Goal: Task Accomplishment & Management: Manage account settings

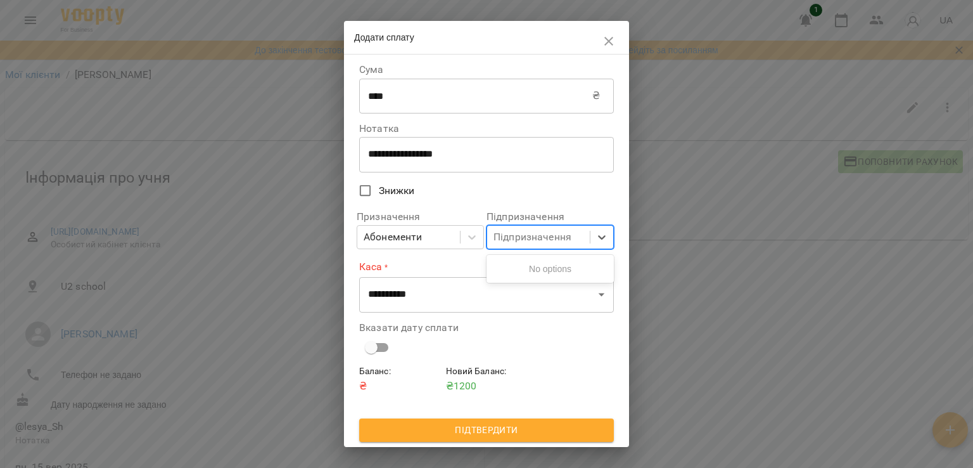
click at [539, 241] on div "Підпризначення" at bounding box center [532, 236] width 78 height 15
click at [436, 265] on label "Каса *" at bounding box center [486, 266] width 255 height 15
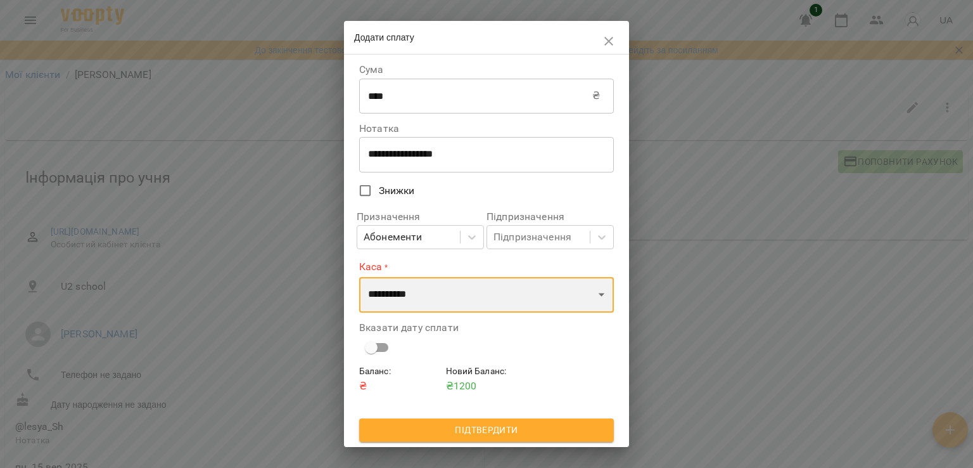
click at [445, 303] on select "**********" at bounding box center [486, 294] width 255 height 35
select select "****"
click at [359, 277] on select "**********" at bounding box center [486, 294] width 255 height 35
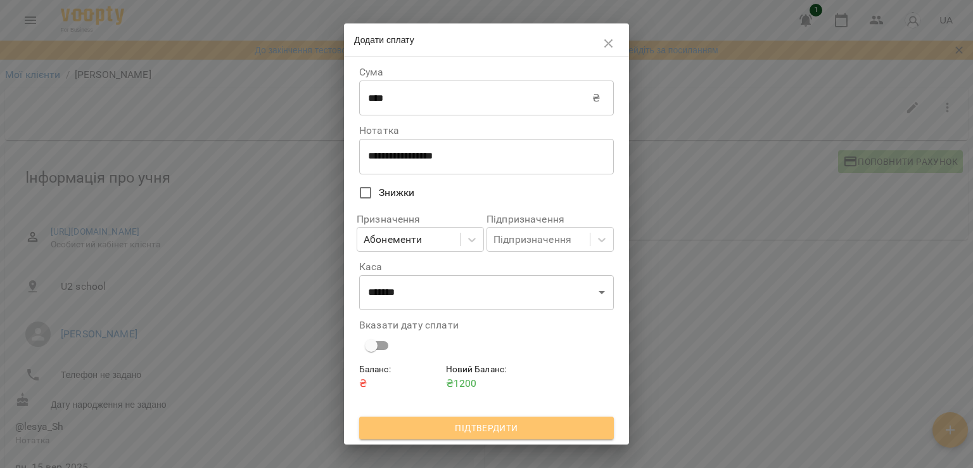
click at [520, 431] on span "Підтвердити" at bounding box center [486, 427] width 234 height 15
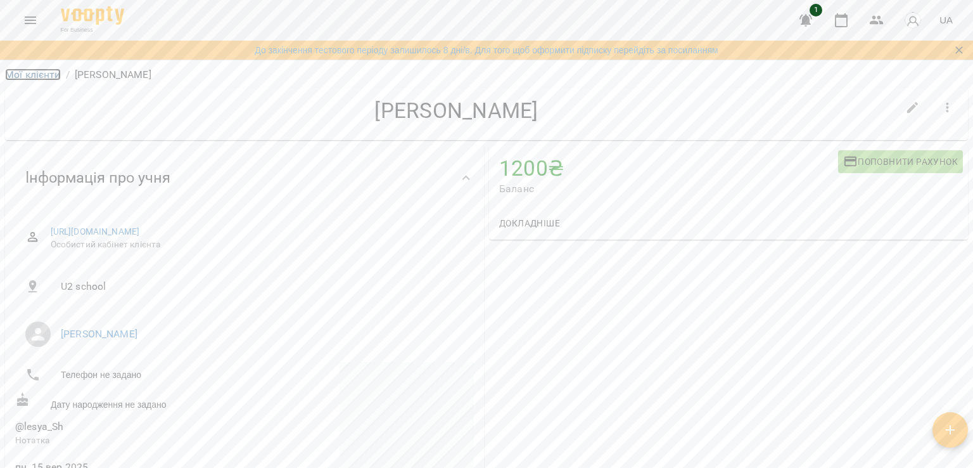
click at [46, 77] on link "Мої клієнти" at bounding box center [33, 74] width 56 height 12
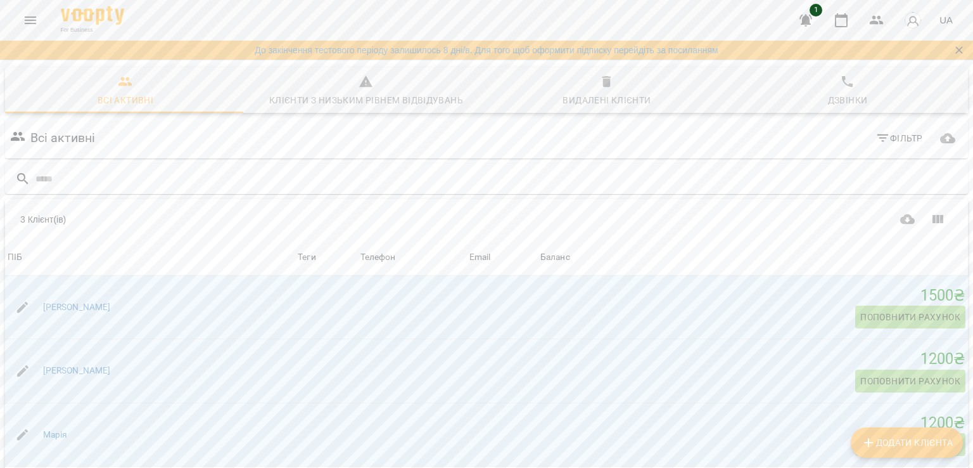
click at [943, 439] on span "Додати клієнта" at bounding box center [907, 442] width 92 height 15
select select "**"
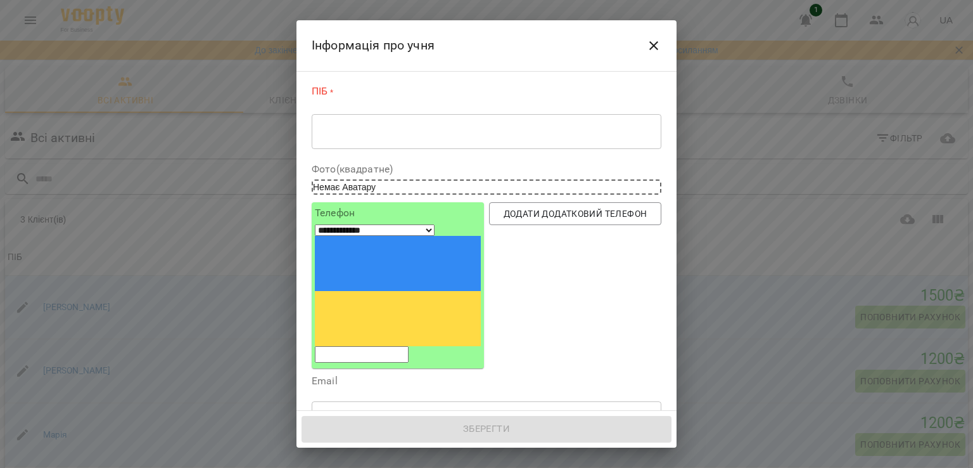
click at [347, 112] on div "ПІБ * * ​" at bounding box center [487, 119] width 350 height 70
click at [349, 123] on div "* ​" at bounding box center [487, 130] width 350 height 35
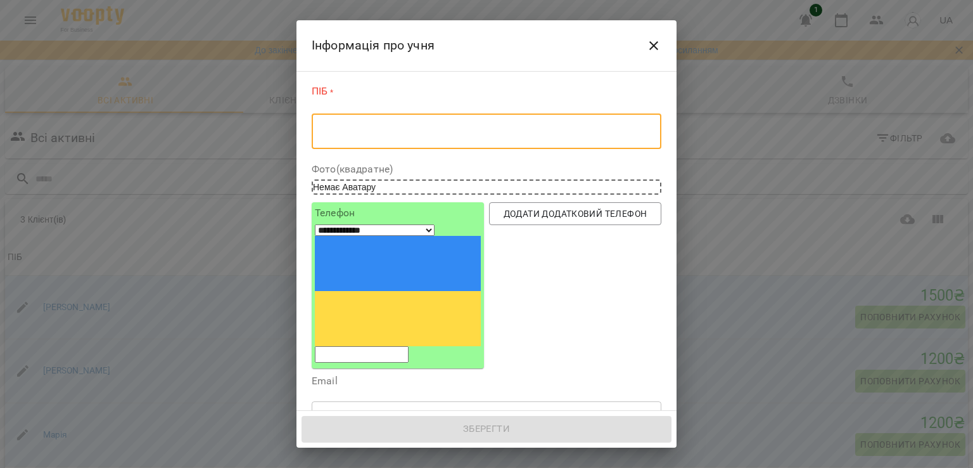
type textarea "*"
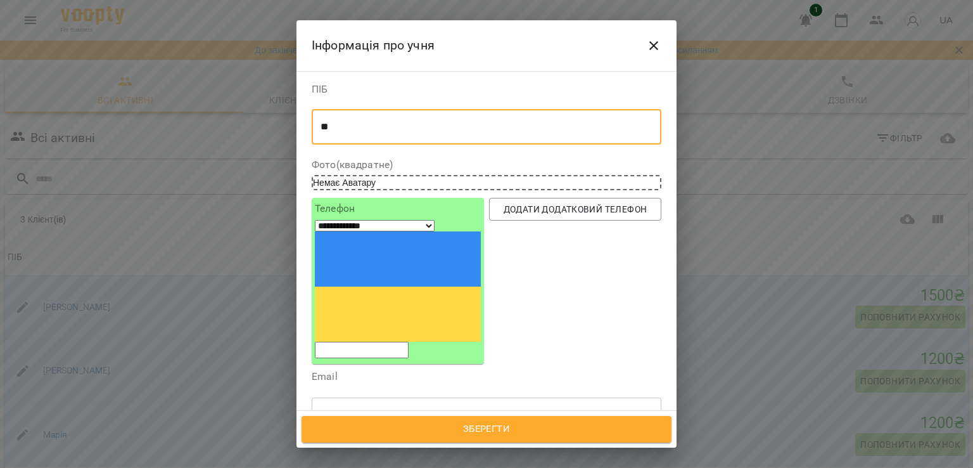
type textarea "*"
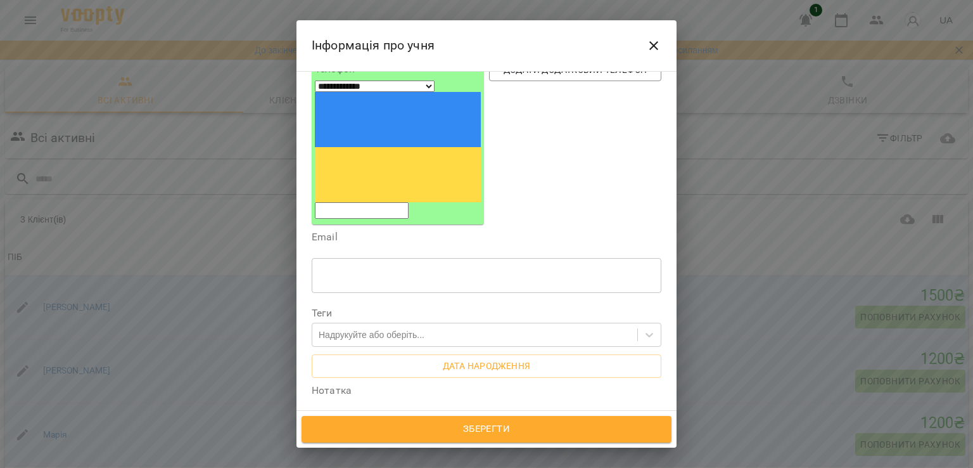
scroll to position [179, 0]
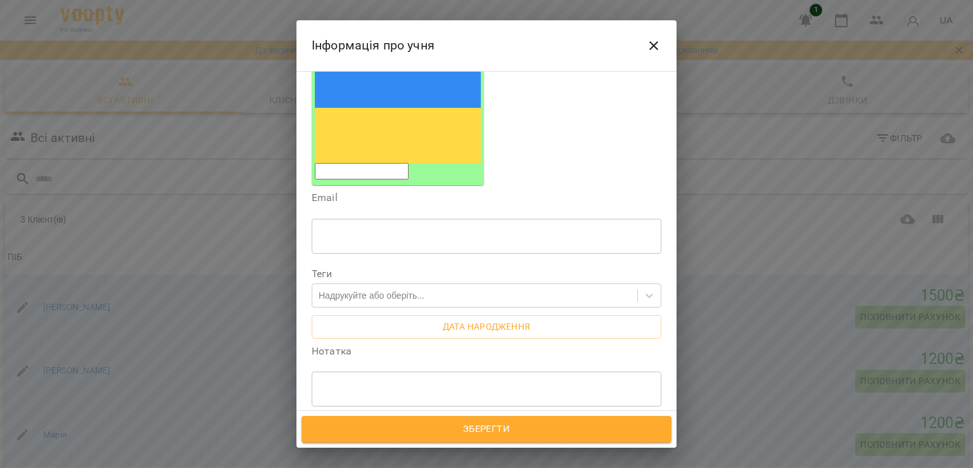
type textarea "*******"
click at [377, 371] on div "* ​" at bounding box center [487, 388] width 350 height 35
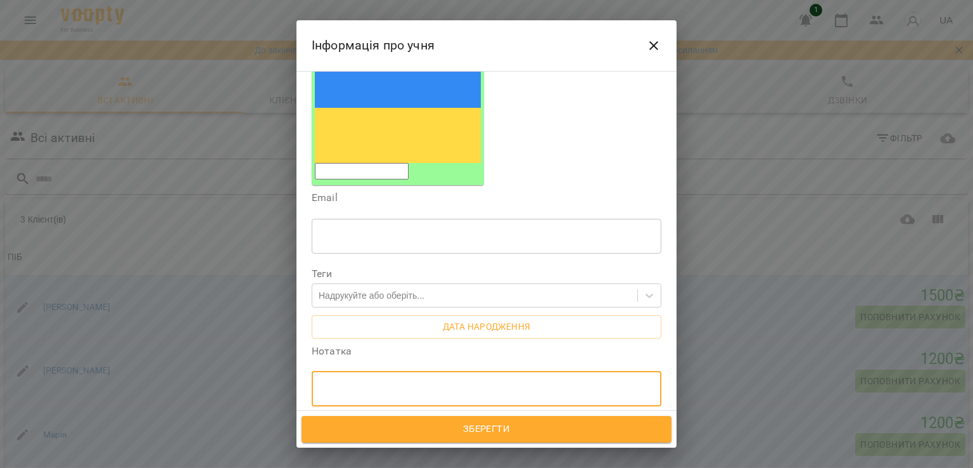
type textarea "*"
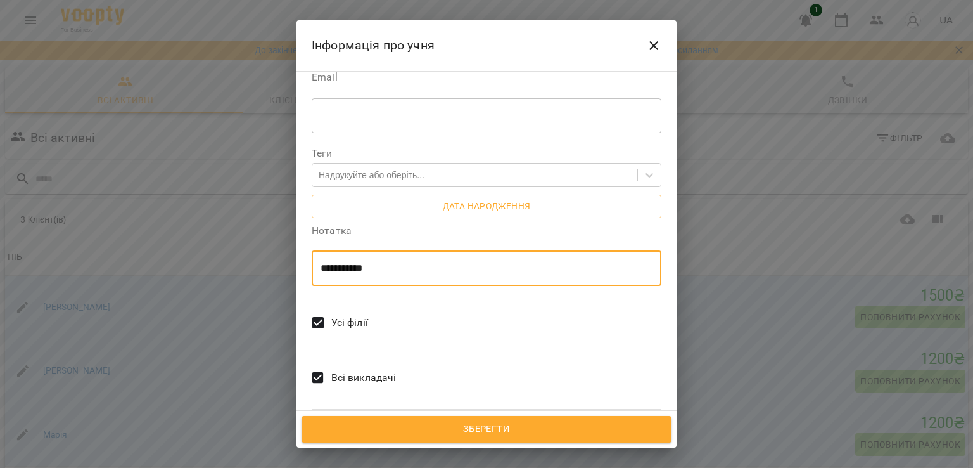
type textarea "**********"
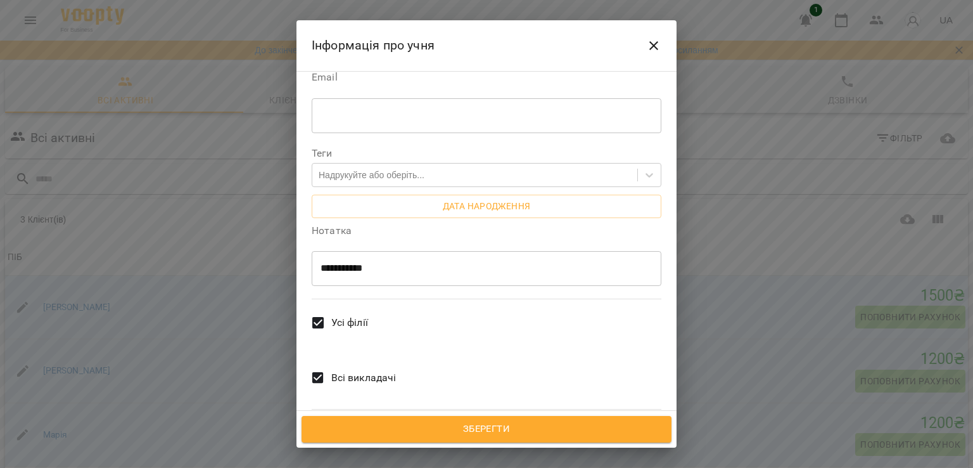
click at [334, 370] on span "Всі викладачі" at bounding box center [363, 377] width 65 height 15
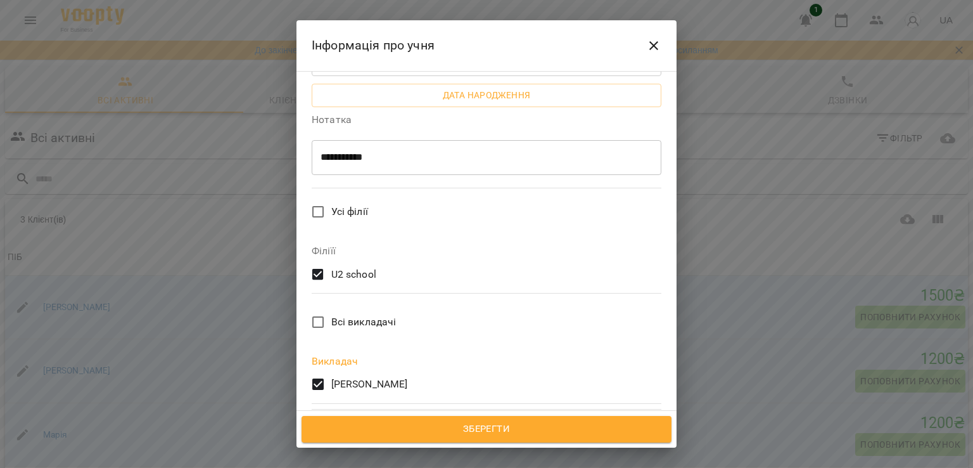
click at [548, 439] on button "Зберегти" at bounding box center [487, 429] width 370 height 27
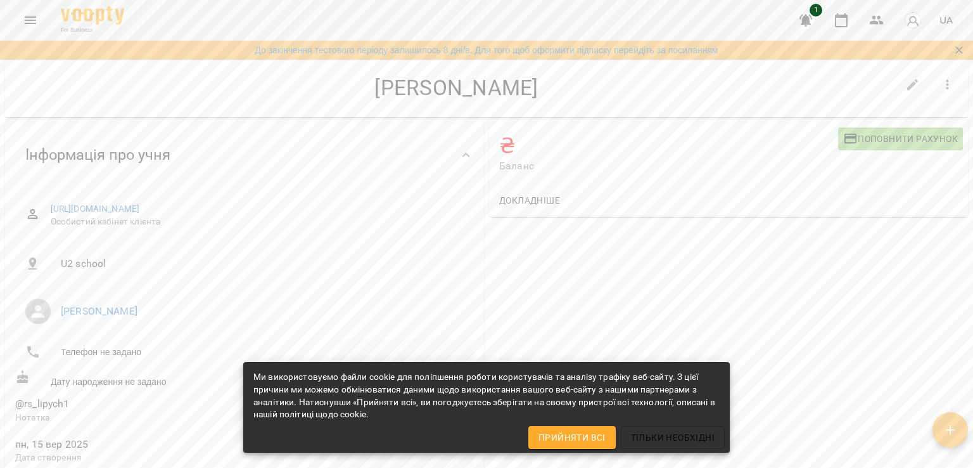
scroll to position [27, 0]
click at [883, 134] on span "Поповнити рахунок" at bounding box center [900, 134] width 115 height 15
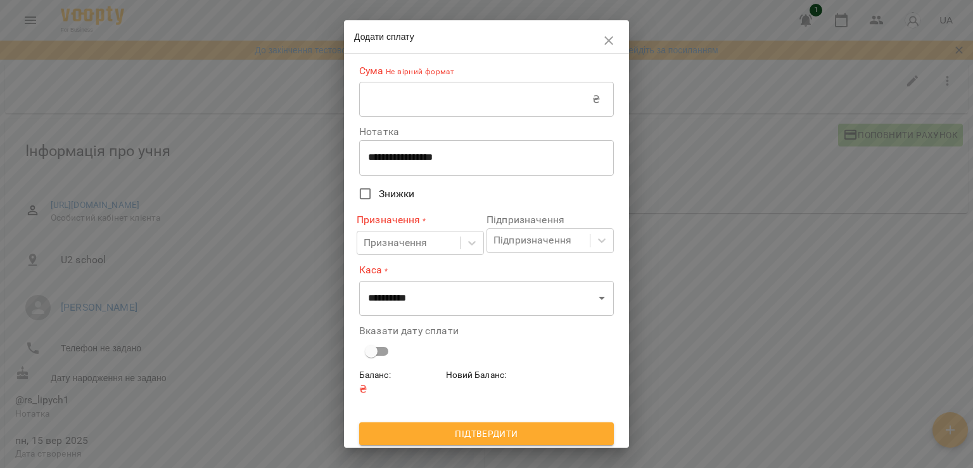
click at [477, 118] on div "**********" at bounding box center [486, 213] width 255 height 309
click at [477, 108] on input "text" at bounding box center [475, 99] width 233 height 35
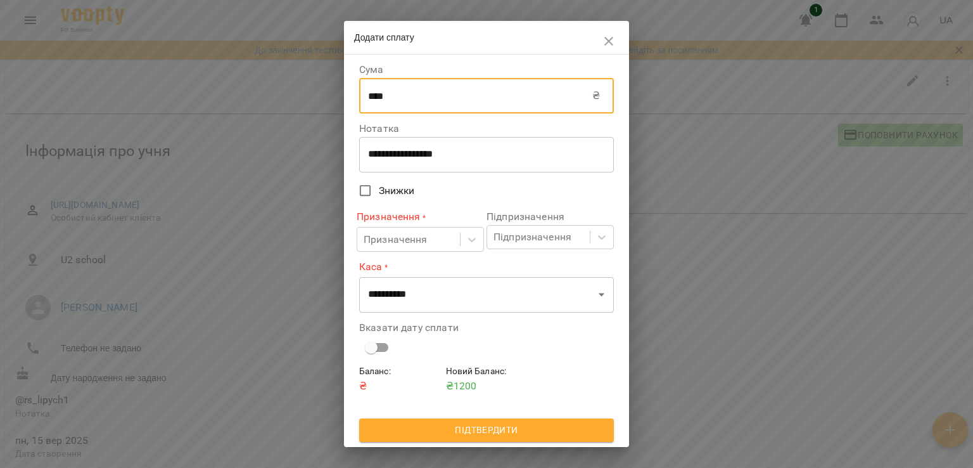
type input "****"
click at [383, 158] on textarea "**********" at bounding box center [486, 154] width 237 height 12
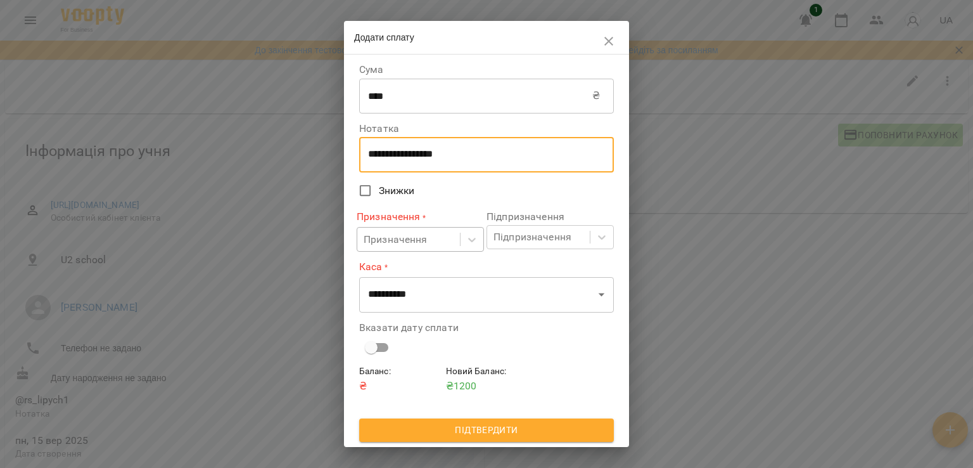
click at [411, 241] on div "Призначення" at bounding box center [396, 239] width 64 height 15
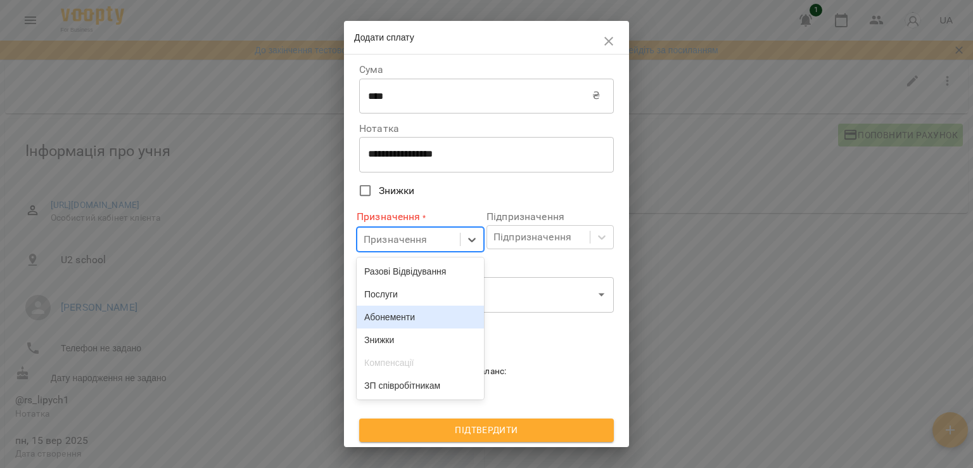
click at [422, 321] on div "Абонементи" at bounding box center [420, 316] width 127 height 23
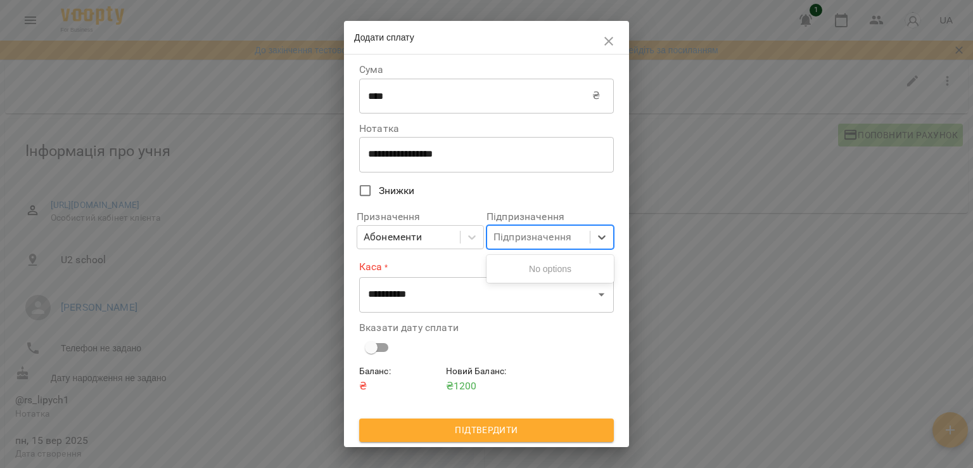
click at [546, 237] on div "Підпризначення" at bounding box center [532, 236] width 78 height 15
click at [567, 371] on div "Баланс : ₴ Новий Баланс : ₴ 1200" at bounding box center [487, 391] width 260 height 59
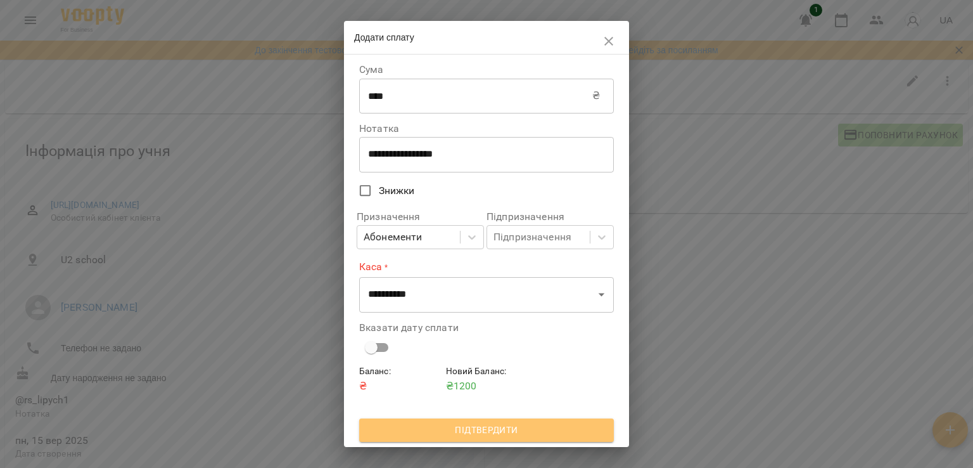
click at [535, 428] on span "Підтвердити" at bounding box center [486, 429] width 234 height 15
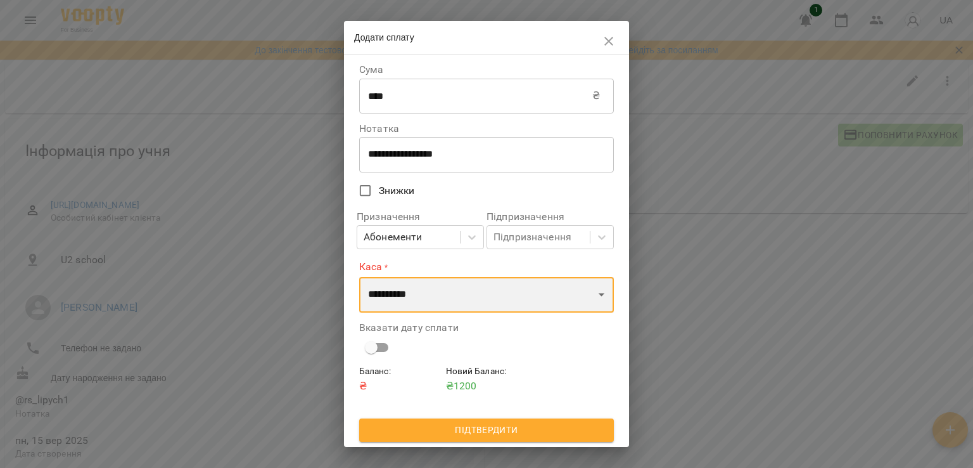
click at [473, 309] on select "**********" at bounding box center [486, 294] width 255 height 35
select select "****"
click at [359, 277] on select "**********" at bounding box center [486, 294] width 255 height 35
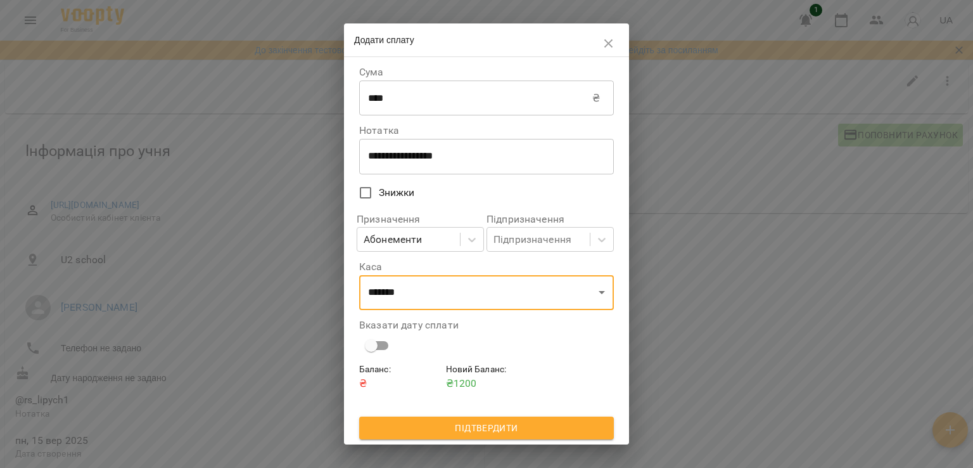
click at [492, 433] on span "Підтвердити" at bounding box center [486, 427] width 234 height 15
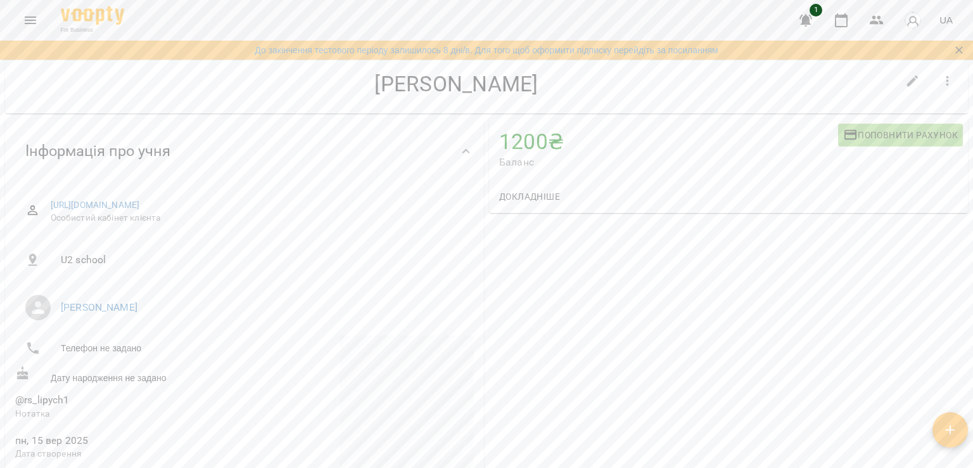
click at [801, 26] on icon "button" at bounding box center [805, 20] width 15 height 15
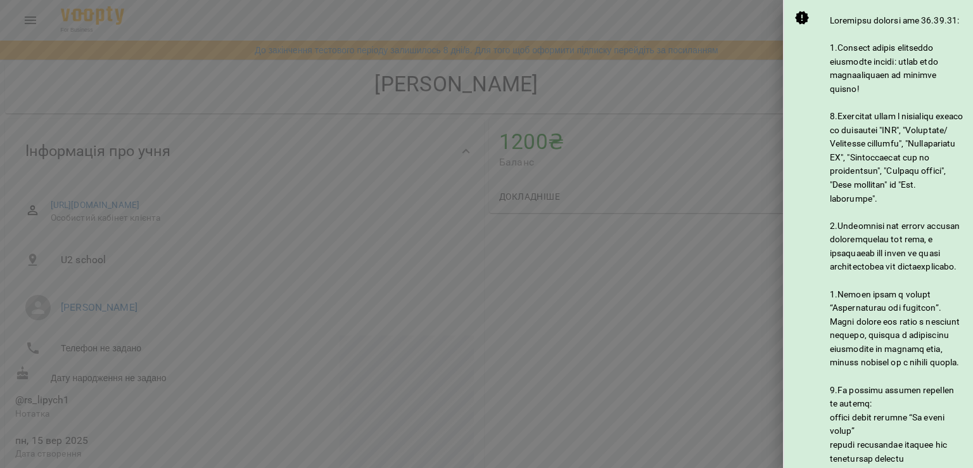
click at [637, 245] on div at bounding box center [486, 234] width 973 height 468
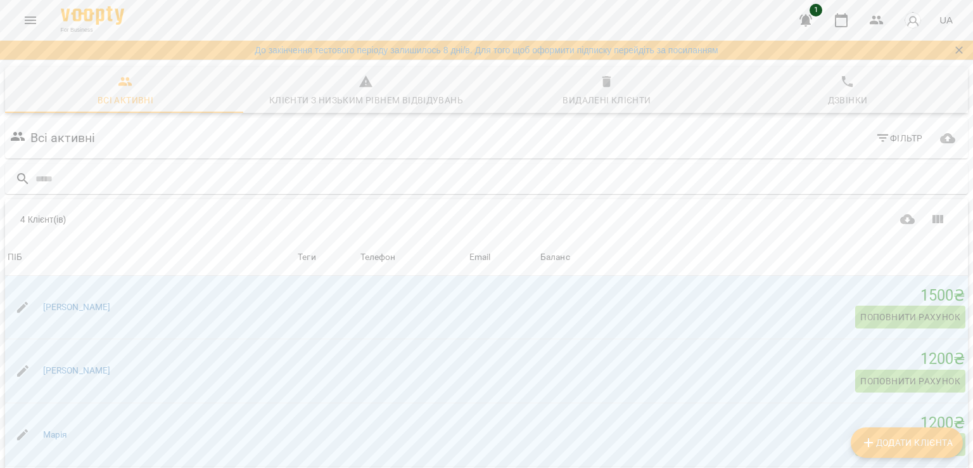
click at [37, 18] on icon "Menu" at bounding box center [30, 20] width 15 height 15
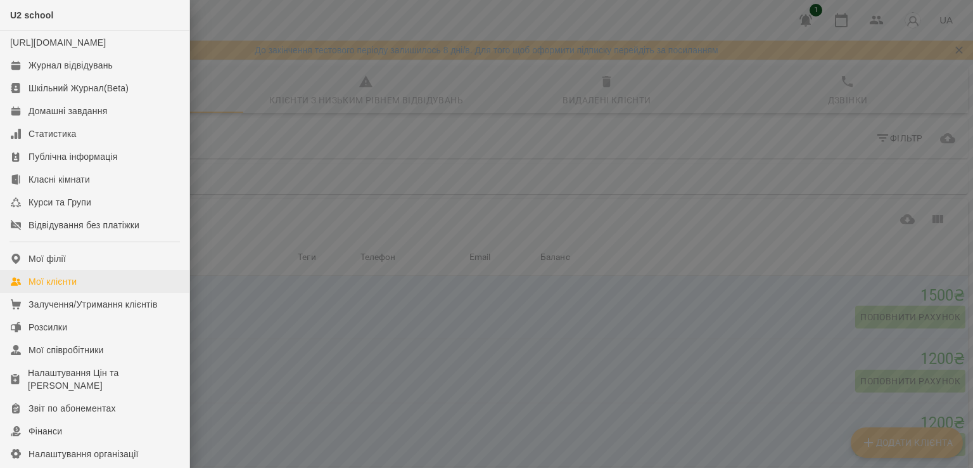
scroll to position [38, 0]
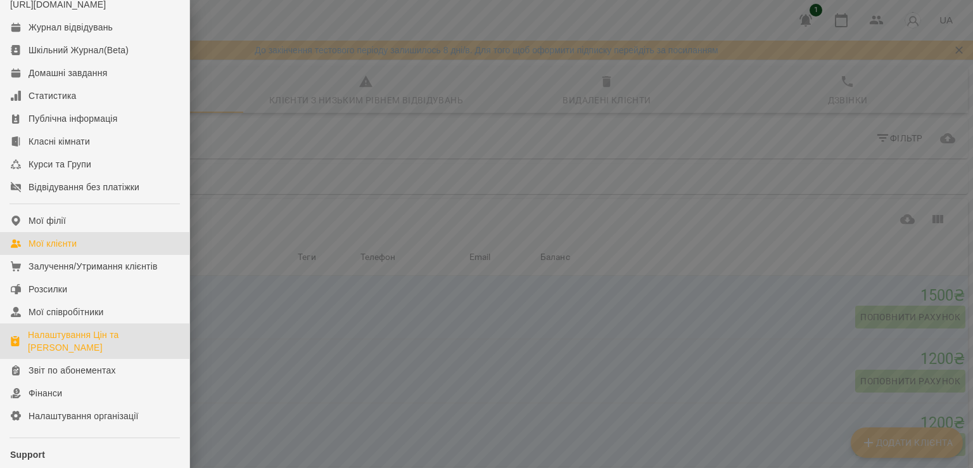
click at [91, 353] on div "Налаштування Цін та [PERSON_NAME]" at bounding box center [103, 340] width 151 height 25
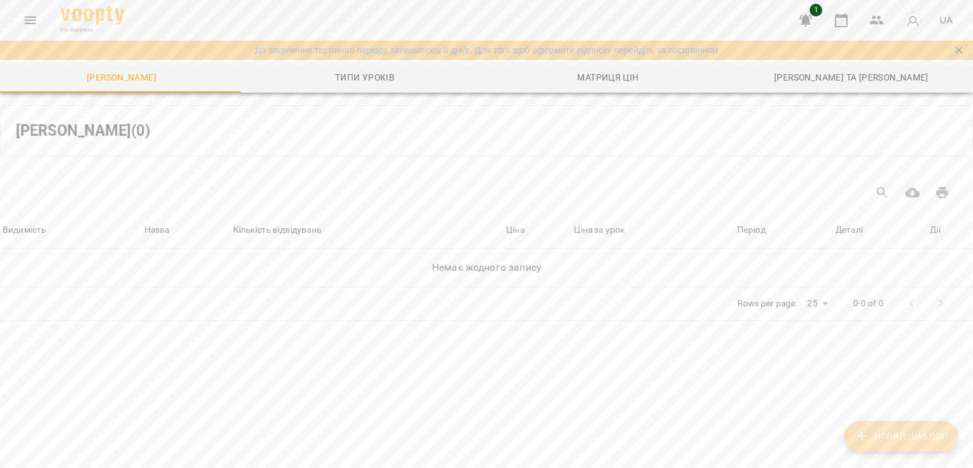
click at [881, 433] on span "Новий Шаблон" at bounding box center [901, 435] width 93 height 15
select select "*****"
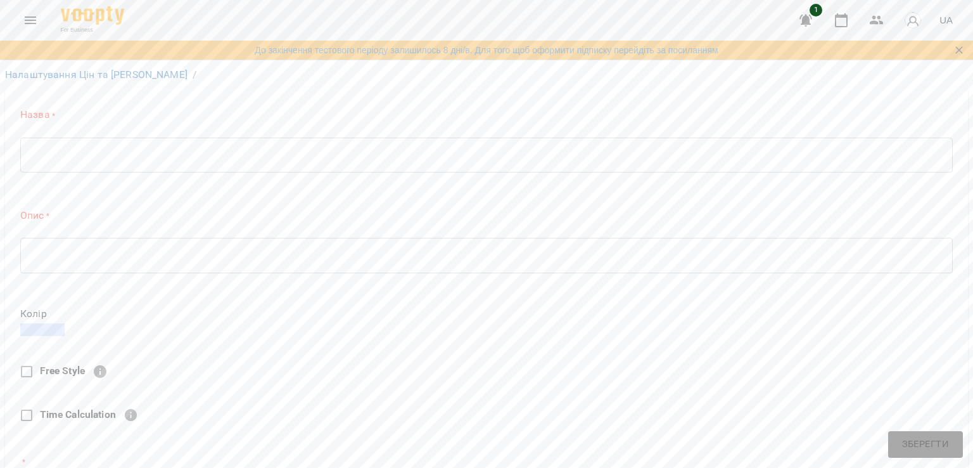
click at [129, 159] on textarea at bounding box center [486, 155] width 915 height 12
type textarea "**********"
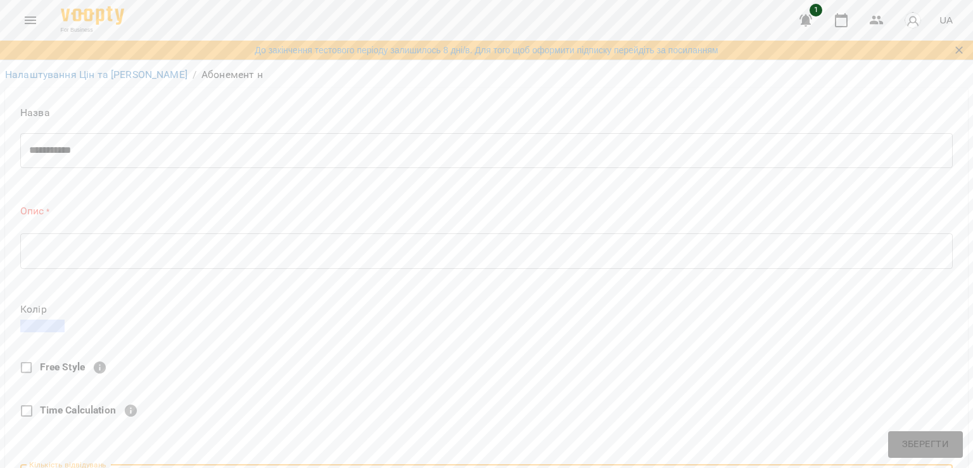
scroll to position [0, 0]
type input "*"
click at [127, 144] on textarea "**********" at bounding box center [481, 150] width 905 height 12
type textarea "**********"
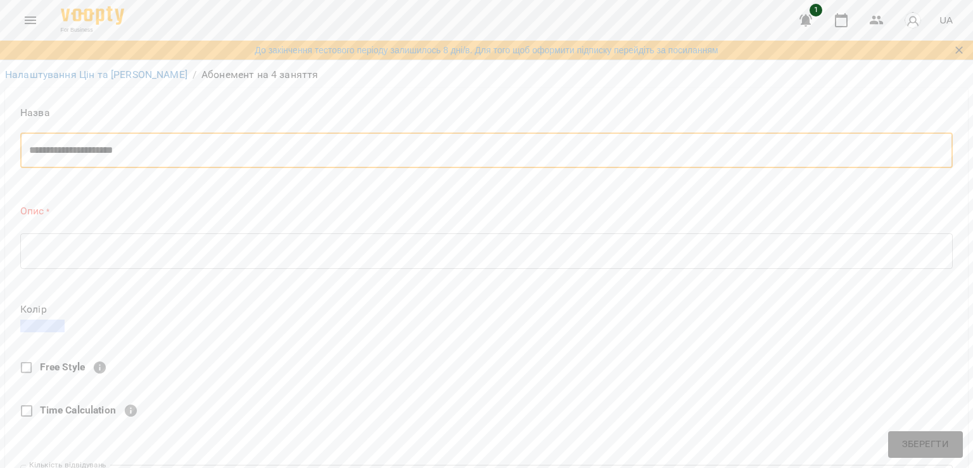
click at [104, 233] on div "* ​" at bounding box center [486, 250] width 932 height 35
click at [960, 56] on icon "Закрити сповіщення" at bounding box center [959, 50] width 13 height 13
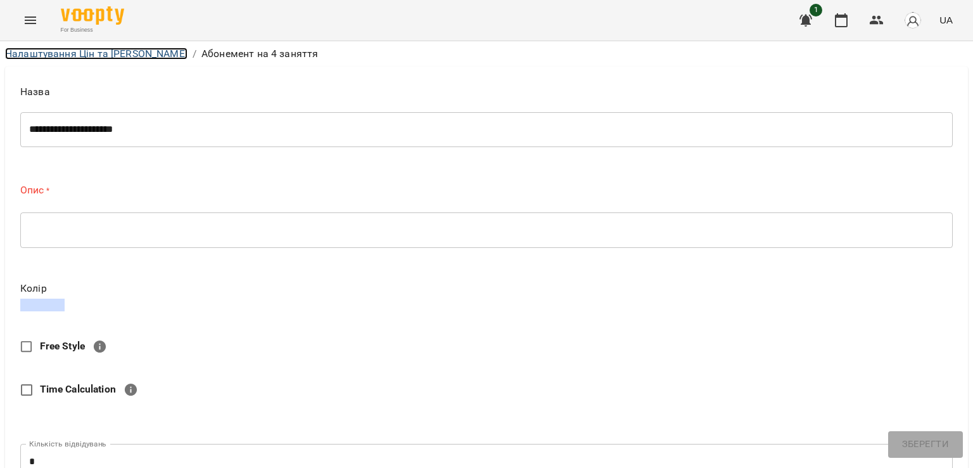
click at [51, 55] on link "Налаштування Цін та [PERSON_NAME]" at bounding box center [96, 54] width 182 height 12
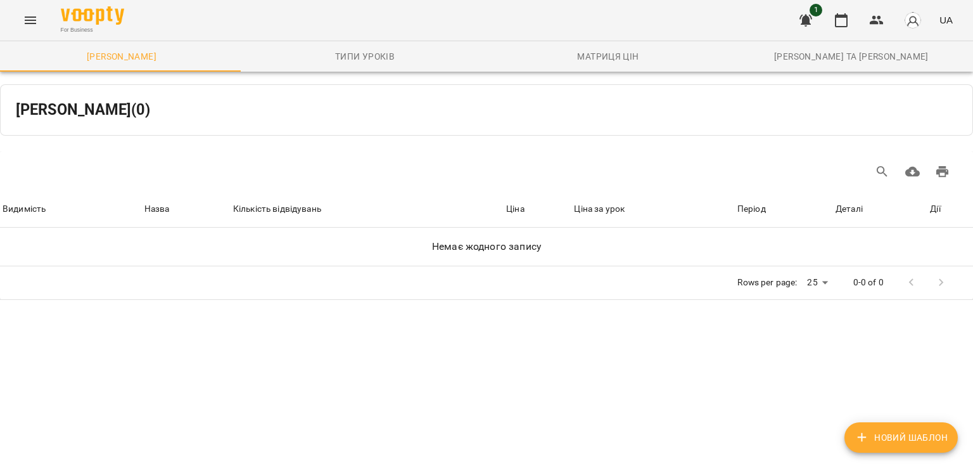
click at [25, 6] on button "Menu" at bounding box center [30, 20] width 30 height 30
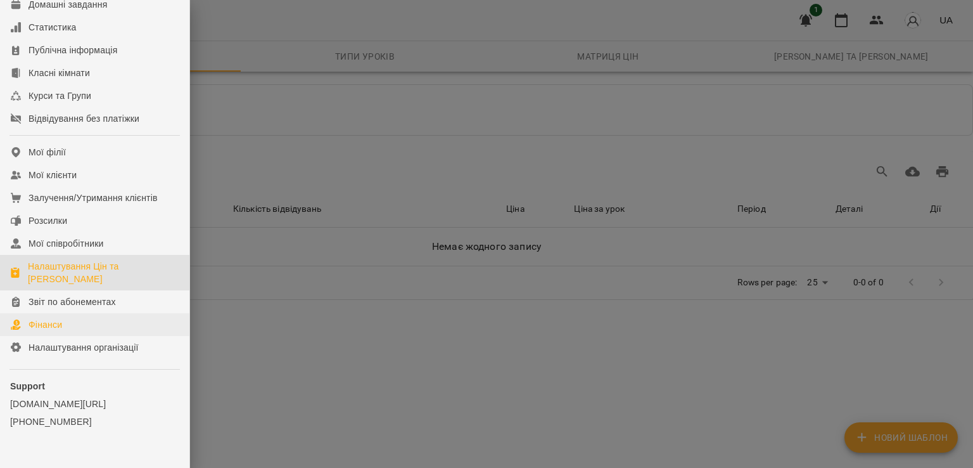
scroll to position [106, 0]
click at [105, 277] on div "Налаштування Цін та [PERSON_NAME]" at bounding box center [103, 272] width 151 height 25
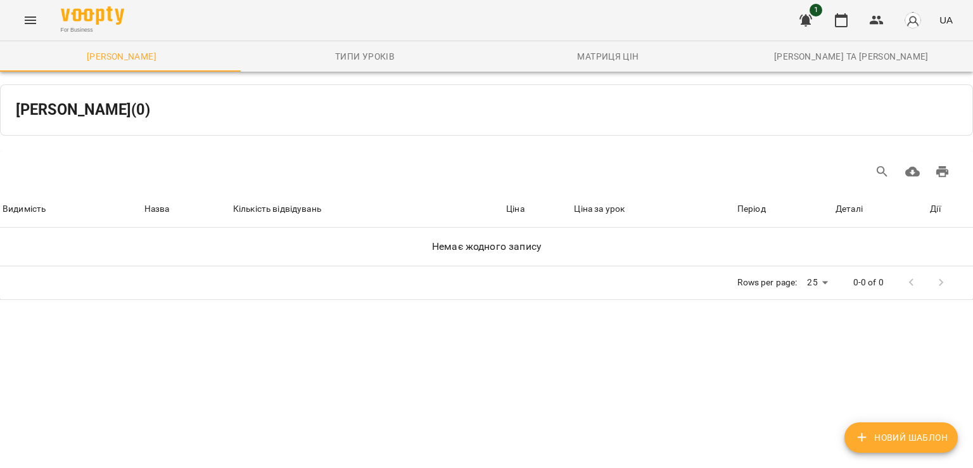
click at [35, 15] on icon "Menu" at bounding box center [30, 20] width 15 height 15
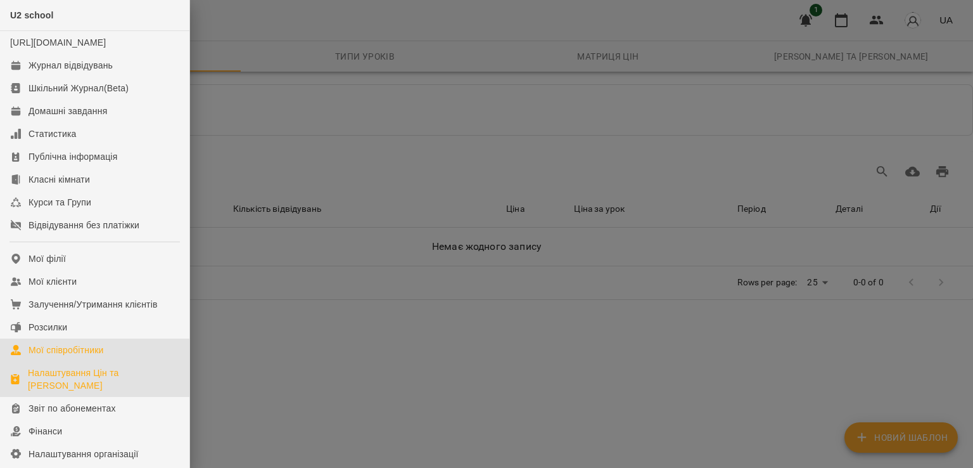
click at [85, 356] on div "Мої співробітники" at bounding box center [66, 349] width 75 height 13
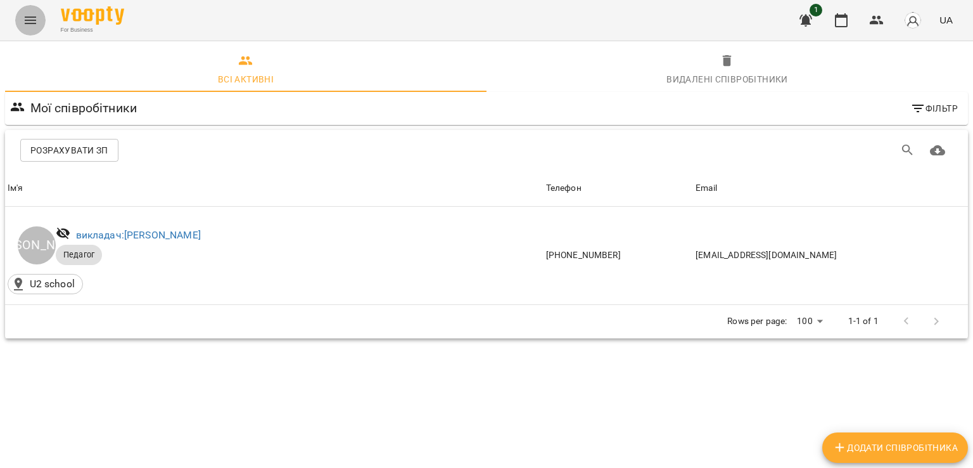
click at [23, 17] on icon "Menu" at bounding box center [30, 20] width 15 height 15
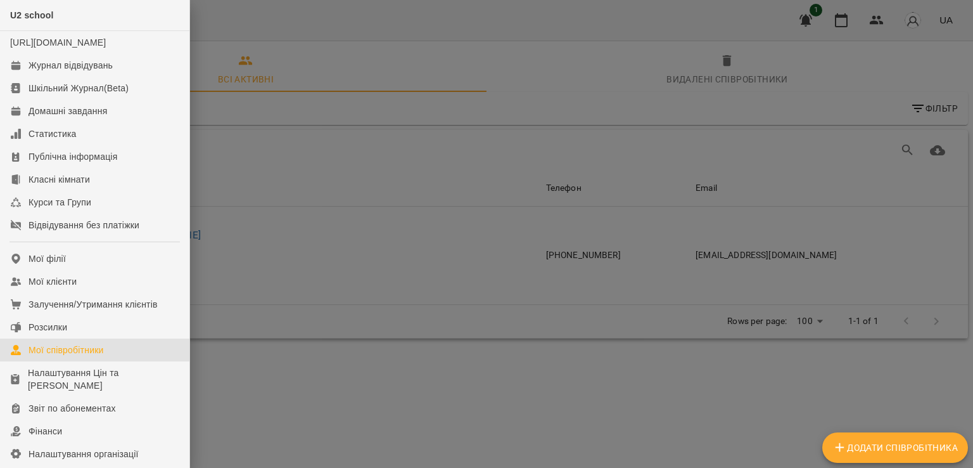
click at [289, 211] on div at bounding box center [486, 234] width 973 height 468
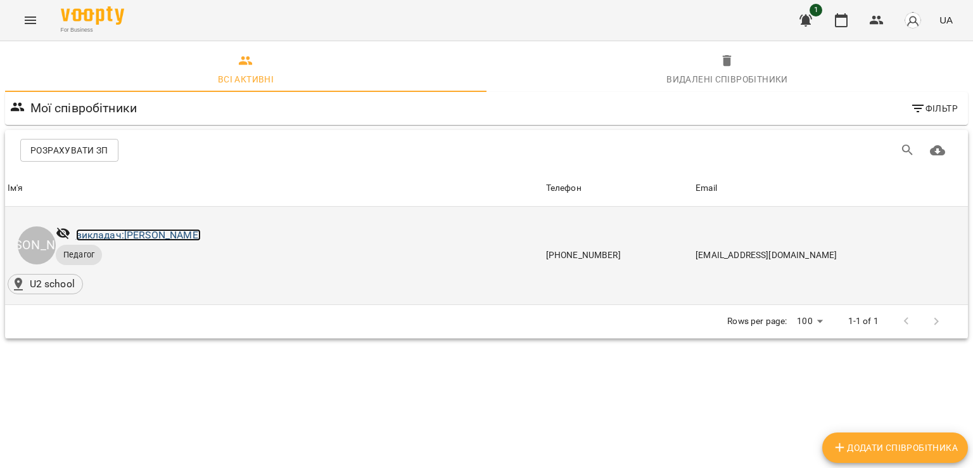
click at [153, 236] on link "викладач: [PERSON_NAME]" at bounding box center [138, 235] width 125 height 12
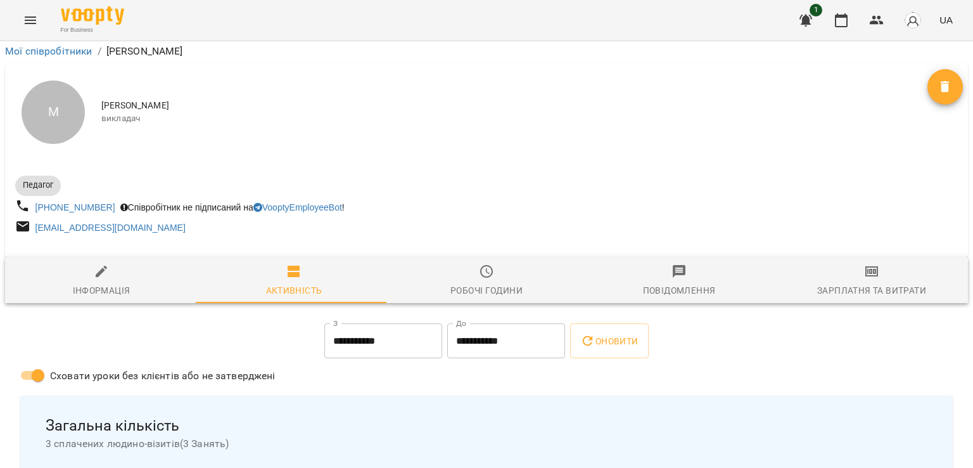
scroll to position [730, 0]
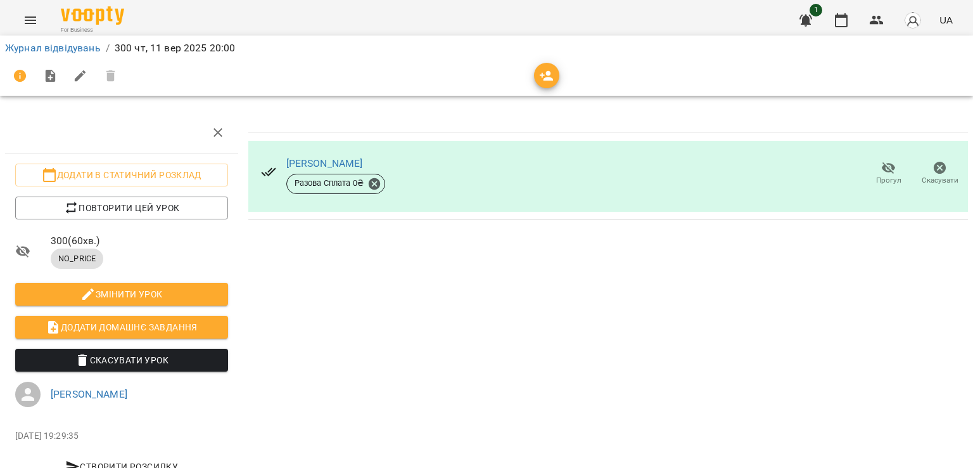
click at [29, 18] on icon "Menu" at bounding box center [30, 20] width 15 height 15
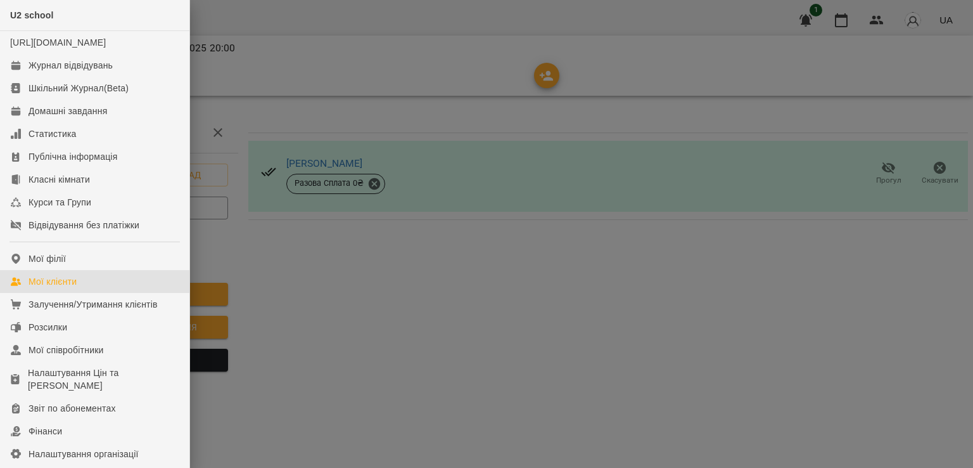
click at [89, 293] on link "Мої клієнти" at bounding box center [94, 281] width 189 height 23
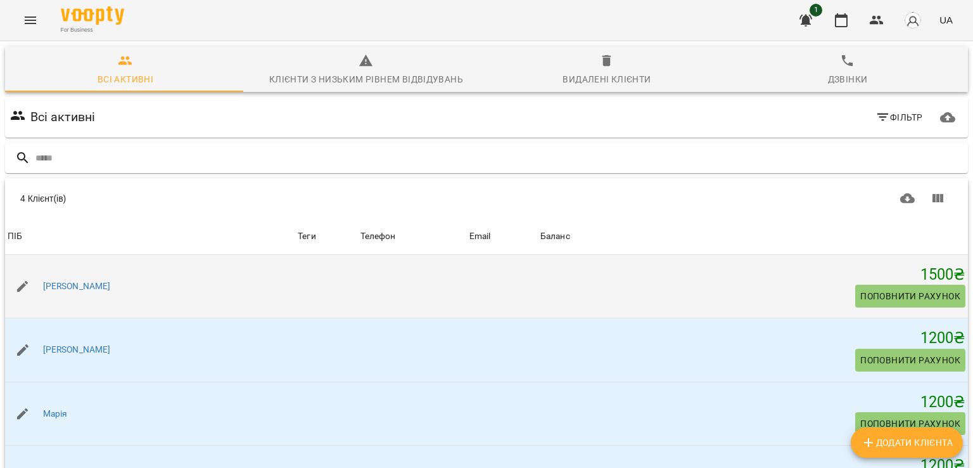
scroll to position [69, 0]
click at [894, 288] on span "Поповнити рахунок" at bounding box center [910, 295] width 100 height 15
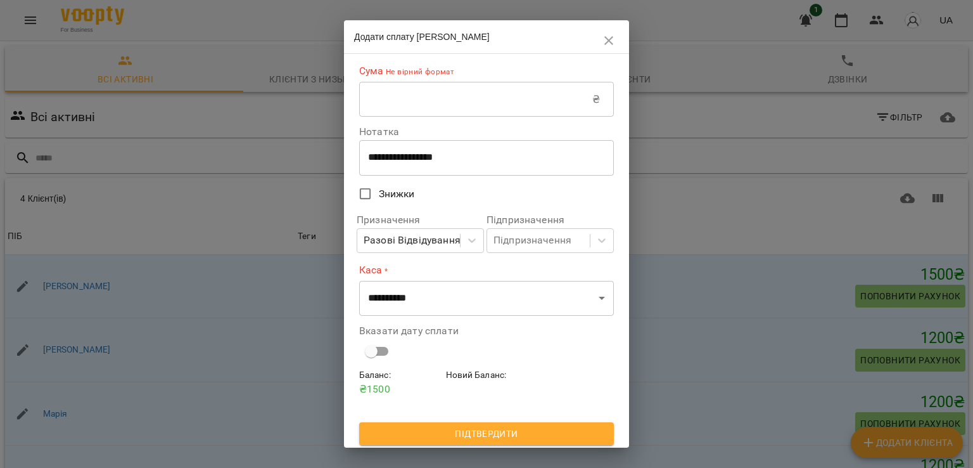
click at [606, 33] on icon "button" at bounding box center [608, 40] width 15 height 15
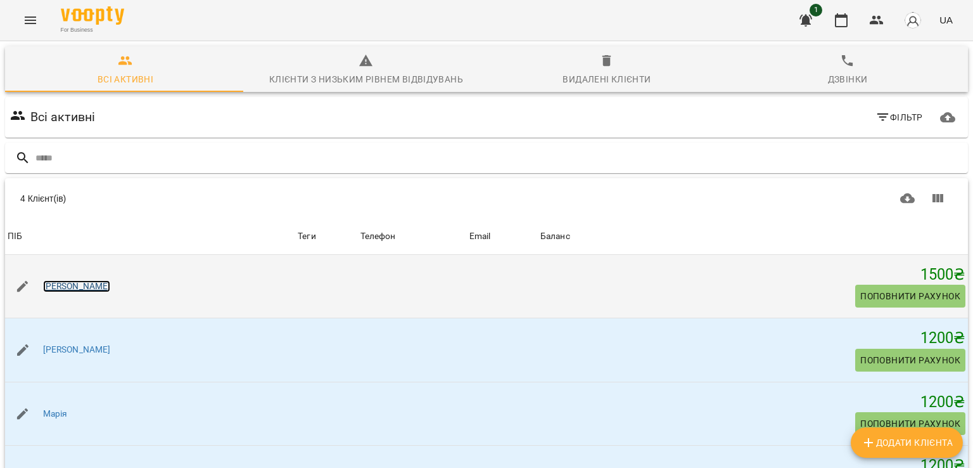
click at [58, 280] on link "[PERSON_NAME]" at bounding box center [77, 286] width 68 height 13
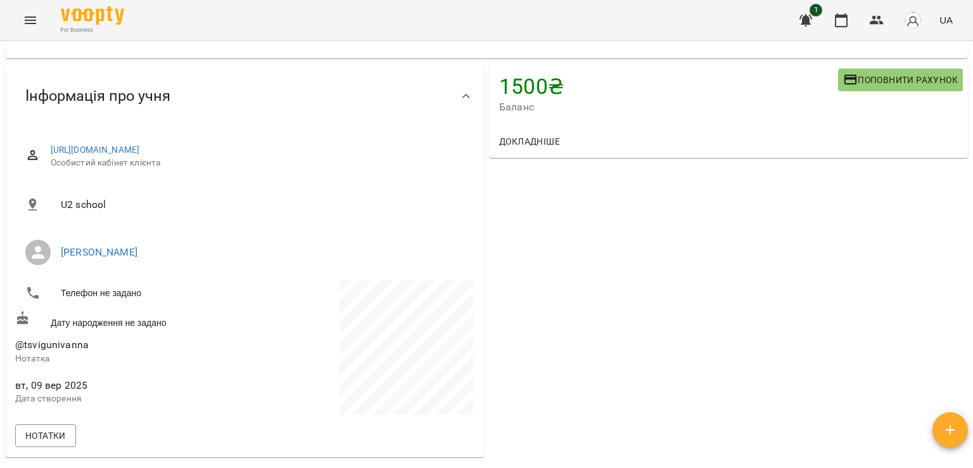
scroll to position [60, 0]
click at [529, 145] on span "Докладніше" at bounding box center [529, 142] width 61 height 15
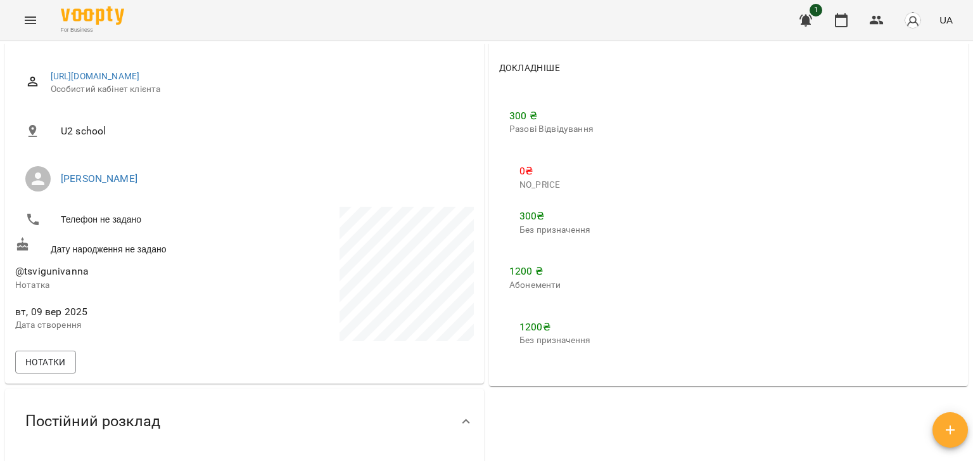
scroll to position [136, 0]
click at [519, 171] on p "0 ₴" at bounding box center [554, 169] width 71 height 15
click at [635, 172] on div "300 ₴ Разові Відвідування 0 ₴ NO_PRICE 300 ₴ Без призначення 1200 ₴ Абонементи …" at bounding box center [728, 230] width 459 height 276
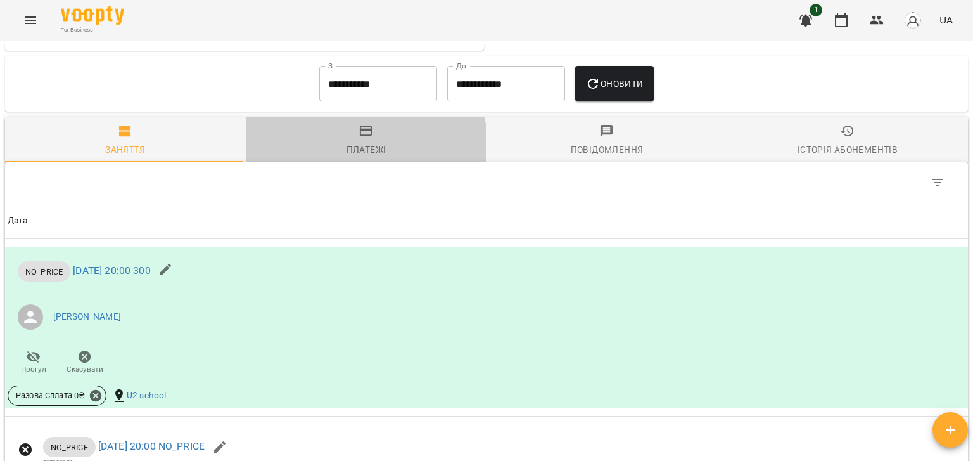
click at [338, 147] on span "Платежі" at bounding box center [366, 141] width 226 height 34
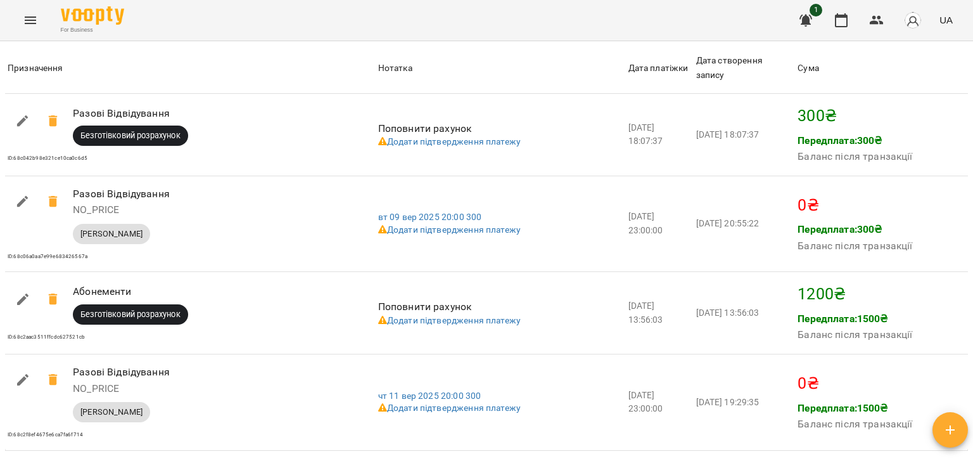
scroll to position [914, 0]
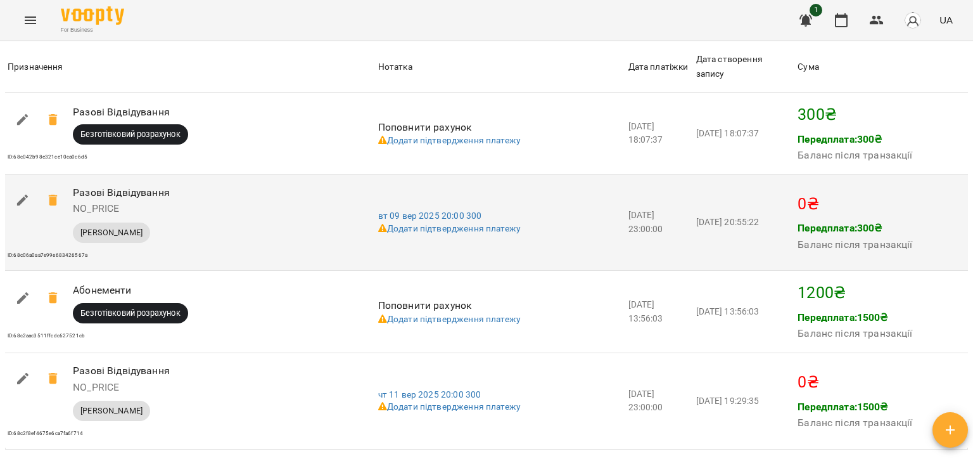
click at [803, 200] on p "0 ₴" at bounding box center [882, 204] width 168 height 24
click at [843, 203] on p "0 ₴" at bounding box center [882, 204] width 168 height 24
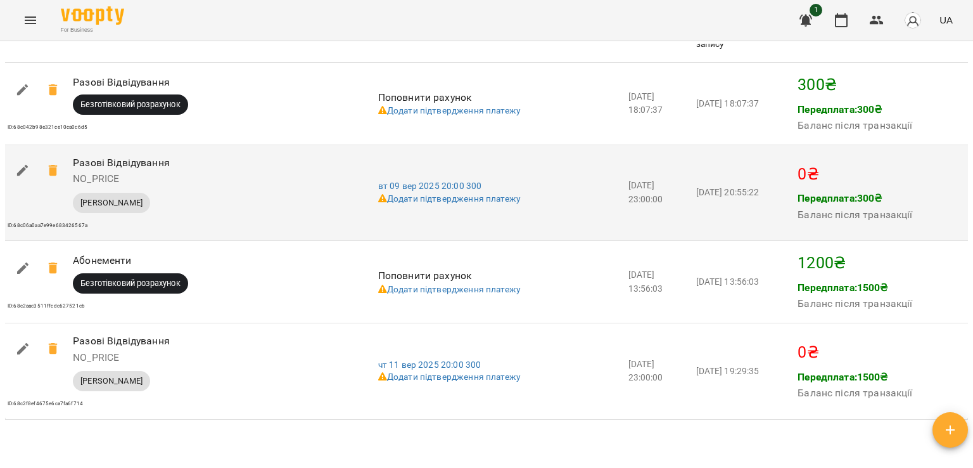
scroll to position [943, 0]
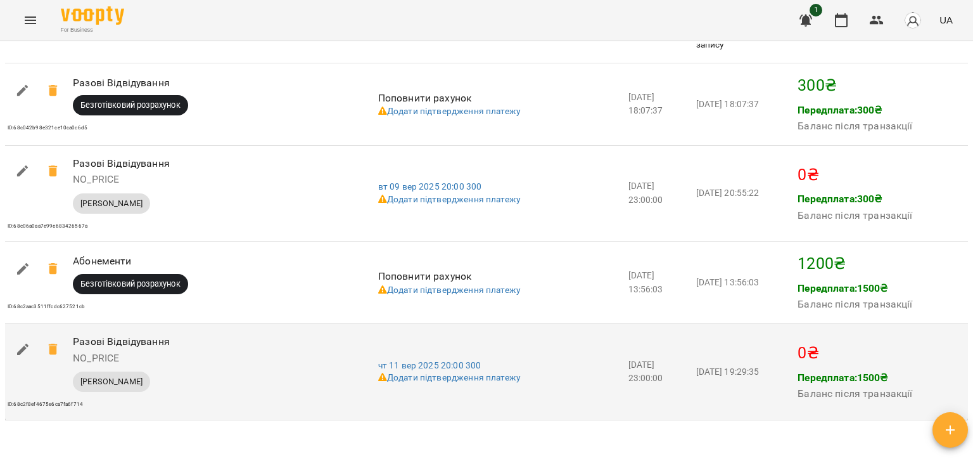
click at [122, 350] on h6 "NO_PRICE" at bounding box center [194, 358] width 242 height 18
click at [110, 357] on h6 "NO_PRICE" at bounding box center [194, 358] width 242 height 18
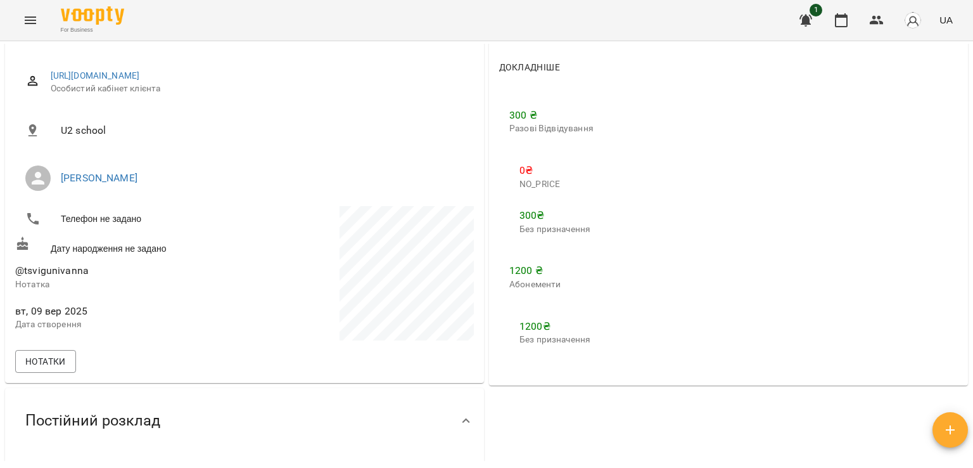
scroll to position [0, 0]
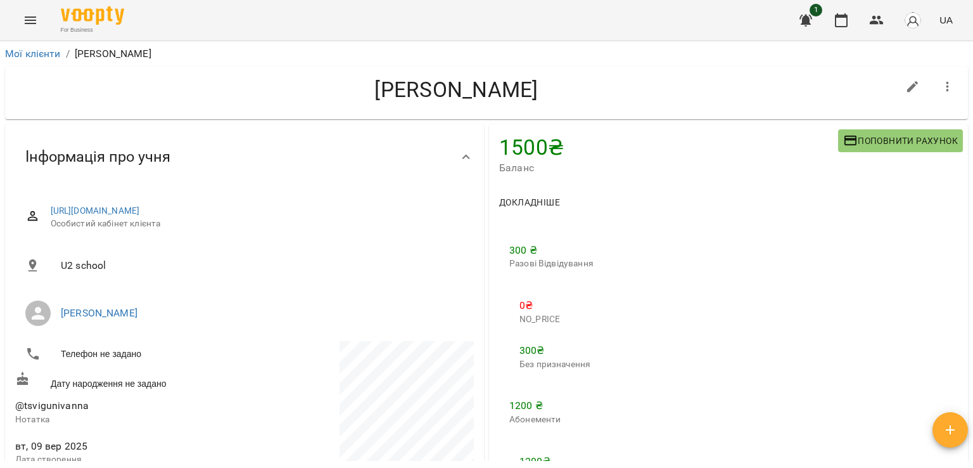
drag, startPoint x: 905, startPoint y: 137, endPoint x: 920, endPoint y: 145, distance: 16.7
click at [920, 145] on span "Поповнити рахунок" at bounding box center [900, 140] width 115 height 15
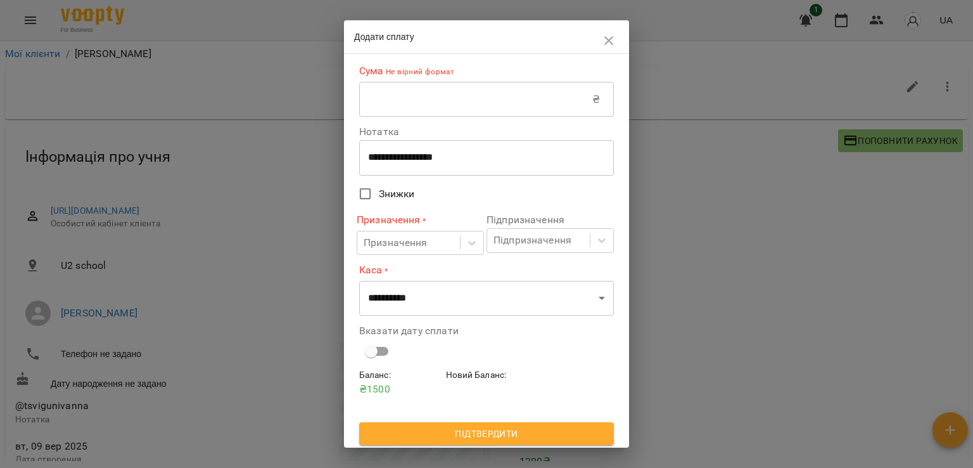
scroll to position [4, 0]
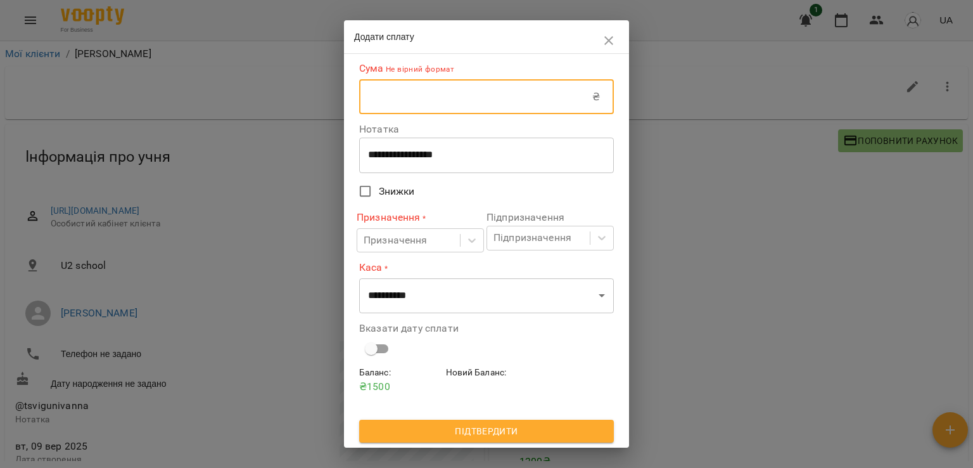
click at [414, 106] on input "text" at bounding box center [475, 96] width 233 height 35
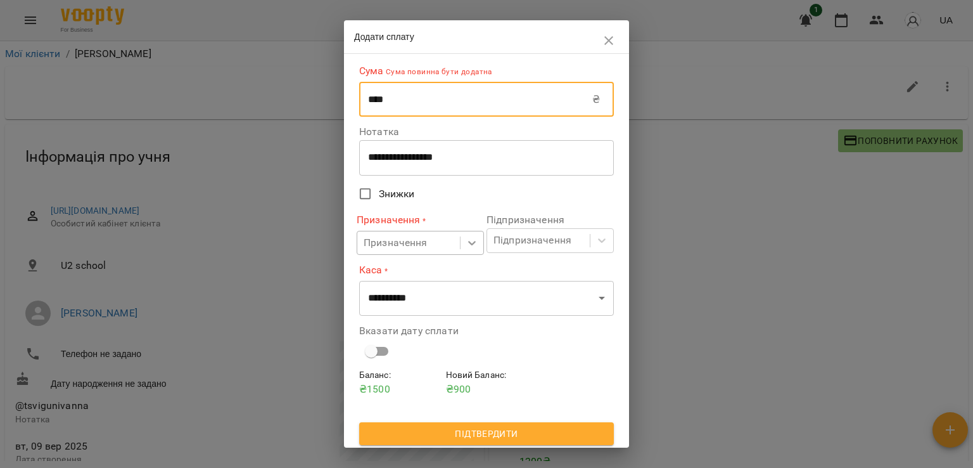
scroll to position [2, 0]
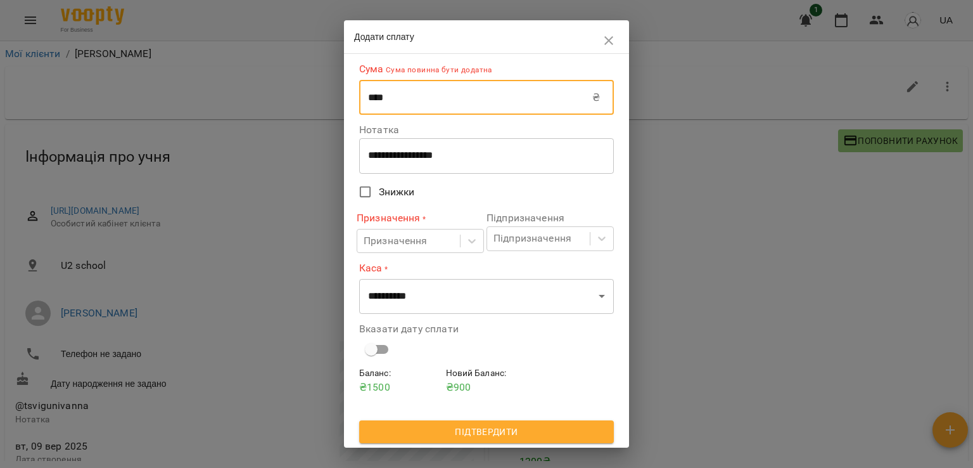
type input "****"
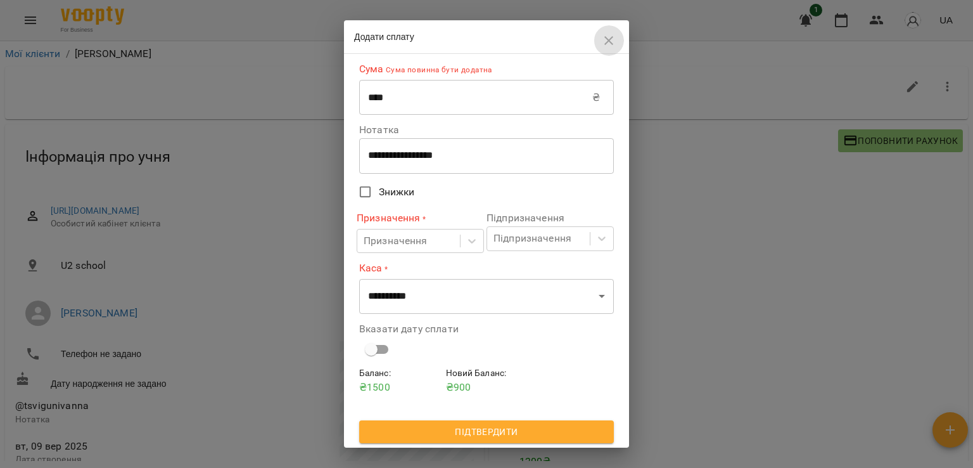
click at [603, 42] on icon "button" at bounding box center [608, 40] width 15 height 15
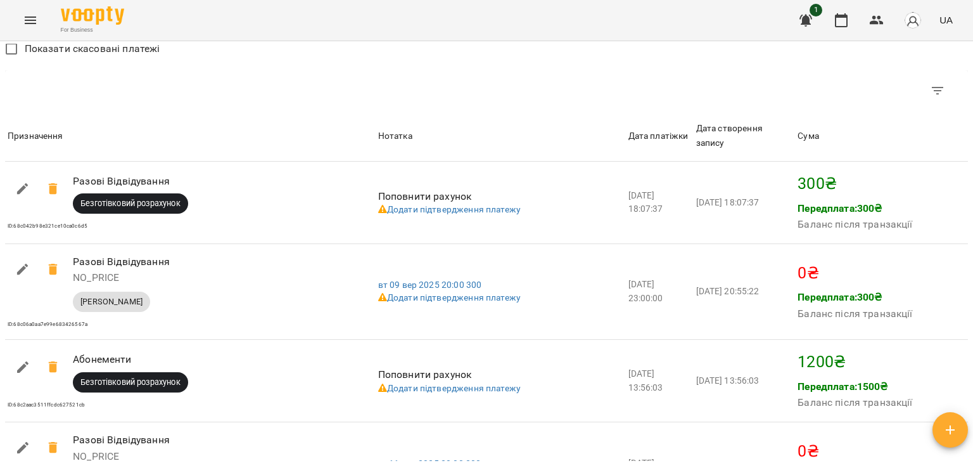
scroll to position [1057, 0]
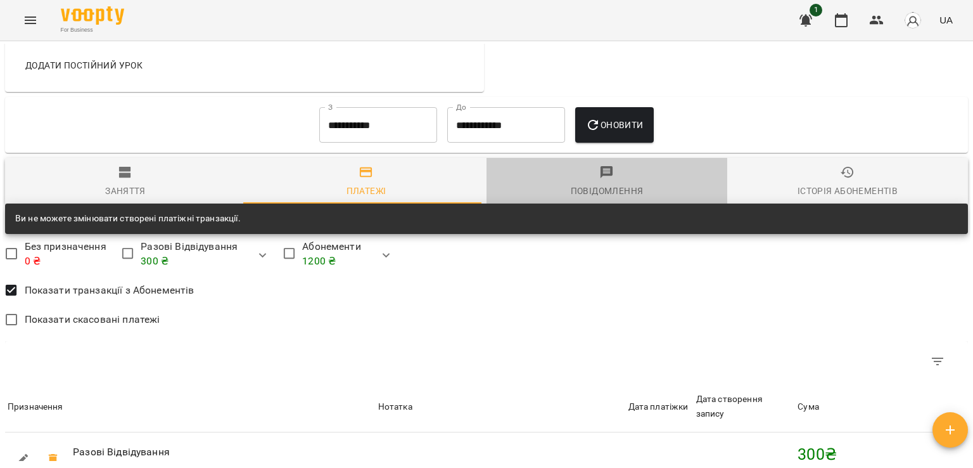
click at [602, 163] on button "Повідомлення" at bounding box center [607, 181] width 241 height 46
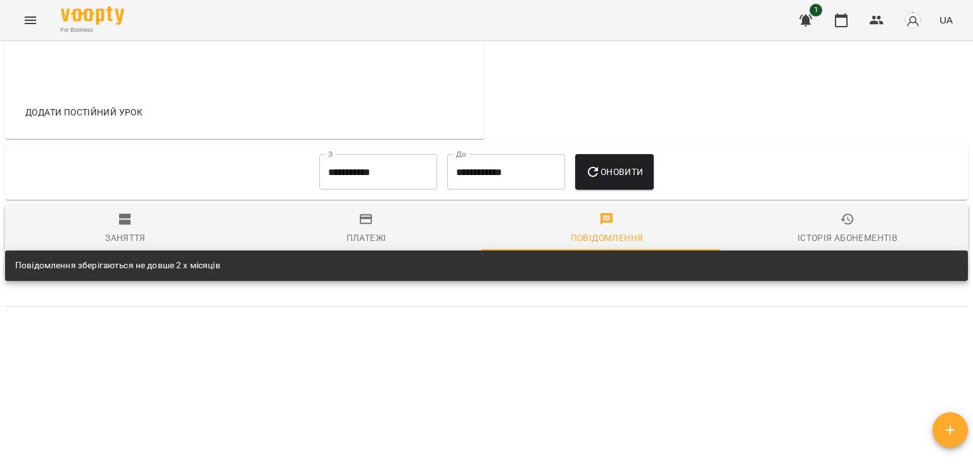
click at [827, 213] on span "Історія абонементів" at bounding box center [848, 229] width 226 height 34
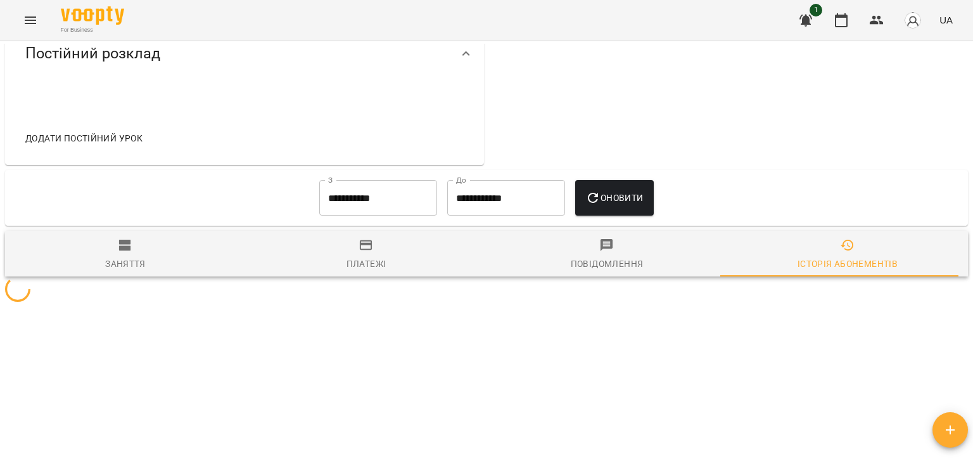
scroll to position [528, 0]
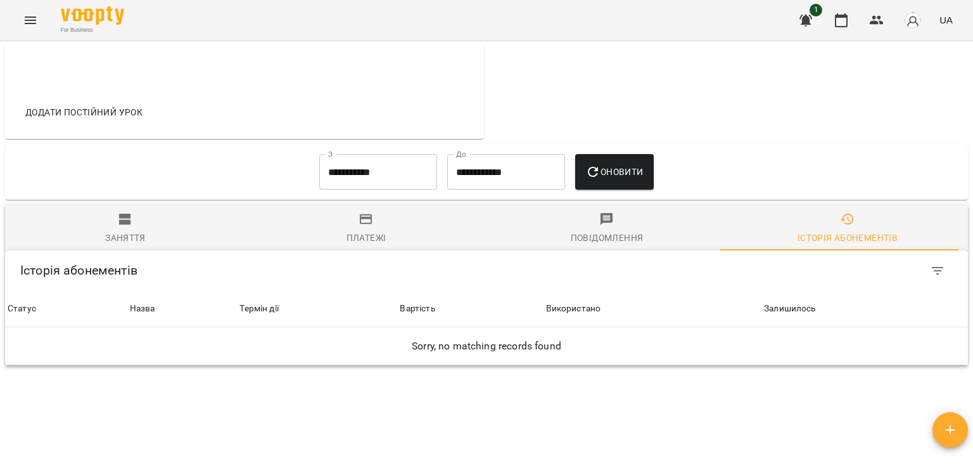
click at [20, 33] on div "For Business 1 UA" at bounding box center [486, 20] width 973 height 41
click at [26, 16] on icon "Menu" at bounding box center [30, 20] width 15 height 15
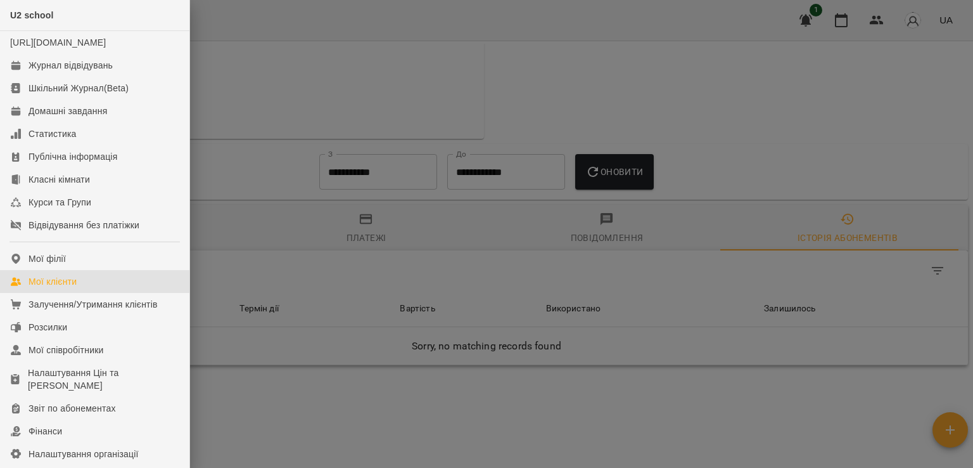
click at [92, 293] on link "Мої клієнти" at bounding box center [94, 281] width 189 height 23
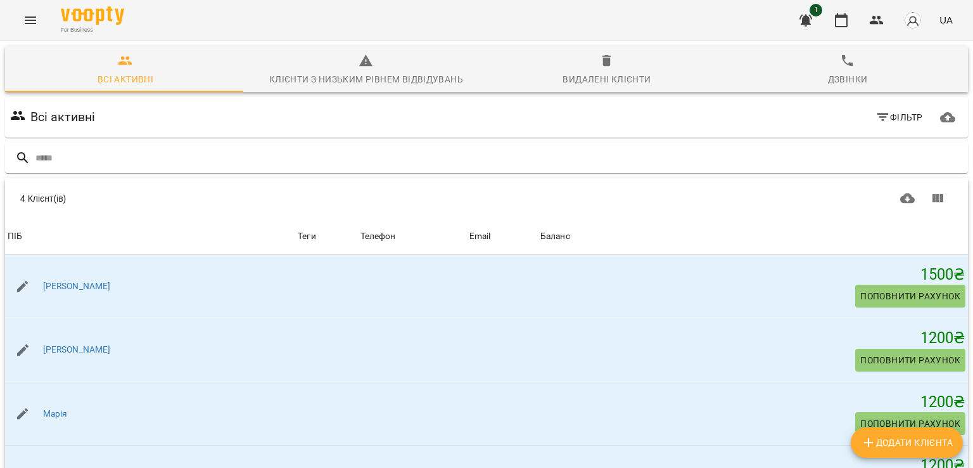
click at [35, 34] on button "Menu" at bounding box center [30, 20] width 30 height 30
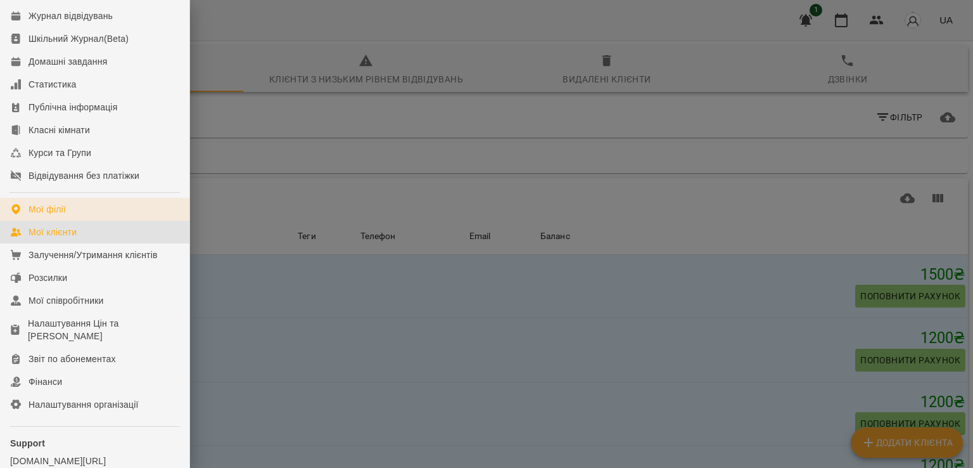
scroll to position [58, 0]
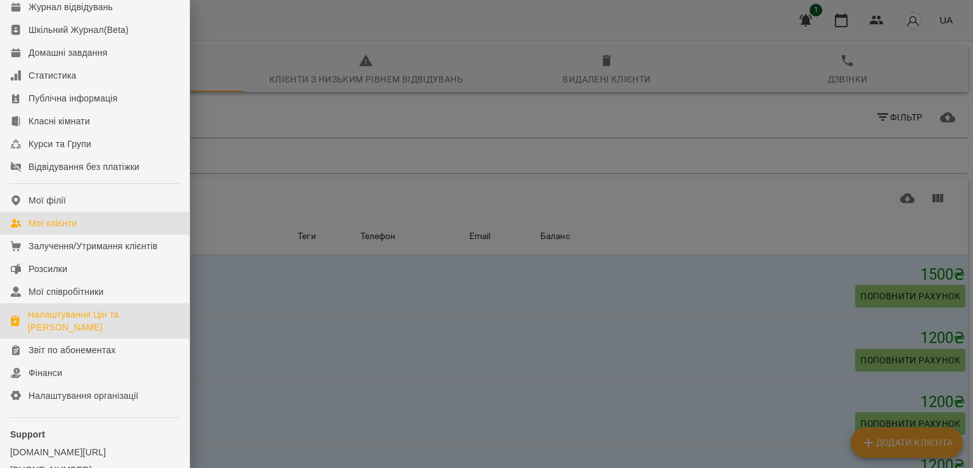
click at [104, 333] on div "Налаштування Цін та [PERSON_NAME]" at bounding box center [103, 320] width 151 height 25
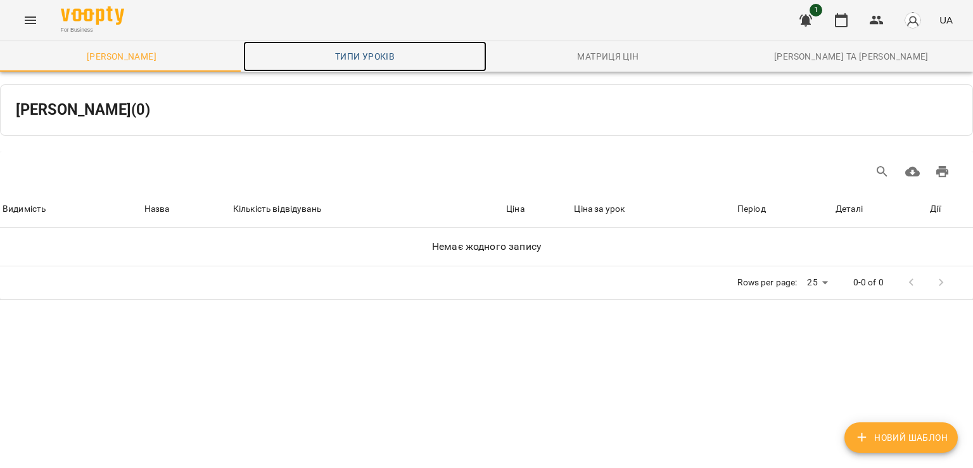
click at [374, 61] on span "Типи уроків" at bounding box center [365, 56] width 228 height 15
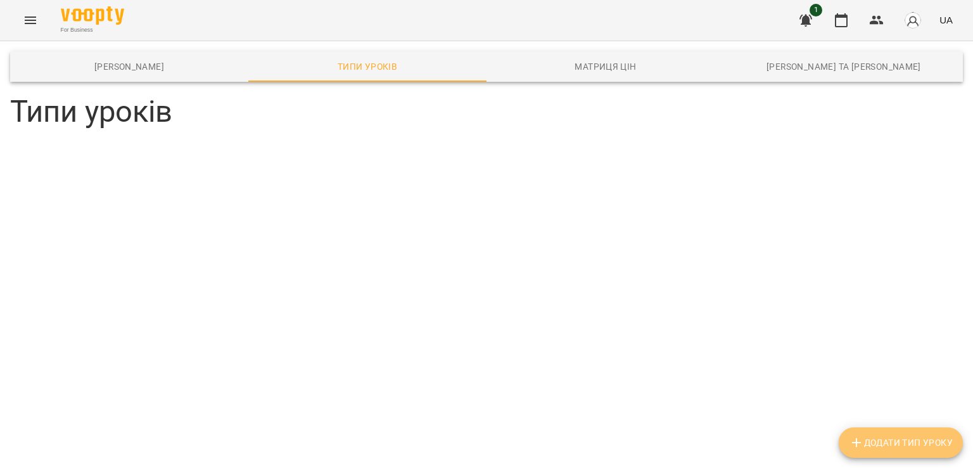
click at [922, 440] on span "Додати Тип Уроку" at bounding box center [901, 442] width 104 height 15
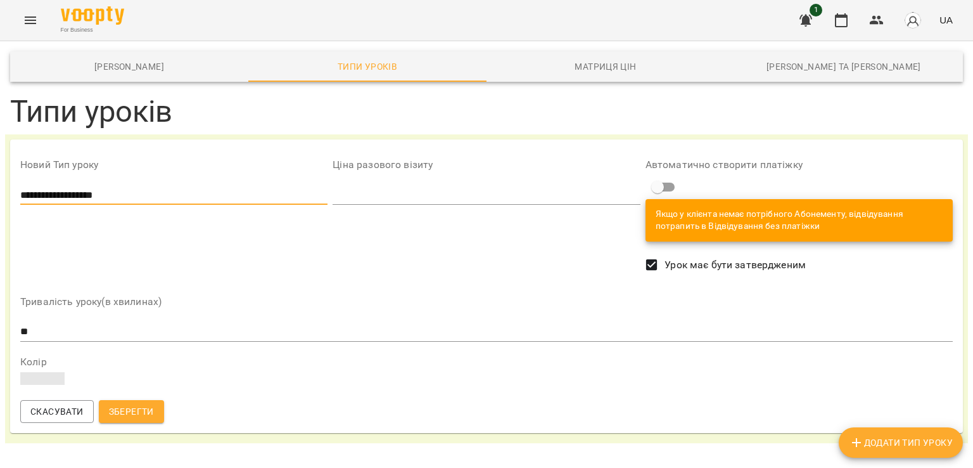
type input "**********"
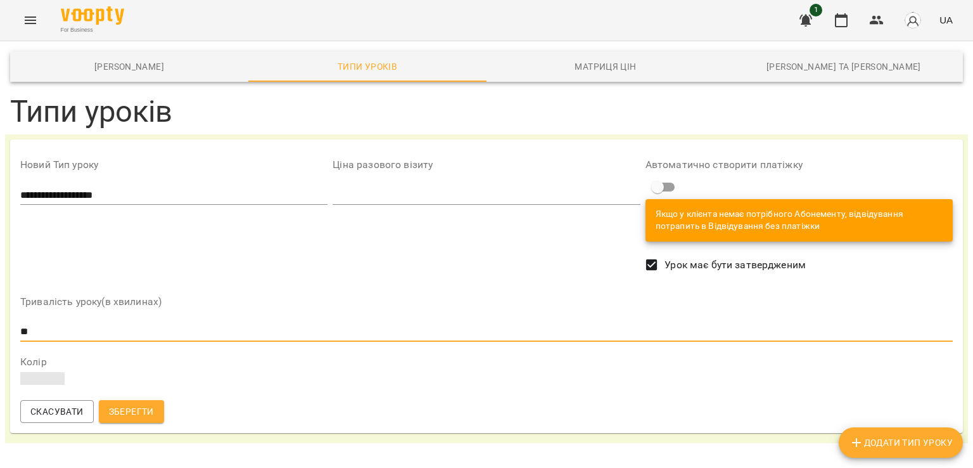
click at [63, 328] on input "**" at bounding box center [486, 331] width 932 height 20
type input "**"
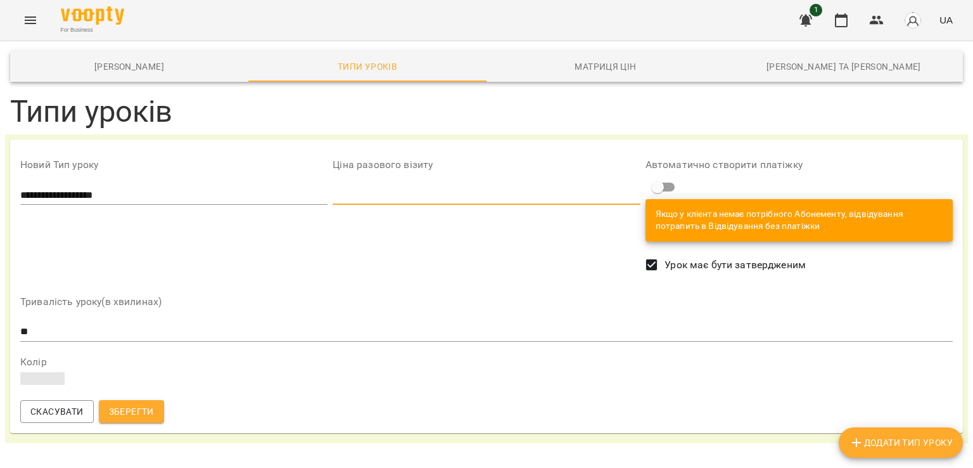
click at [464, 187] on input "number" at bounding box center [486, 195] width 307 height 20
type input "*"
type input "***"
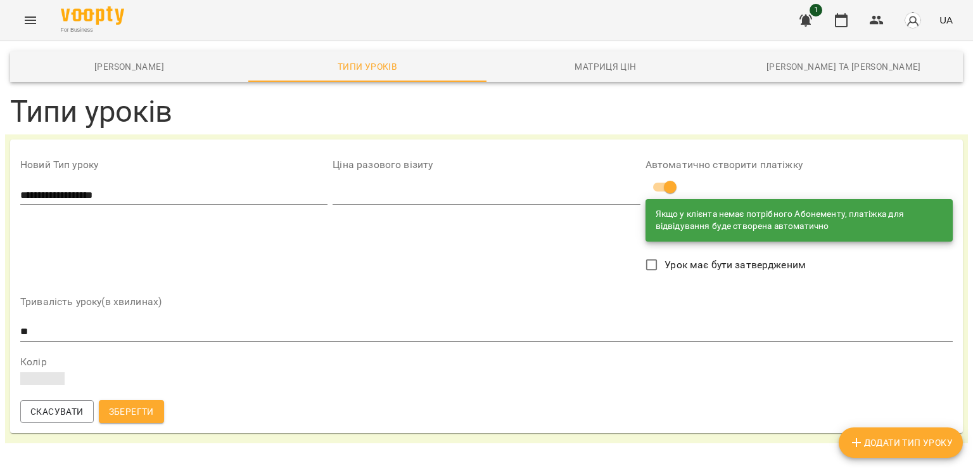
click at [45, 378] on span at bounding box center [42, 378] width 44 height 13
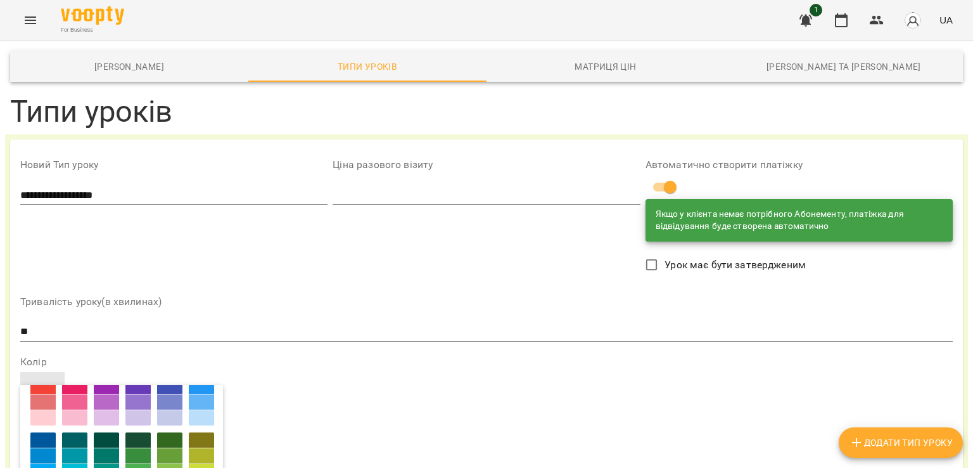
scroll to position [60, 0]
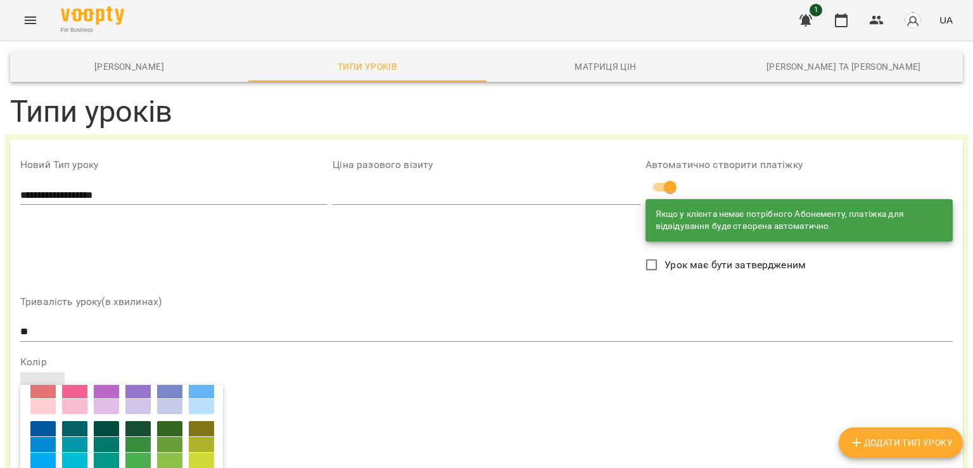
click at [189, 335] on div at bounding box center [201, 342] width 25 height 15
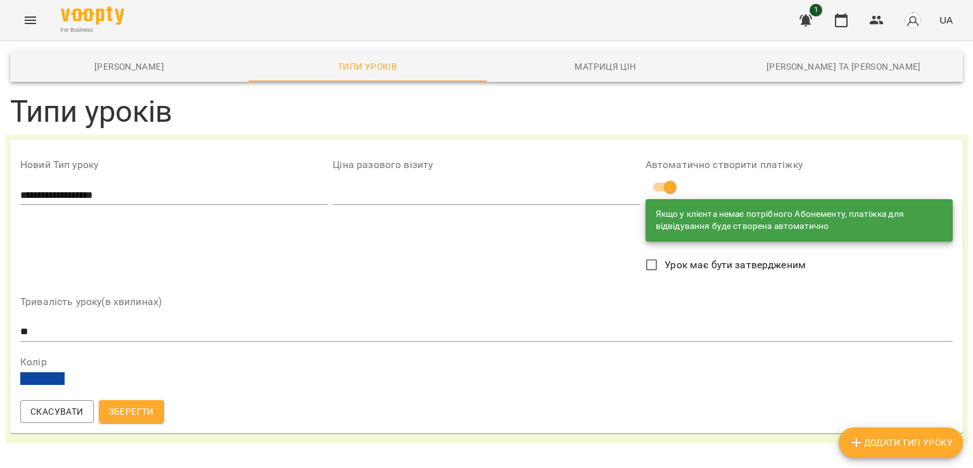
click at [139, 412] on span "Зберегти" at bounding box center [131, 411] width 45 height 15
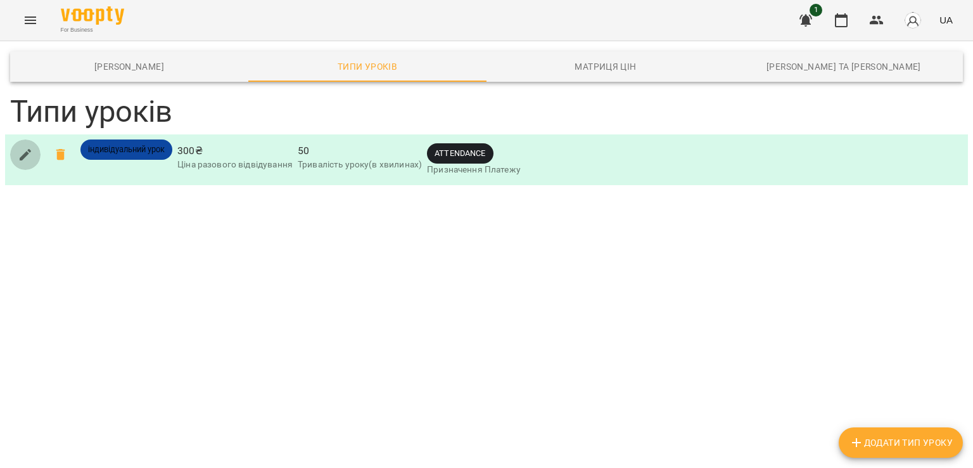
click at [25, 151] on icon "button" at bounding box center [25, 154] width 15 height 15
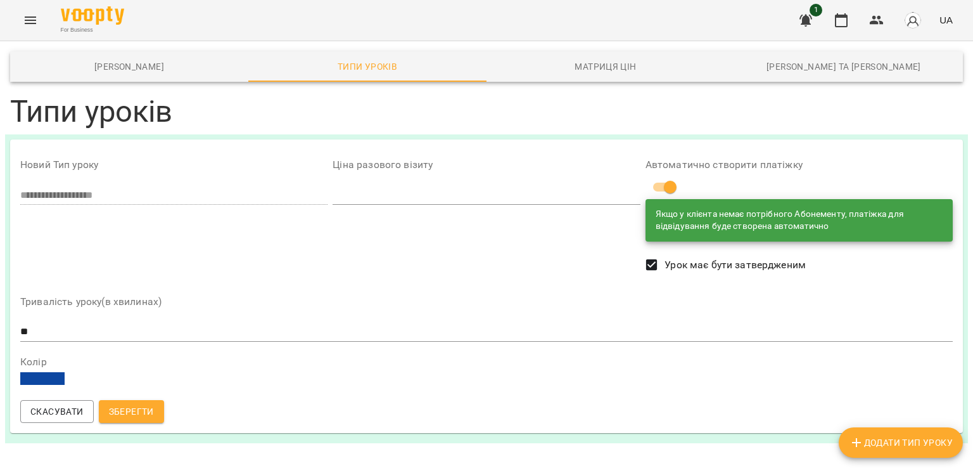
click at [56, 378] on span at bounding box center [42, 378] width 44 height 13
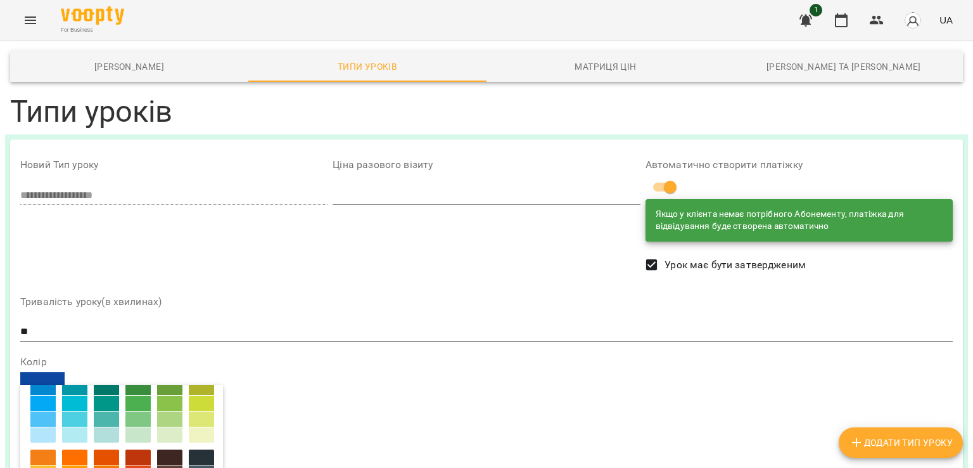
scroll to position [118, 0]
click at [189, 340] on div at bounding box center [201, 347] width 25 height 15
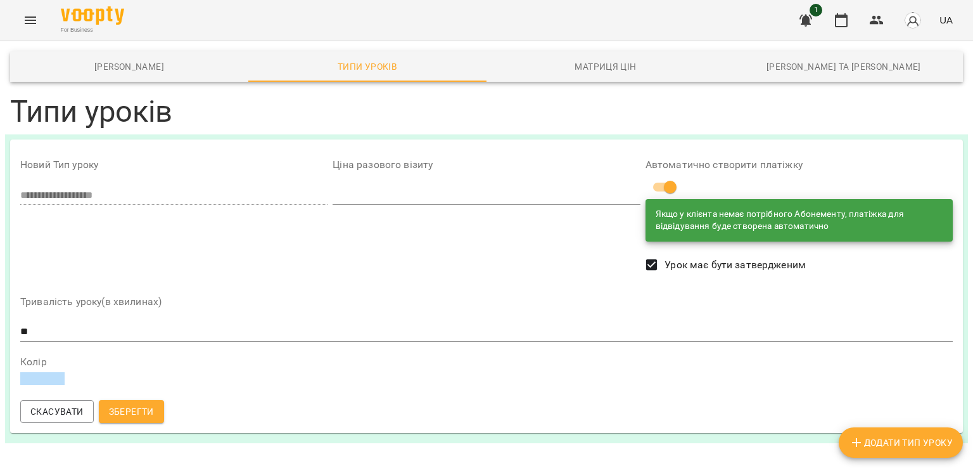
scroll to position [0, 0]
click at [121, 414] on span "Зберегти" at bounding box center [131, 411] width 45 height 15
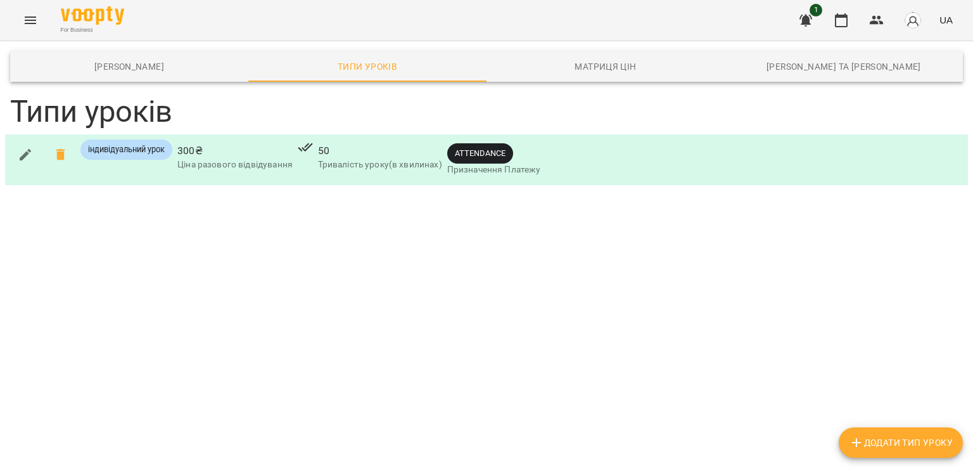
click at [489, 153] on span "ATTENDANCE" at bounding box center [480, 153] width 66 height 12
click at [611, 67] on span "Матриця цін" at bounding box center [605, 66] width 223 height 15
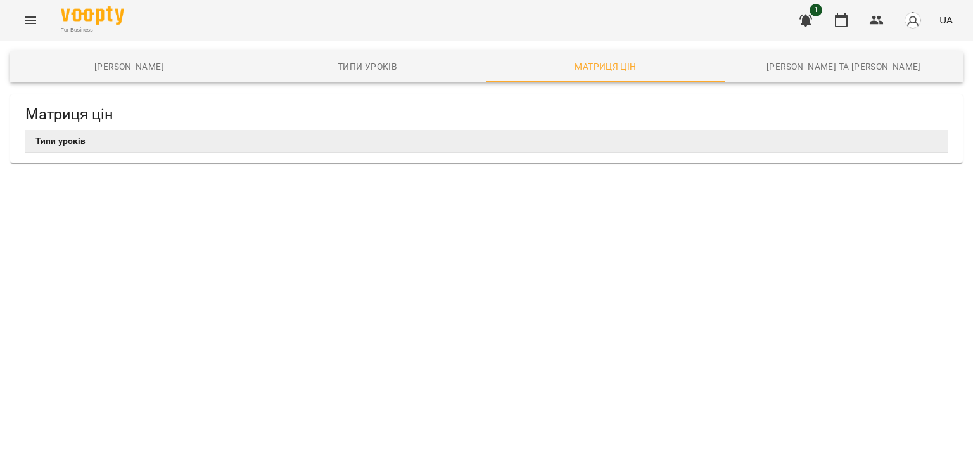
click at [507, 151] on th "Типи уроків" at bounding box center [486, 141] width 922 height 23
click at [506, 150] on th "Типи уроків" at bounding box center [486, 141] width 922 height 23
click at [512, 145] on th "Типи уроків" at bounding box center [486, 141] width 922 height 23
click at [821, 67] on span "Каси та Онлайн Сплати" at bounding box center [843, 66] width 223 height 15
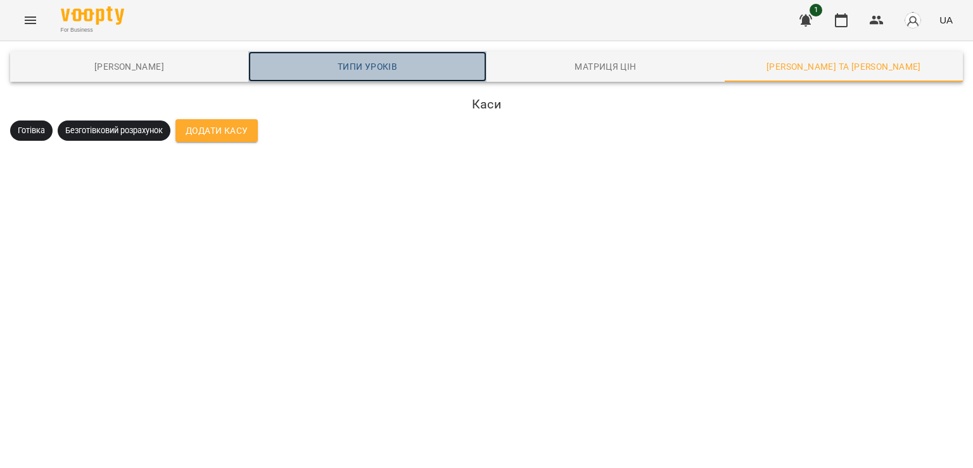
click at [388, 63] on span "Типи уроків" at bounding box center [367, 66] width 223 height 15
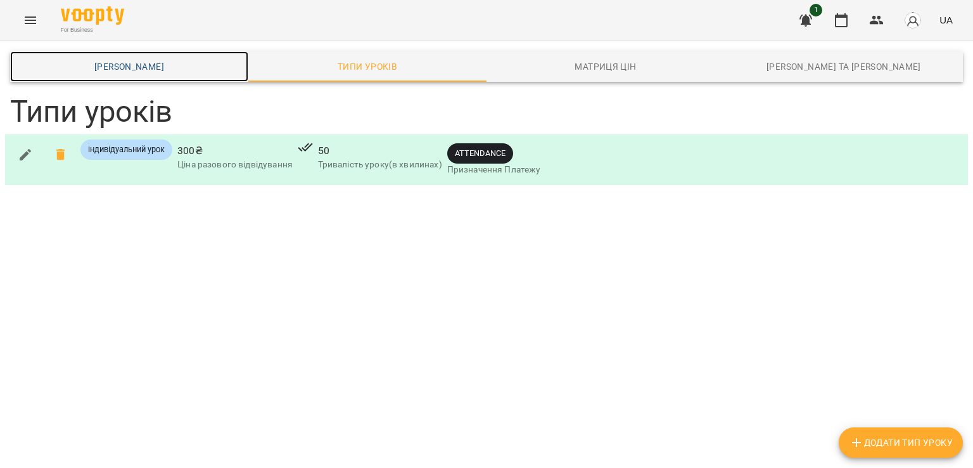
click at [137, 65] on span "Шаблони Абонементів" at bounding box center [129, 66] width 223 height 15
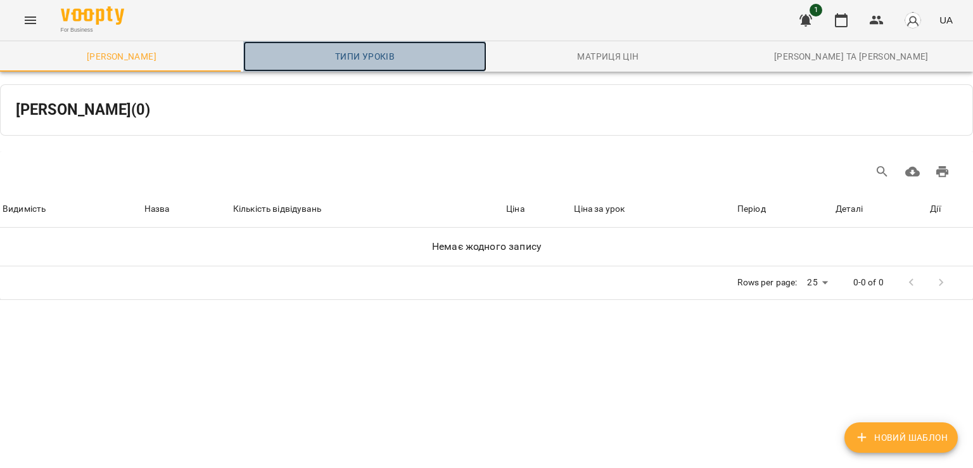
click at [357, 53] on span "Типи уроків" at bounding box center [365, 56] width 228 height 15
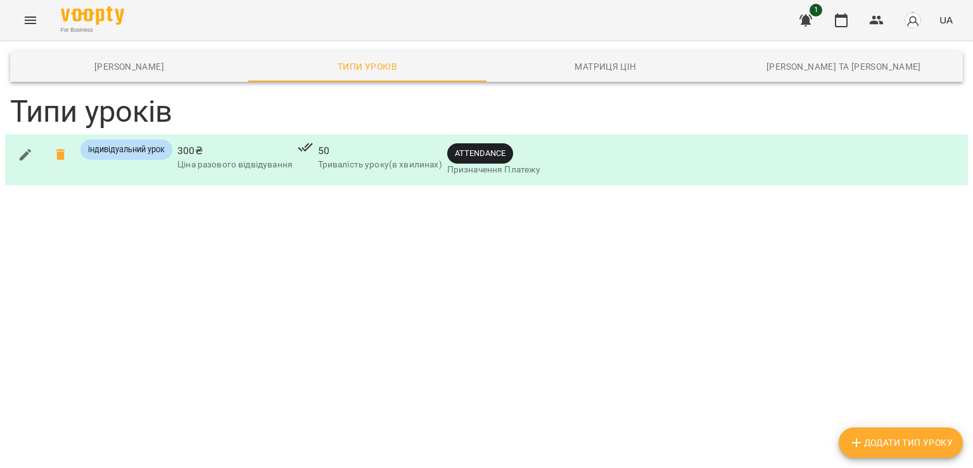
click at [14, 22] on div "For Business 1 UA" at bounding box center [486, 20] width 973 height 41
click at [25, 22] on icon "Menu" at bounding box center [30, 20] width 15 height 15
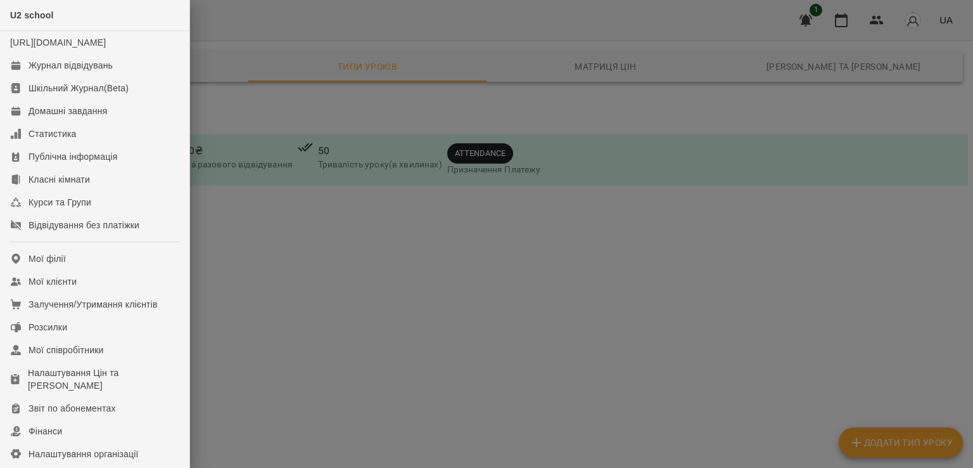
click at [388, 128] on div at bounding box center [486, 234] width 973 height 468
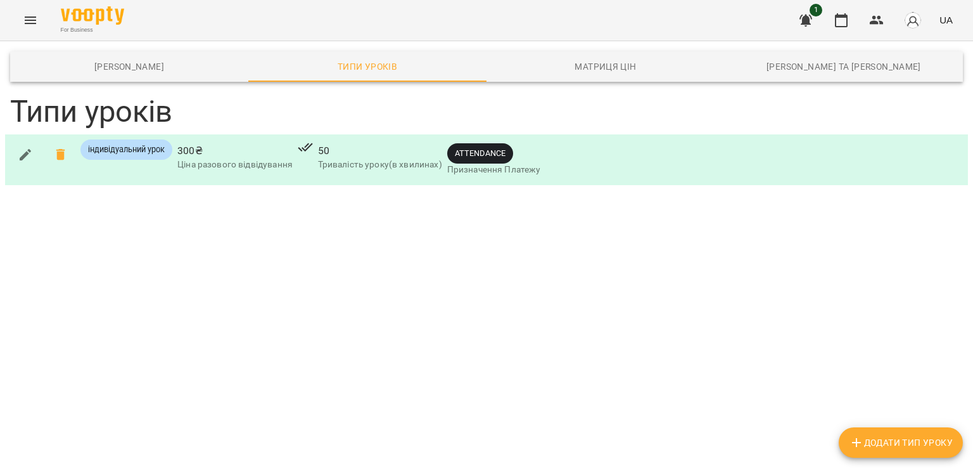
click at [23, 27] on icon "Menu" at bounding box center [30, 20] width 15 height 15
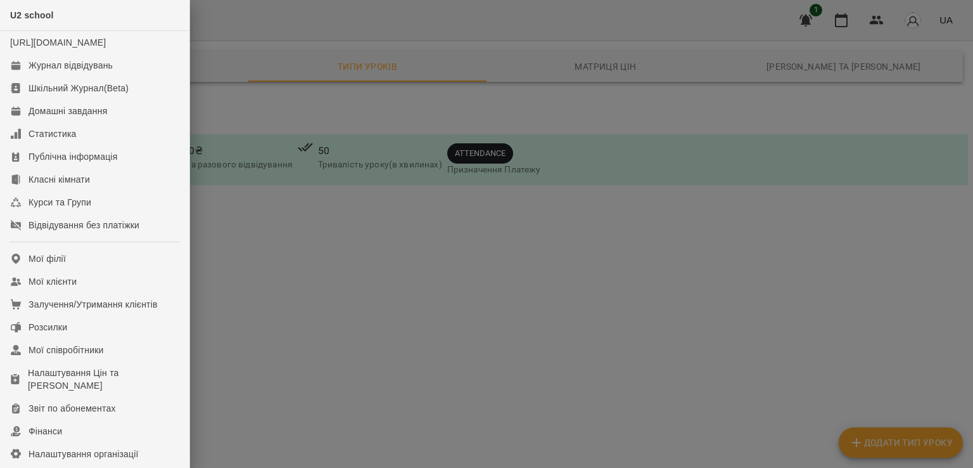
click at [405, 306] on div at bounding box center [486, 234] width 973 height 468
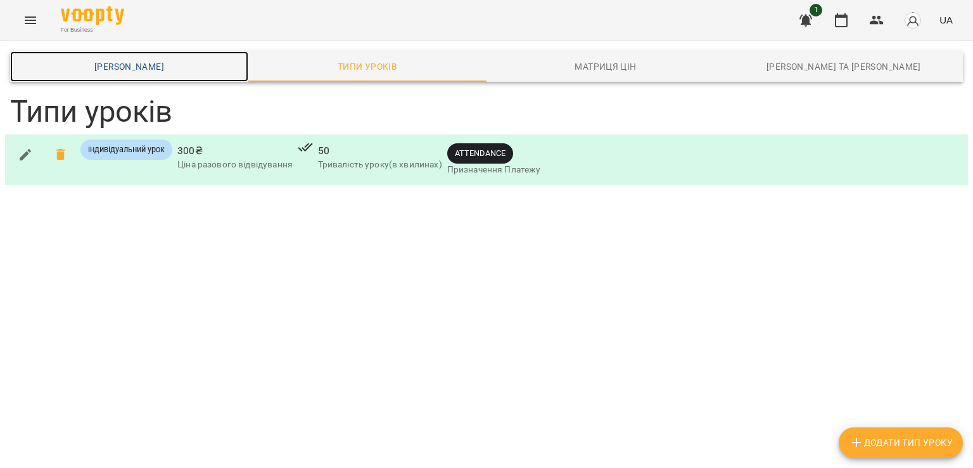
click at [138, 74] on link "Шаблони Абонементів" at bounding box center [129, 66] width 238 height 30
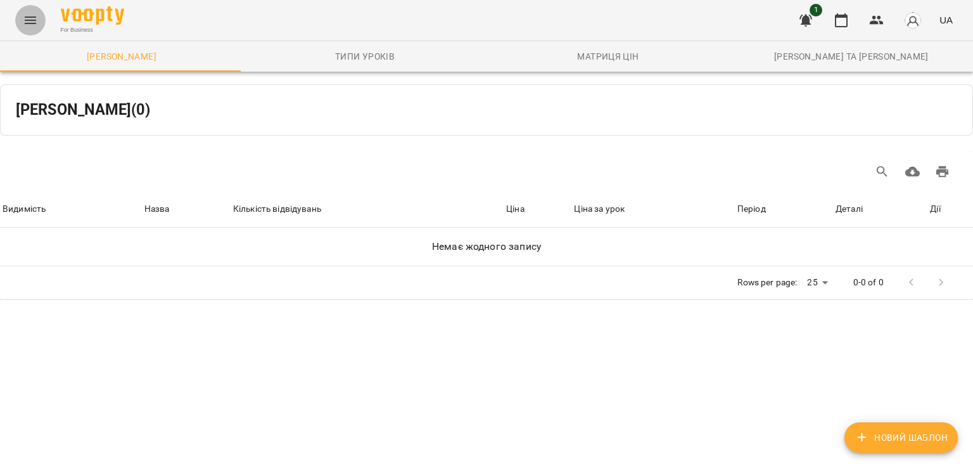
click at [25, 22] on icon "Menu" at bounding box center [30, 20] width 15 height 15
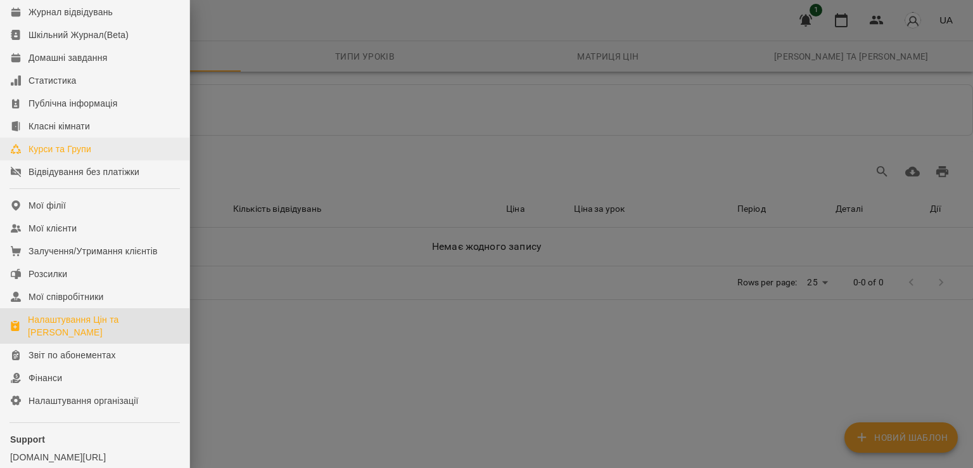
scroll to position [58, 0]
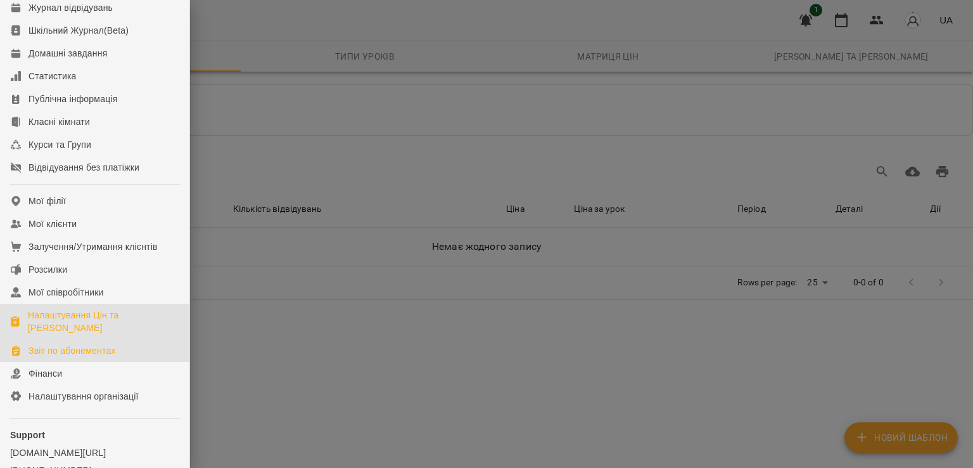
click at [97, 357] on div "Звіт по абонементах" at bounding box center [72, 350] width 87 height 13
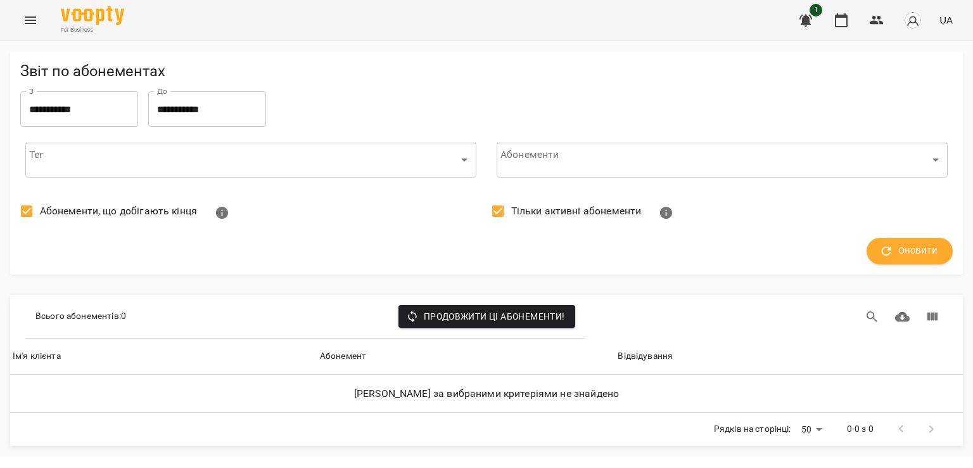
click at [28, 15] on icon "Menu" at bounding box center [30, 20] width 15 height 15
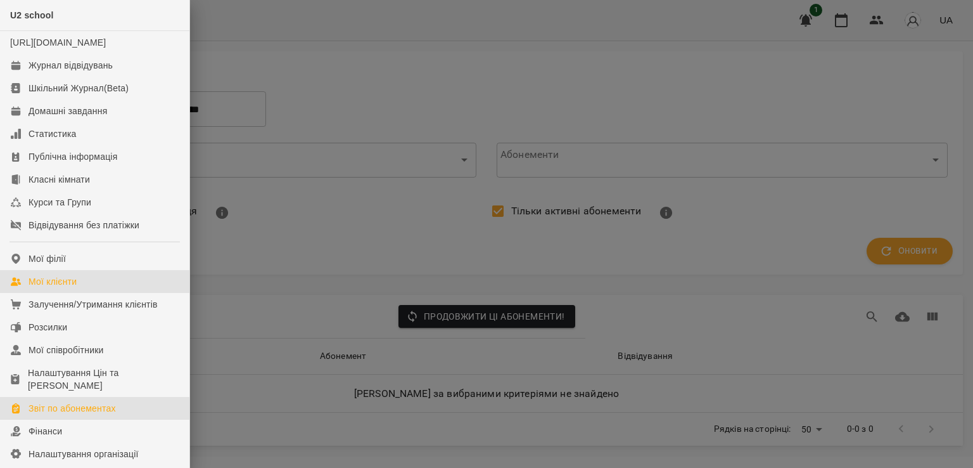
click at [89, 293] on link "Мої клієнти" at bounding box center [94, 281] width 189 height 23
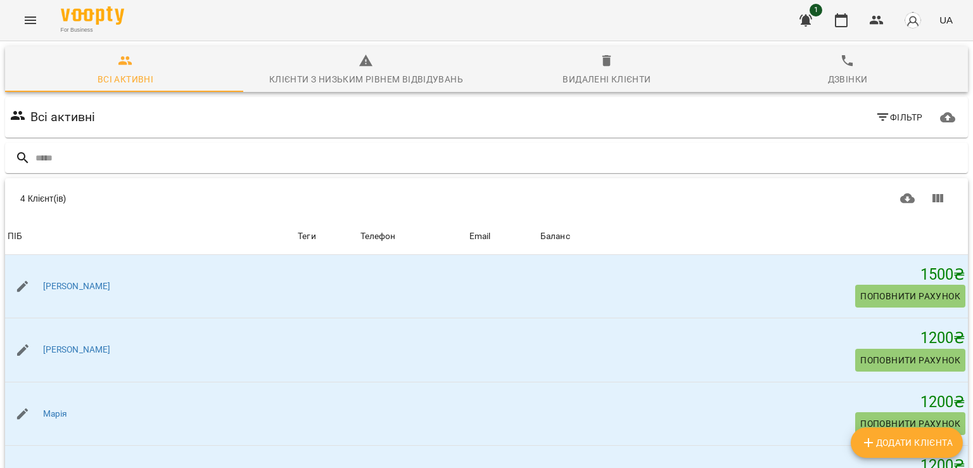
scroll to position [68, 0]
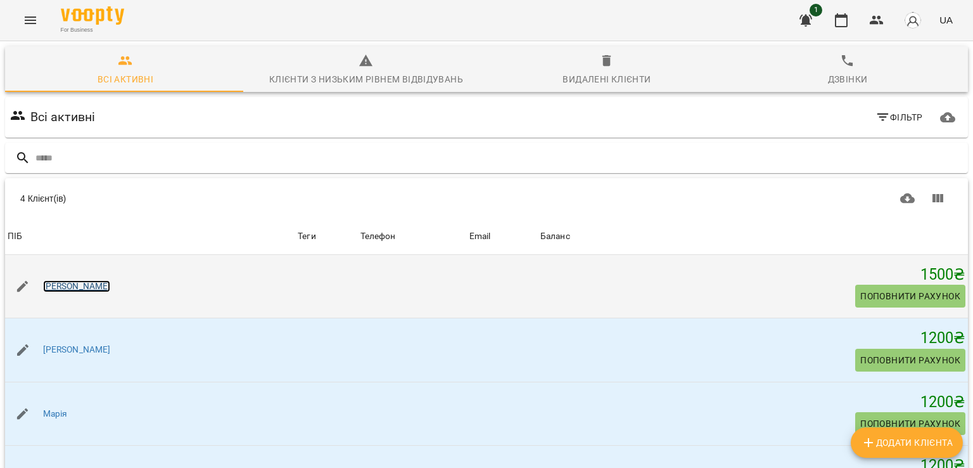
click at [48, 280] on link "[PERSON_NAME]" at bounding box center [77, 286] width 68 height 13
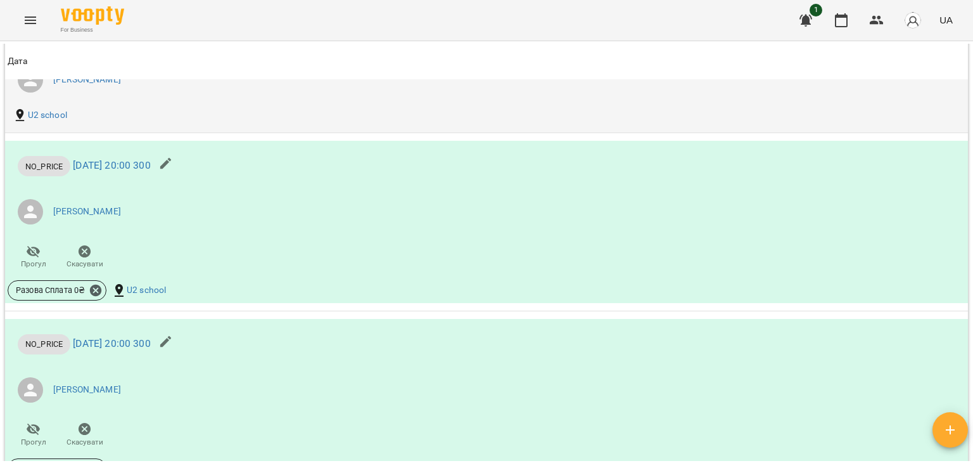
scroll to position [882, 0]
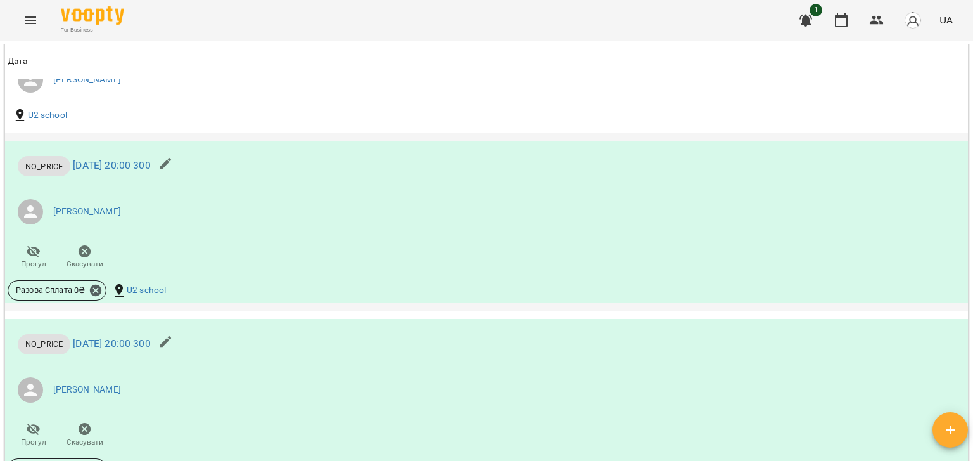
click at [174, 161] on icon "button" at bounding box center [165, 163] width 15 height 15
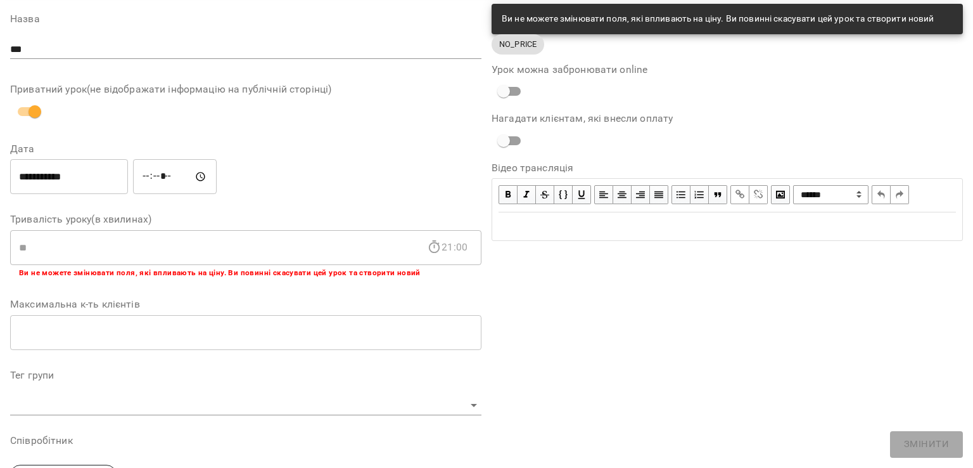
click at [189, 226] on div "Тривалість уроку(в хвилинах) ** 21:00 ​ Ви не можете змінювати поля, які вплива…" at bounding box center [245, 246] width 471 height 65
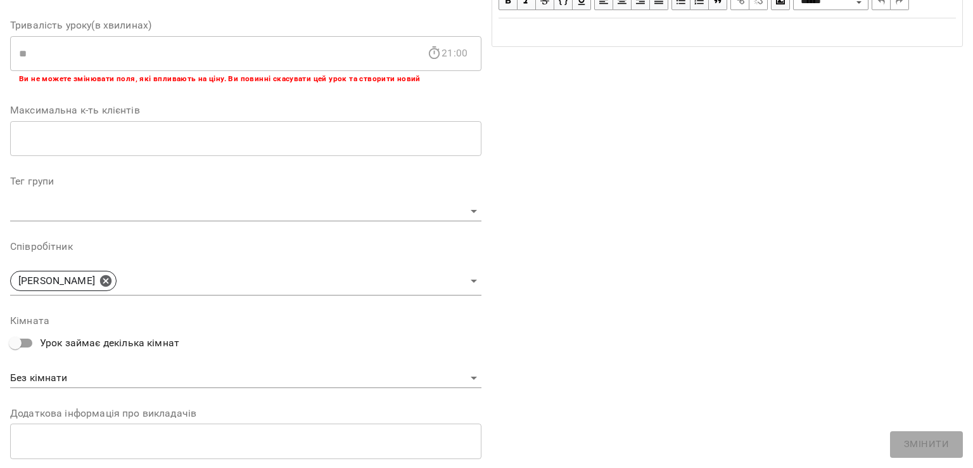
scroll to position [240, 0]
click at [136, 194] on div "Тег групи ​" at bounding box center [245, 199] width 471 height 45
click at [142, 210] on body "**********" at bounding box center [486, 246] width 973 height 493
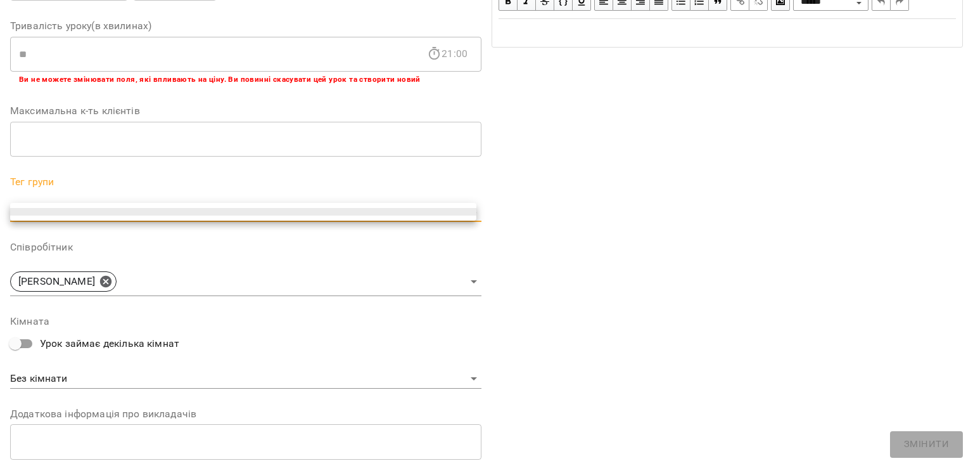
click at [247, 299] on div at bounding box center [486, 234] width 973 height 468
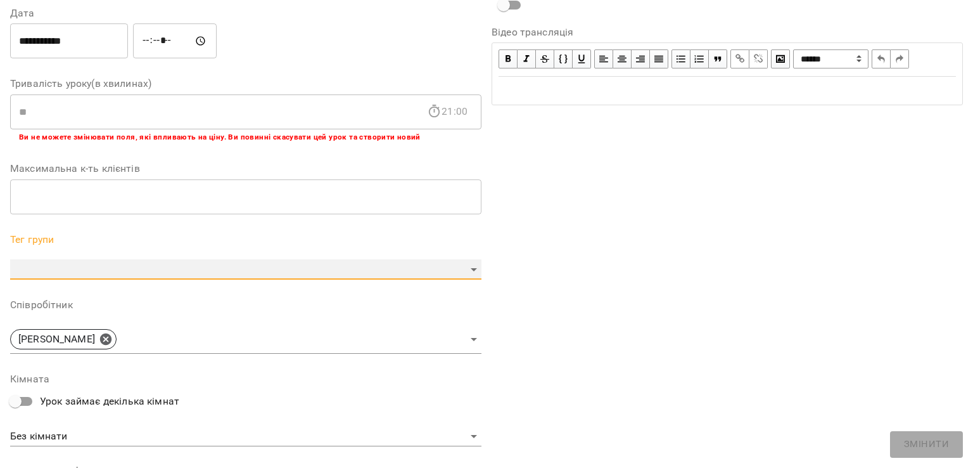
scroll to position [0, 0]
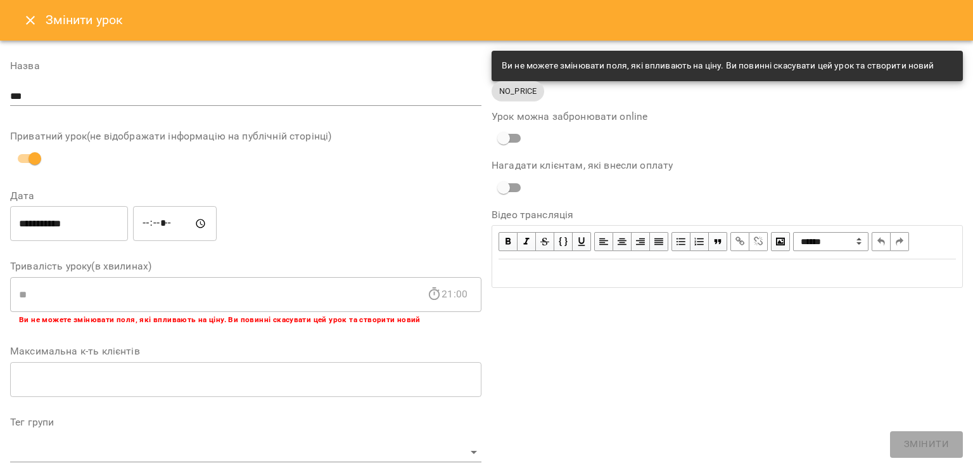
click at [512, 99] on div "NO_PRICE" at bounding box center [518, 91] width 53 height 20
click at [941, 22] on div "Змінити урок" at bounding box center [486, 20] width 973 height 41
click at [39, 24] on button "Close" at bounding box center [30, 20] width 30 height 30
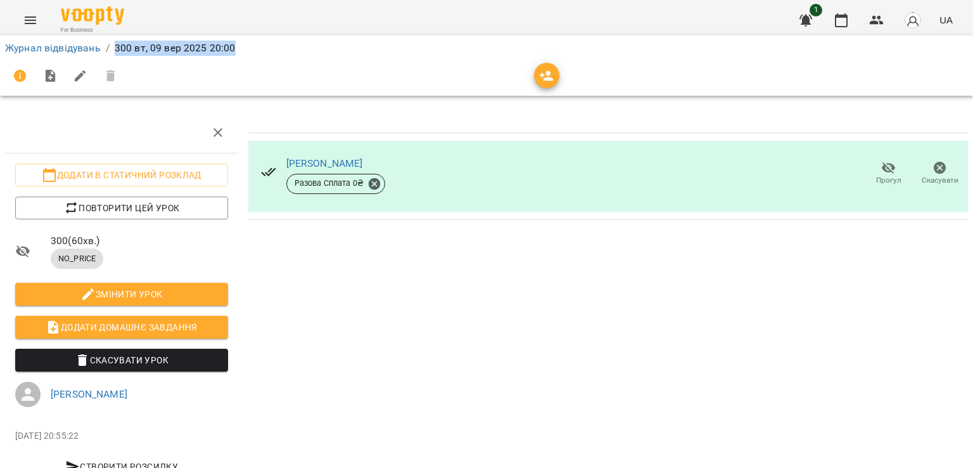
drag, startPoint x: 115, startPoint y: 46, endPoint x: 290, endPoint y: 43, distance: 175.5
click at [290, 43] on ol "Журнал відвідувань / 300 вт, 09 вер 2025 20:00" at bounding box center [486, 48] width 963 height 15
copy p "300 вт, 09 вер 2025 20:00"
drag, startPoint x: 329, startPoint y: 268, endPoint x: 539, endPoint y: 177, distance: 229.2
click at [329, 268] on div "Іванна Разова Сплата 0 ₴ Прогул Скасувати" at bounding box center [608, 300] width 730 height 386
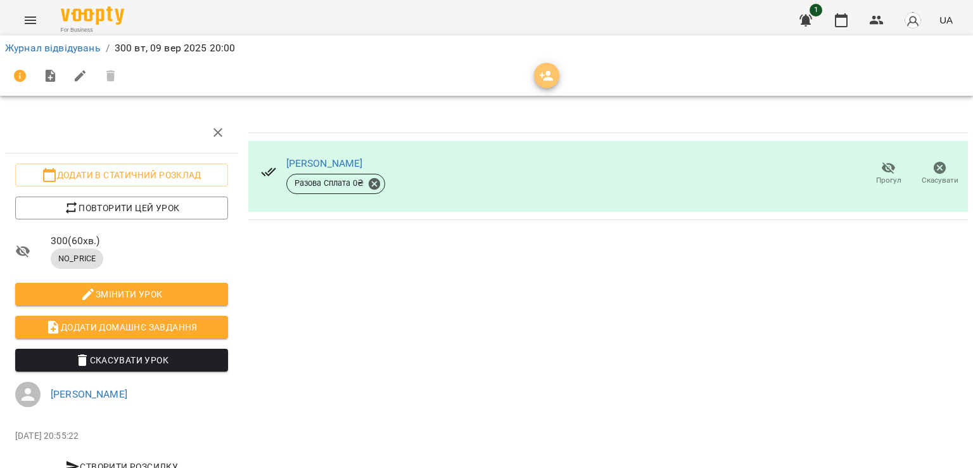
click at [542, 72] on icon "button" at bounding box center [546, 75] width 15 height 15
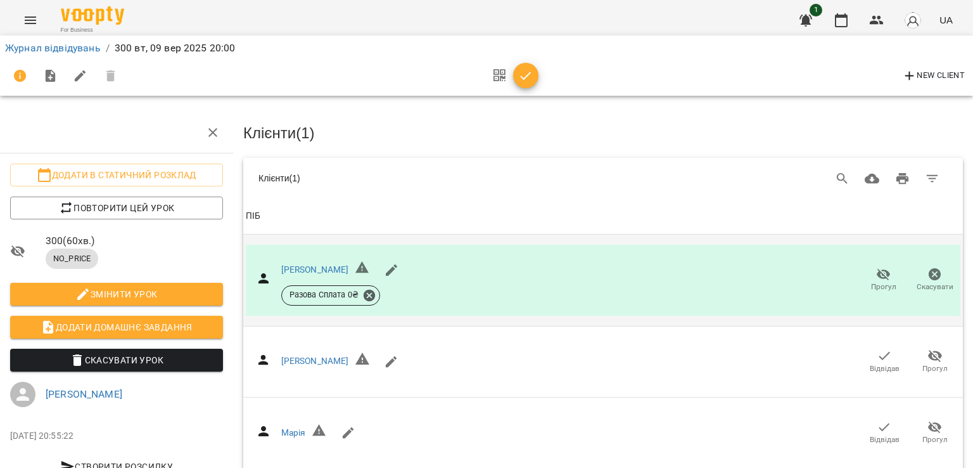
scroll to position [0, 4]
click at [414, 127] on h3 "Клієнти ( 1 )" at bounding box center [604, 133] width 720 height 16
click at [37, 41] on li "Журнал відвідувань" at bounding box center [53, 48] width 96 height 15
click at [46, 54] on li "Журнал відвідувань" at bounding box center [53, 48] width 96 height 15
click at [48, 49] on link "Журнал відвідувань" at bounding box center [53, 48] width 96 height 12
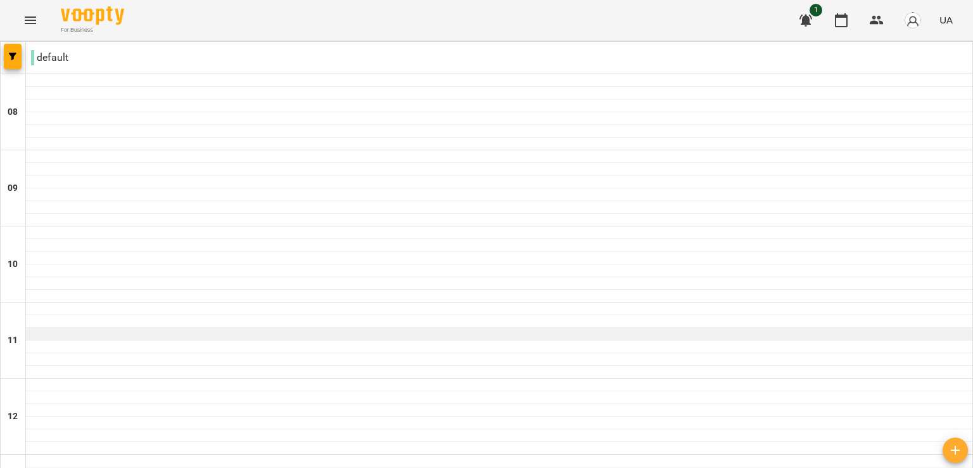
drag, startPoint x: 337, startPoint y: 300, endPoint x: 405, endPoint y: 328, distance: 74.1
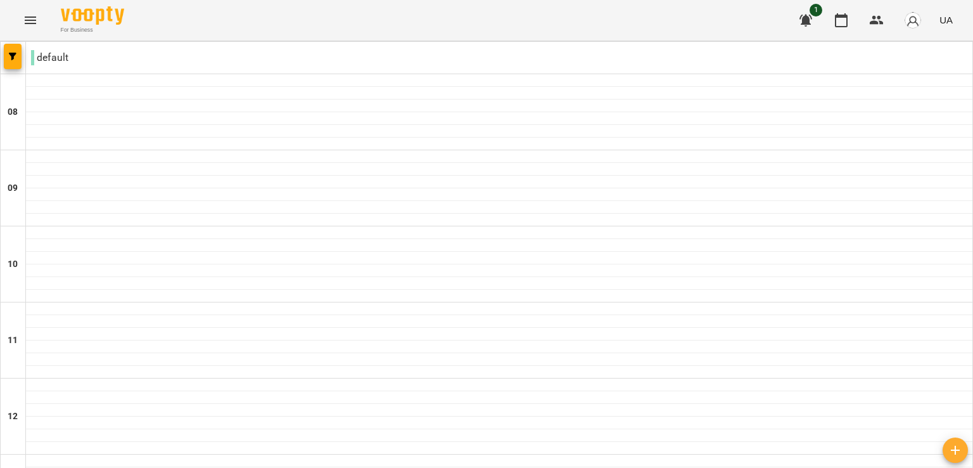
click at [18, 20] on button "Menu" at bounding box center [30, 20] width 30 height 30
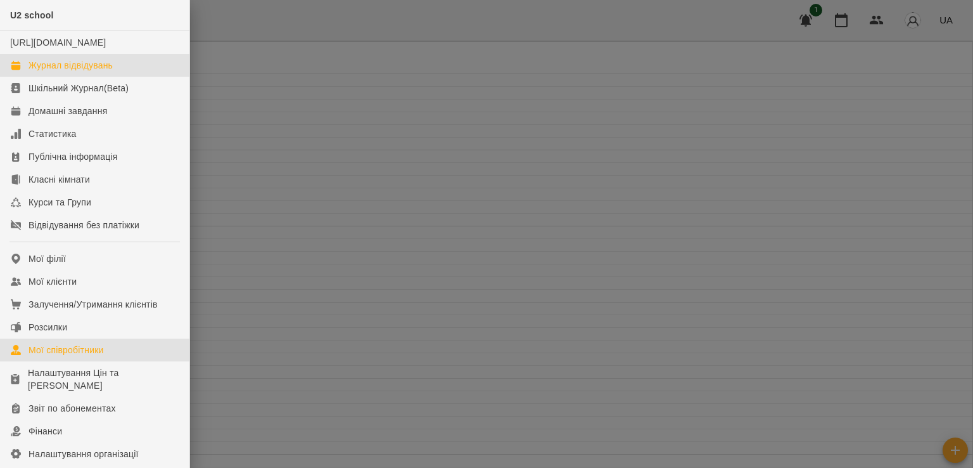
click at [92, 361] on link "Мої співробітники" at bounding box center [94, 349] width 189 height 23
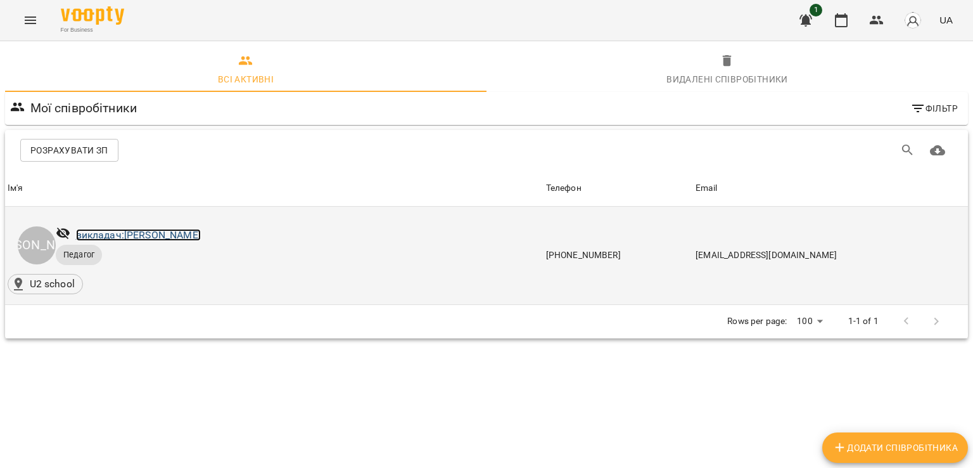
click at [138, 239] on link "викладач: [PERSON_NAME]" at bounding box center [138, 235] width 125 height 12
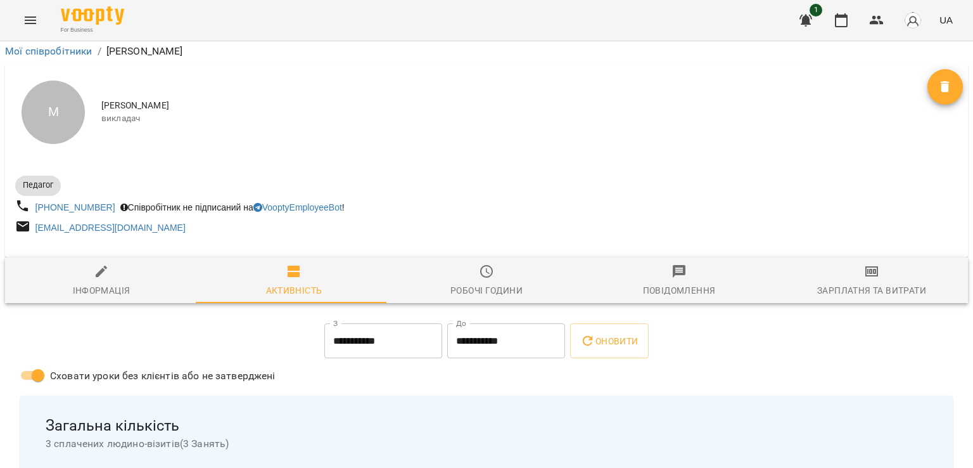
scroll to position [269, 0]
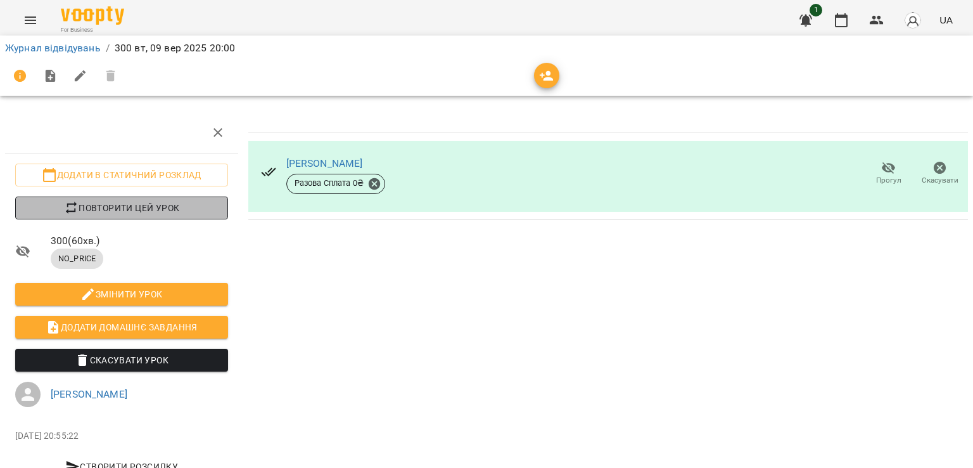
click at [144, 200] on span "Повторити цей урок" at bounding box center [121, 207] width 193 height 15
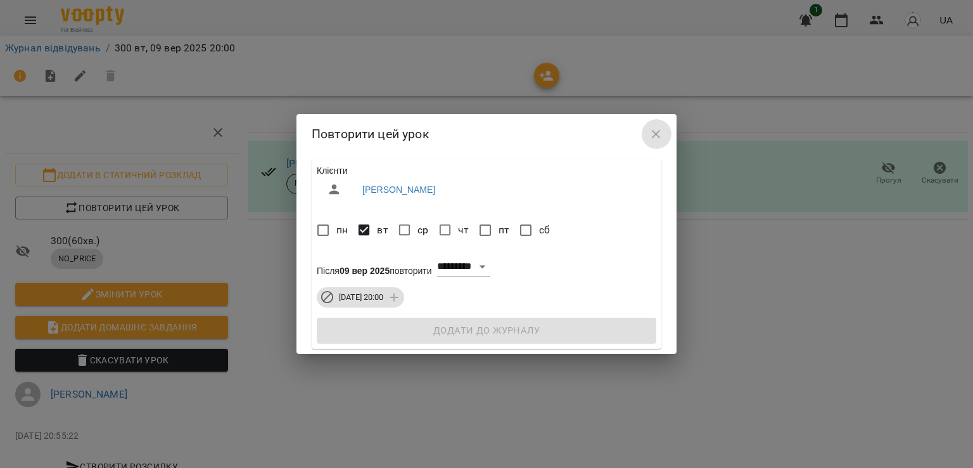
click at [658, 127] on icon "button" at bounding box center [656, 134] width 15 height 15
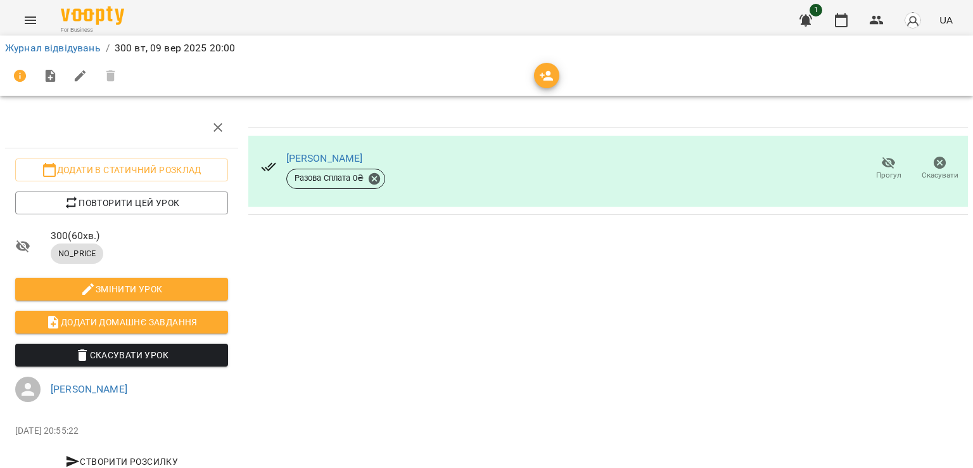
scroll to position [39, 0]
click at [25, 238] on icon at bounding box center [22, 245] width 15 height 15
click at [70, 248] on span "NO_PRICE" at bounding box center [77, 253] width 53 height 11
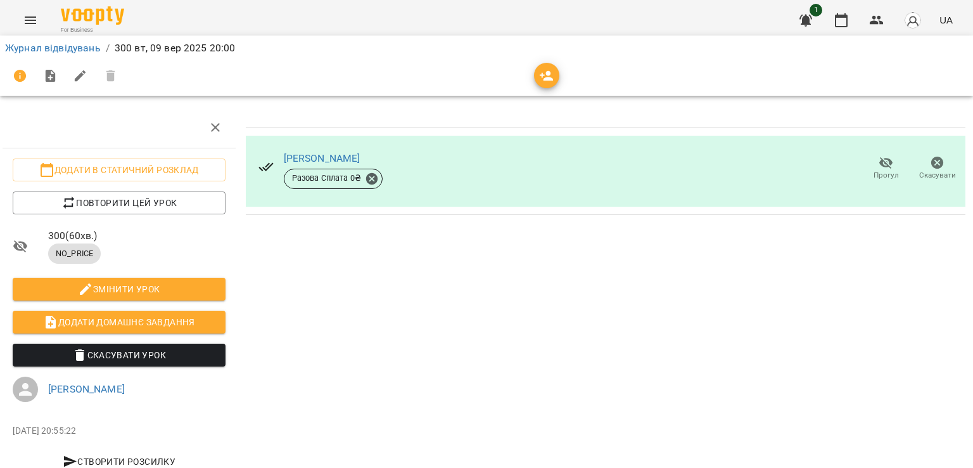
scroll to position [0, 5]
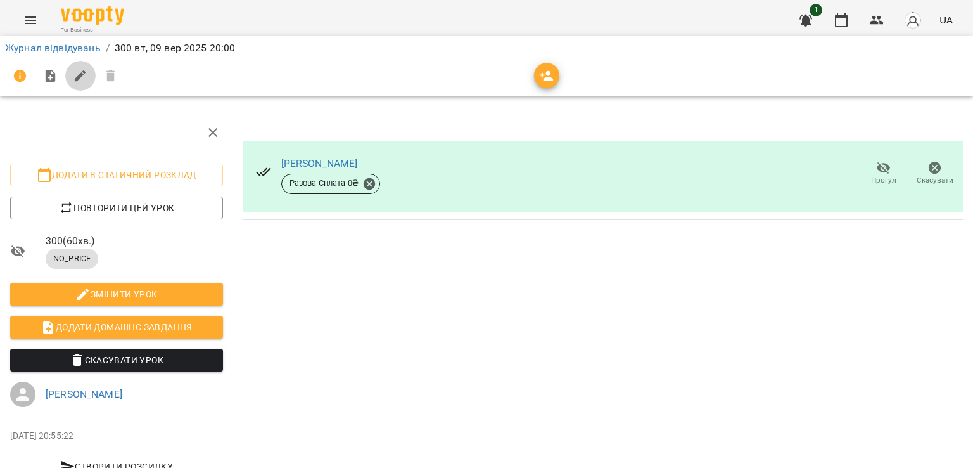
click at [76, 79] on icon "button" at bounding box center [80, 75] width 11 height 11
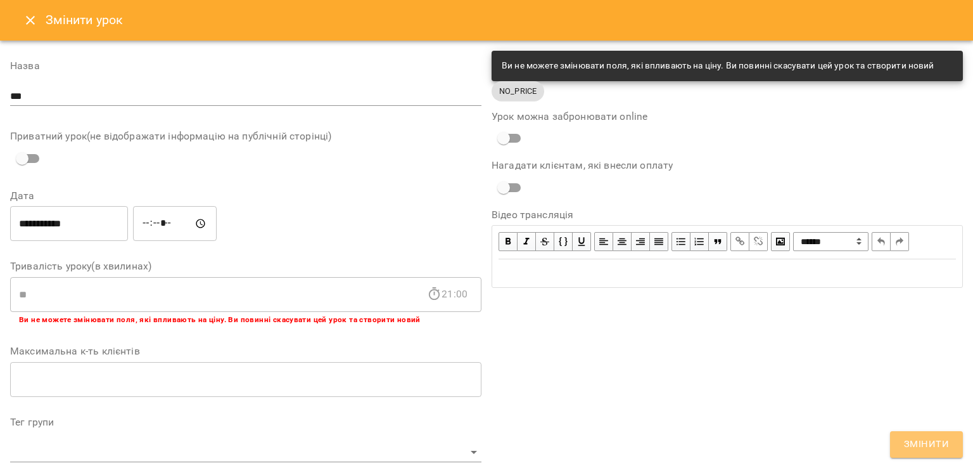
click at [920, 448] on span "Змінити" at bounding box center [926, 444] width 45 height 16
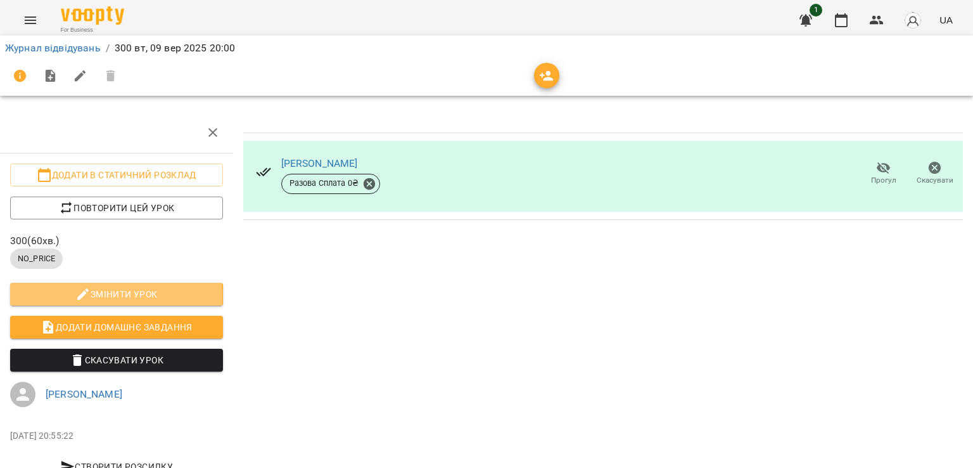
click at [115, 296] on span "Змінити урок" at bounding box center [116, 293] width 193 height 15
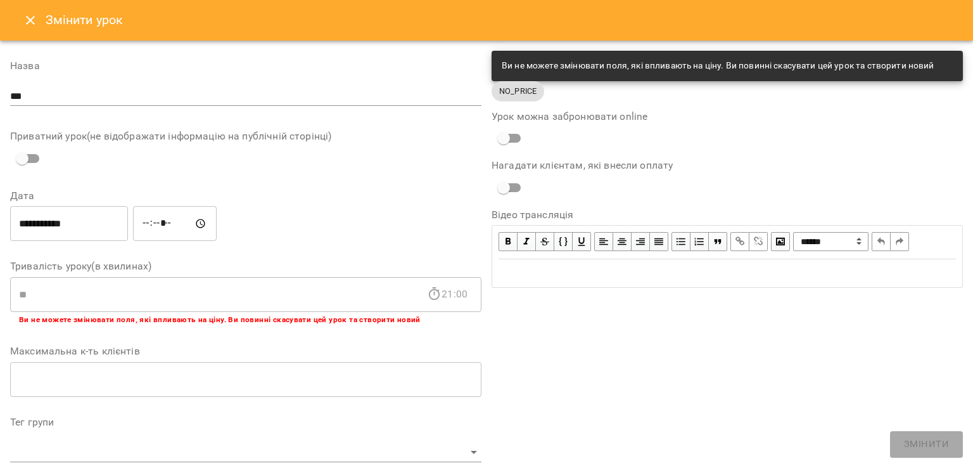
click at [509, 92] on span "NO_PRICE" at bounding box center [518, 91] width 53 height 12
click at [35, 20] on icon "Close" at bounding box center [30, 20] width 15 height 15
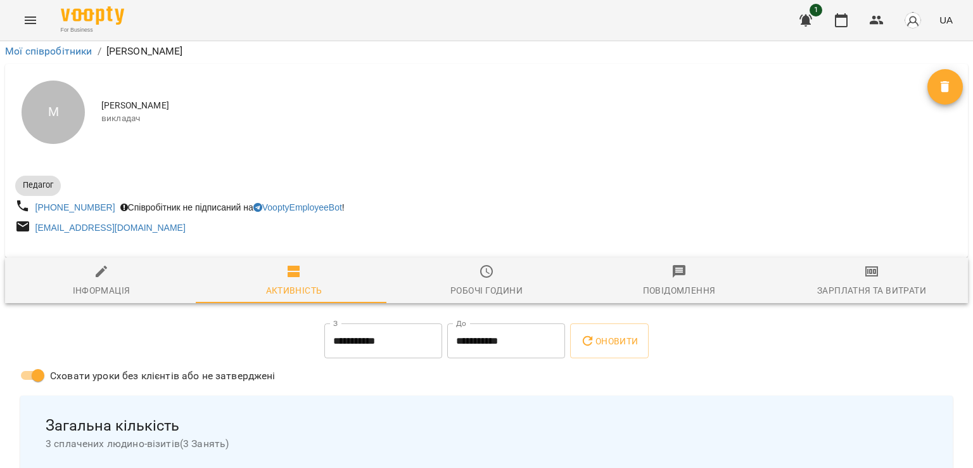
scroll to position [732, 0]
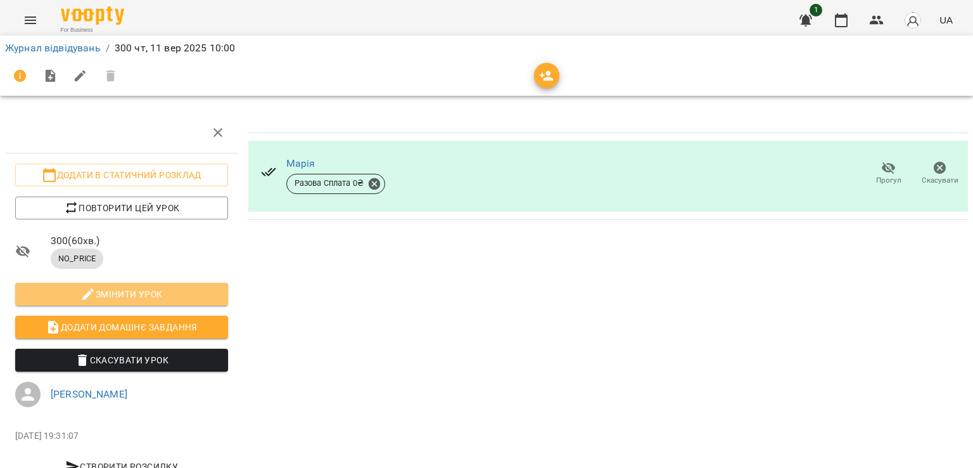
click at [129, 293] on span "Змінити урок" at bounding box center [121, 293] width 193 height 15
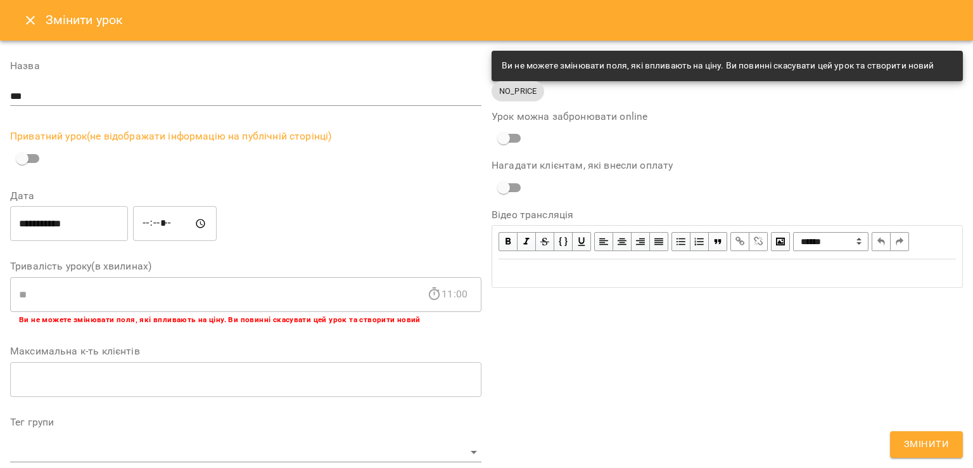
click at [945, 462] on div "**********" at bounding box center [727, 429] width 481 height 767
click at [923, 445] on span "Змінити" at bounding box center [926, 444] width 45 height 16
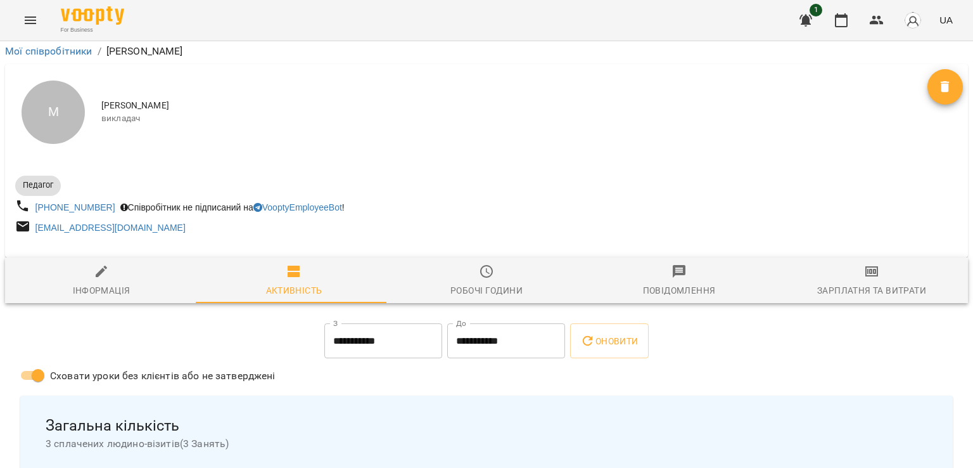
scroll to position [732, 0]
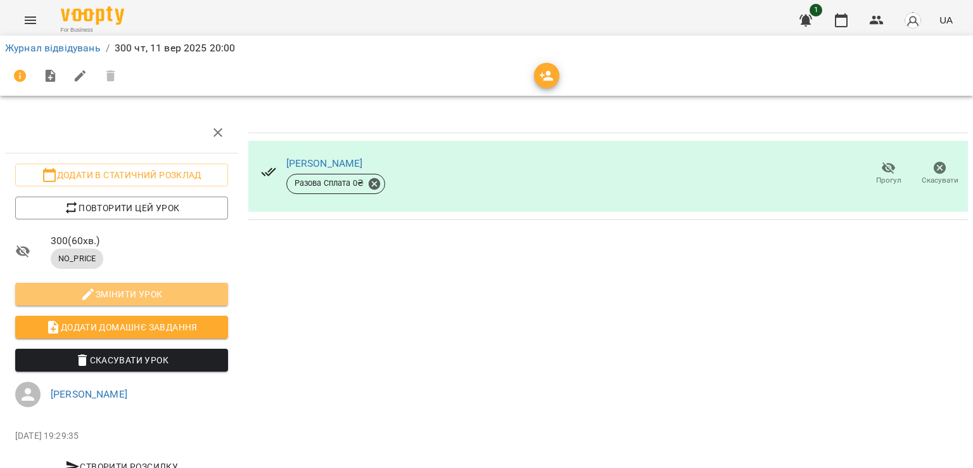
click at [127, 294] on span "Змінити урок" at bounding box center [121, 293] width 193 height 15
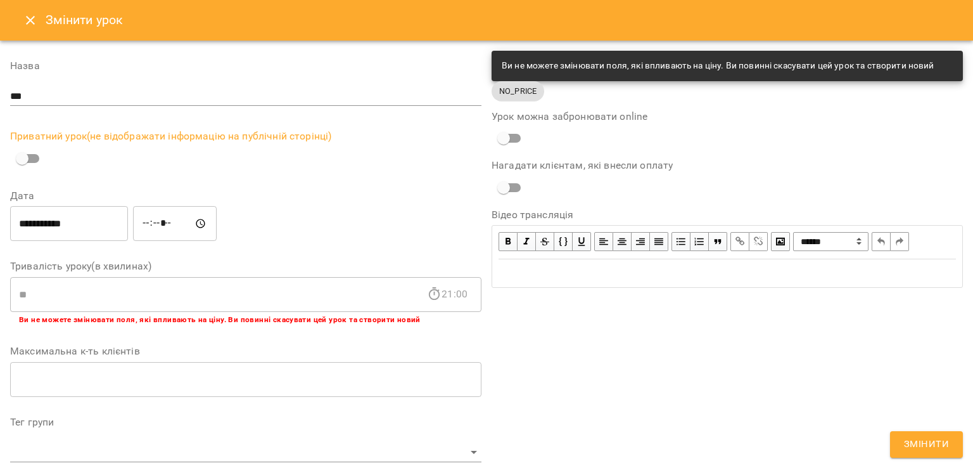
click at [938, 429] on div "**********" at bounding box center [727, 429] width 481 height 767
click at [931, 441] on span "Змінити" at bounding box center [926, 444] width 45 height 16
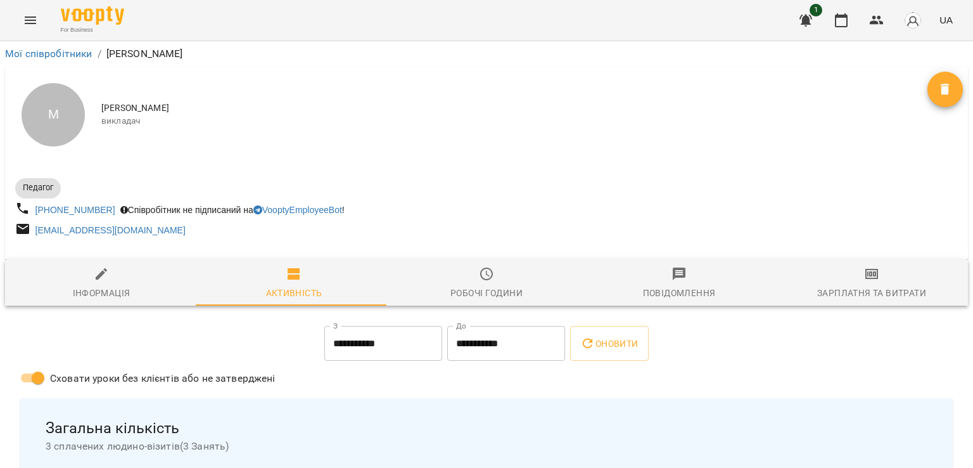
click at [39, 60] on li "Мої співробітники" at bounding box center [48, 53] width 87 height 15
click at [28, 18] on icon "Menu" at bounding box center [30, 20] width 15 height 15
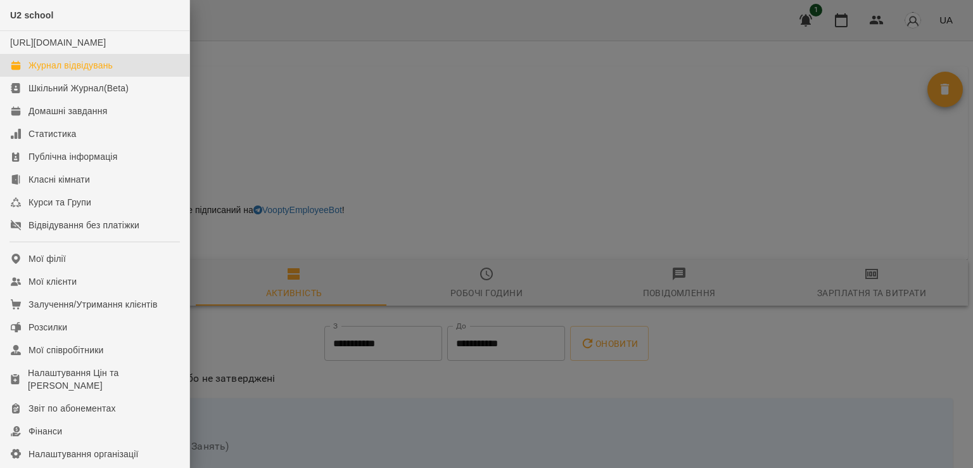
click at [63, 72] on div "Журнал відвідувань" at bounding box center [71, 65] width 84 height 13
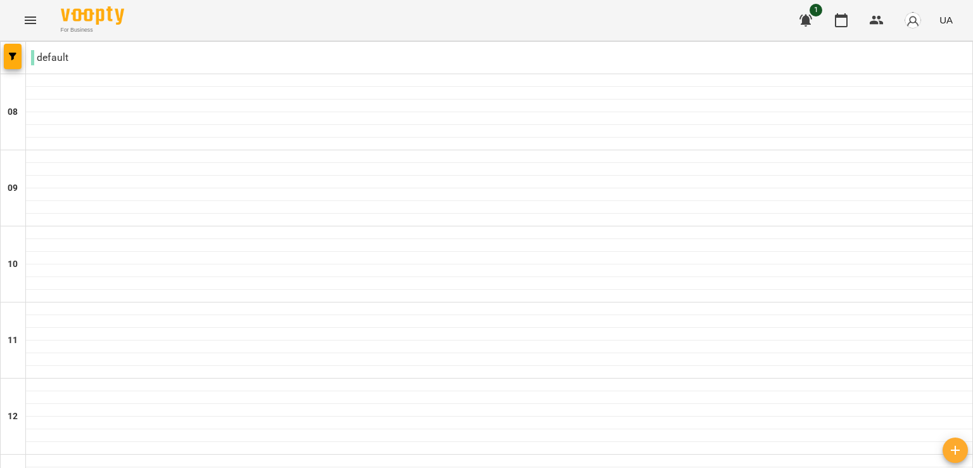
click at [38, 59] on p "default" at bounding box center [49, 57] width 37 height 15
click at [18, 51] on button "button" at bounding box center [13, 56] width 18 height 25
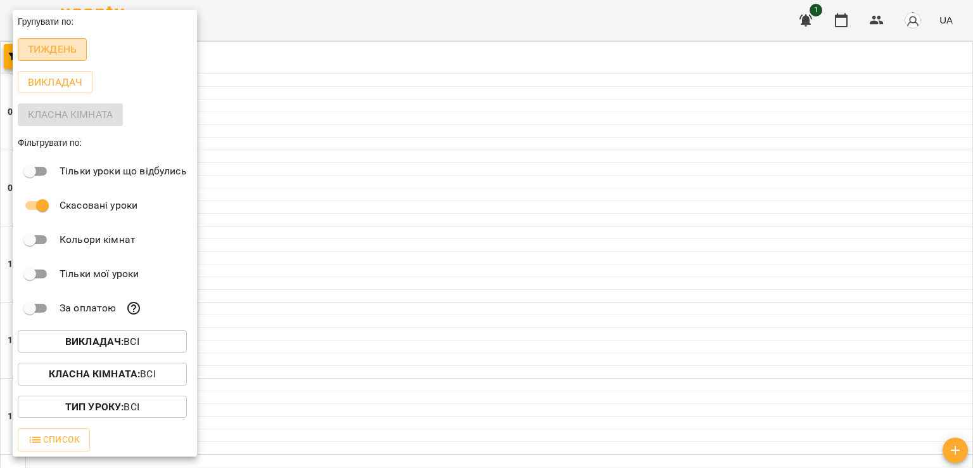
click at [48, 51] on p "Тиждень" at bounding box center [52, 49] width 49 height 15
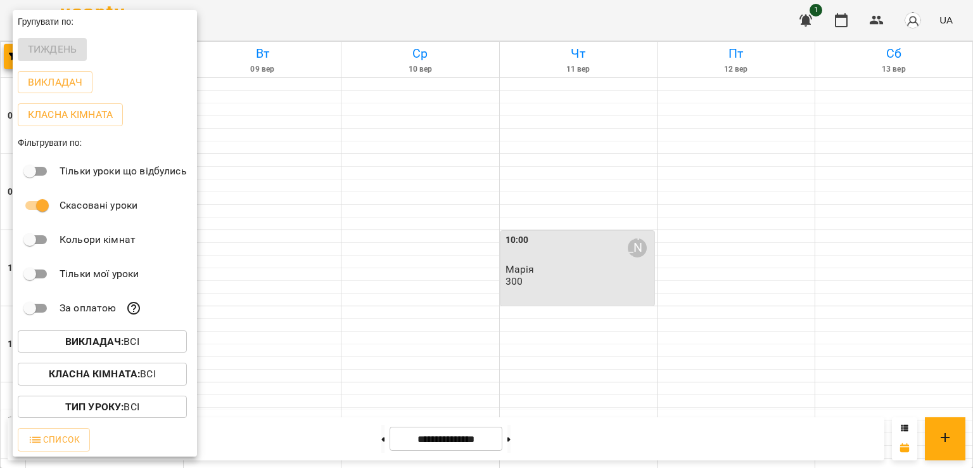
click at [441, 30] on div at bounding box center [486, 234] width 973 height 468
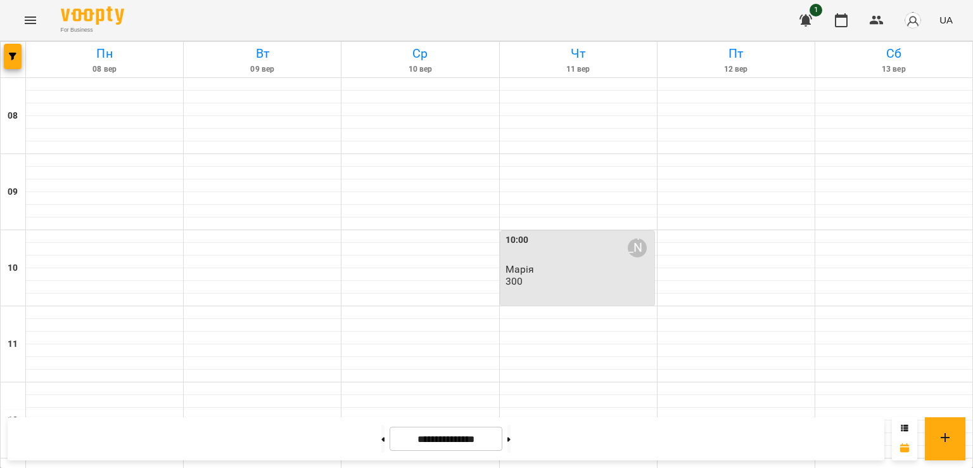
click at [625, 234] on div "[PERSON_NAME]" at bounding box center [637, 247] width 29 height 29
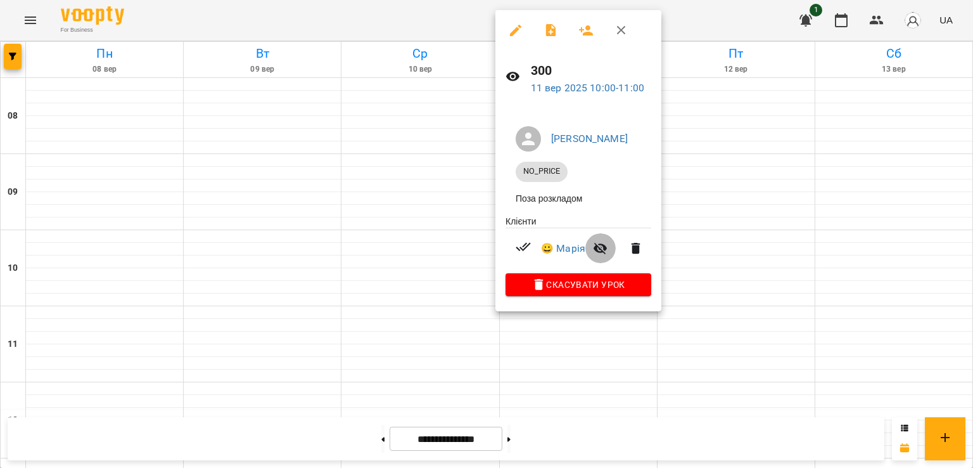
click at [594, 251] on icon "button" at bounding box center [601, 249] width 14 height 12
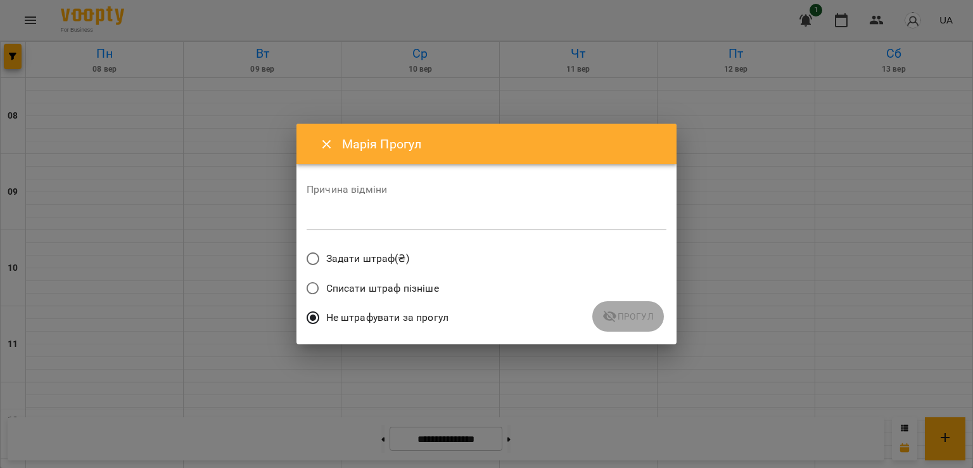
click at [322, 139] on icon "Close" at bounding box center [326, 144] width 15 height 15
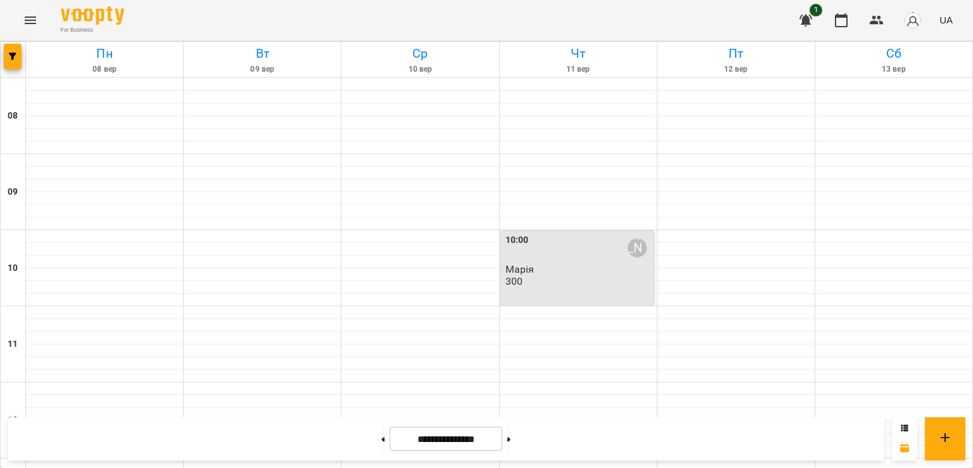
click at [545, 282] on div "10:00 Марина Марія 300" at bounding box center [579, 260] width 146 height 54
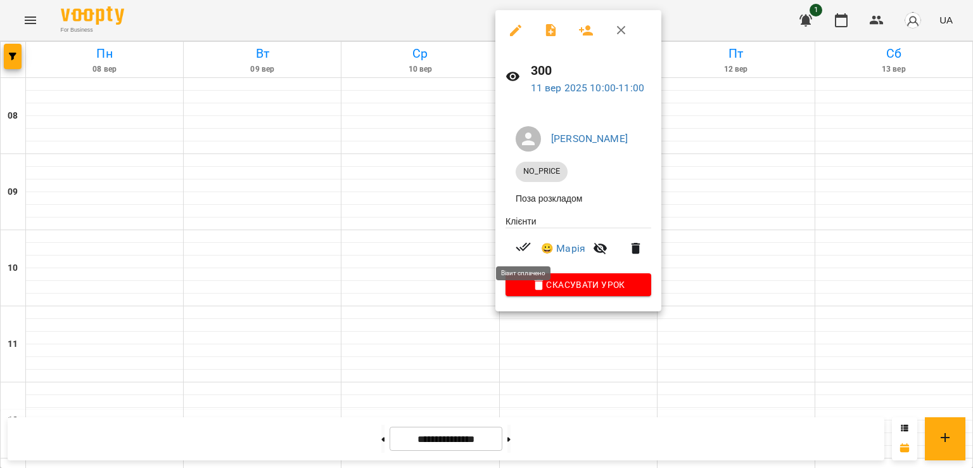
click at [523, 251] on icon at bounding box center [523, 246] width 15 height 15
click at [527, 220] on ul "Клієнти 😀 Марія" at bounding box center [579, 244] width 146 height 59
click at [578, 200] on li "Поза розкладом" at bounding box center [579, 198] width 146 height 23
click at [535, 167] on span "NO_PRICE" at bounding box center [542, 170] width 52 height 11
click at [582, 34] on icon "button" at bounding box center [585, 30] width 15 height 15
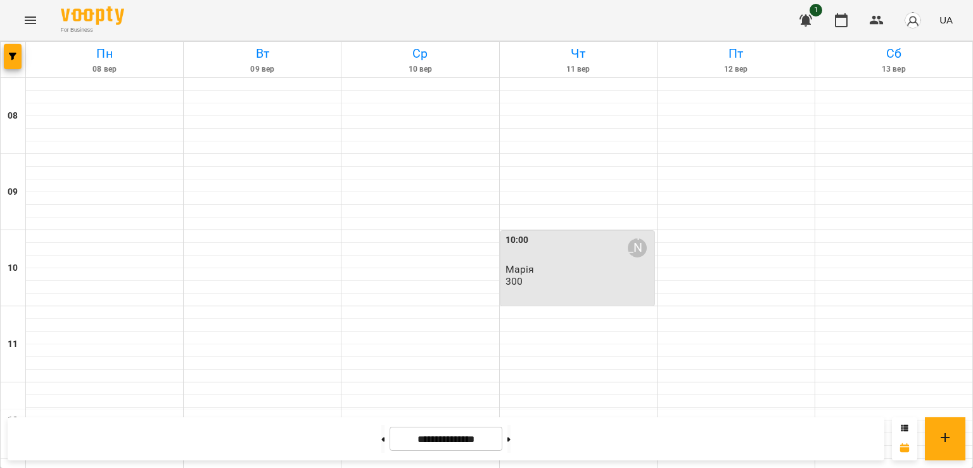
click at [549, 237] on div "10:00 Марина" at bounding box center [579, 247] width 146 height 29
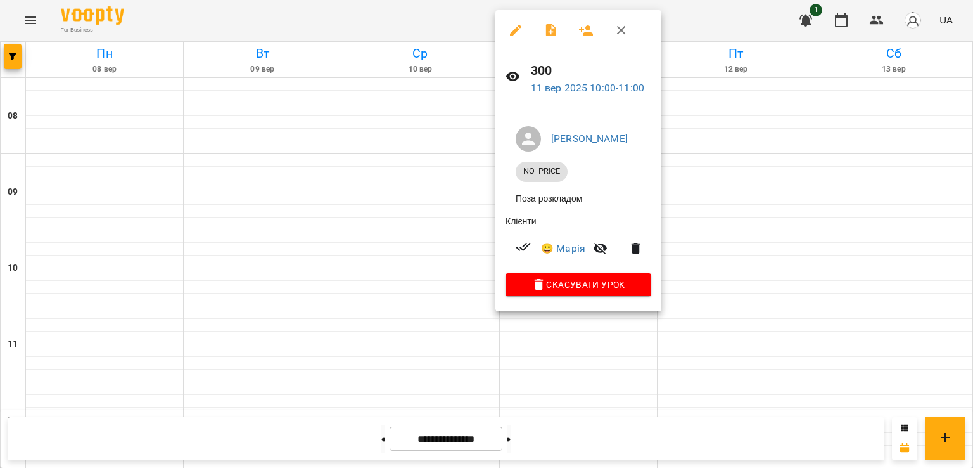
click at [518, 31] on icon "button" at bounding box center [515, 30] width 15 height 15
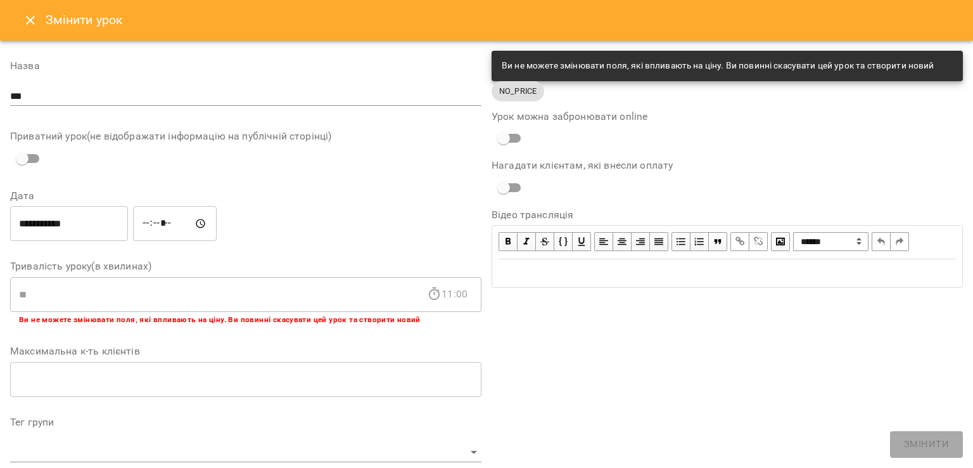
click at [20, 20] on button "Close" at bounding box center [30, 20] width 30 height 30
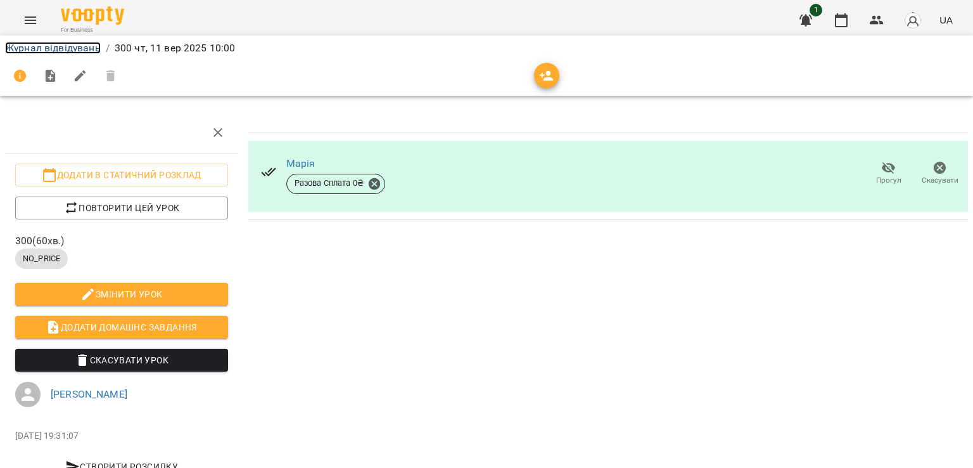
click at [60, 48] on link "Журнал відвідувань" at bounding box center [53, 48] width 96 height 12
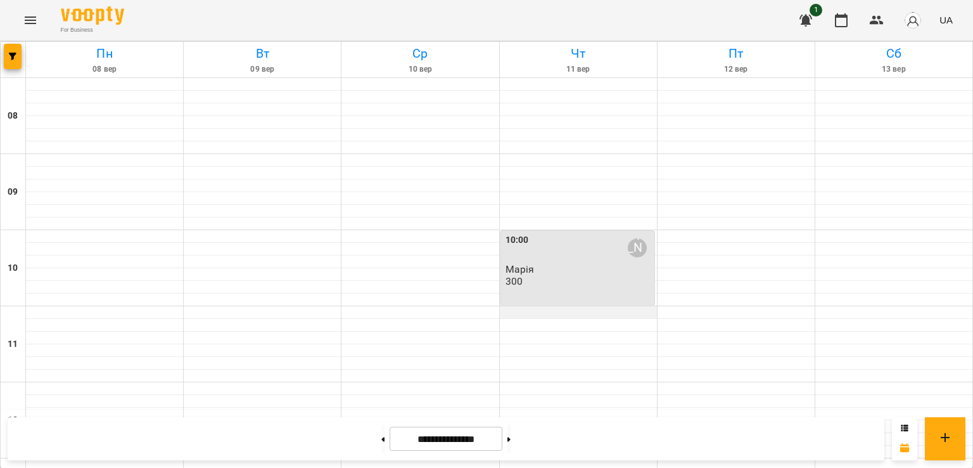
click at [580, 312] on div at bounding box center [578, 312] width 157 height 13
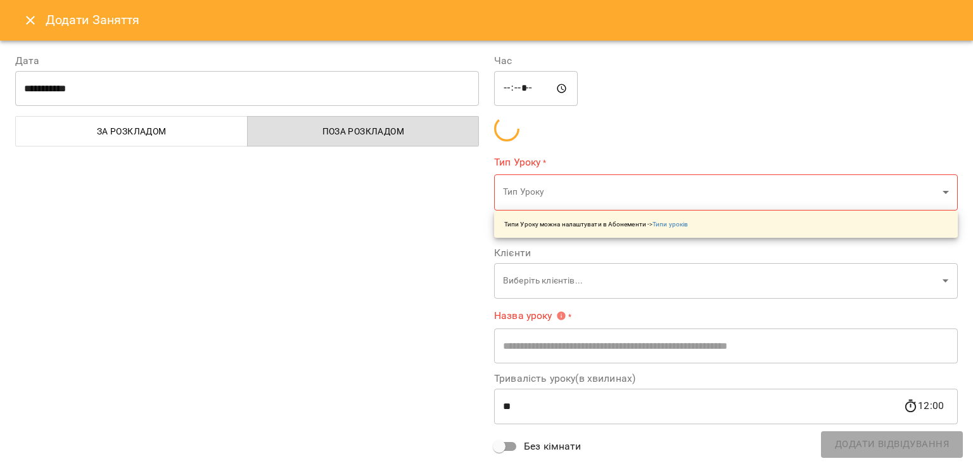
type input "**********"
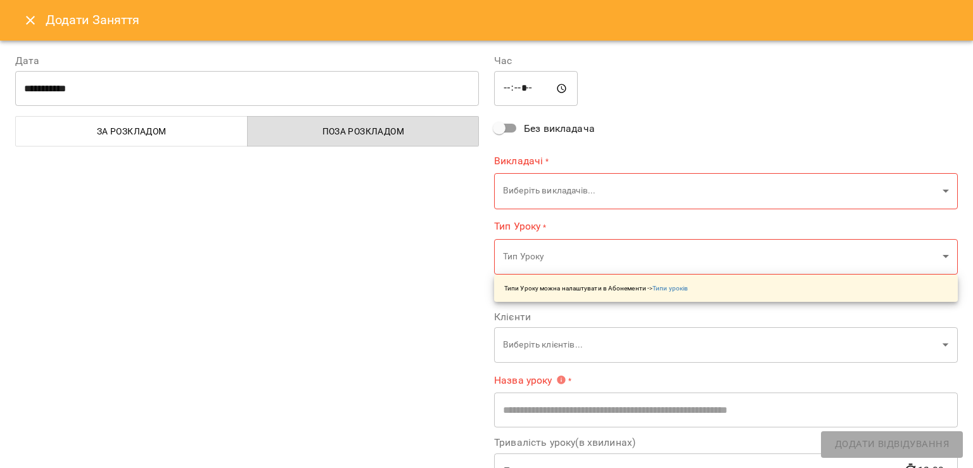
click at [502, 89] on input "*****" at bounding box center [536, 88] width 84 height 35
click at [312, 231] on div "**********" at bounding box center [247, 325] width 479 height 575
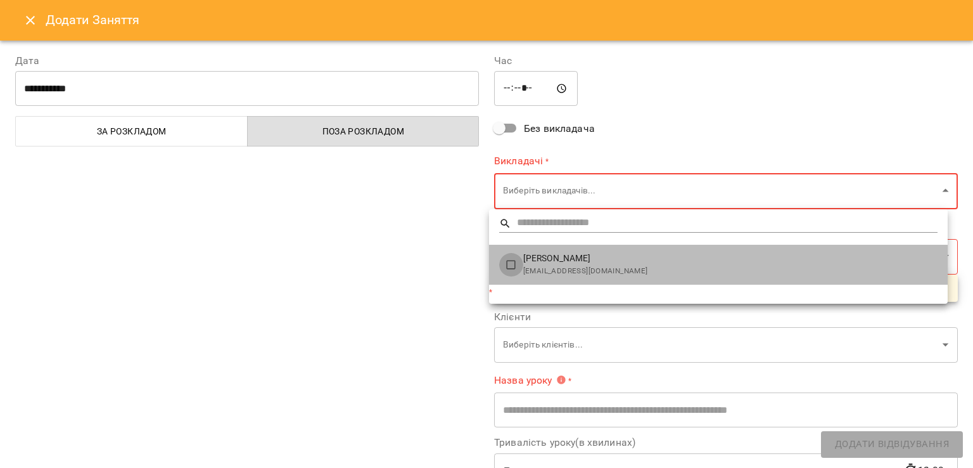
type input "**********"
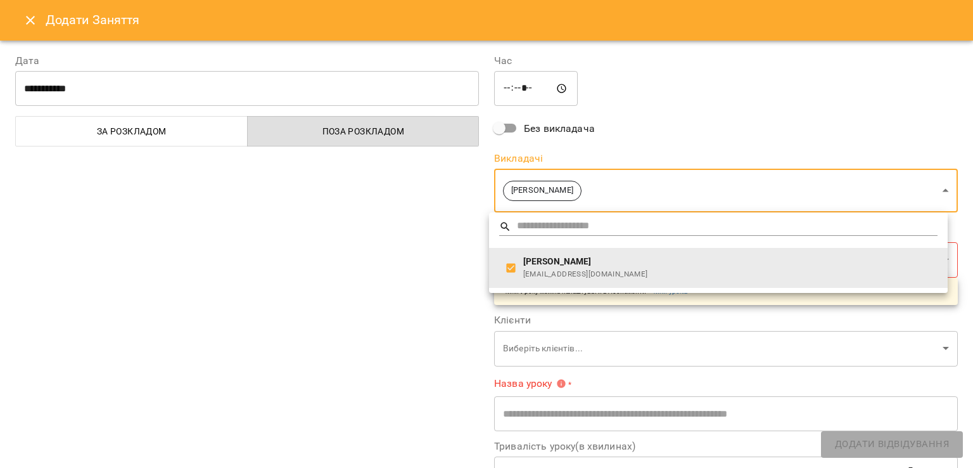
click at [359, 341] on div at bounding box center [486, 234] width 973 height 468
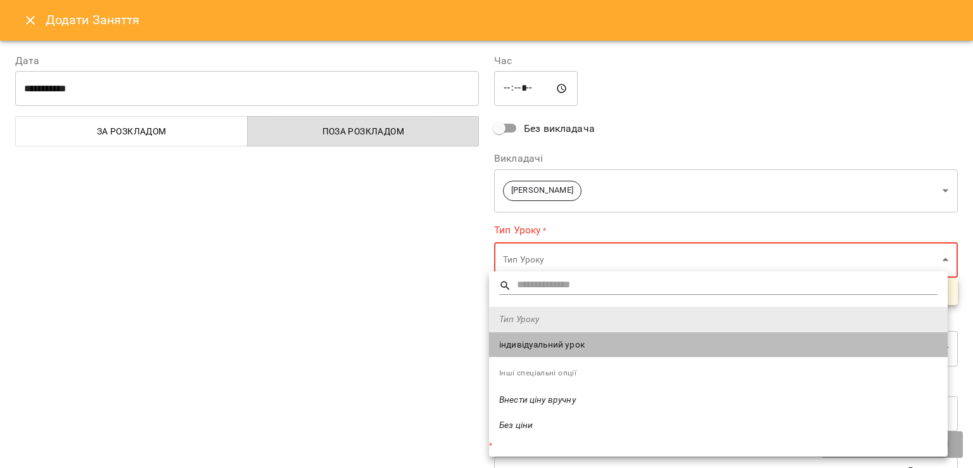
click at [552, 338] on span "індивідуальний урок" at bounding box center [718, 344] width 438 height 13
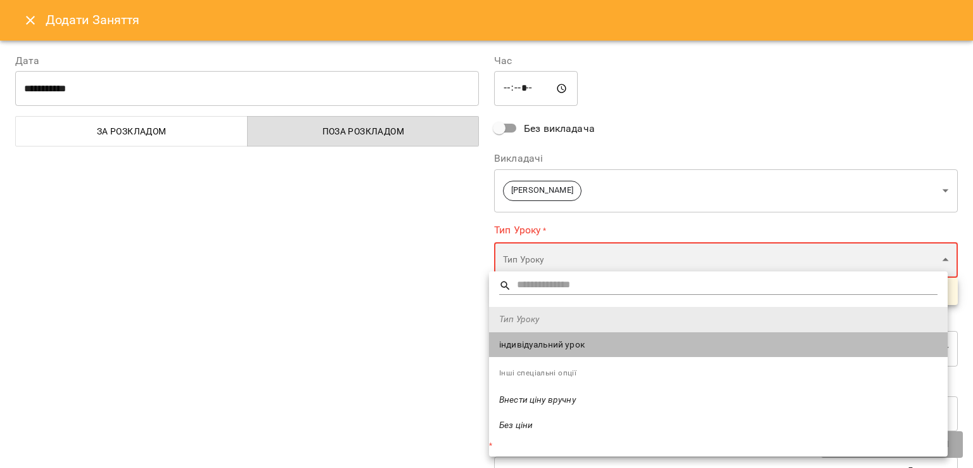
type input "**********"
type input "**"
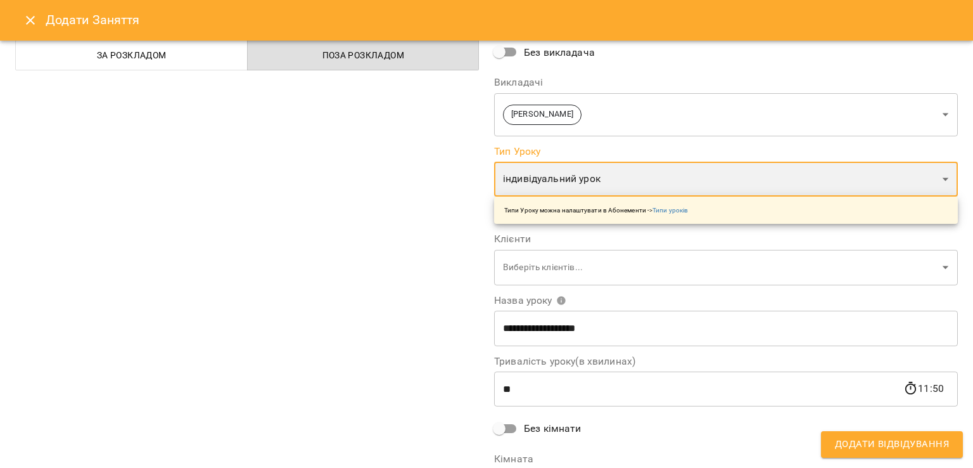
scroll to position [77, 0]
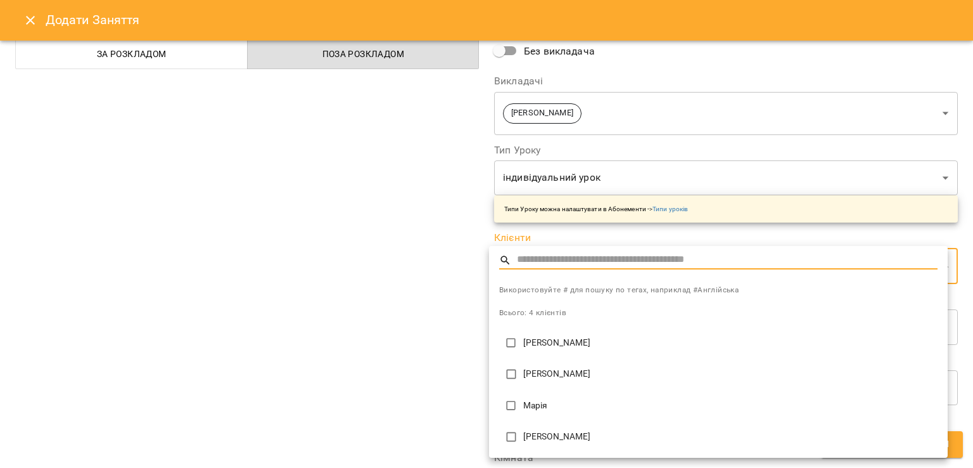
click at [27, 19] on div at bounding box center [486, 234] width 973 height 468
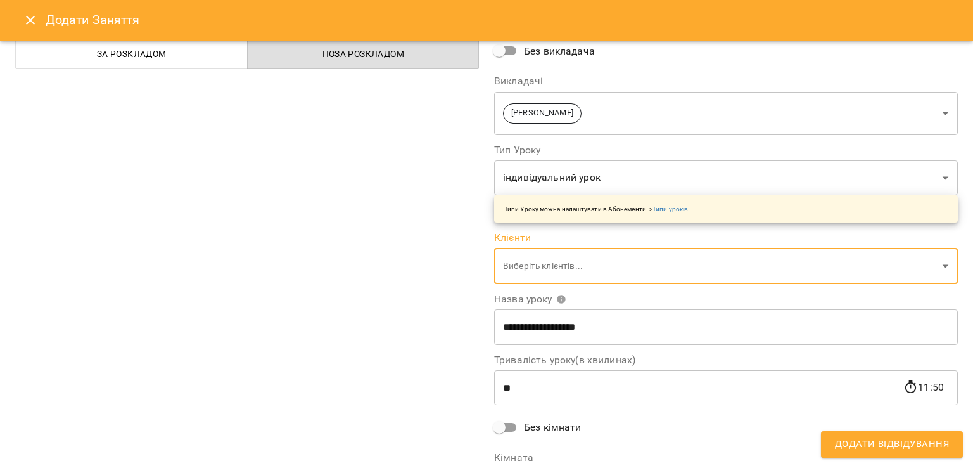
click at [32, 19] on icon "Close" at bounding box center [30, 20] width 9 height 9
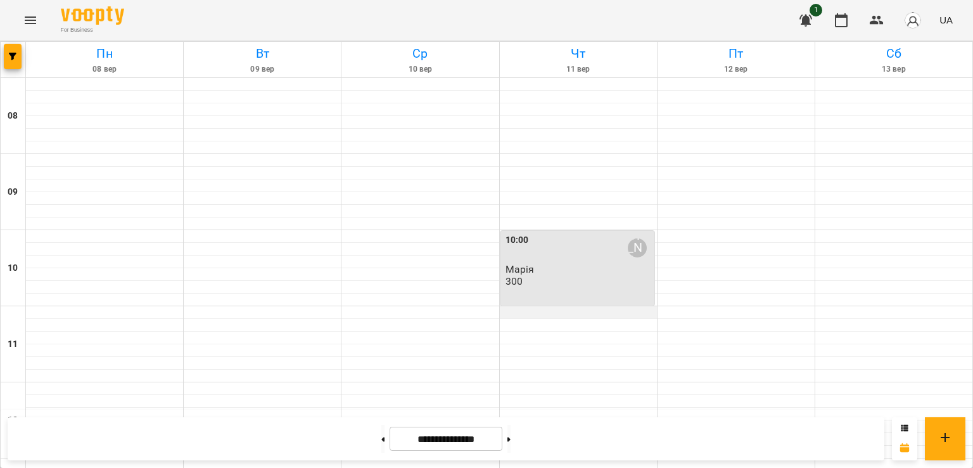
click at [574, 314] on div at bounding box center [578, 312] width 157 height 13
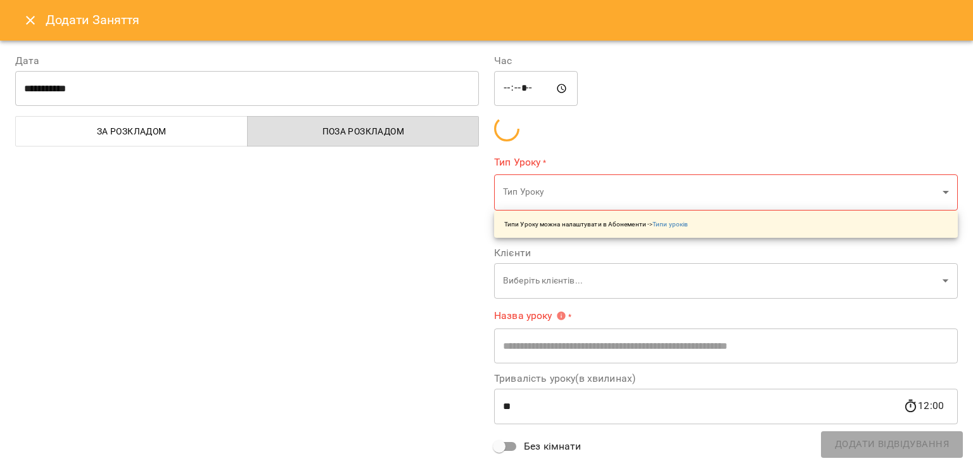
type input "**********"
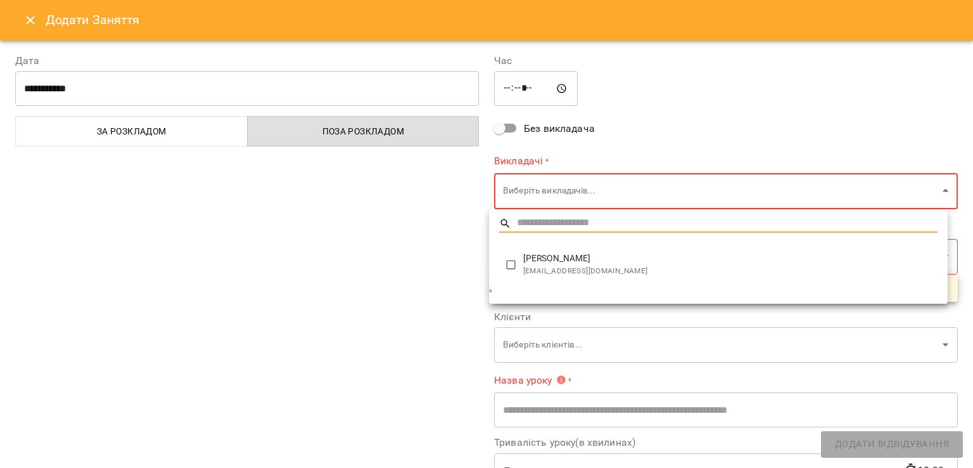
type input "**********"
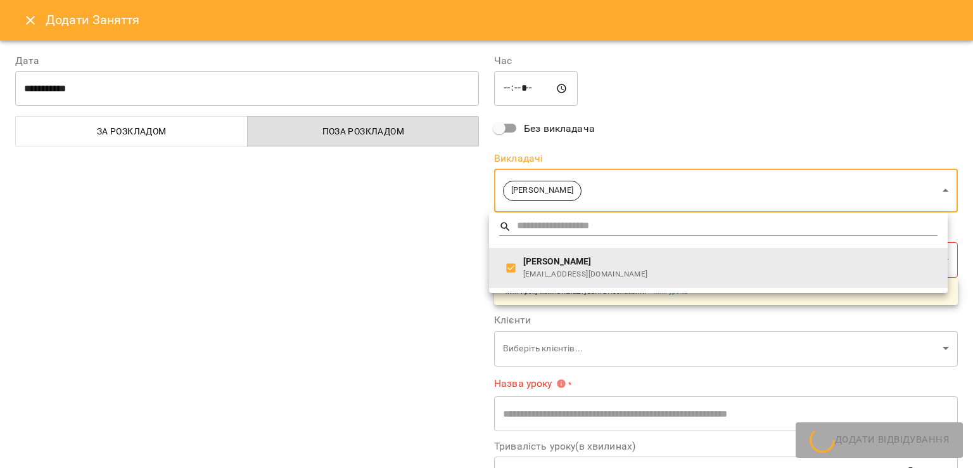
click at [381, 271] on div at bounding box center [486, 234] width 973 height 468
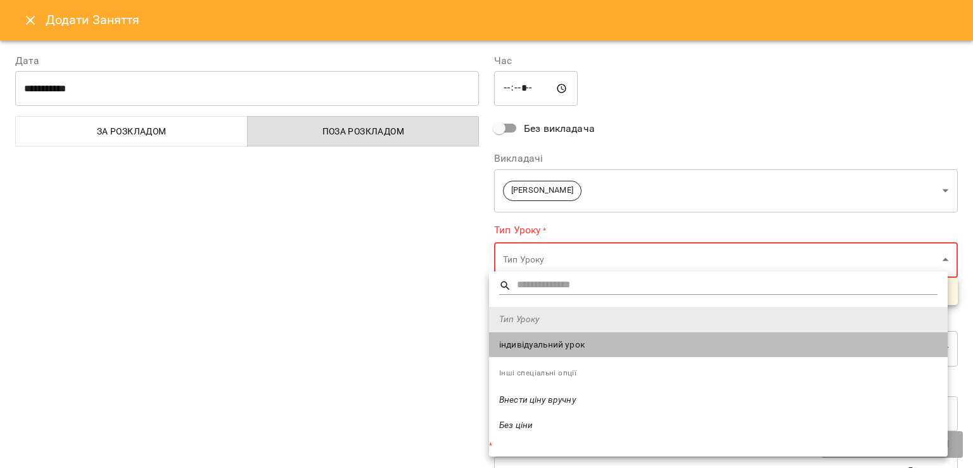
click at [538, 340] on span "індивідуальний урок" at bounding box center [718, 344] width 438 height 13
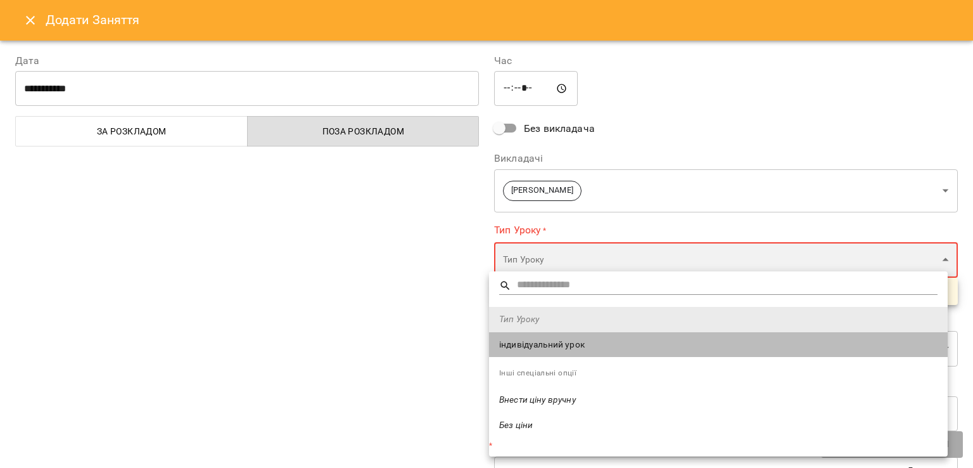
type input "**********"
type input "**"
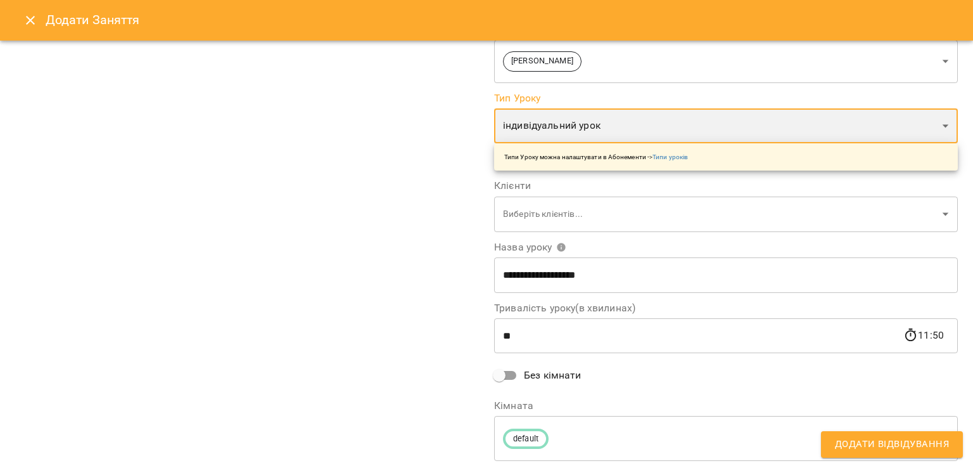
scroll to position [129, 0]
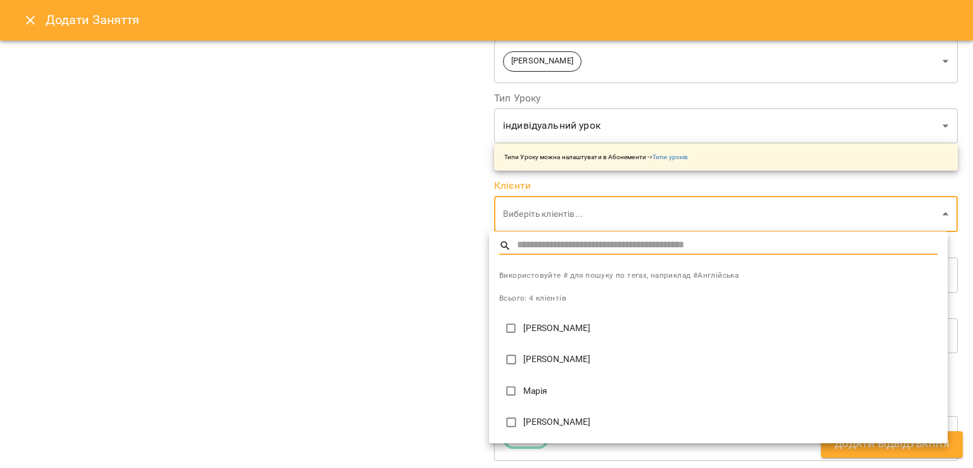
type input "**********"
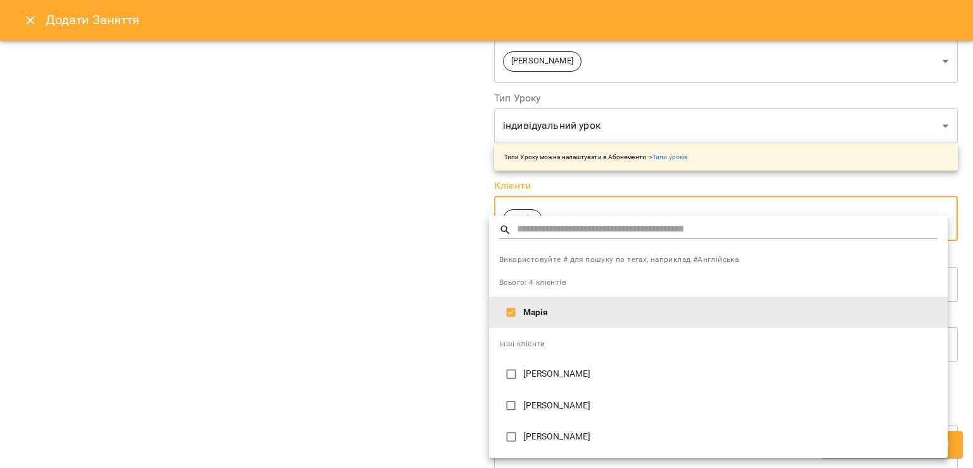
click at [391, 362] on div at bounding box center [486, 234] width 973 height 468
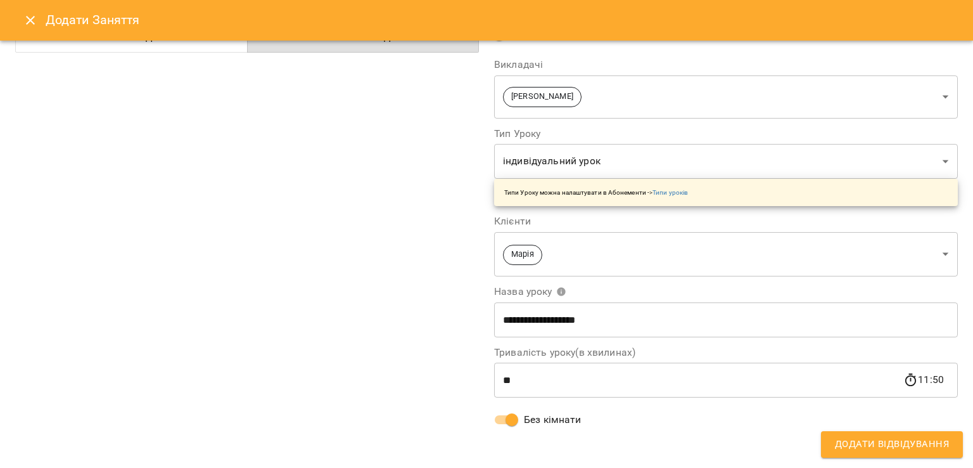
scroll to position [0, 0]
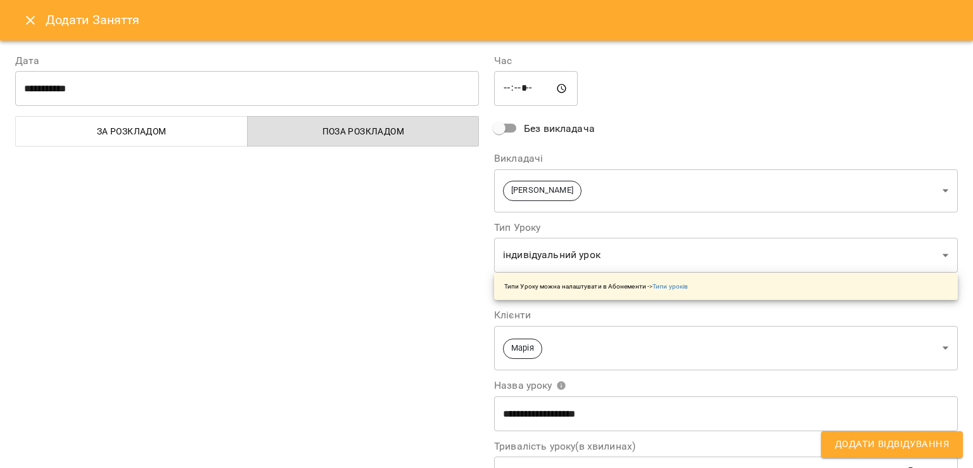
click at [855, 444] on span "Додати Відвідування" at bounding box center [892, 444] width 114 height 16
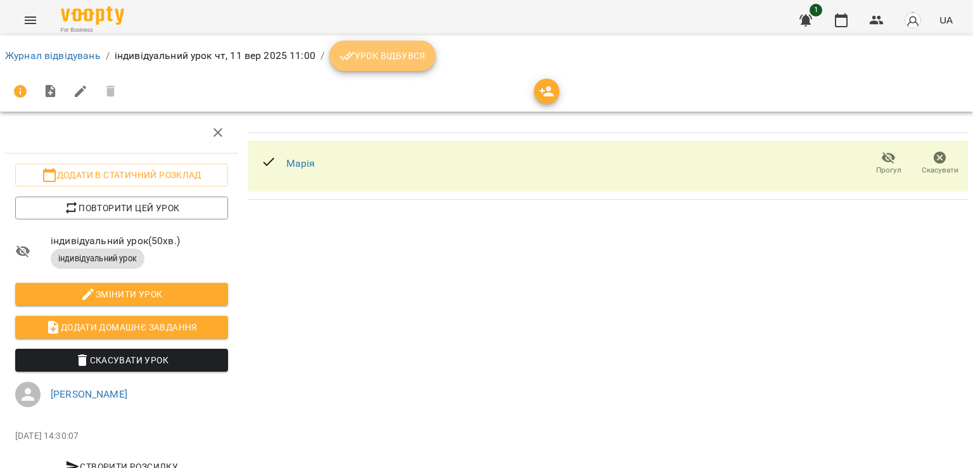
click at [368, 63] on span "Урок відбувся" at bounding box center [383, 55] width 86 height 15
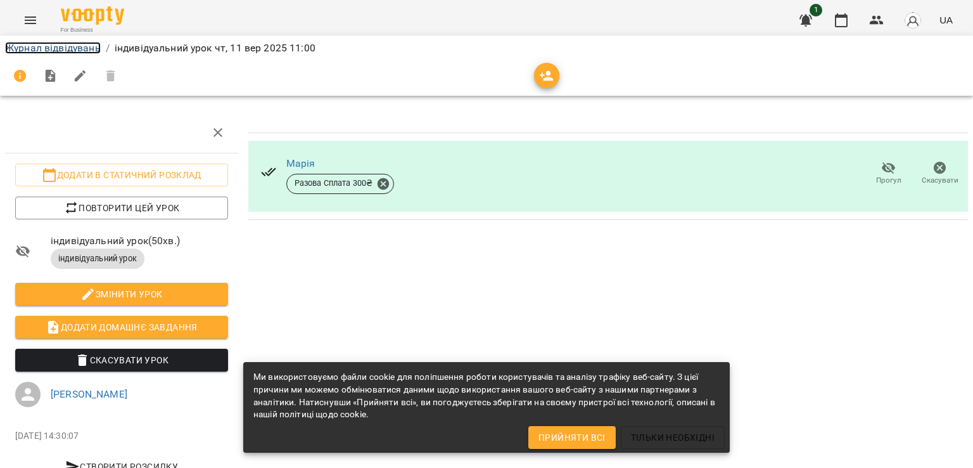
click at [87, 49] on link "Журнал відвідувань" at bounding box center [53, 48] width 96 height 12
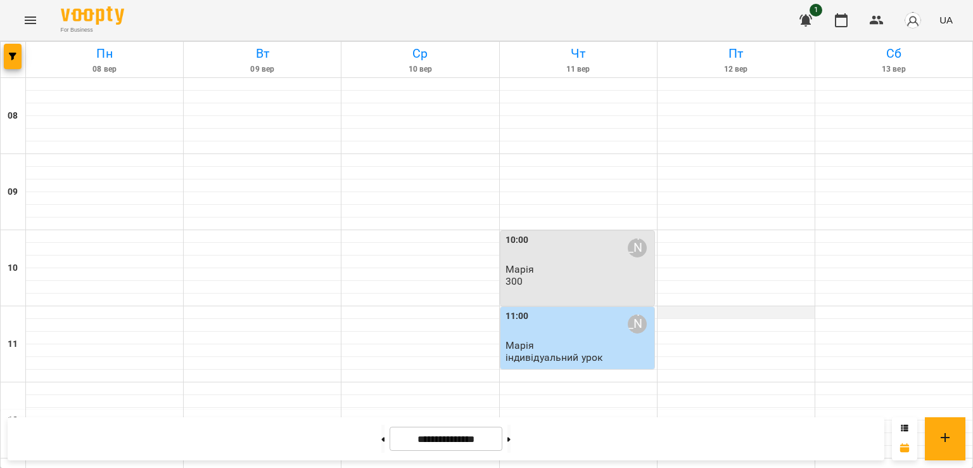
scroll to position [93, 0]
click at [607, 233] on div "10:00 [PERSON_NAME] [PERSON_NAME] 300" at bounding box center [579, 260] width 146 height 54
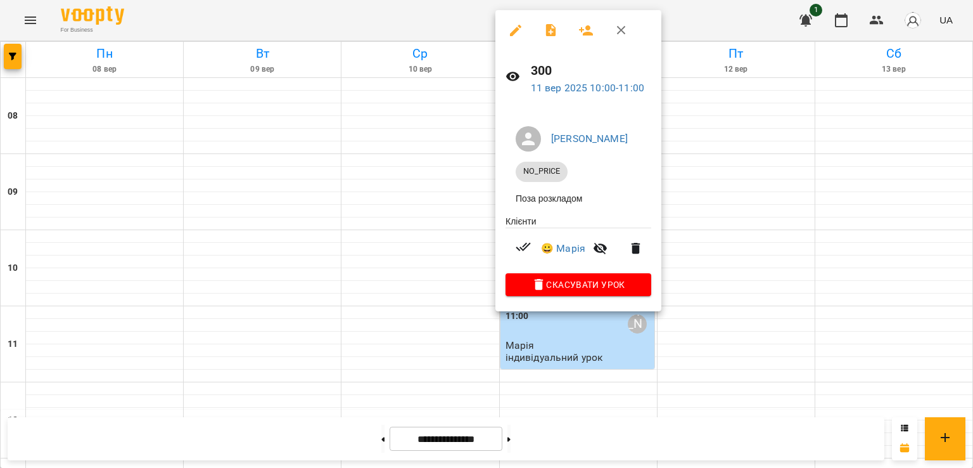
click at [637, 250] on icon "button" at bounding box center [636, 248] width 9 height 11
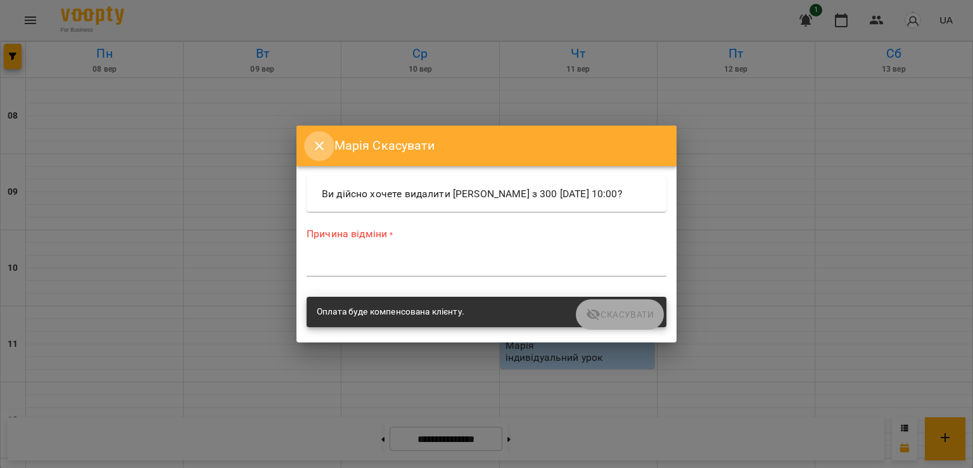
click at [309, 143] on button "Close" at bounding box center [319, 145] width 30 height 30
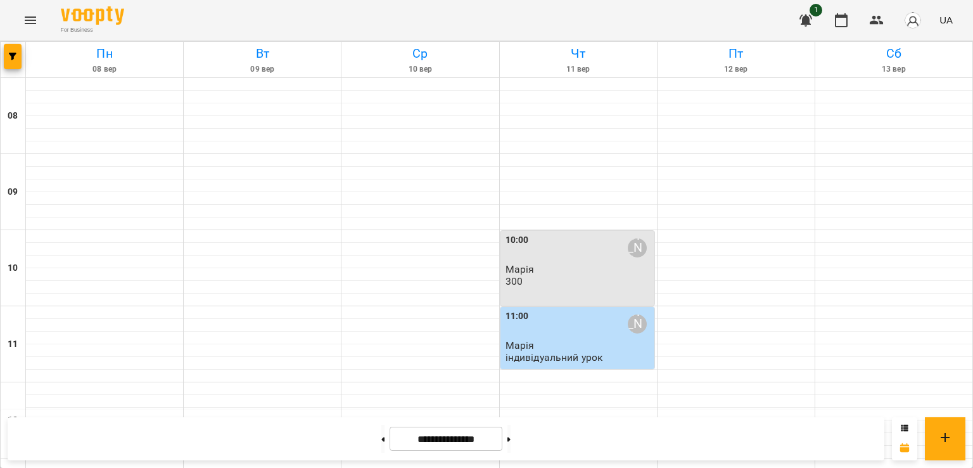
click at [595, 231] on div "10:00 [PERSON_NAME] [PERSON_NAME] 300" at bounding box center [577, 268] width 154 height 75
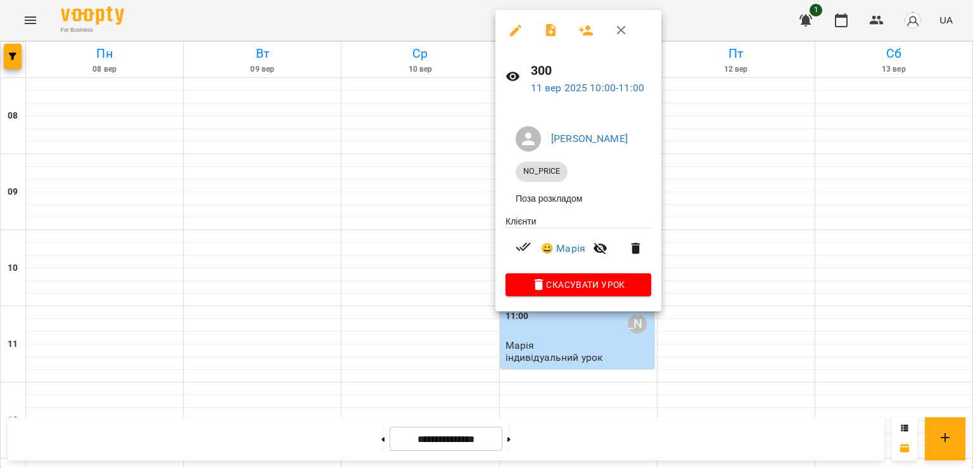
click at [518, 25] on icon "button" at bounding box center [515, 30] width 15 height 15
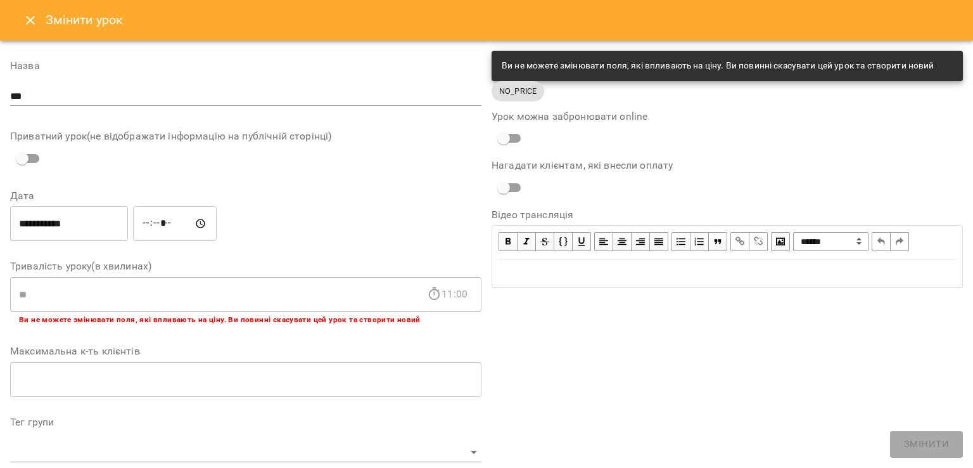
click at [33, 11] on button "Close" at bounding box center [30, 20] width 30 height 30
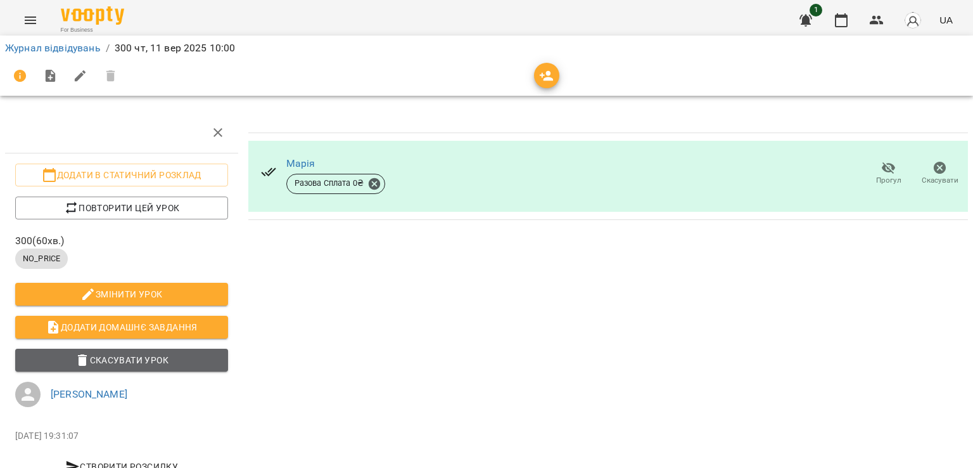
click at [157, 358] on span "Скасувати Урок" at bounding box center [121, 359] width 193 height 15
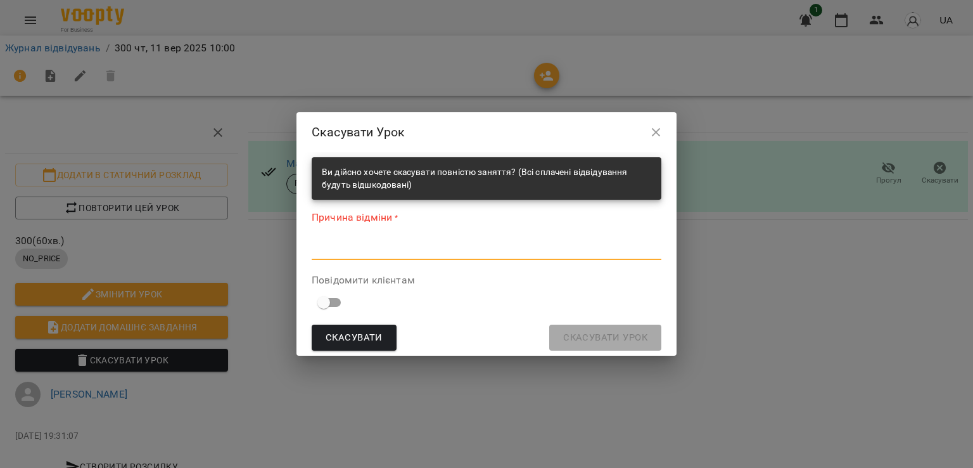
click at [380, 243] on textarea at bounding box center [487, 249] width 350 height 12
type textarea "*"
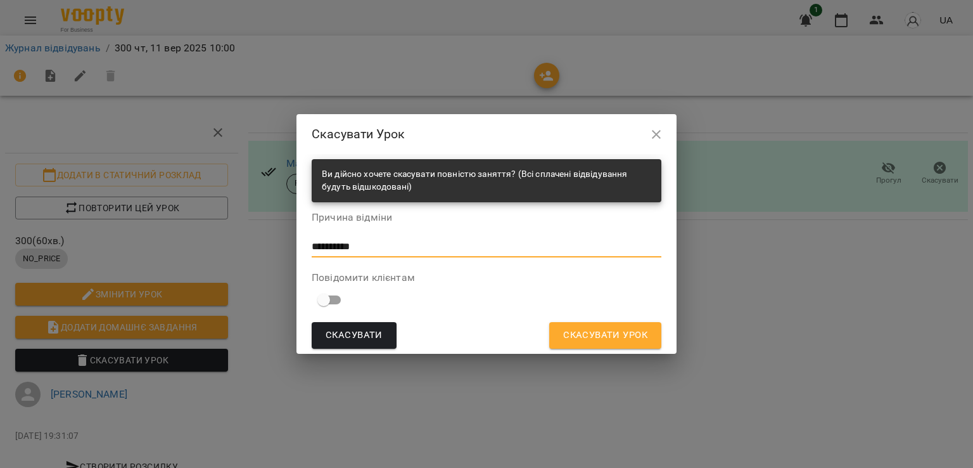
type textarea "**********"
click at [600, 327] on span "Скасувати Урок" at bounding box center [605, 335] width 84 height 16
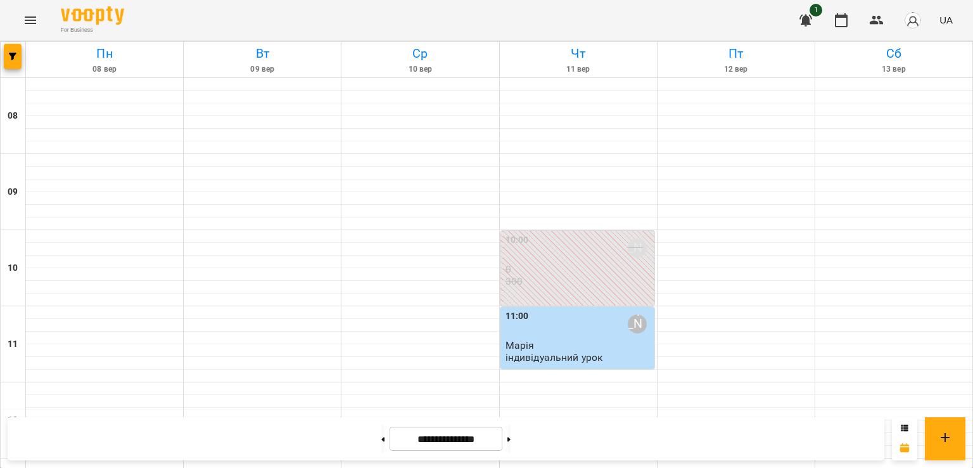
click at [561, 320] on div "11:00 Марина" at bounding box center [579, 323] width 146 height 29
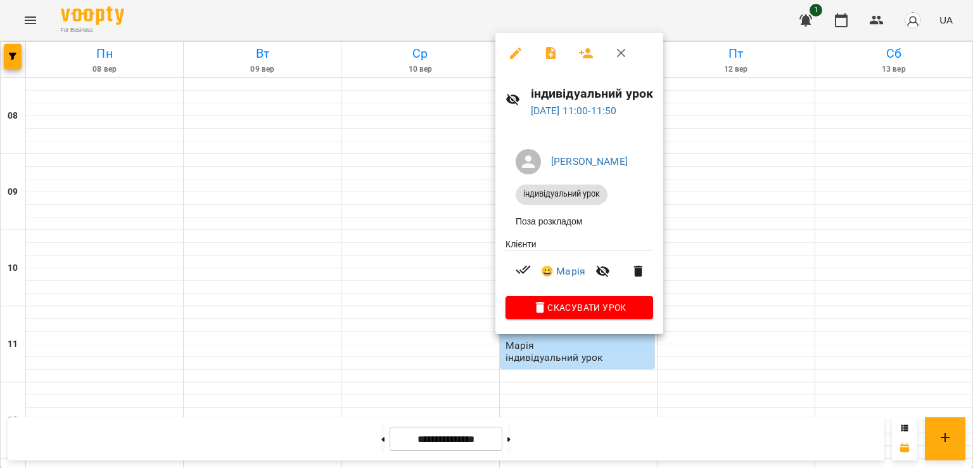
click at [518, 56] on icon "button" at bounding box center [515, 53] width 15 height 15
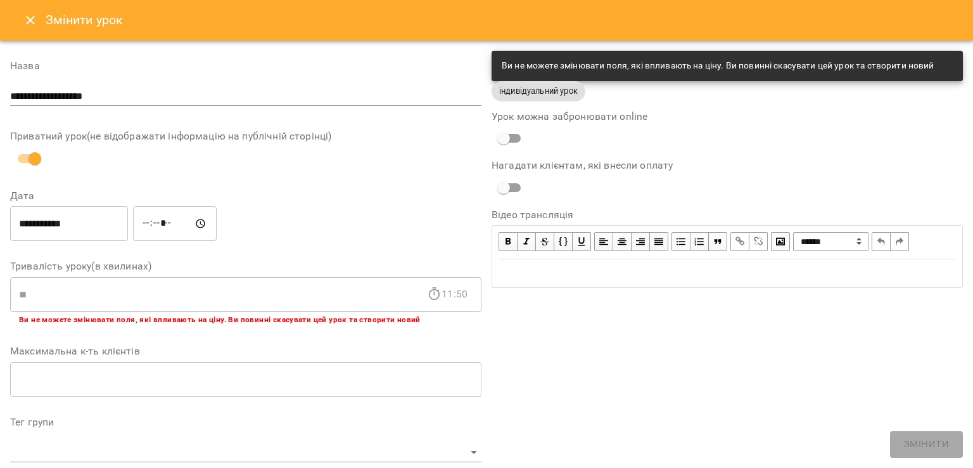
click at [152, 216] on input "*****" at bounding box center [175, 223] width 84 height 35
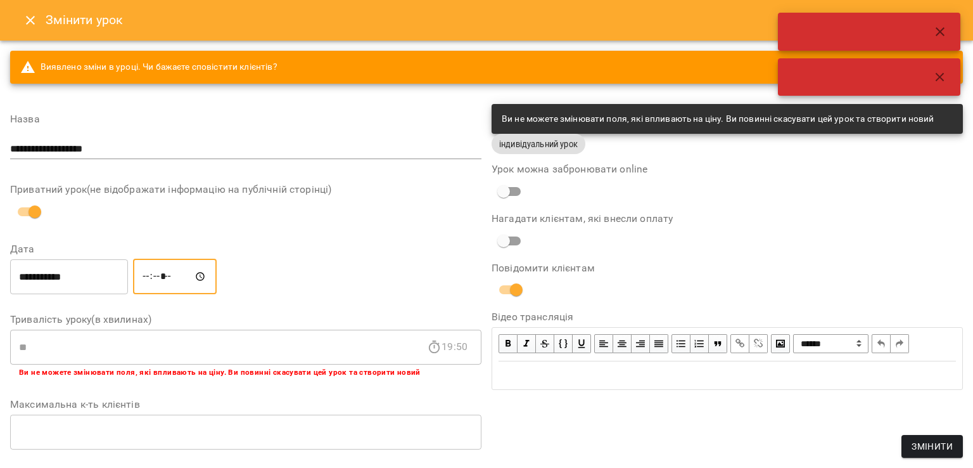
type input "*****"
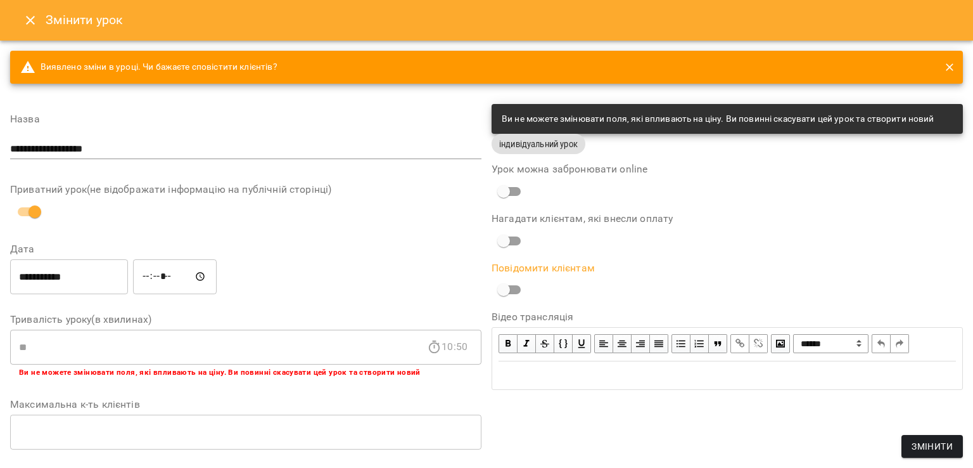
click at [944, 441] on span "Змінити" at bounding box center [932, 445] width 41 height 15
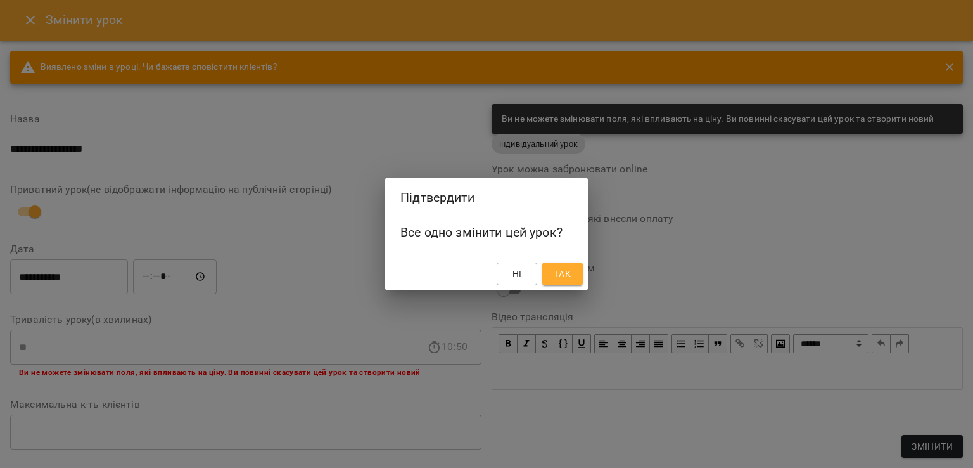
click at [553, 274] on span "Так" at bounding box center [562, 273] width 20 height 15
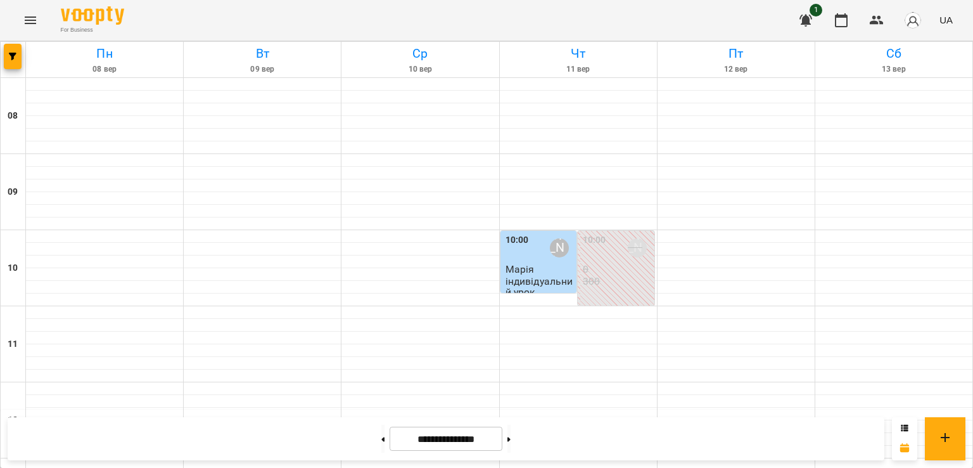
click at [620, 282] on div "10:00 Марина 0 300" at bounding box center [617, 260] width 69 height 54
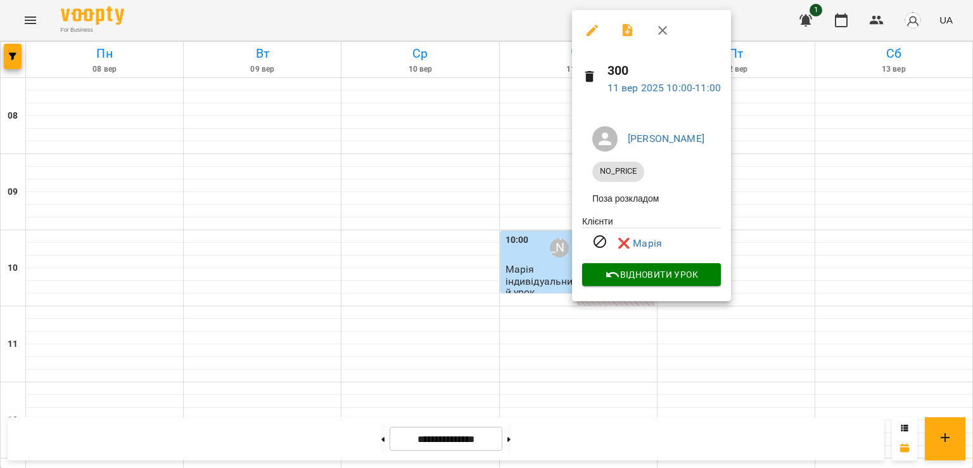
click at [590, 72] on icon at bounding box center [589, 76] width 9 height 11
click at [588, 73] on icon at bounding box center [589, 76] width 9 height 11
click at [665, 31] on icon "button" at bounding box center [662, 30] width 15 height 15
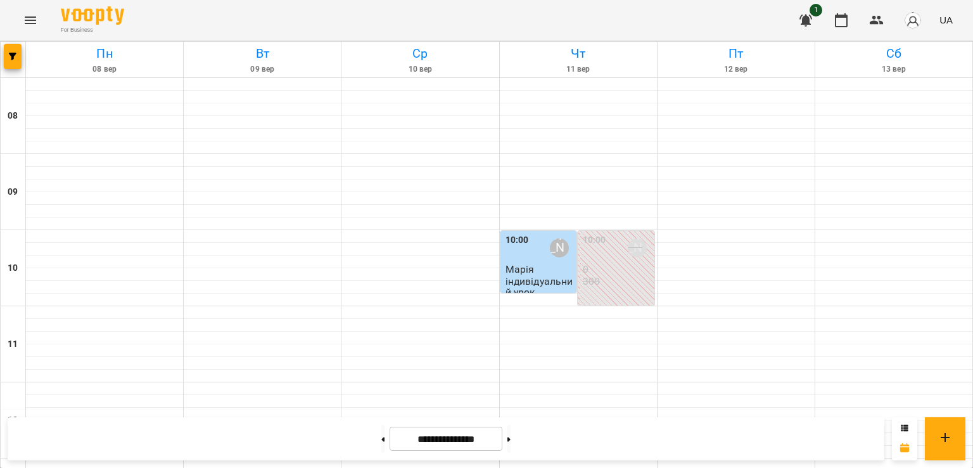
click at [523, 257] on div "10:00 Марина" at bounding box center [540, 247] width 69 height 29
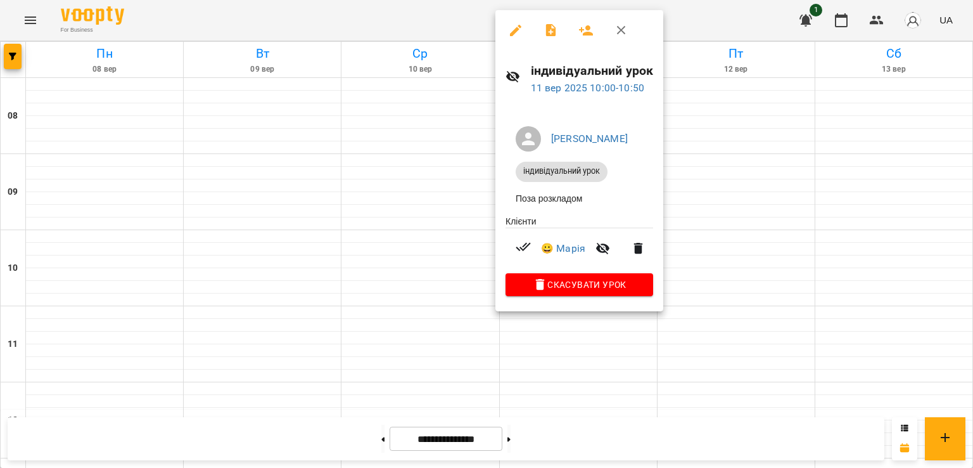
click at [777, 234] on div at bounding box center [486, 234] width 973 height 468
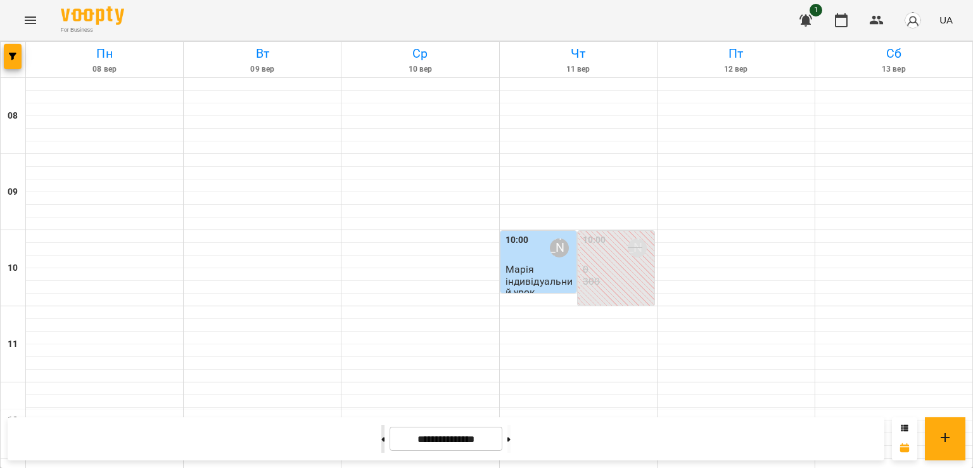
click at [381, 434] on button at bounding box center [382, 438] width 3 height 28
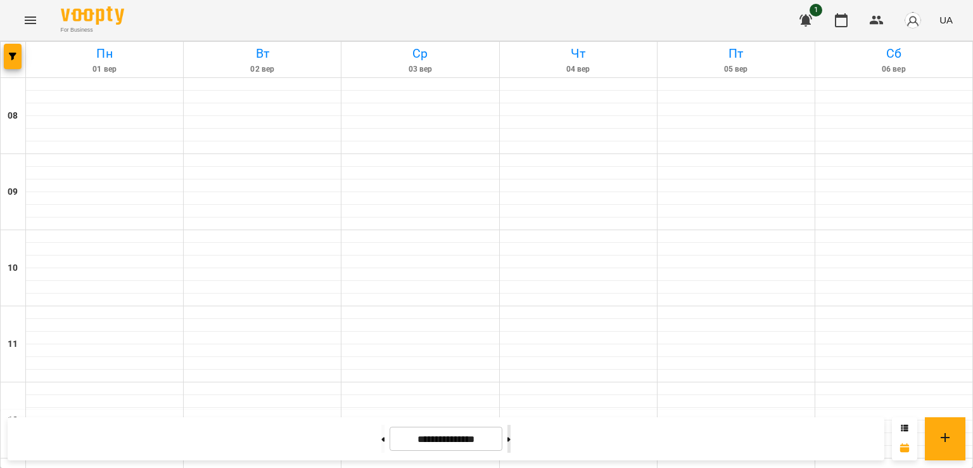
click at [511, 439] on button at bounding box center [508, 438] width 3 height 28
type input "**********"
click at [18, 17] on button "Menu" at bounding box center [30, 20] width 30 height 30
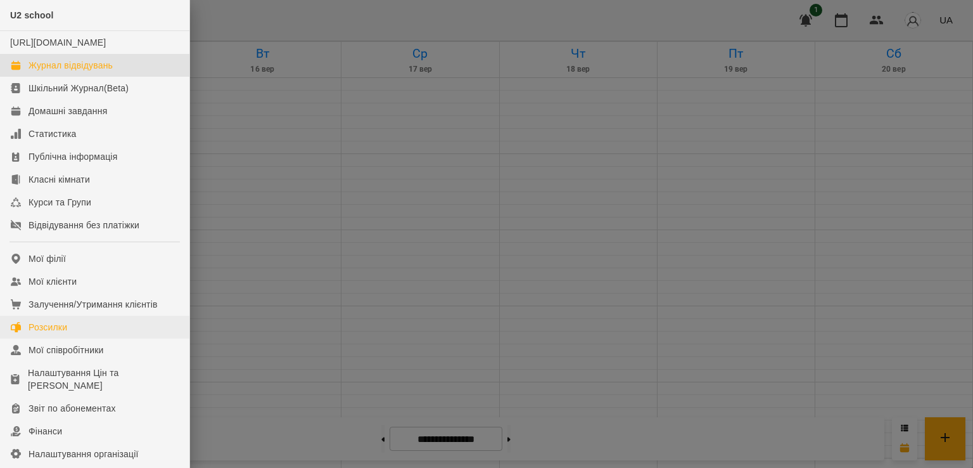
scroll to position [18, 0]
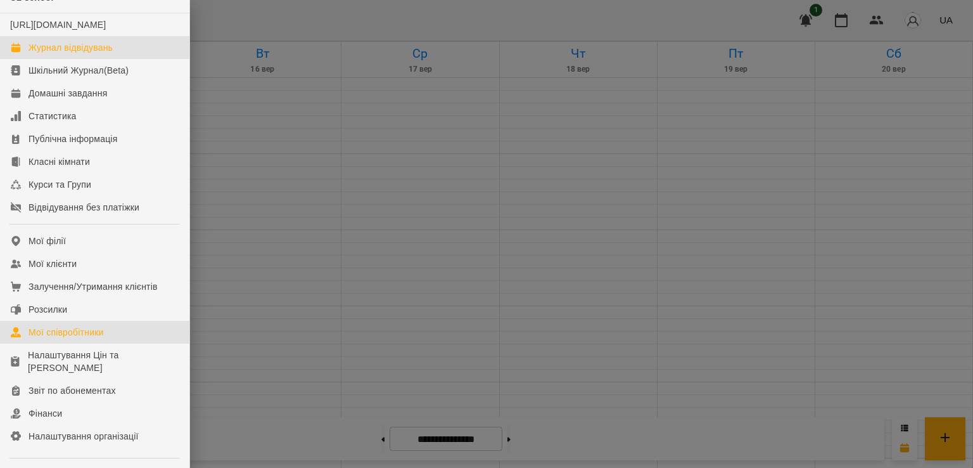
click at [73, 338] on div "Мої співробітники" at bounding box center [66, 332] width 75 height 13
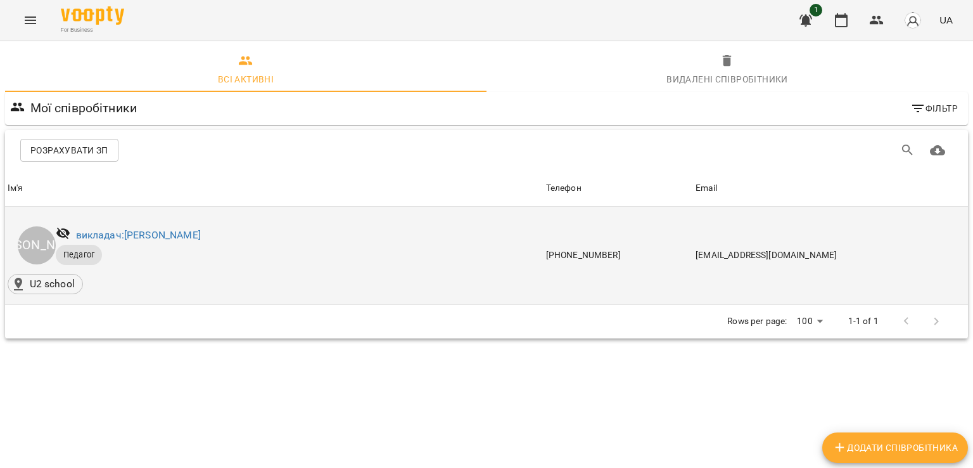
click at [110, 226] on div "викладач: [PERSON_NAME]" at bounding box center [138, 235] width 130 height 20
click at [138, 234] on link "викладач: [PERSON_NAME]" at bounding box center [138, 235] width 125 height 12
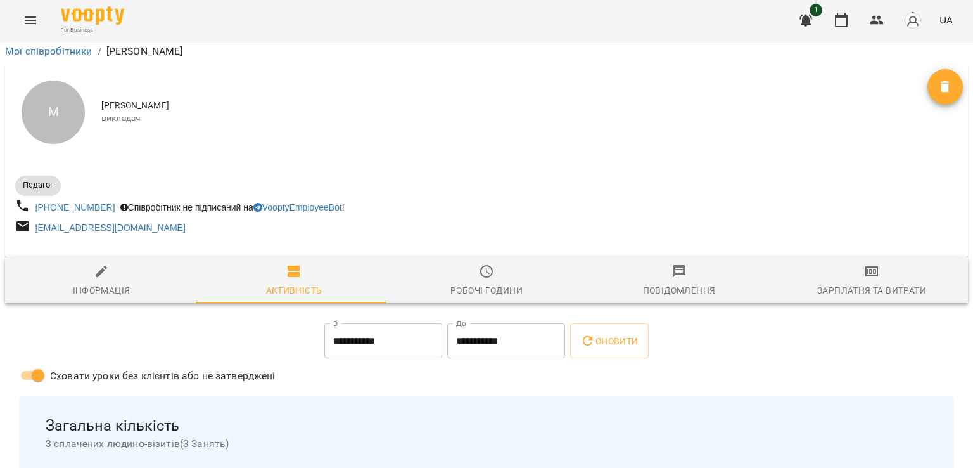
scroll to position [340, 0]
click at [28, 13] on icon "Menu" at bounding box center [30, 20] width 15 height 15
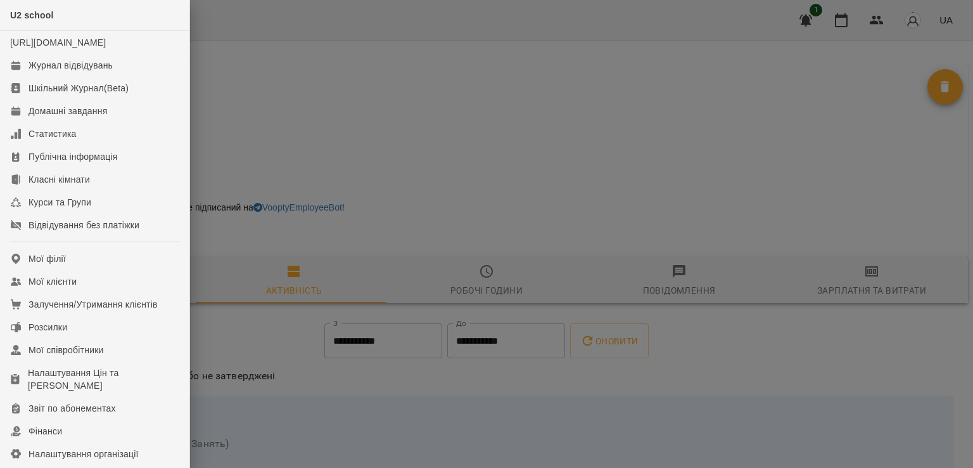
click at [285, 153] on div at bounding box center [486, 234] width 973 height 468
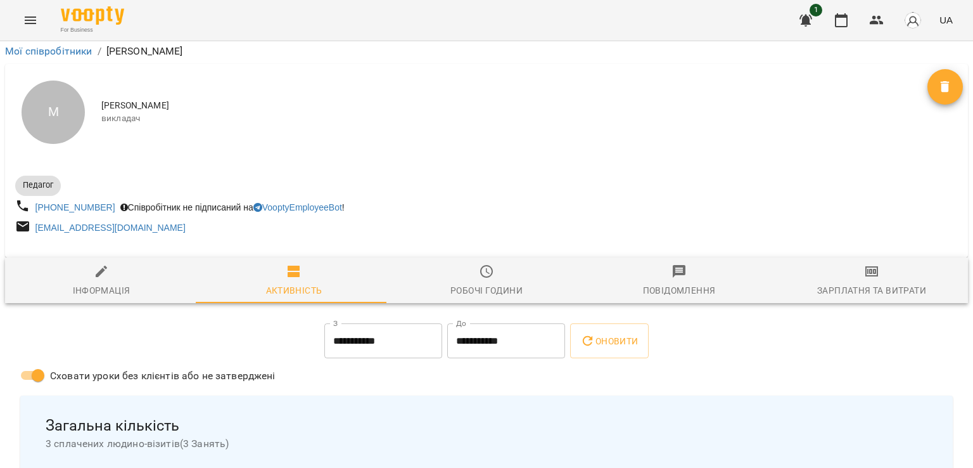
scroll to position [552, 0]
click at [28, 26] on icon "Menu" at bounding box center [30, 20] width 15 height 15
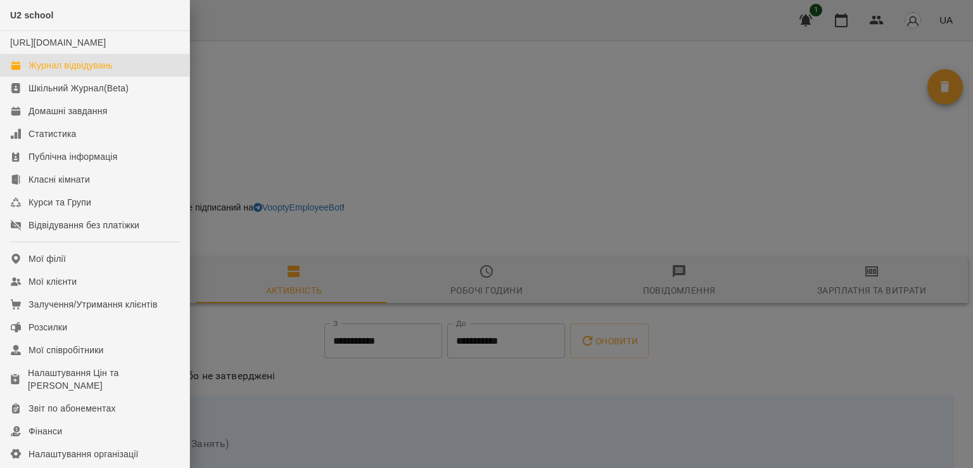
click at [80, 72] on div "Журнал відвідувань" at bounding box center [71, 65] width 84 height 13
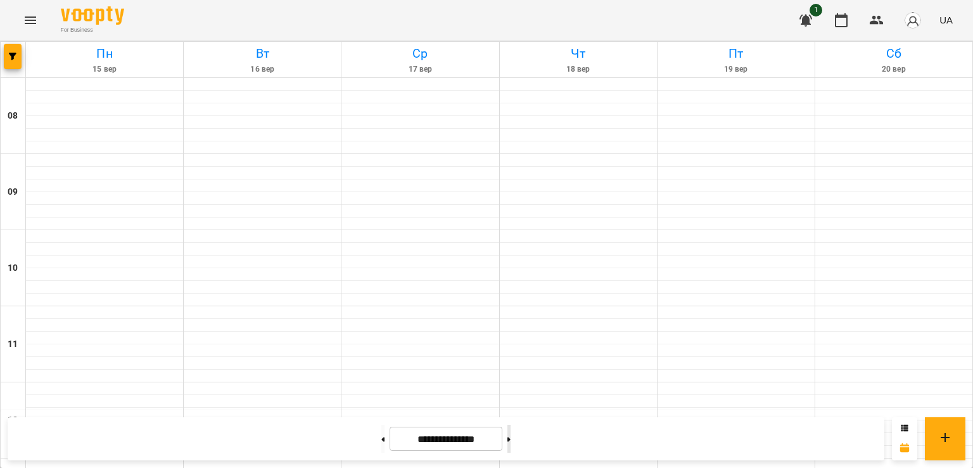
click at [511, 436] on icon at bounding box center [508, 438] width 3 height 5
click at [511, 434] on button at bounding box center [508, 438] width 3 height 28
click at [30, 21] on icon "Menu" at bounding box center [30, 20] width 15 height 15
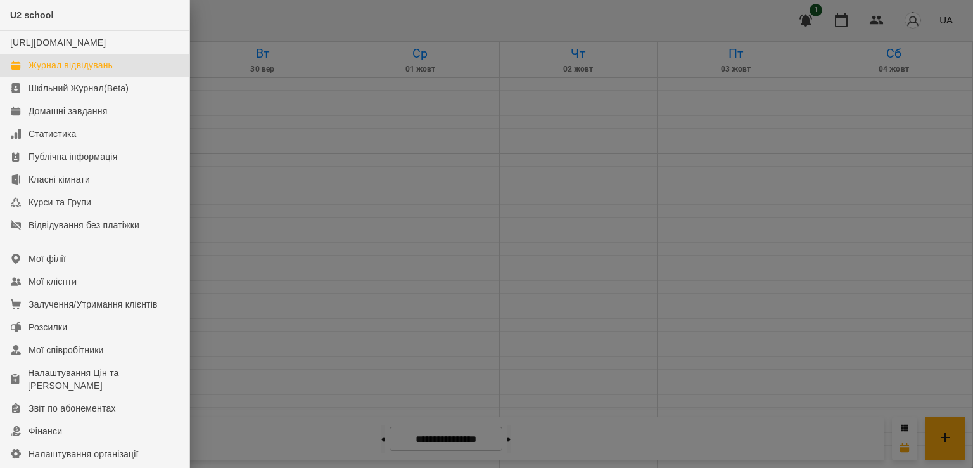
click at [260, 40] on div at bounding box center [486, 234] width 973 height 468
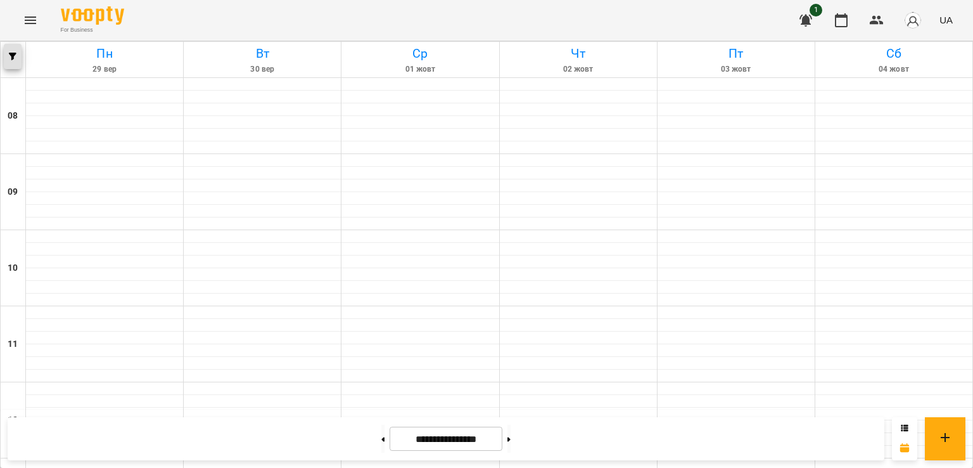
click at [13, 57] on icon "button" at bounding box center [13, 57] width 8 height 8
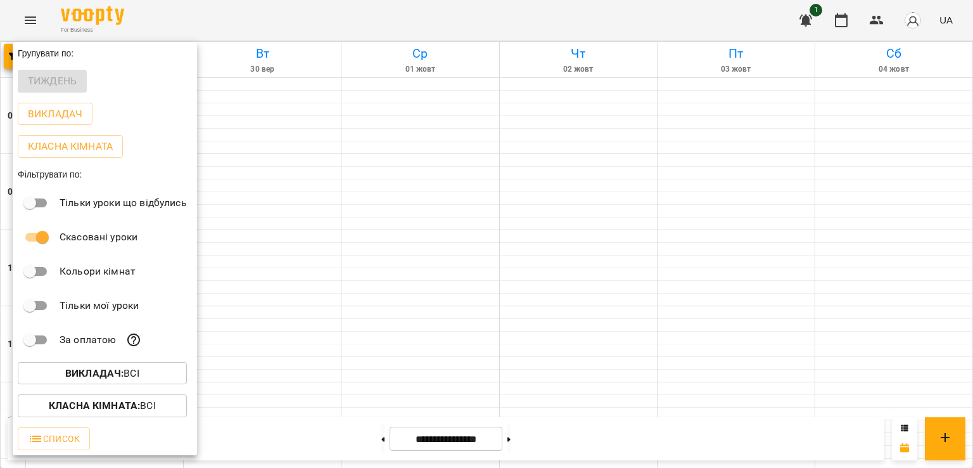
click at [61, 85] on div "Тиждень" at bounding box center [105, 81] width 184 height 33
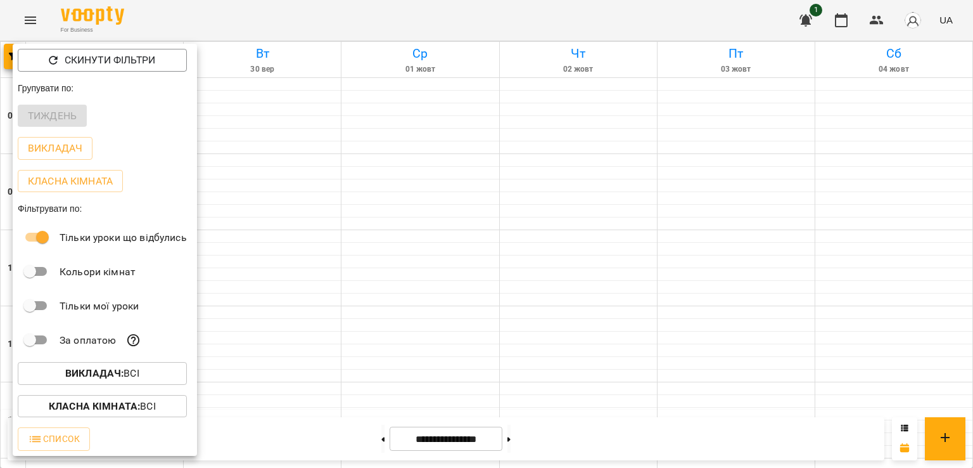
click at [431, 331] on div at bounding box center [486, 234] width 973 height 468
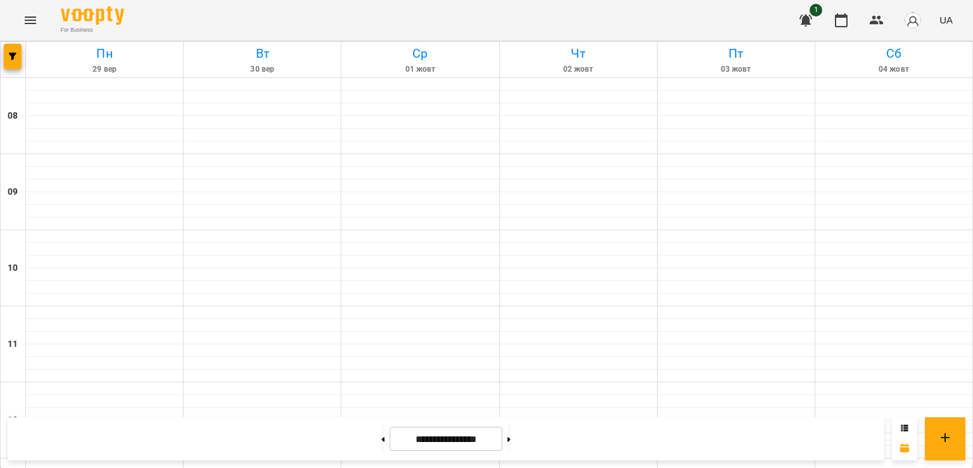
scroll to position [0, 0]
click at [381, 438] on button at bounding box center [382, 438] width 3 height 28
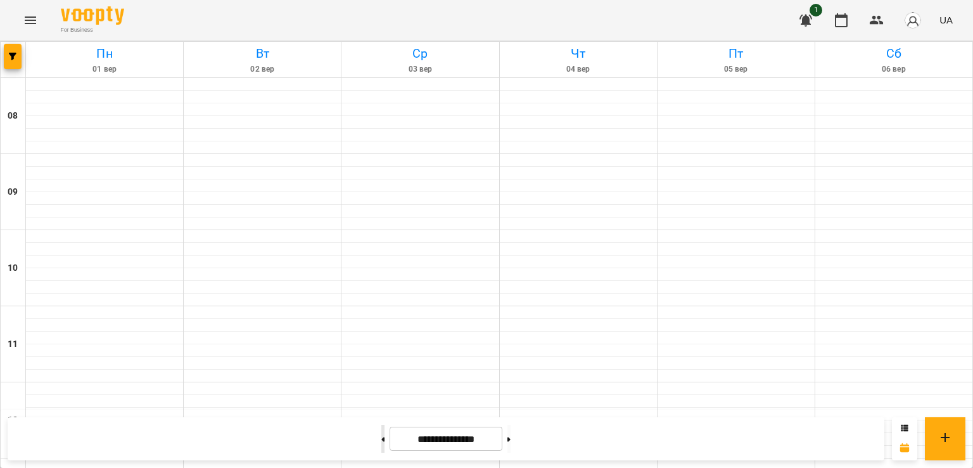
click at [381, 431] on button at bounding box center [382, 438] width 3 height 28
click at [381, 443] on button at bounding box center [382, 438] width 3 height 28
type input "**********"
click at [30, 25] on icon "Menu" at bounding box center [30, 20] width 15 height 15
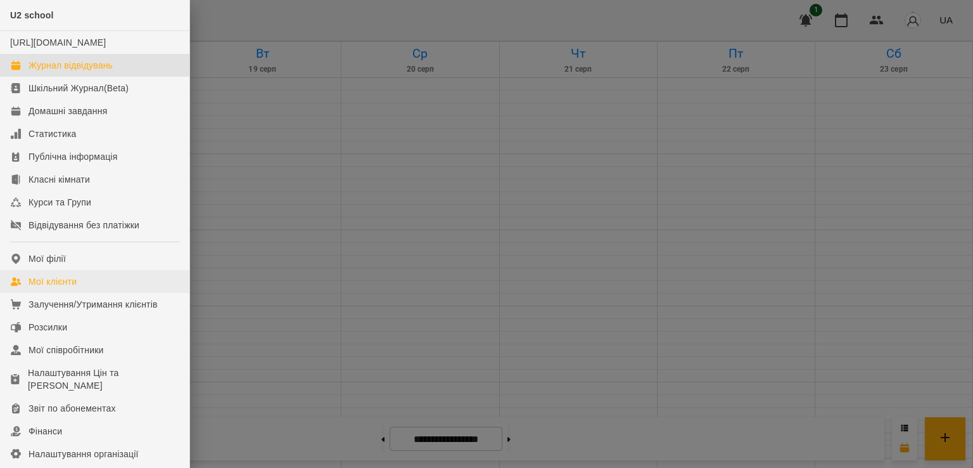
scroll to position [42, 0]
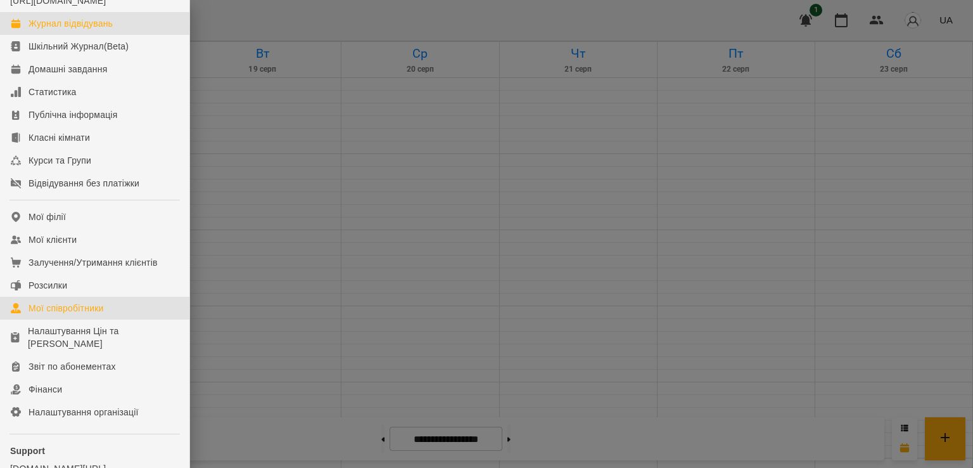
click at [63, 314] on div "Мої співробітники" at bounding box center [66, 308] width 75 height 13
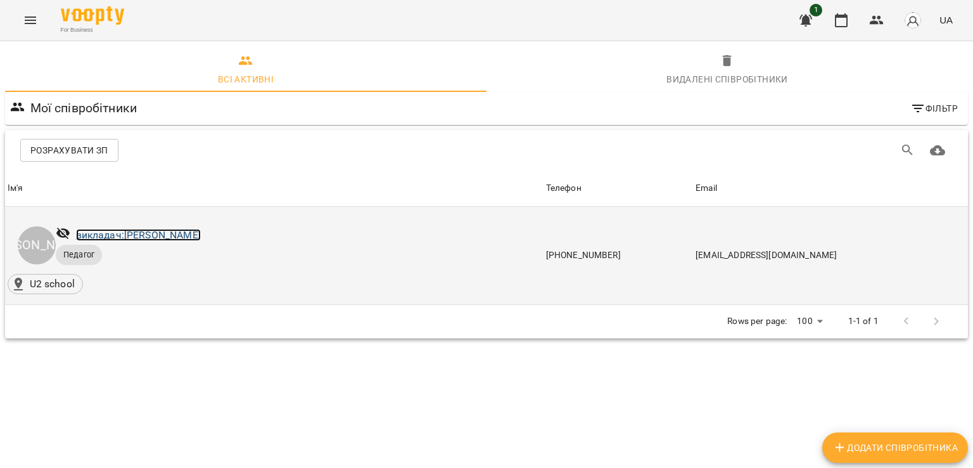
click at [144, 237] on link "викладач: [PERSON_NAME]" at bounding box center [138, 235] width 125 height 12
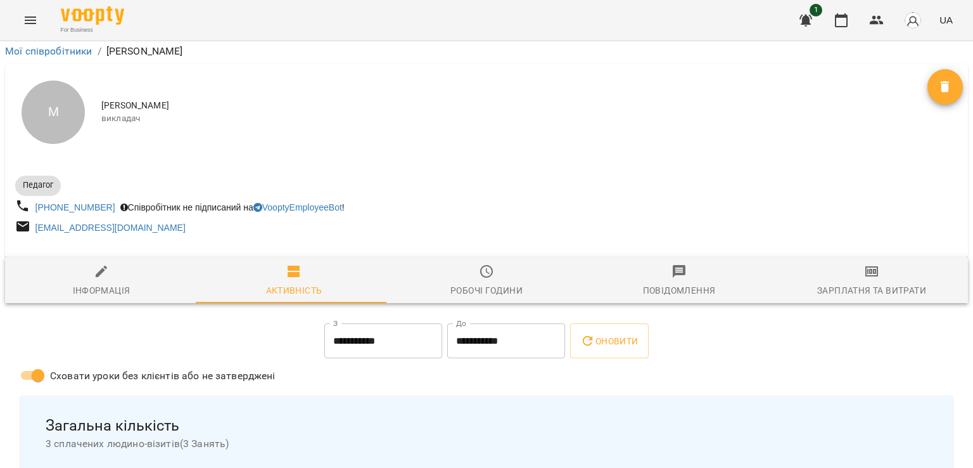
scroll to position [732, 0]
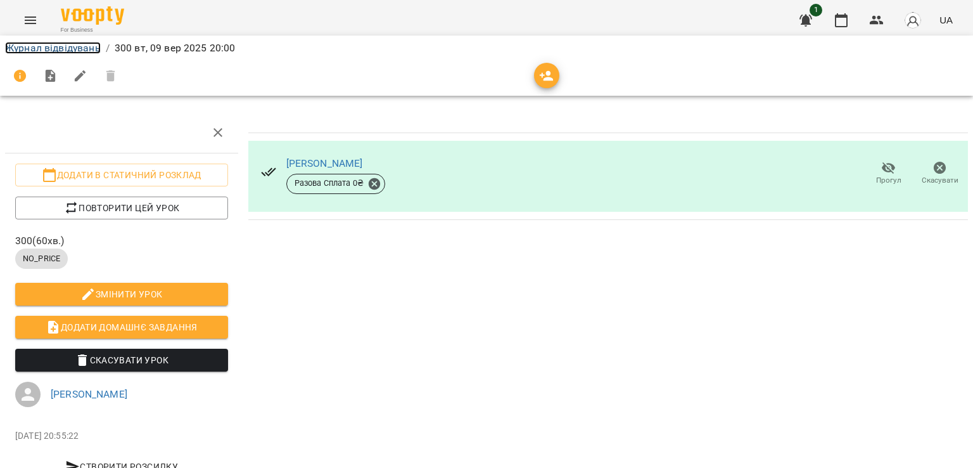
click at [34, 45] on link "Журнал відвідувань" at bounding box center [53, 48] width 96 height 12
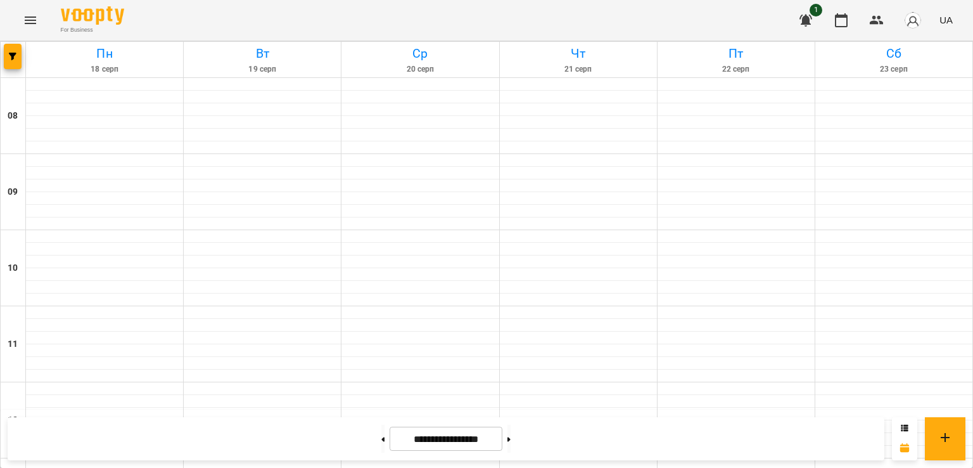
scroll to position [580, 0]
click at [511, 443] on button at bounding box center [508, 438] width 3 height 28
type input "**********"
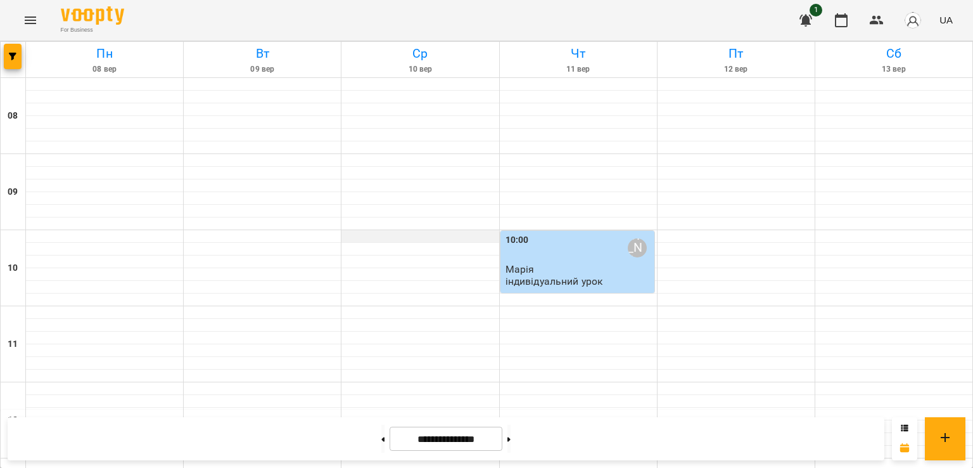
scroll to position [0, 0]
click at [597, 271] on p "Марія" at bounding box center [579, 269] width 146 height 11
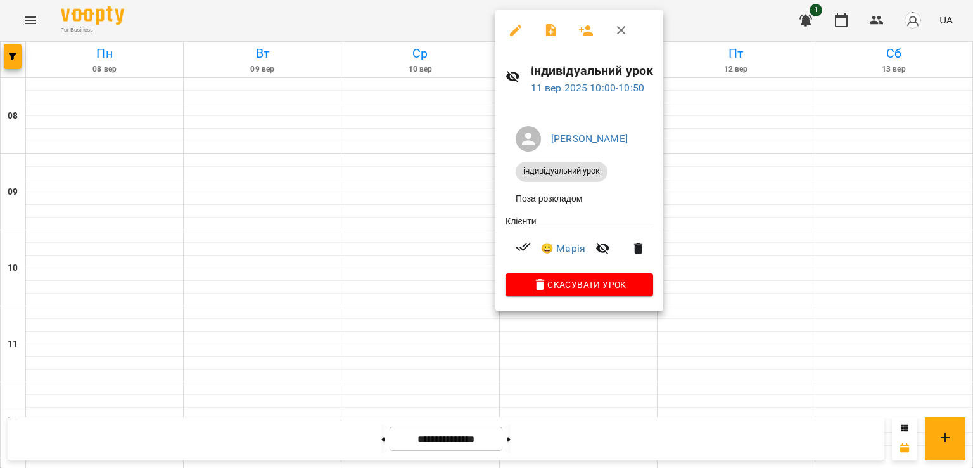
click at [711, 238] on div at bounding box center [486, 234] width 973 height 468
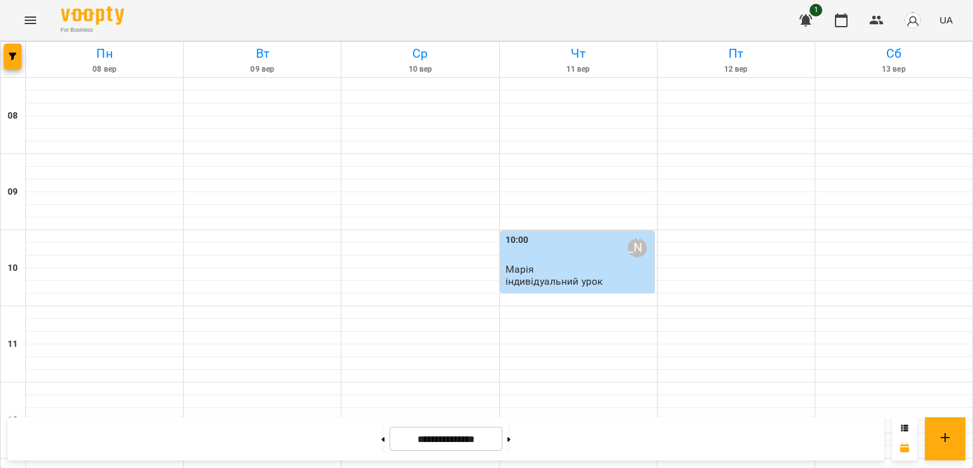
click at [28, 14] on icon "Menu" at bounding box center [30, 20] width 15 height 15
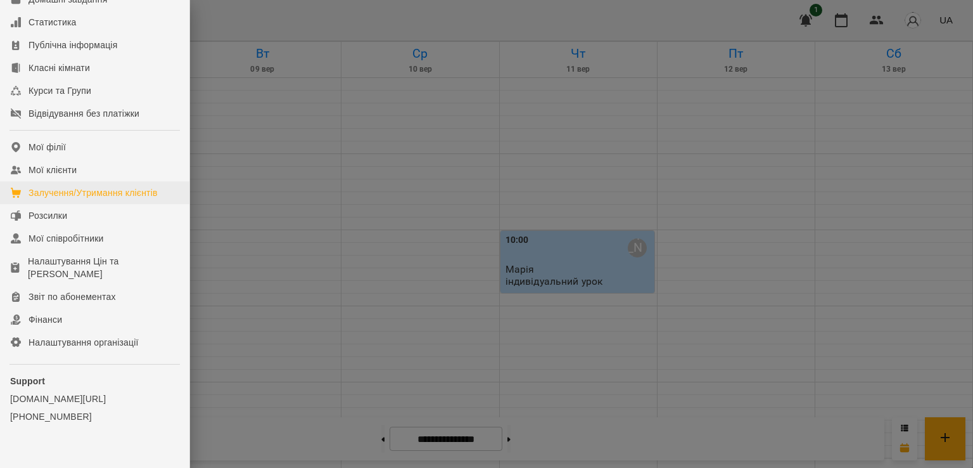
scroll to position [116, 0]
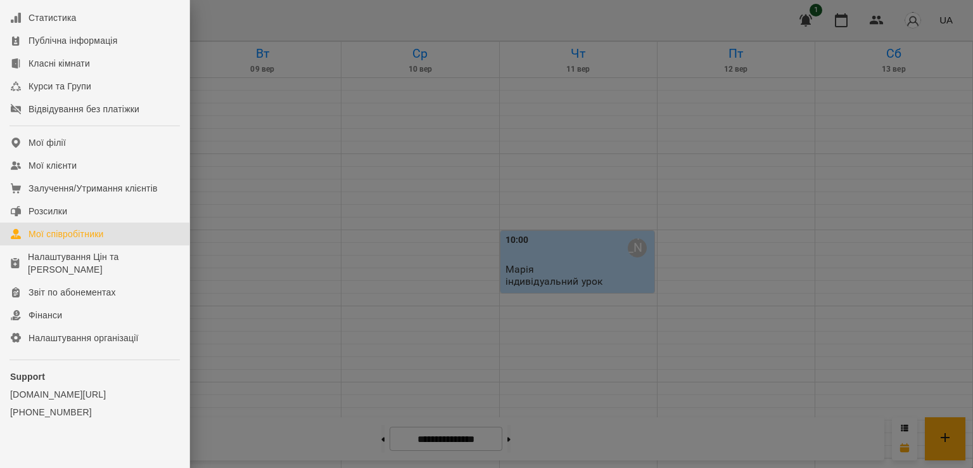
click at [77, 240] on div "Мої співробітники" at bounding box center [66, 233] width 75 height 13
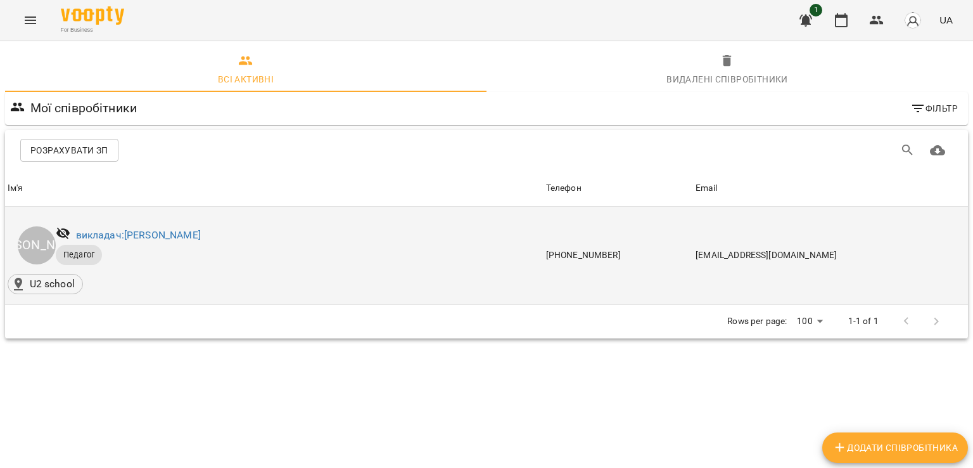
click at [118, 225] on div "викладач: [PERSON_NAME]" at bounding box center [138, 235] width 130 height 20
click at [136, 232] on link "викладач: [PERSON_NAME]" at bounding box center [138, 235] width 125 height 12
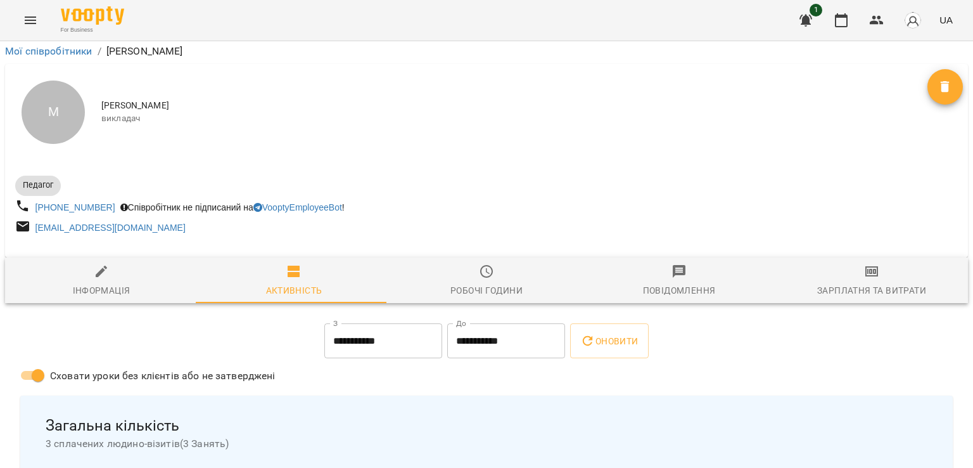
scroll to position [711, 0]
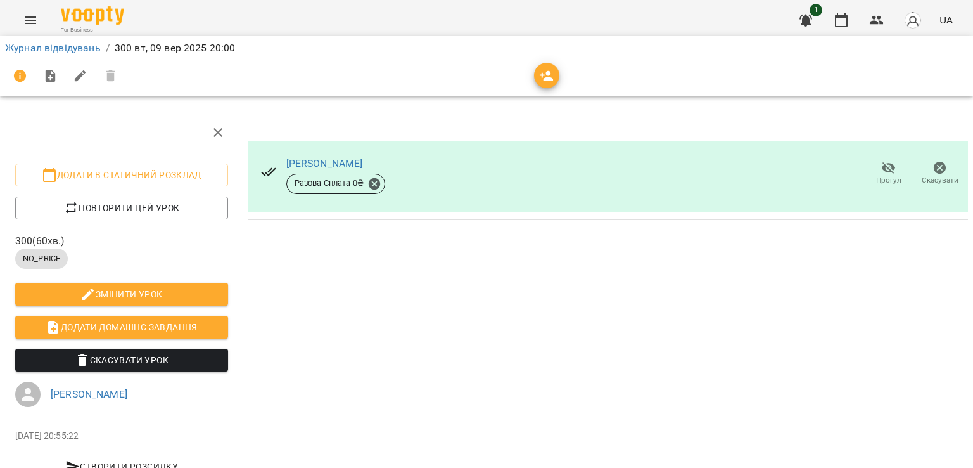
click at [132, 292] on span "Змінити урок" at bounding box center [121, 293] width 193 height 15
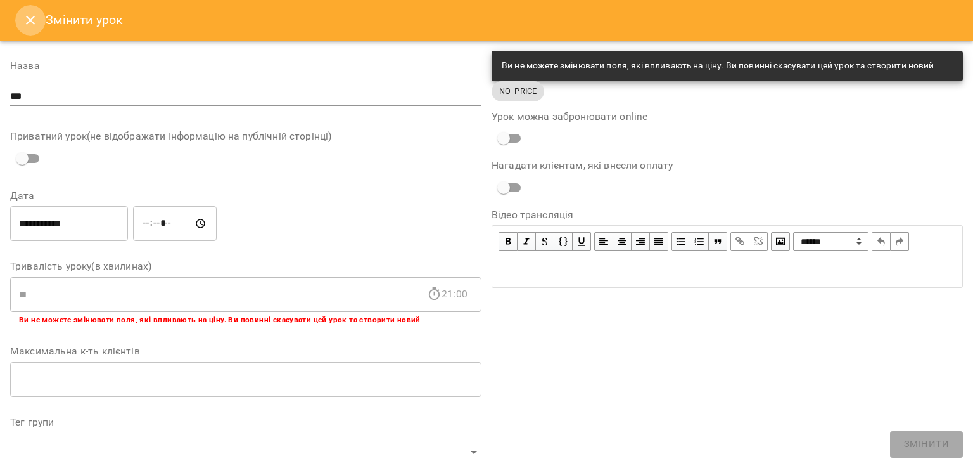
click at [27, 26] on icon "Close" at bounding box center [30, 20] width 15 height 15
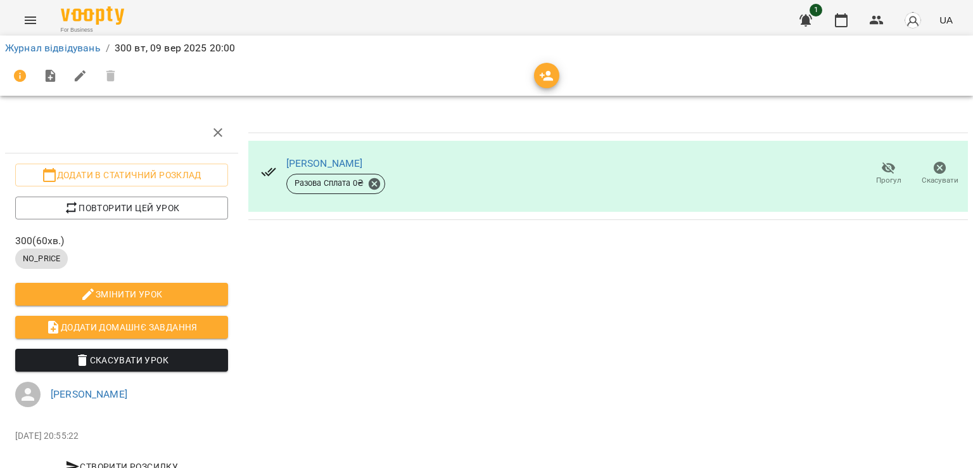
drag, startPoint x: 27, startPoint y: 26, endPoint x: 29, endPoint y: 60, distance: 34.3
click at [29, 60] on div "For Business 1 UA Журнал відвідувань / 300 вт, 09 вер 2025 20:00 Додати в стати…" at bounding box center [486, 246] width 973 height 493
click at [53, 51] on link "Журнал відвідувань" at bounding box center [53, 48] width 96 height 12
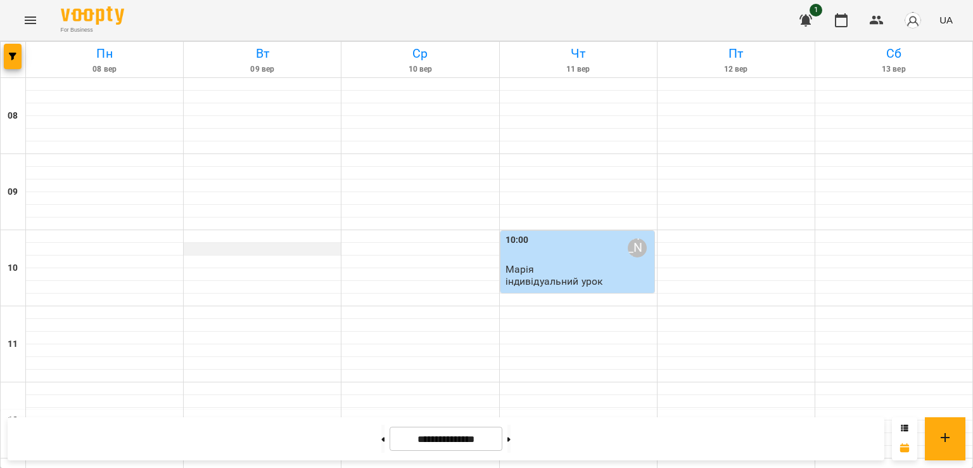
scroll to position [580, 0]
click at [902, 422] on button at bounding box center [905, 428] width 8 height 13
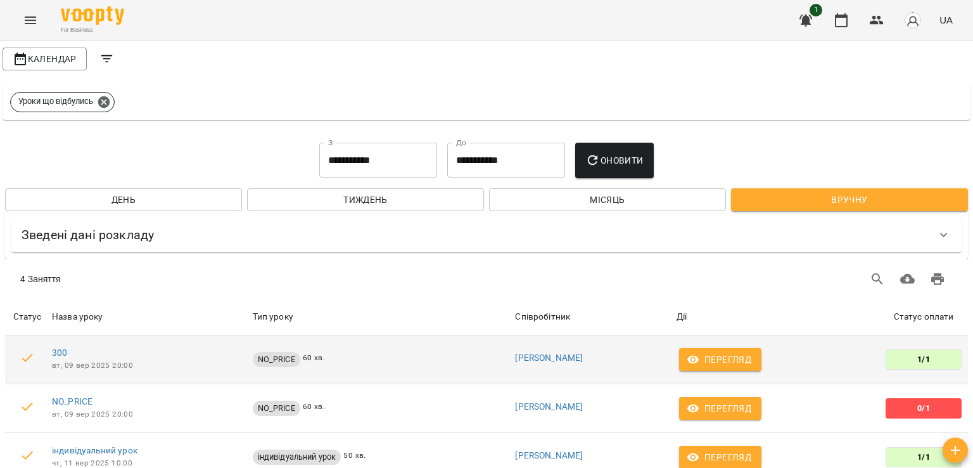
scroll to position [96, 0]
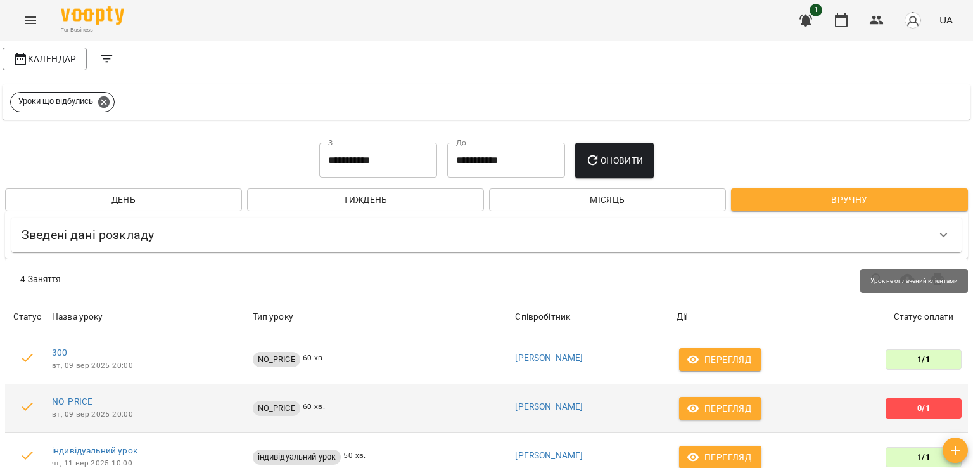
click at [912, 402] on span "0/1" at bounding box center [923, 407] width 22 height 11
click at [287, 402] on span "NO_PRICE" at bounding box center [277, 407] width 48 height 11
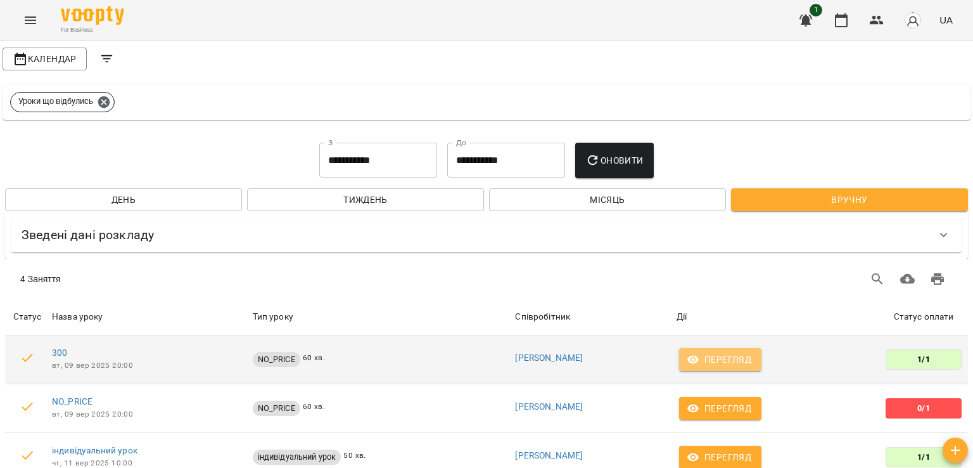
click at [713, 352] on span "Перегляд" at bounding box center [720, 359] width 62 height 15
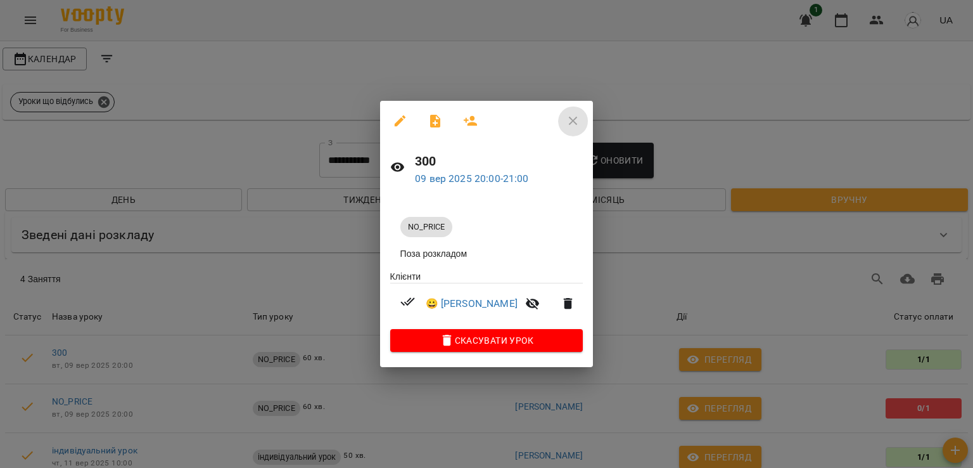
click at [566, 120] on icon "button" at bounding box center [573, 120] width 15 height 15
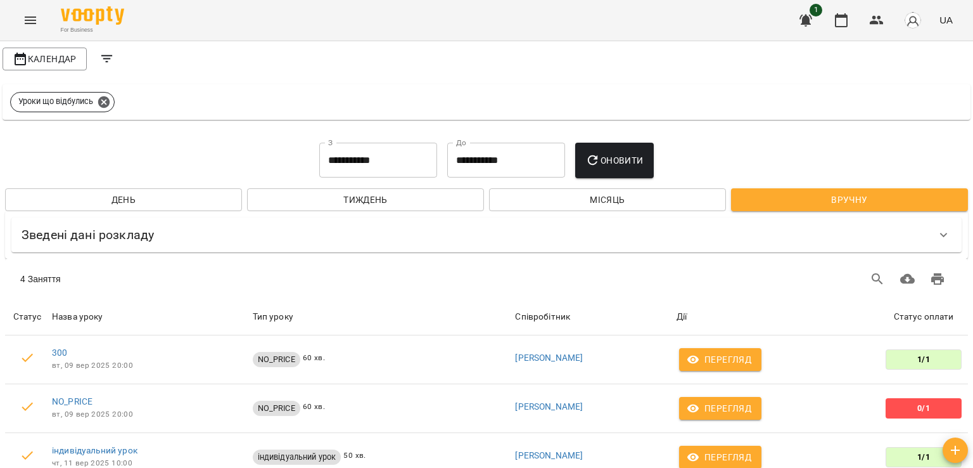
scroll to position [0, 0]
click at [37, 54] on span "Календар" at bounding box center [45, 58] width 64 height 15
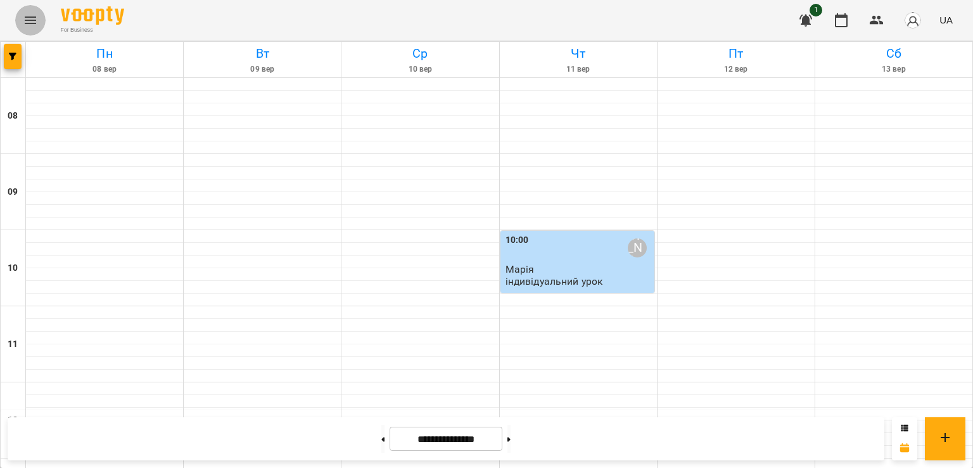
click at [30, 13] on icon "Menu" at bounding box center [30, 20] width 15 height 15
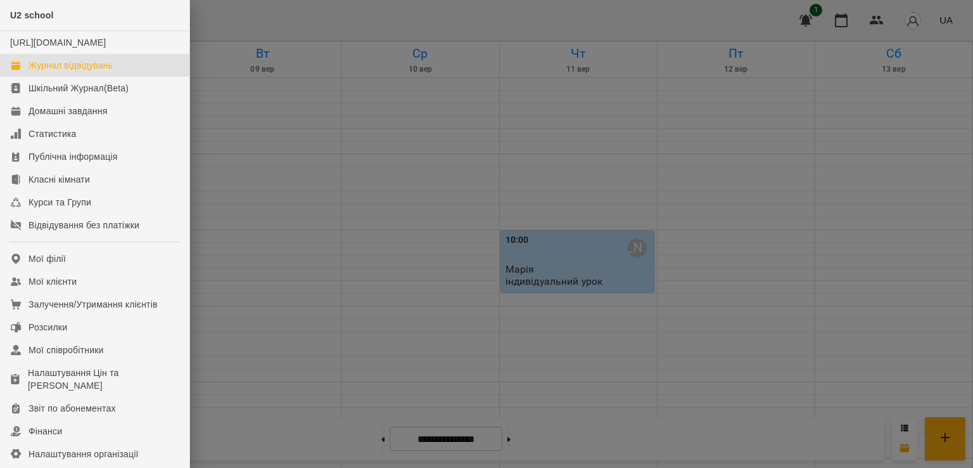
click at [329, 128] on div at bounding box center [486, 234] width 973 height 468
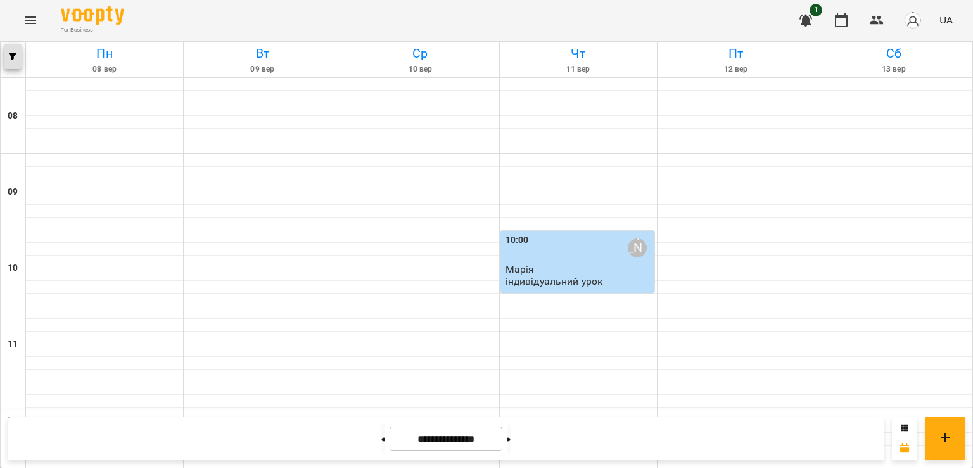
click at [15, 54] on icon "button" at bounding box center [13, 57] width 8 height 8
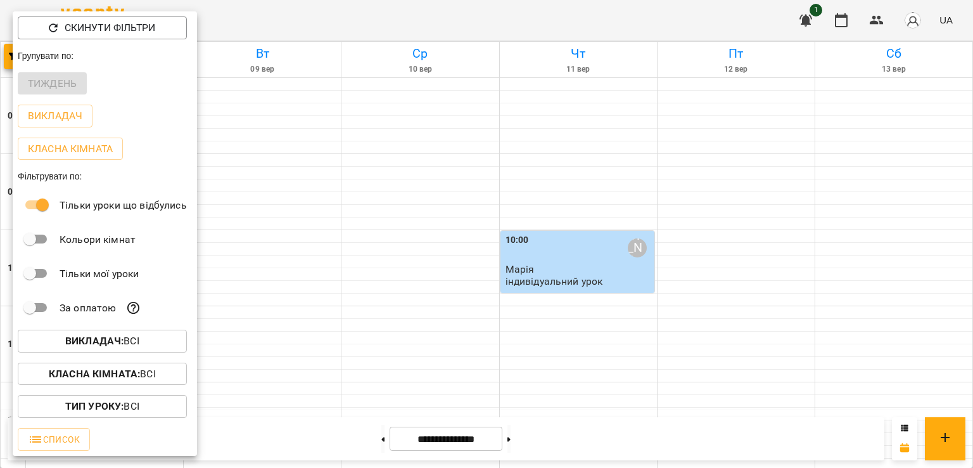
click at [134, 412] on p "Тип Уроку : Всі" at bounding box center [102, 405] width 74 height 15
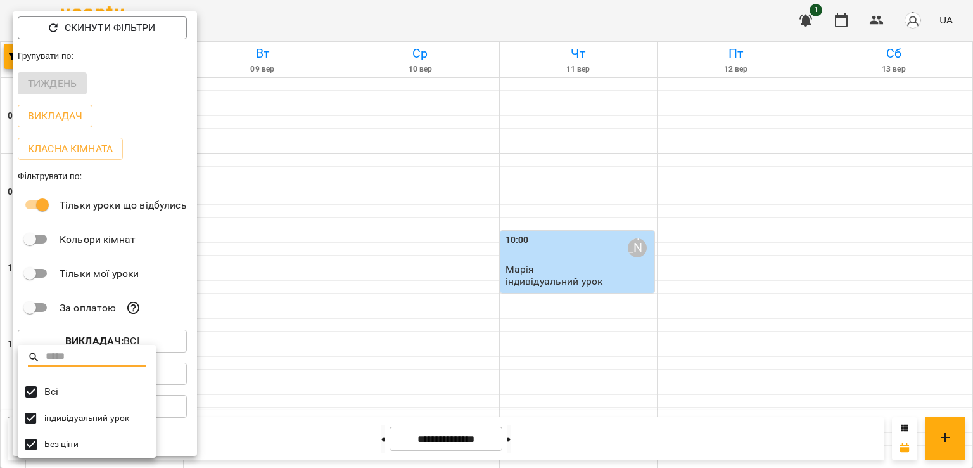
scroll to position [3, 0]
click at [177, 264] on div at bounding box center [486, 234] width 973 height 468
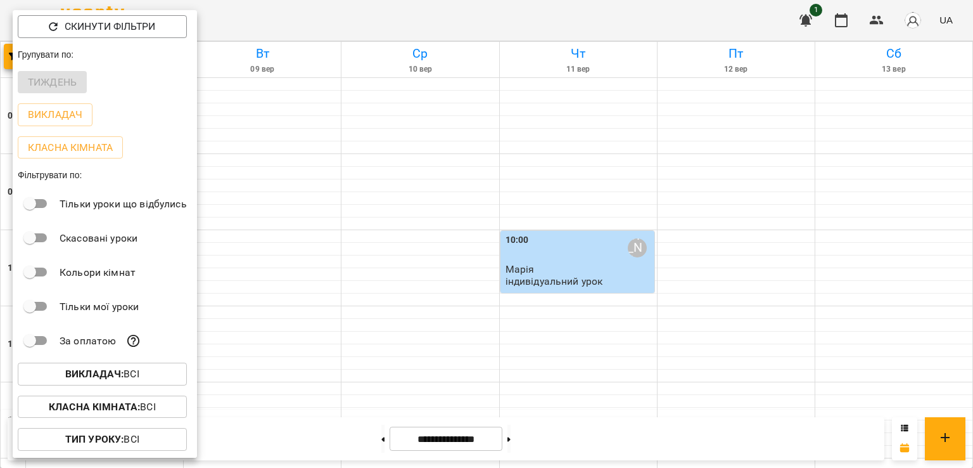
click at [438, 246] on div at bounding box center [486, 234] width 973 height 468
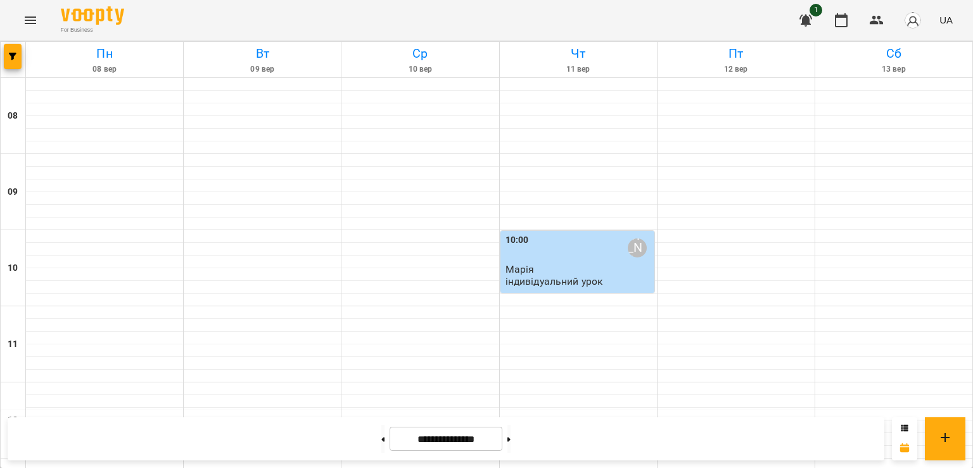
scroll to position [580, 0]
click at [940, 432] on icon at bounding box center [945, 436] width 15 height 15
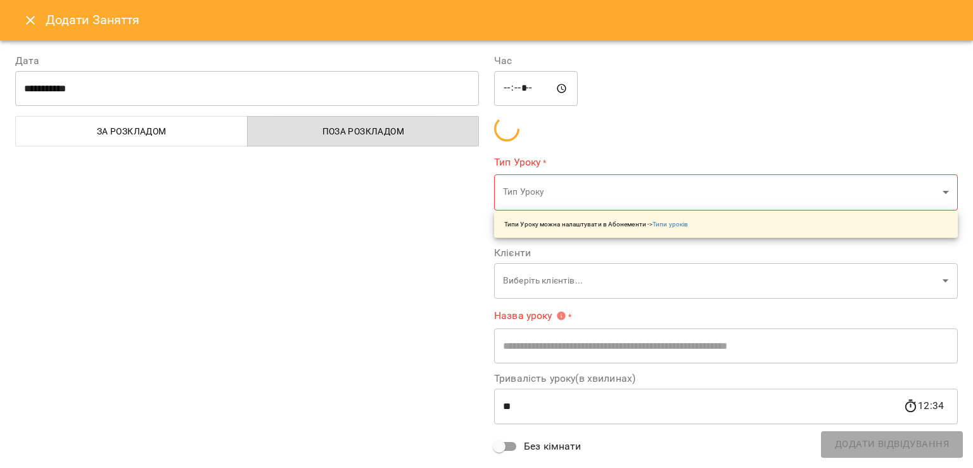
type input "*****"
type input "**********"
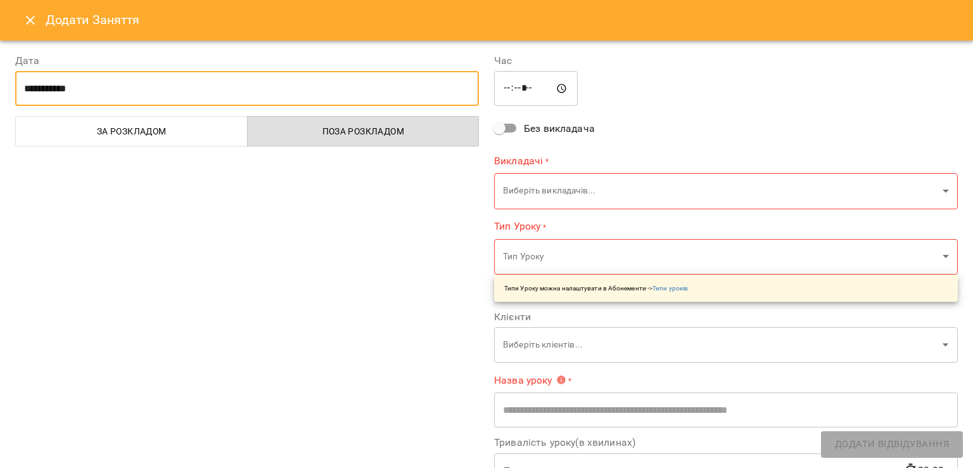
click at [27, 87] on input "**********" at bounding box center [247, 88] width 464 height 35
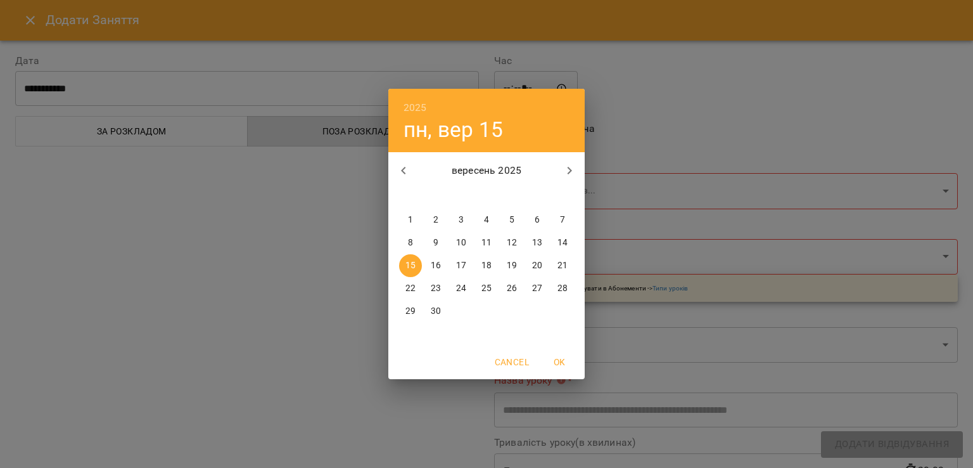
click at [433, 246] on p "9" at bounding box center [435, 242] width 5 height 13
type input "**********"
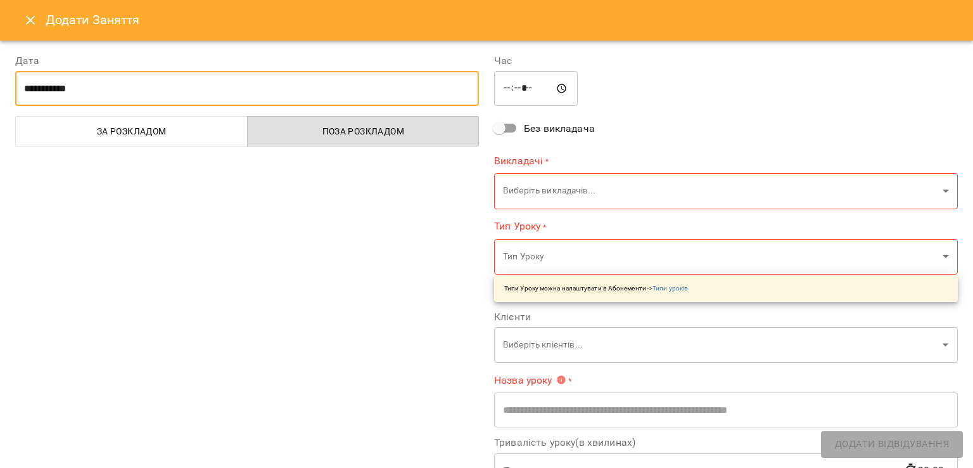
click at [507, 92] on input "*****" at bounding box center [536, 88] width 84 height 35
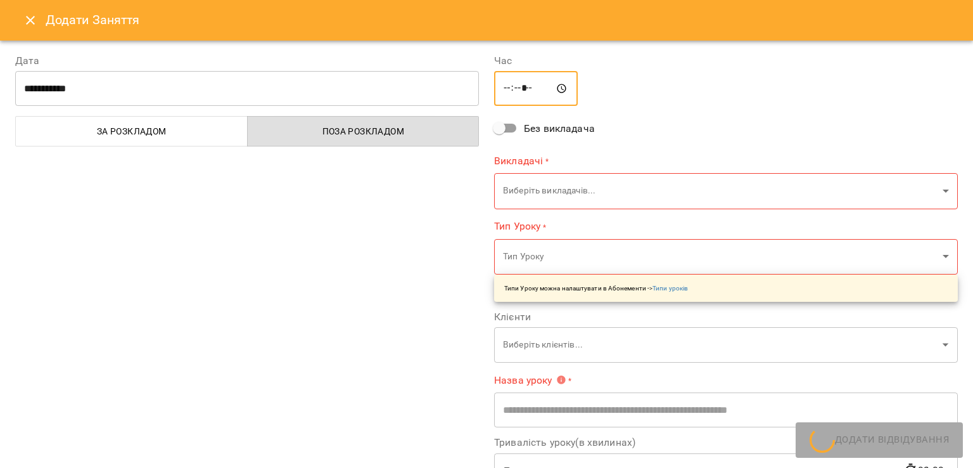
type input "*****"
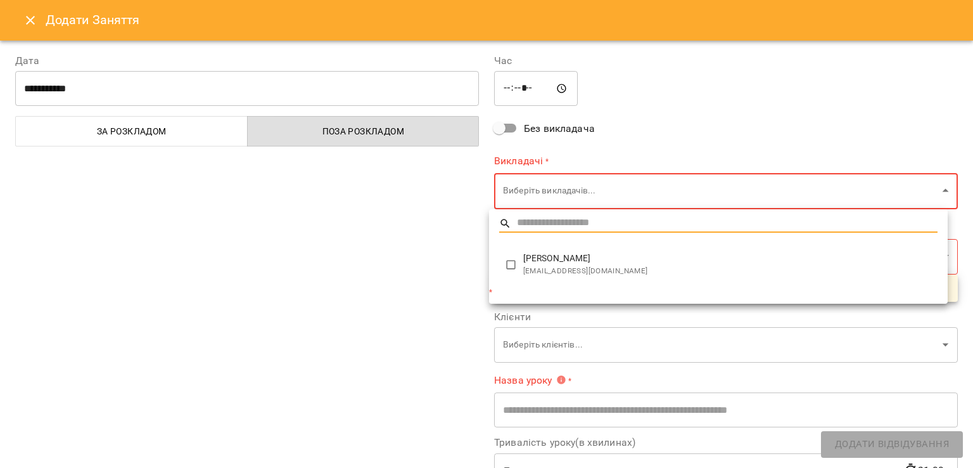
click at [551, 269] on span "[EMAIL_ADDRESS][DOMAIN_NAME]" at bounding box center [730, 271] width 414 height 13
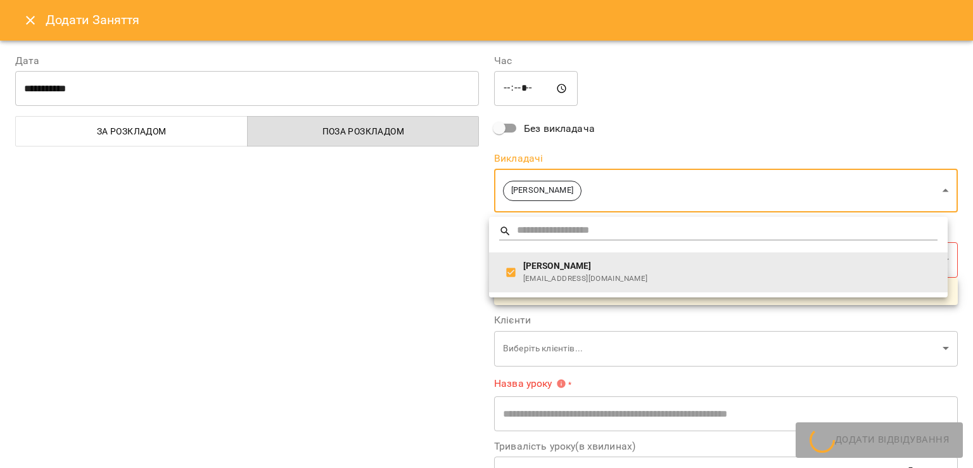
type input "**********"
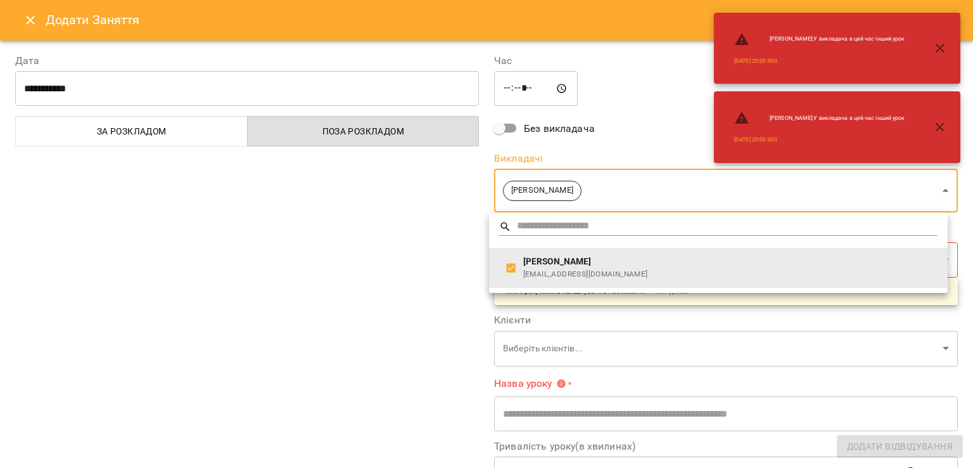
click at [435, 262] on div at bounding box center [486, 234] width 973 height 468
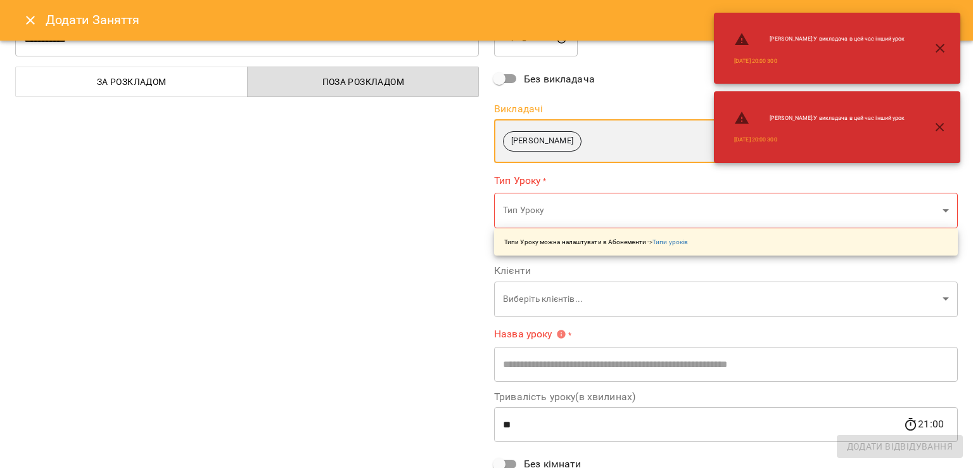
scroll to position [50, 0]
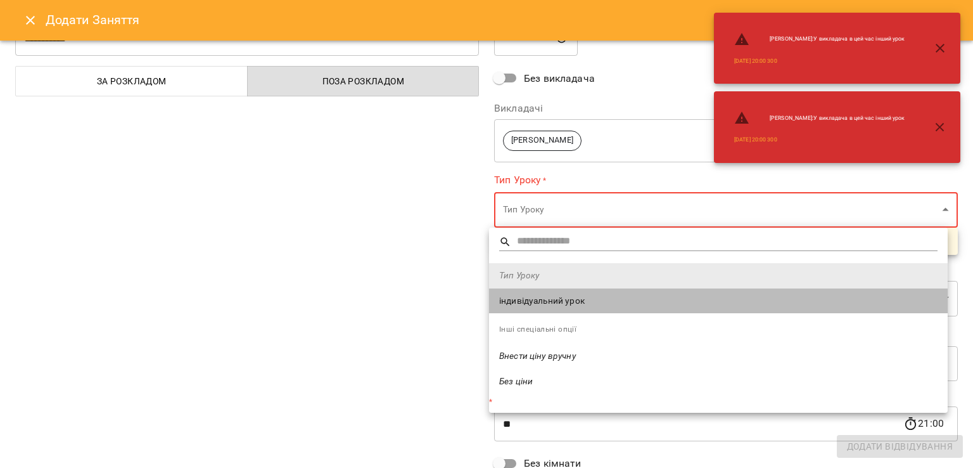
click at [532, 293] on li "індивідуальний урок" at bounding box center [718, 300] width 459 height 25
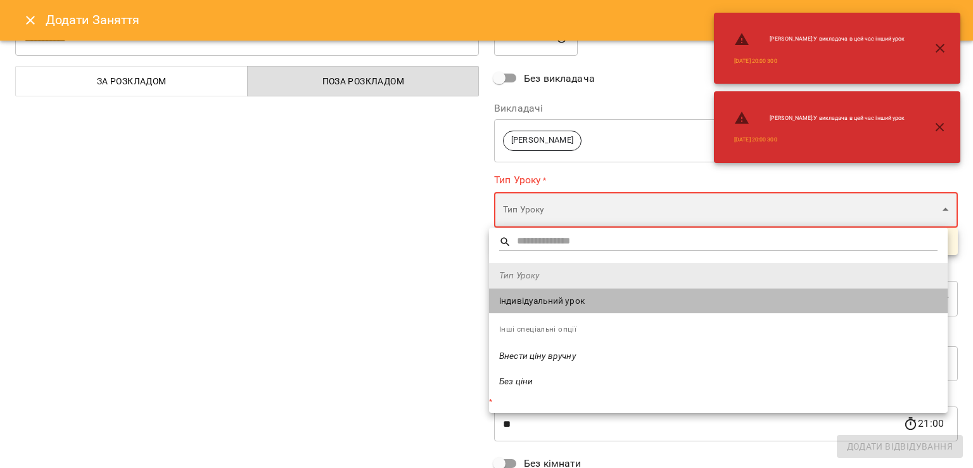
type input "**********"
type input "**"
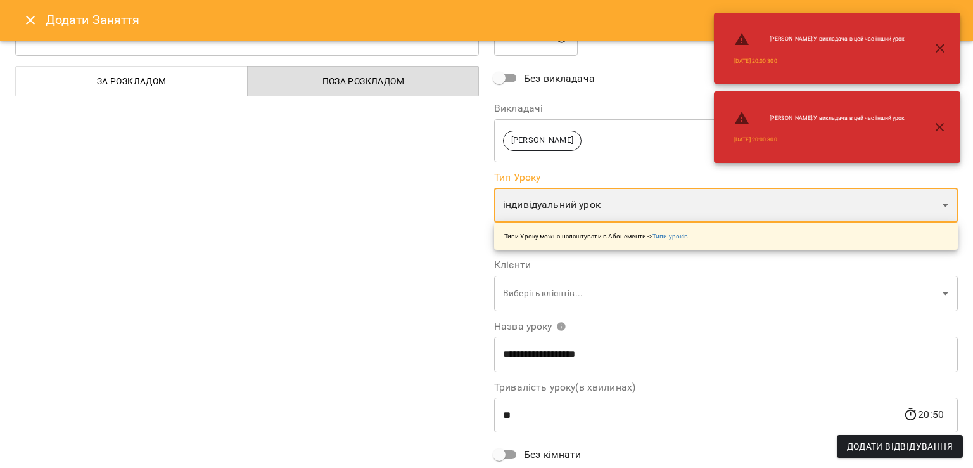
scroll to position [156, 0]
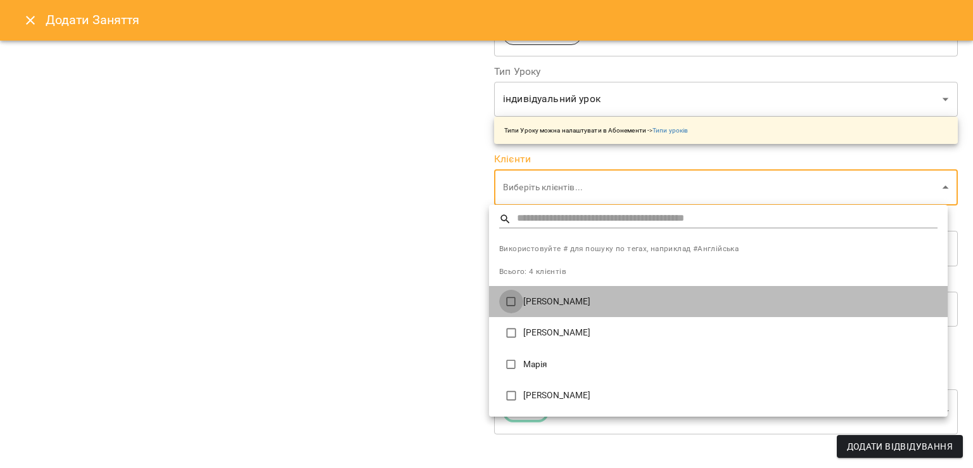
type input "**********"
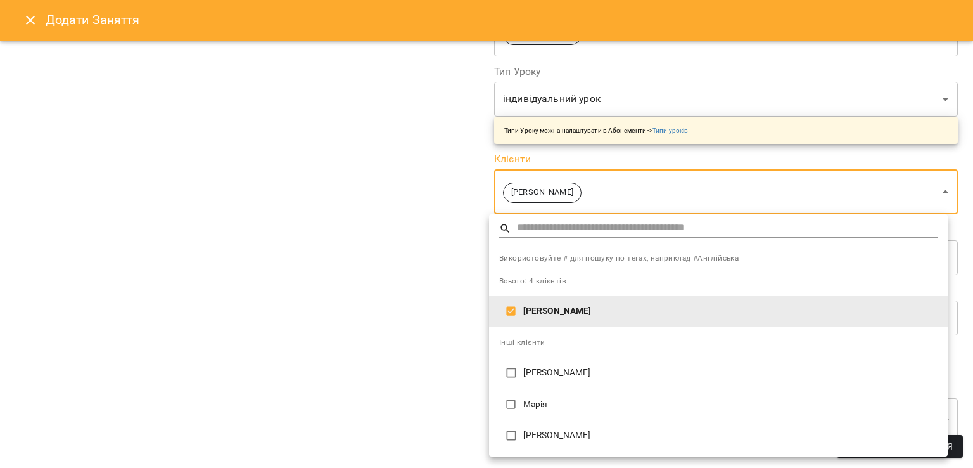
click at [436, 341] on div at bounding box center [486, 234] width 973 height 468
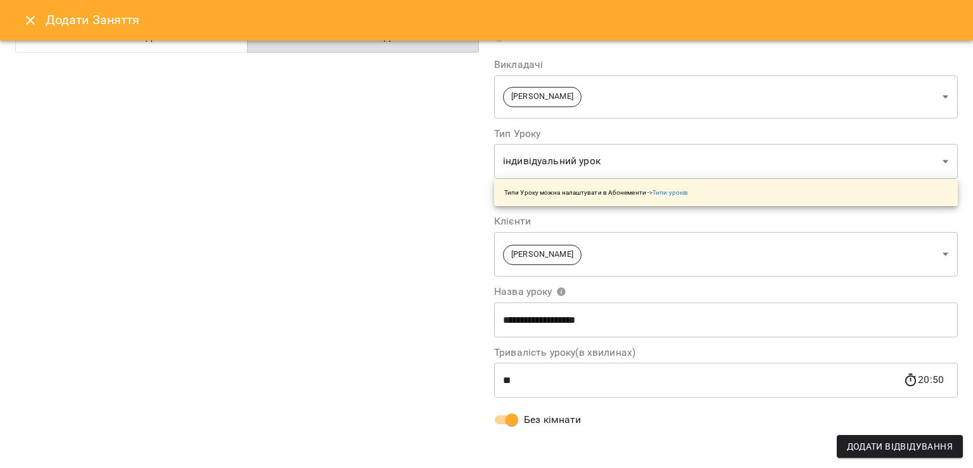
scroll to position [0, 0]
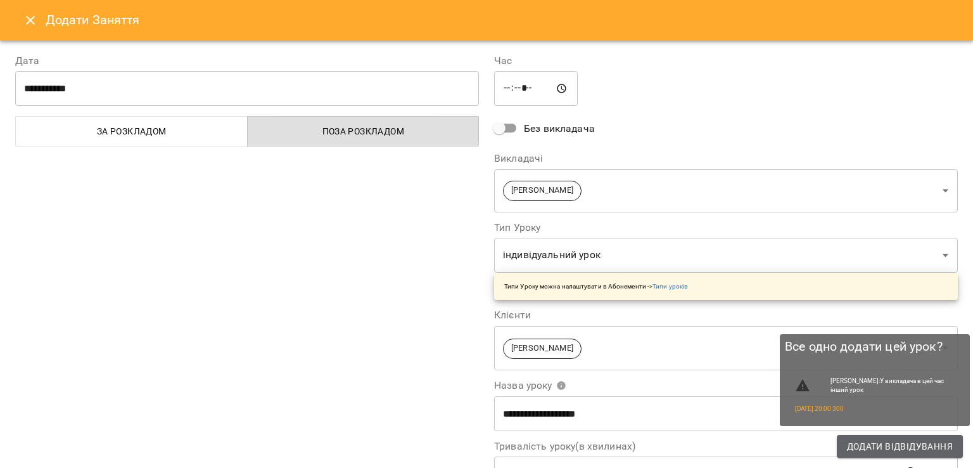
click at [917, 443] on span "Додати Відвідування" at bounding box center [900, 445] width 106 height 15
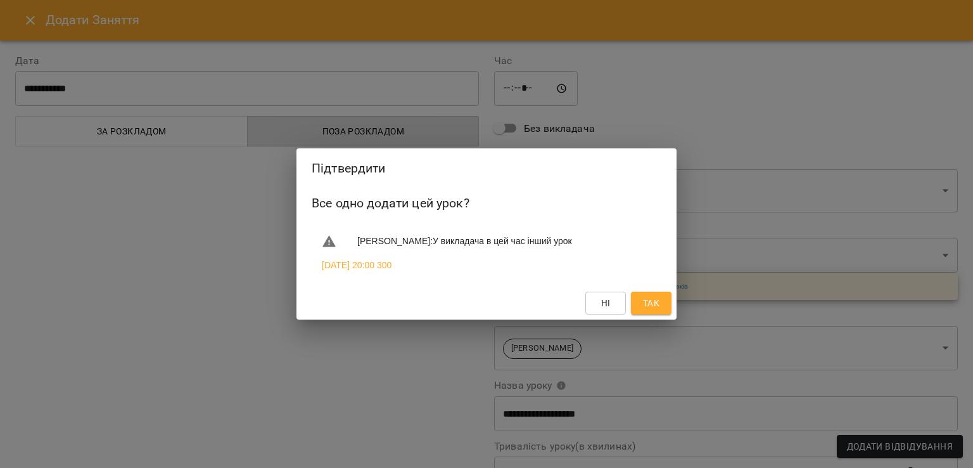
click at [646, 297] on span "Так" at bounding box center [651, 302] width 16 height 15
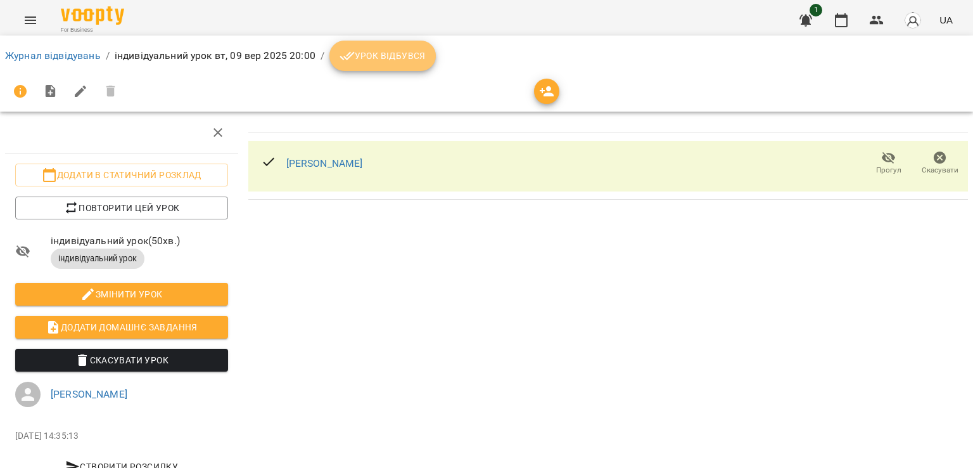
click at [396, 61] on span "Урок відбувся" at bounding box center [383, 55] width 86 height 15
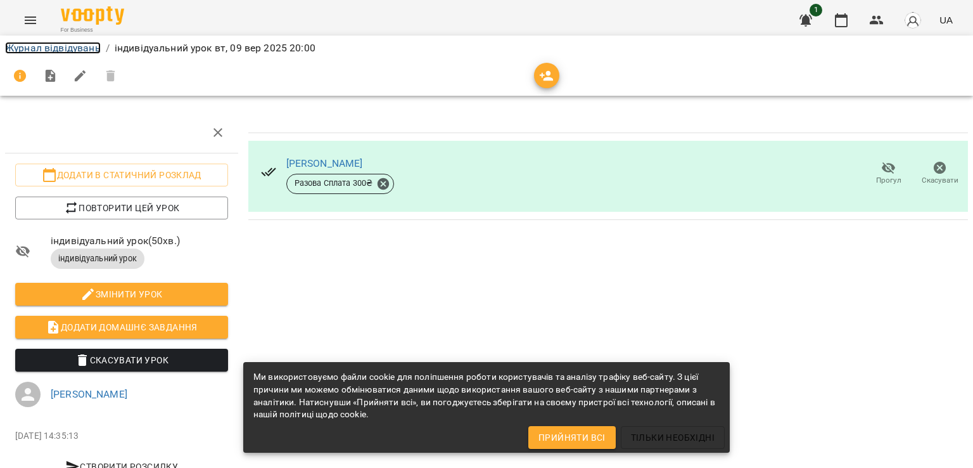
click at [54, 46] on link "Журнал відвідувань" at bounding box center [53, 48] width 96 height 12
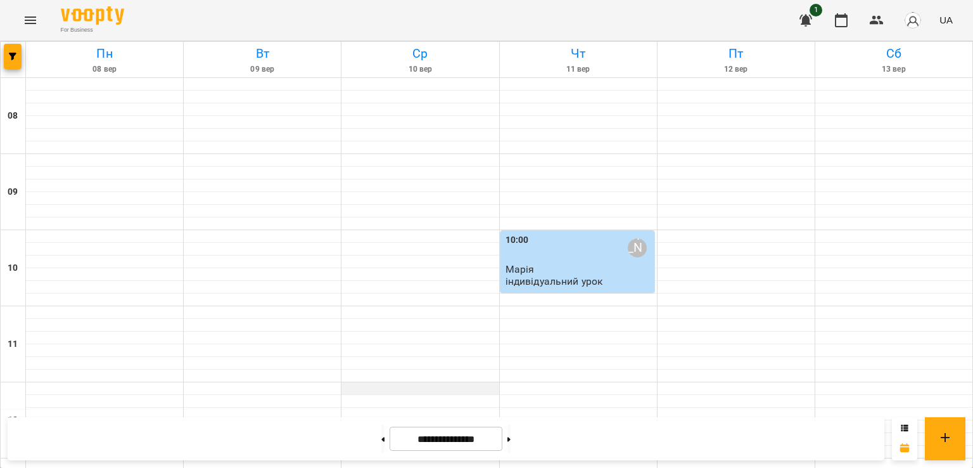
scroll to position [580, 0]
click at [380, 414] on div "**********" at bounding box center [486, 438] width 973 height 58
click at [870, 22] on icon "button" at bounding box center [876, 20] width 15 height 15
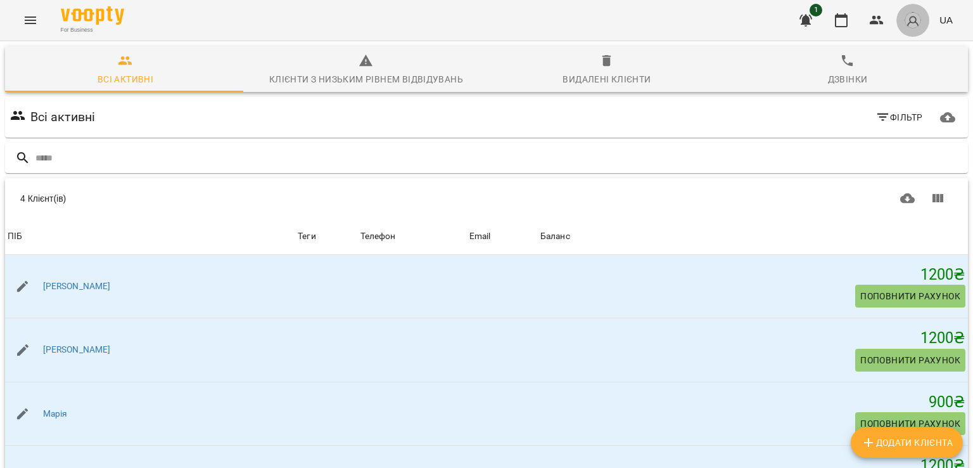
click at [900, 19] on button "button" at bounding box center [912, 20] width 33 height 33
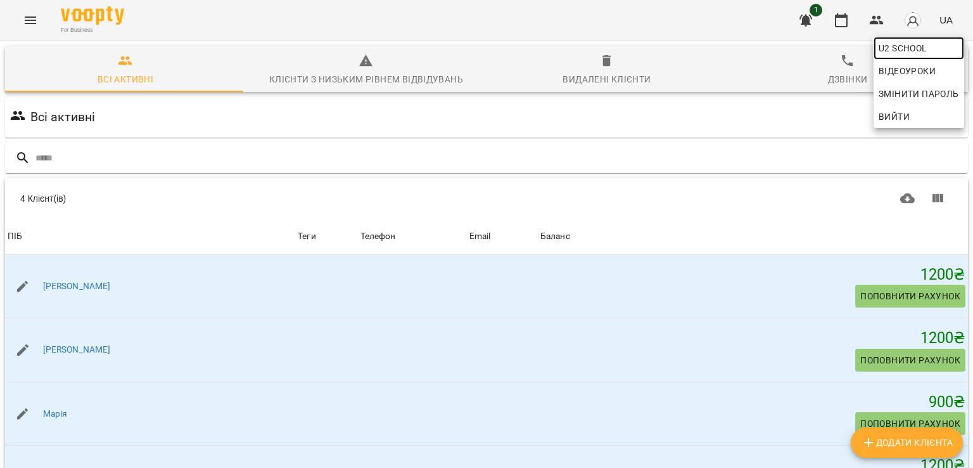
click at [889, 46] on span "U2 school" at bounding box center [919, 48] width 80 height 15
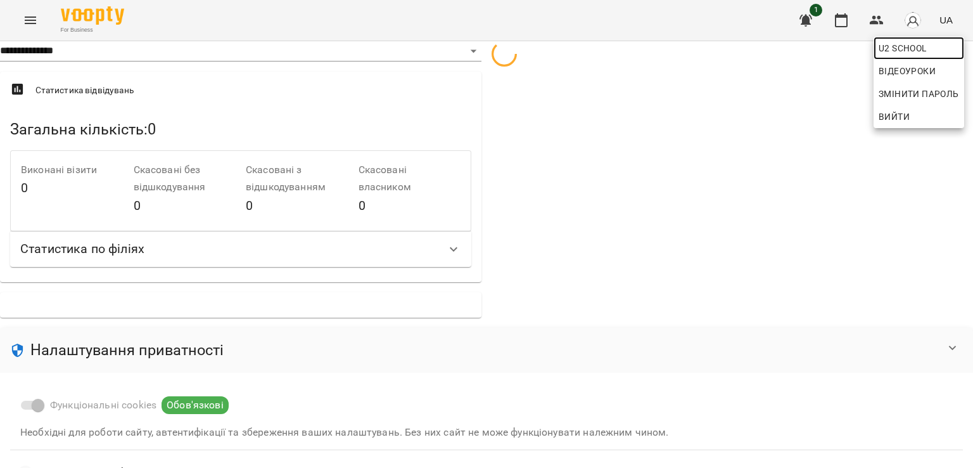
select select "**"
select select "**********"
select select "***"
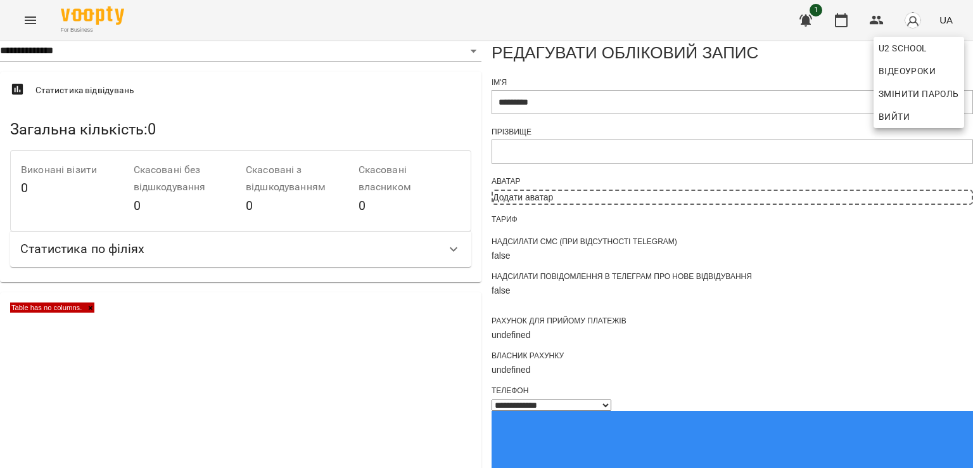
click at [55, 76] on div at bounding box center [486, 234] width 973 height 468
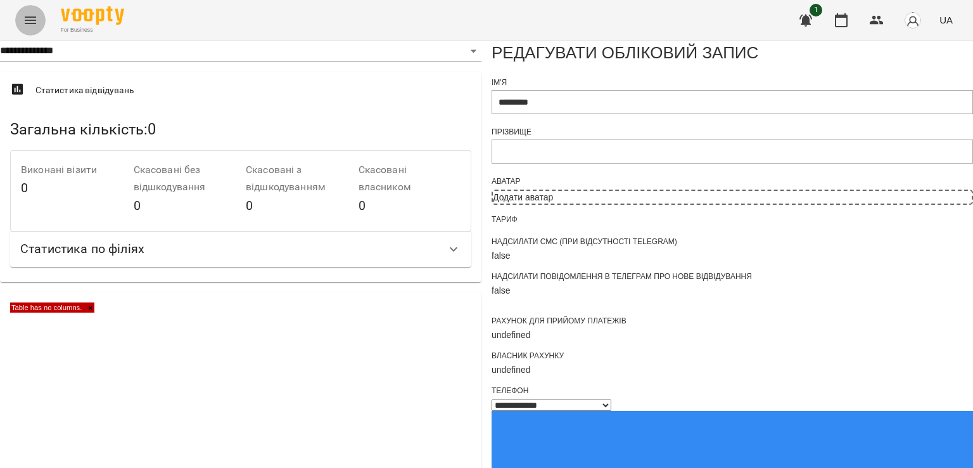
click at [33, 28] on button "Menu" at bounding box center [30, 20] width 30 height 30
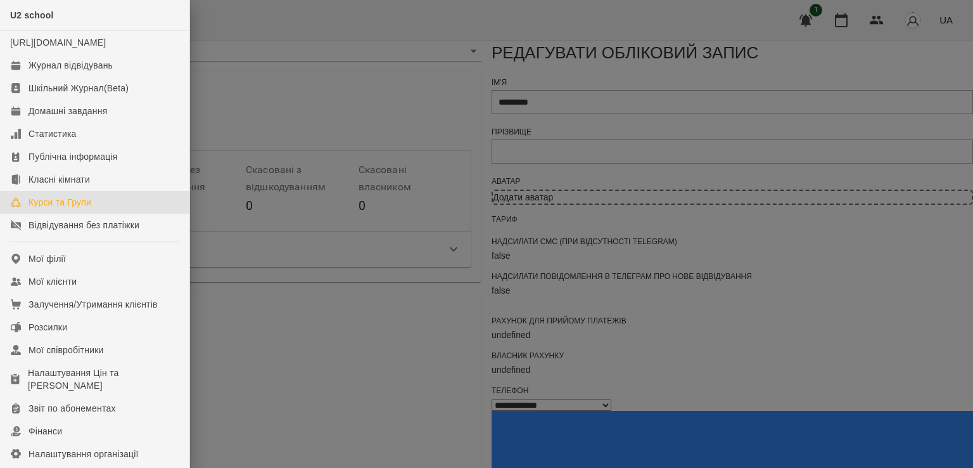
click at [84, 208] on div "Курси та Групи" at bounding box center [60, 202] width 63 height 13
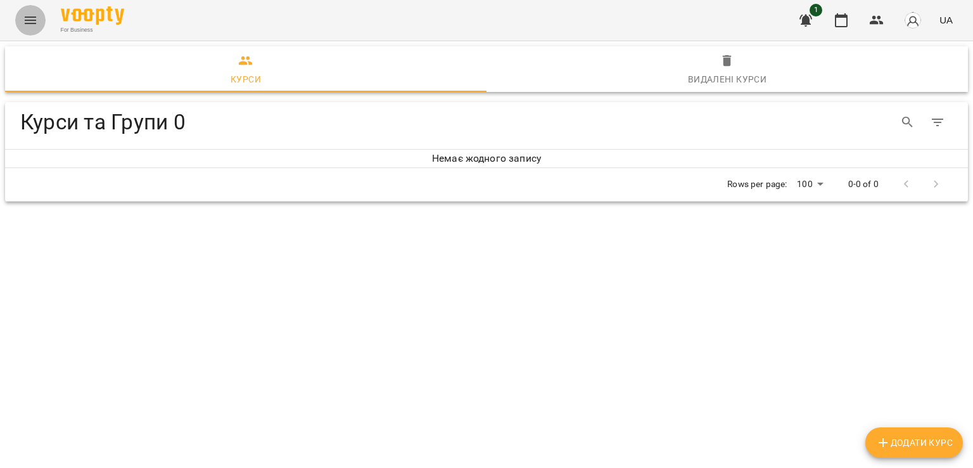
click at [30, 25] on icon "Menu" at bounding box center [30, 20] width 15 height 15
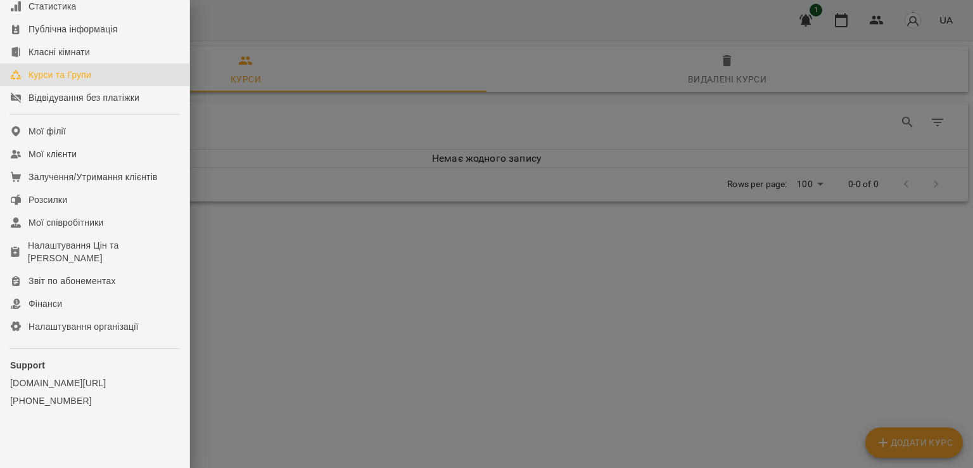
scroll to position [138, 0]
click at [99, 329] on div "Налаштування організації" at bounding box center [84, 326] width 110 height 13
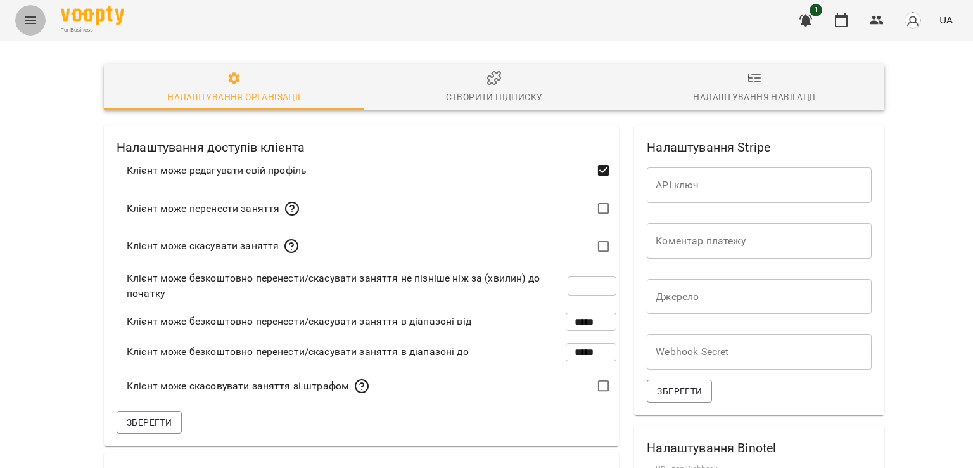
click at [20, 14] on button "Menu" at bounding box center [30, 20] width 30 height 30
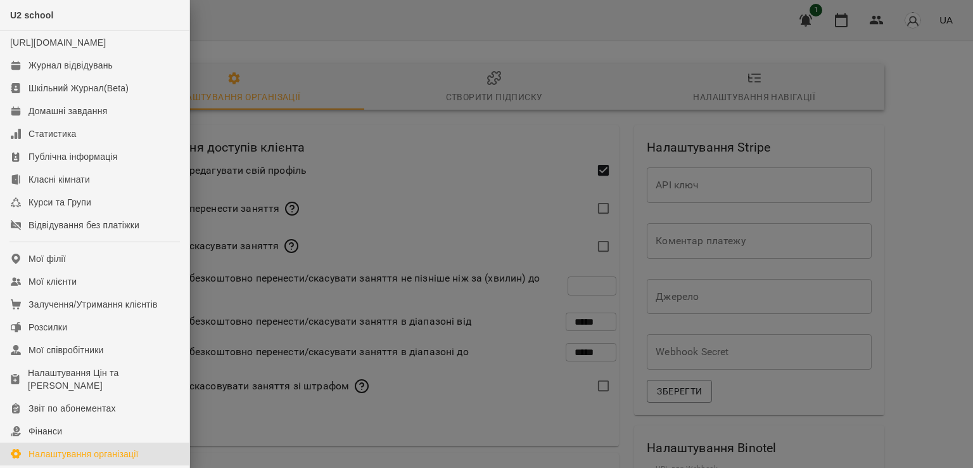
click at [338, 73] on div at bounding box center [486, 234] width 973 height 468
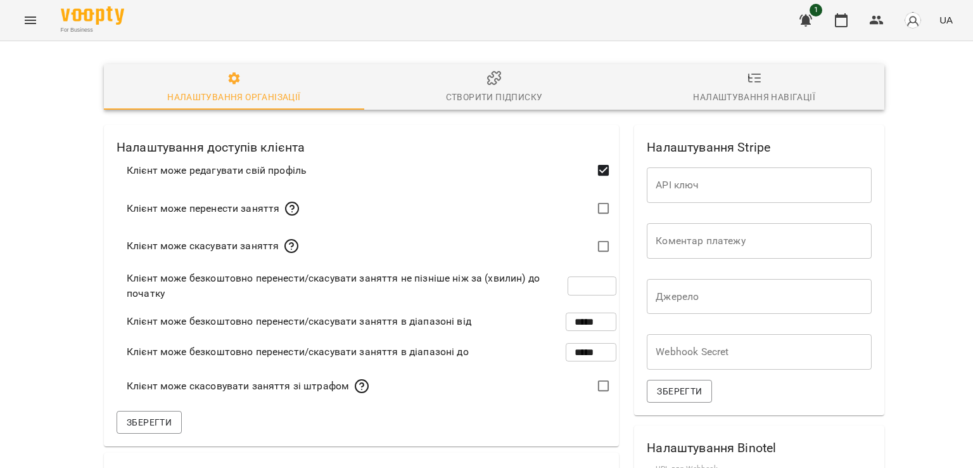
click at [433, 77] on span "Створити підписку" at bounding box center [494, 87] width 245 height 34
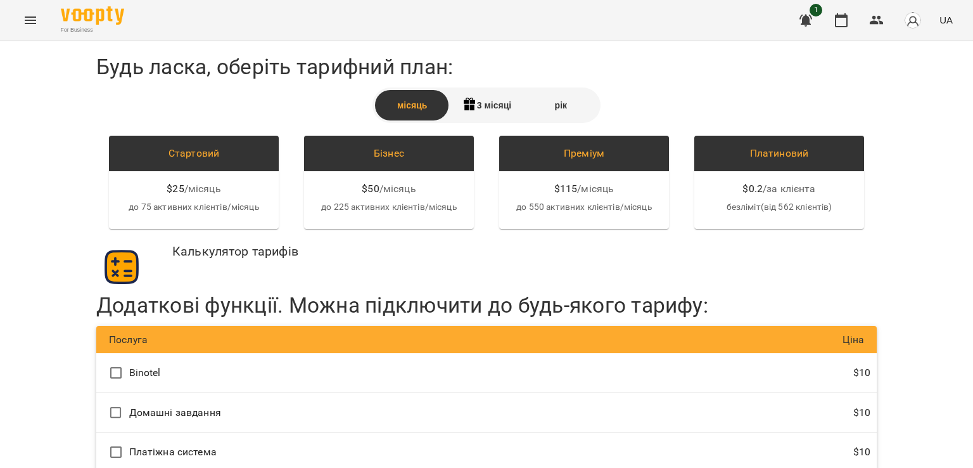
click at [25, 23] on icon "Menu" at bounding box center [30, 20] width 11 height 8
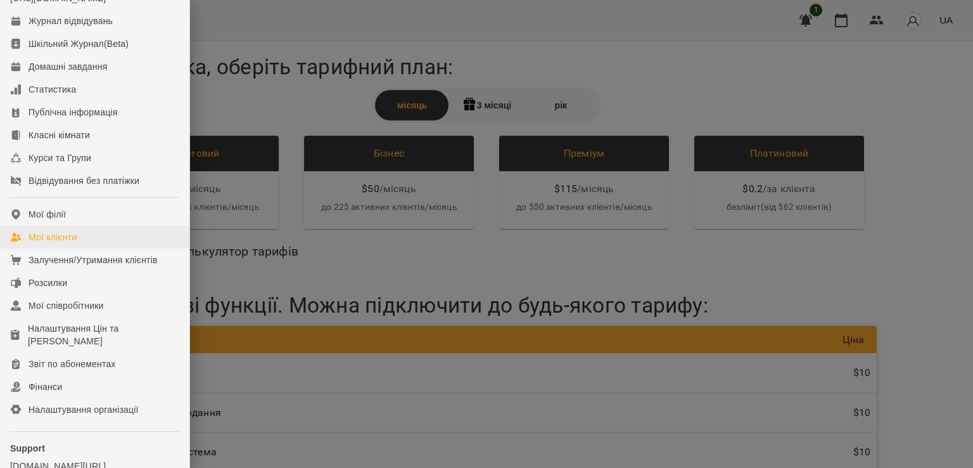
scroll to position [48, 0]
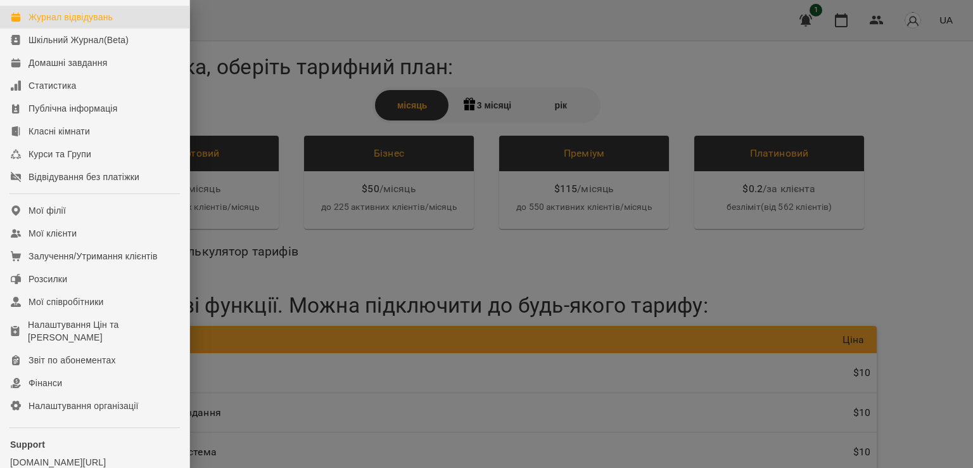
click at [61, 23] on div "Журнал відвідувань" at bounding box center [71, 17] width 84 height 13
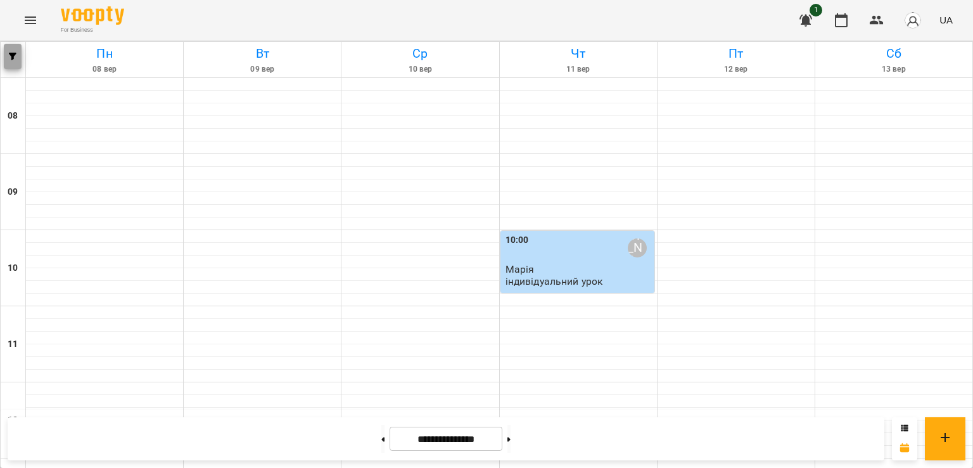
click at [18, 58] on span "button" at bounding box center [13, 57] width 18 height 8
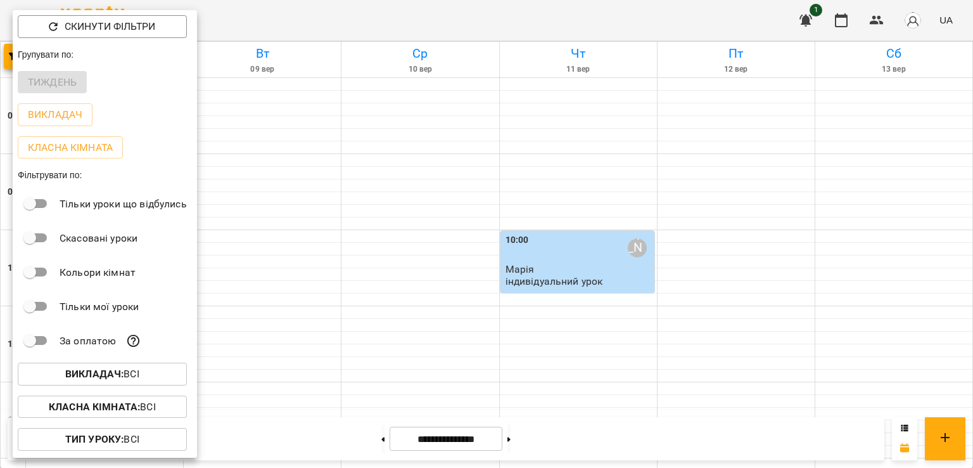
click at [153, 6] on div at bounding box center [486, 234] width 973 height 468
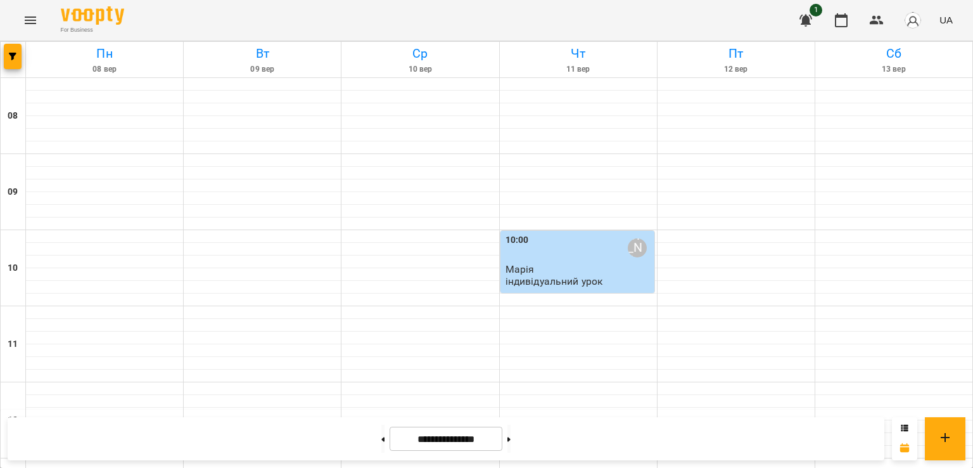
click at [22, 8] on button "Menu" at bounding box center [30, 20] width 30 height 30
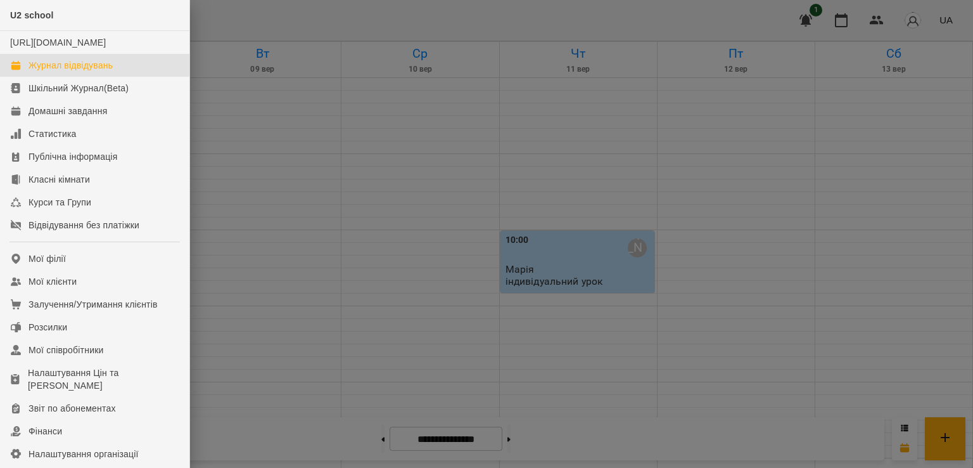
click at [241, 92] on div at bounding box center [486, 234] width 973 height 468
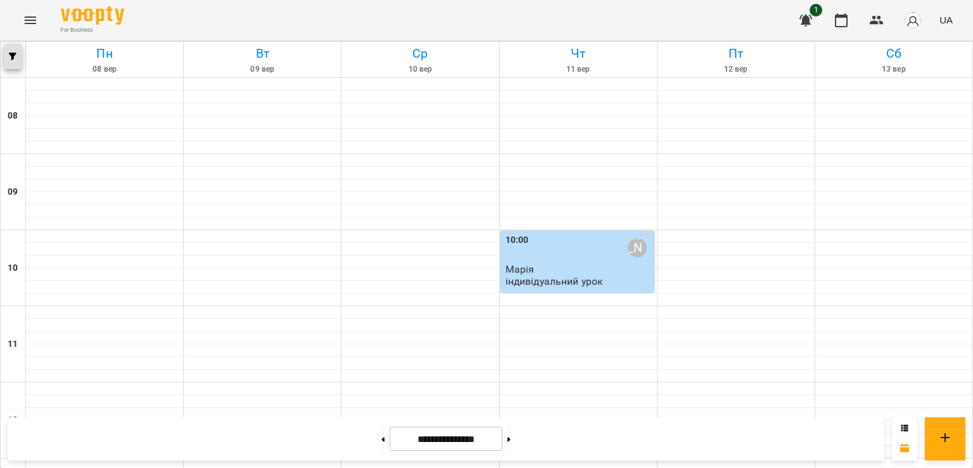
click at [6, 51] on button "button" at bounding box center [13, 56] width 18 height 25
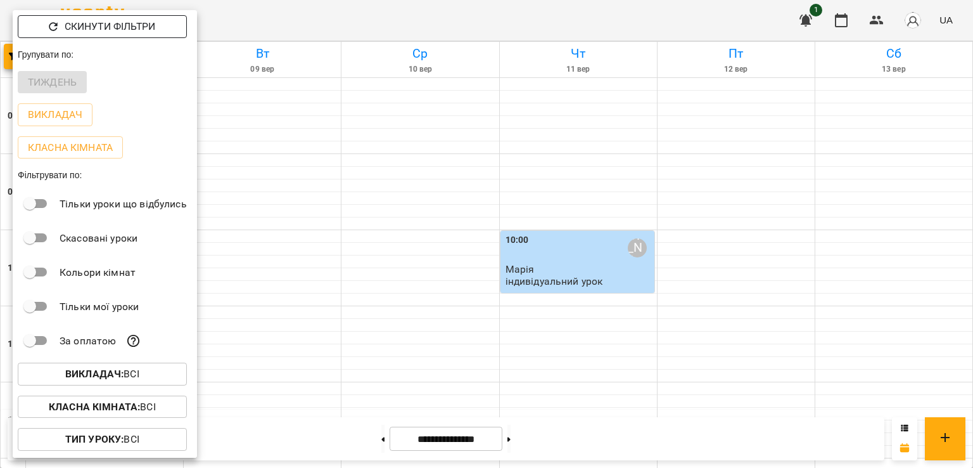
click at [111, 25] on p "Скинути фільтри" at bounding box center [110, 26] width 91 height 15
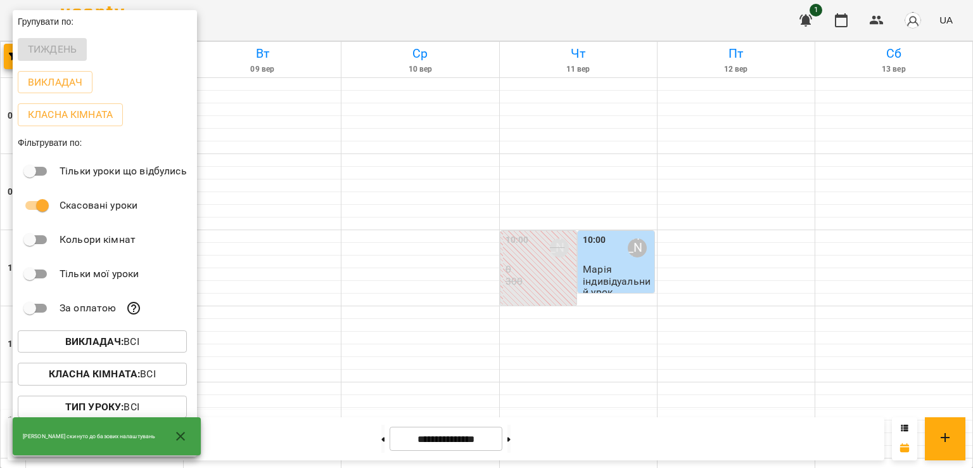
click at [452, 17] on div at bounding box center [486, 234] width 973 height 468
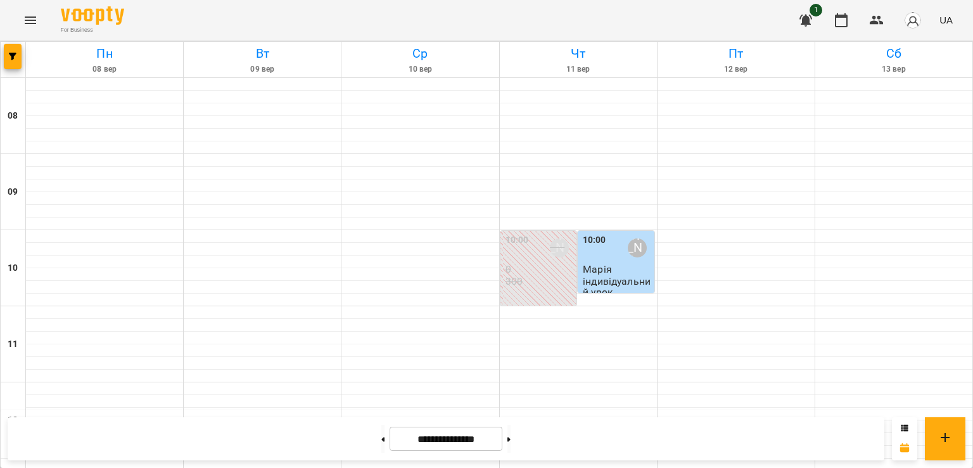
click at [30, 13] on icon "Menu" at bounding box center [30, 20] width 15 height 15
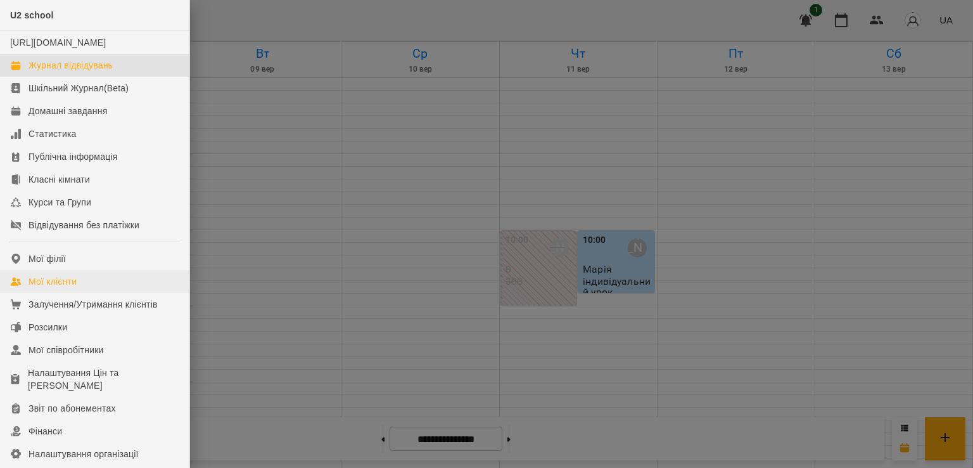
scroll to position [140, 0]
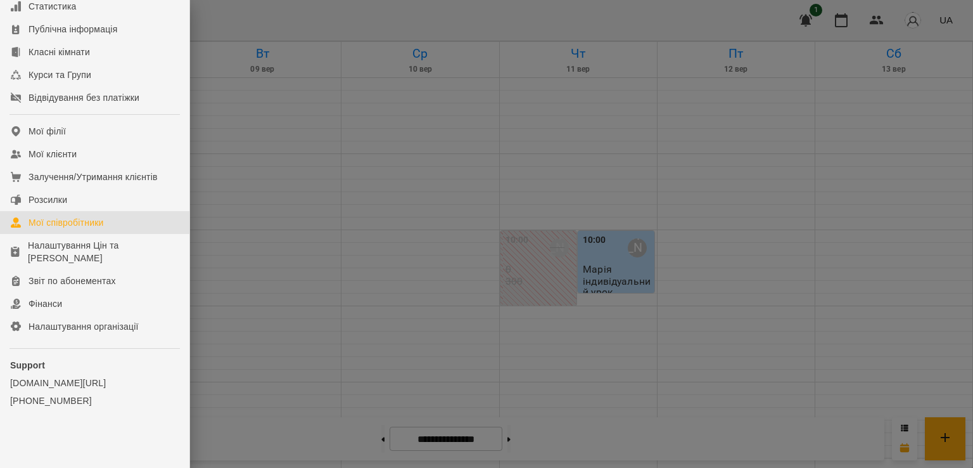
click at [85, 224] on div "Мої співробітники" at bounding box center [66, 222] width 75 height 13
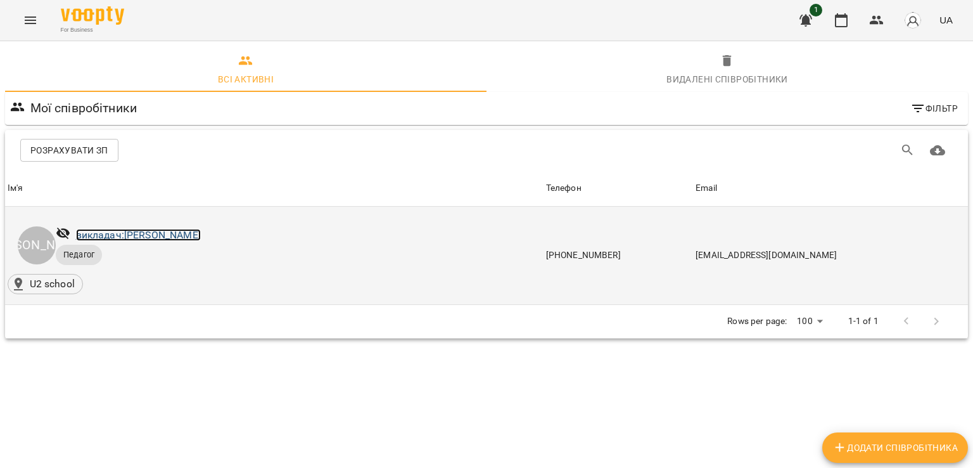
click at [137, 236] on link "викладач: [PERSON_NAME]" at bounding box center [138, 235] width 125 height 12
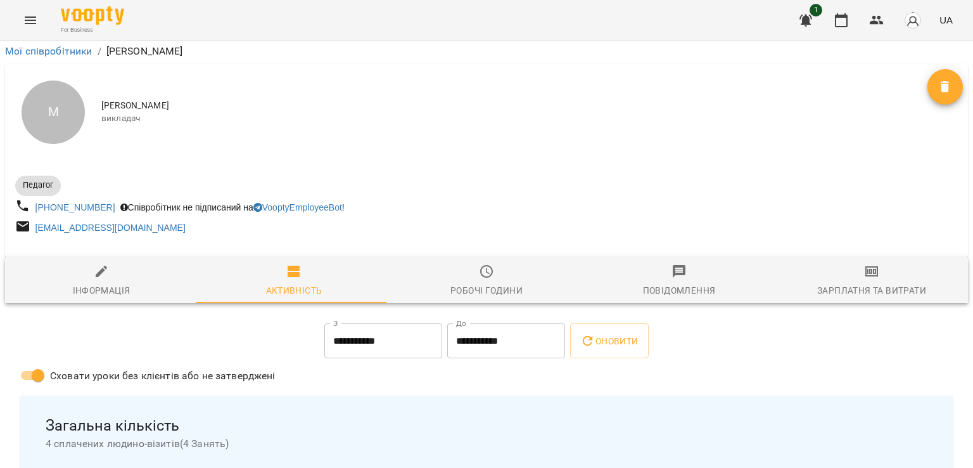
scroll to position [608, 0]
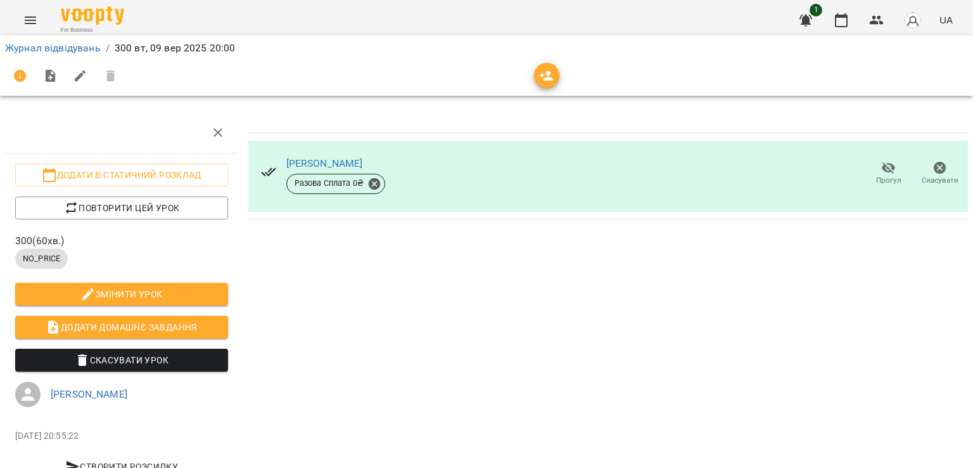
click at [162, 360] on span "Скасувати Урок" at bounding box center [121, 359] width 193 height 15
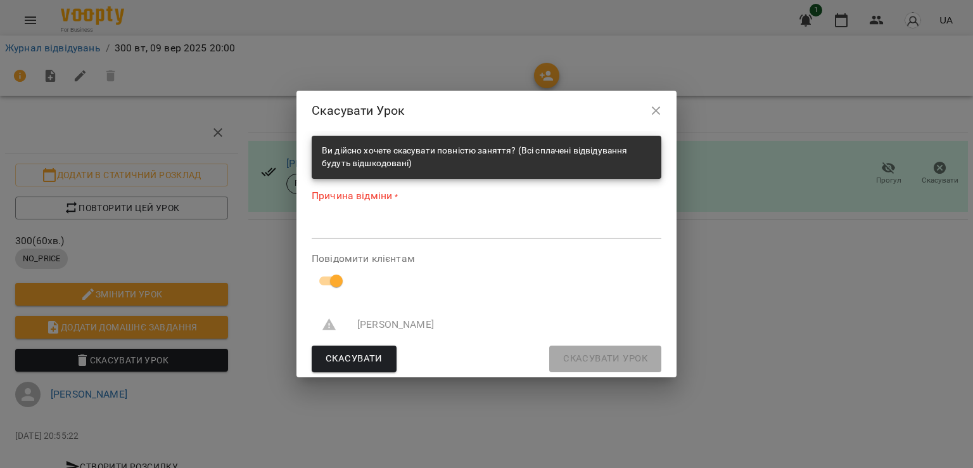
click at [395, 234] on div "*" at bounding box center [487, 228] width 350 height 20
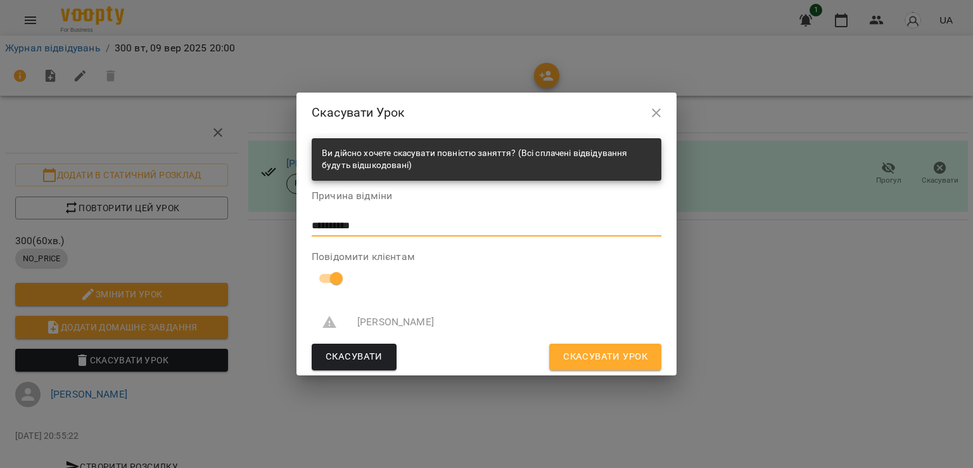
type textarea "**********"
click at [616, 357] on span "Скасувати Урок" at bounding box center [605, 356] width 84 height 16
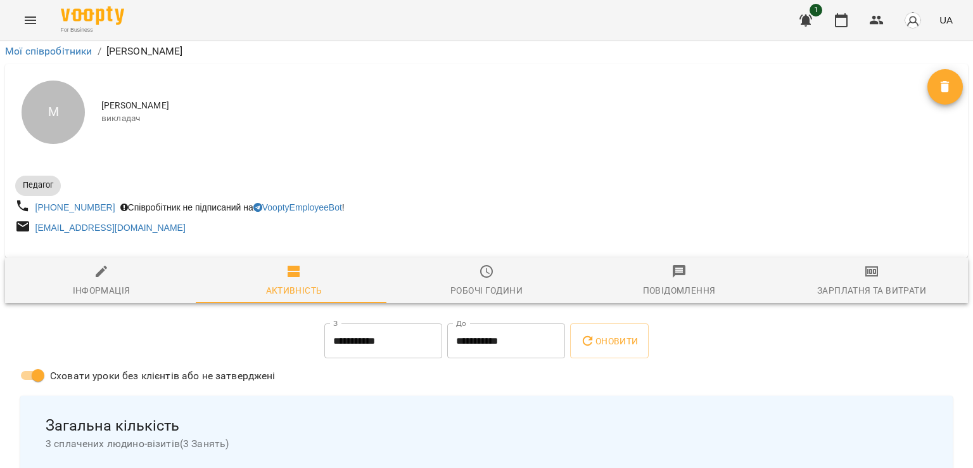
scroll to position [732, 0]
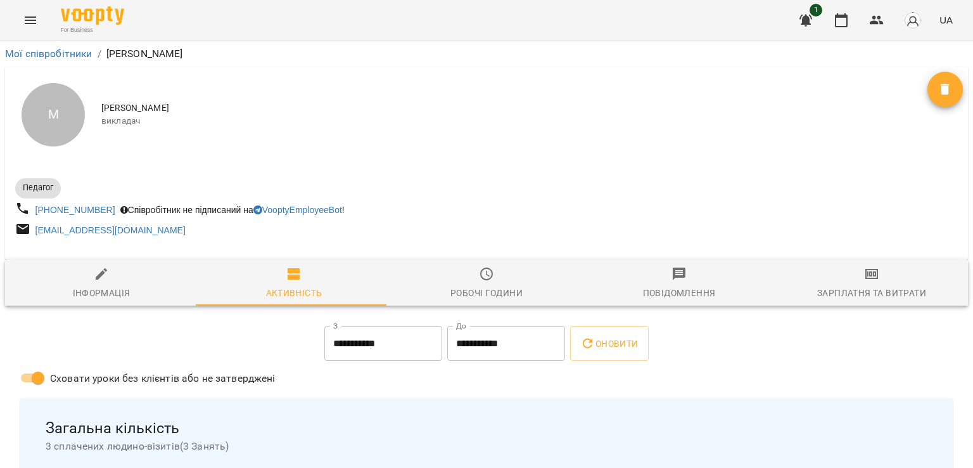
scroll to position [313, 0]
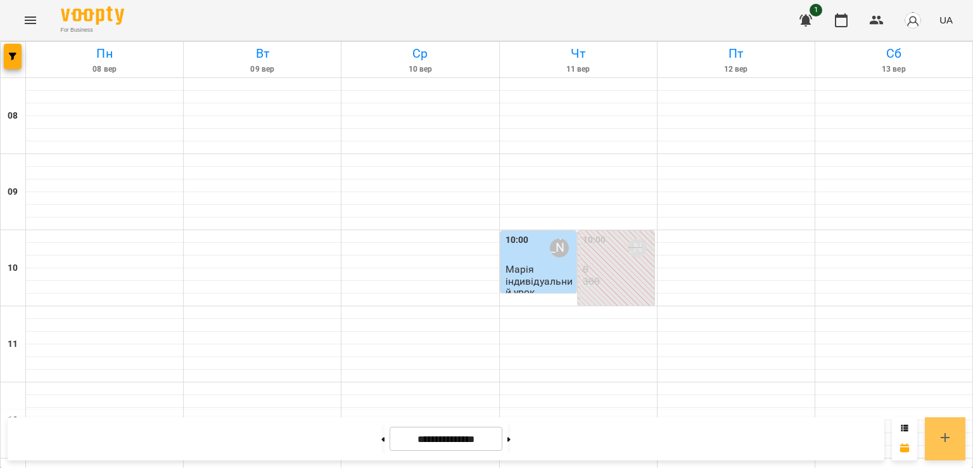
click at [954, 442] on button at bounding box center [945, 438] width 41 height 43
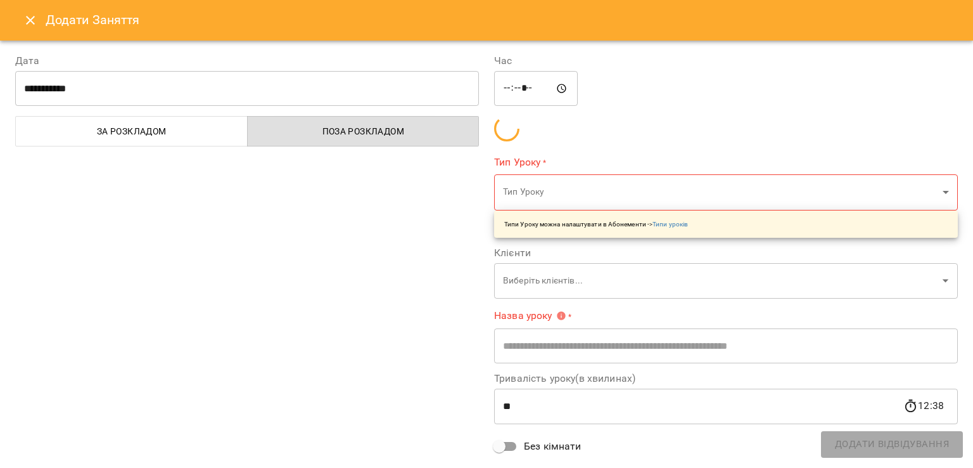
type input "*****"
type input "**********"
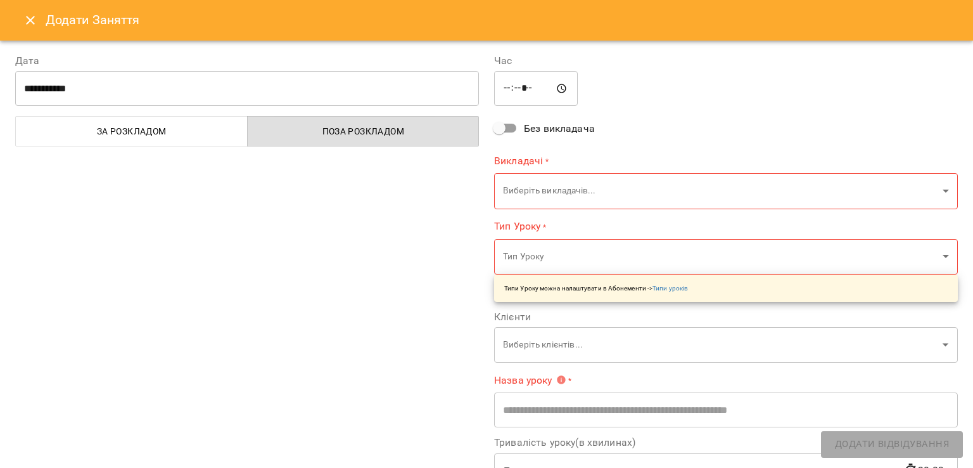
click at [226, 108] on div "**********" at bounding box center [247, 325] width 479 height 575
click at [224, 96] on input "**********" at bounding box center [247, 88] width 464 height 35
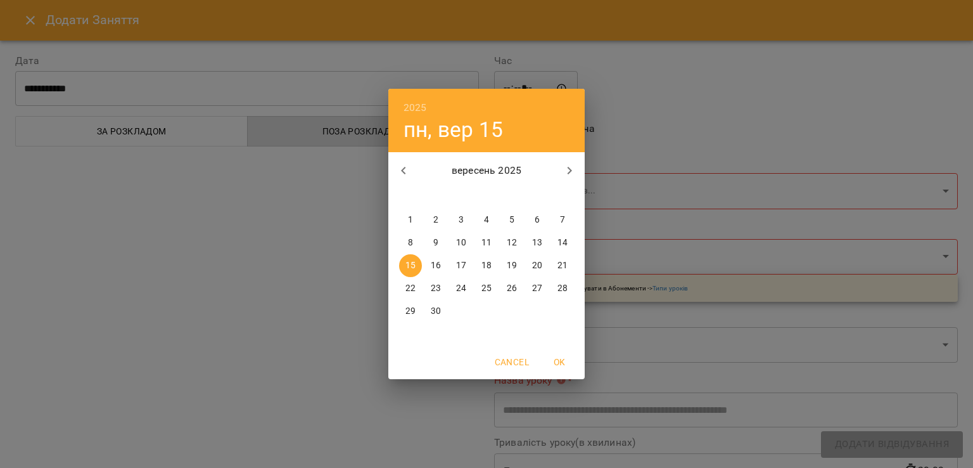
click at [487, 242] on p "11" at bounding box center [486, 242] width 10 height 13
type input "**********"
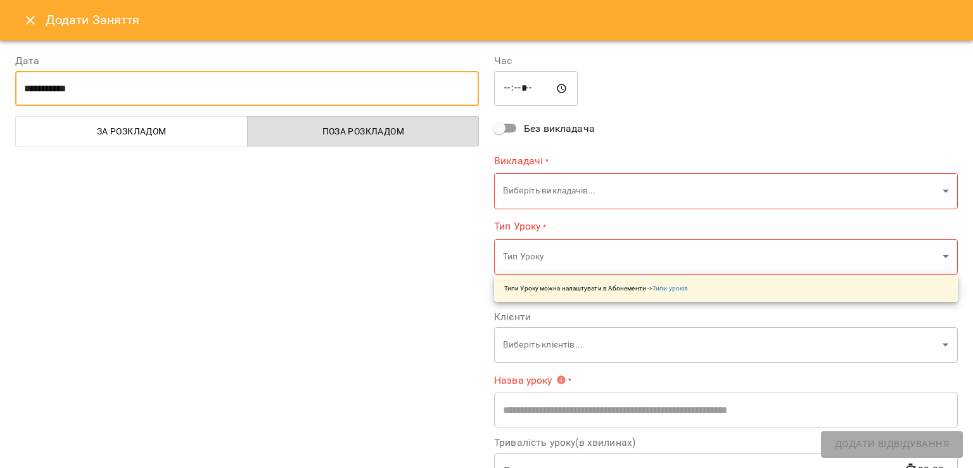
click at [509, 86] on input "*****" at bounding box center [536, 88] width 84 height 35
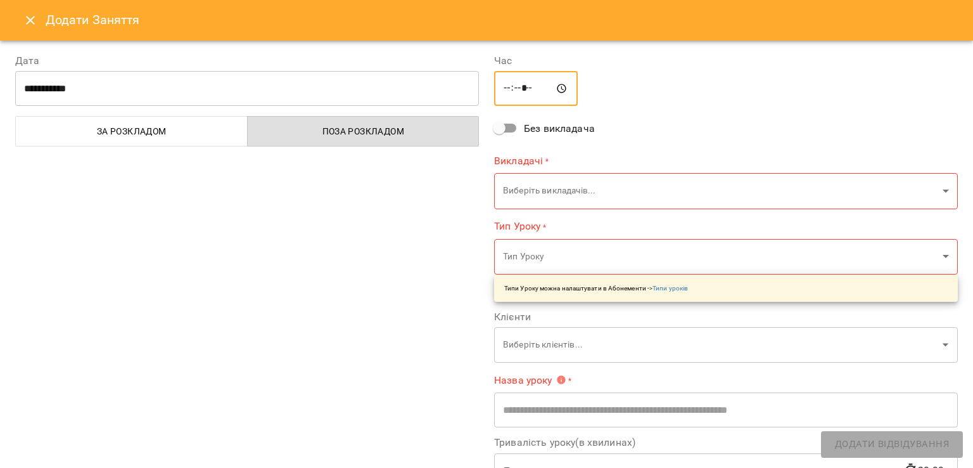
type input "*****"
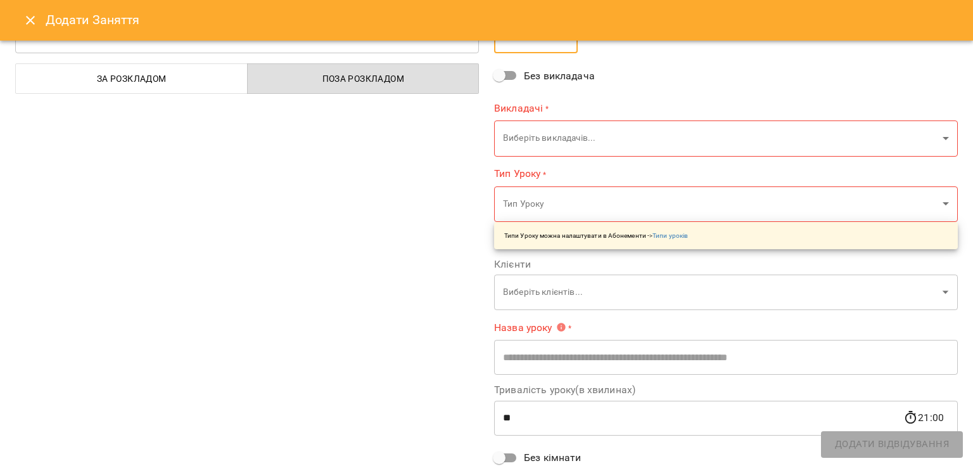
scroll to position [58, 0]
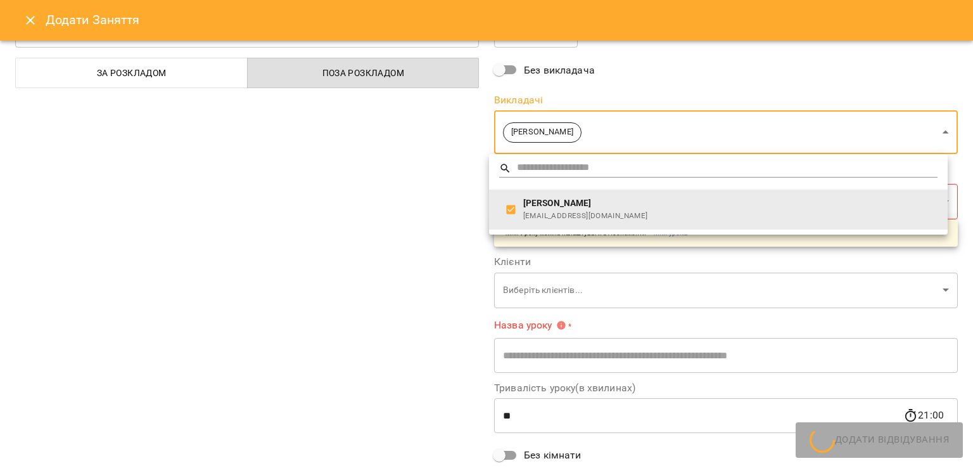
type input "**********"
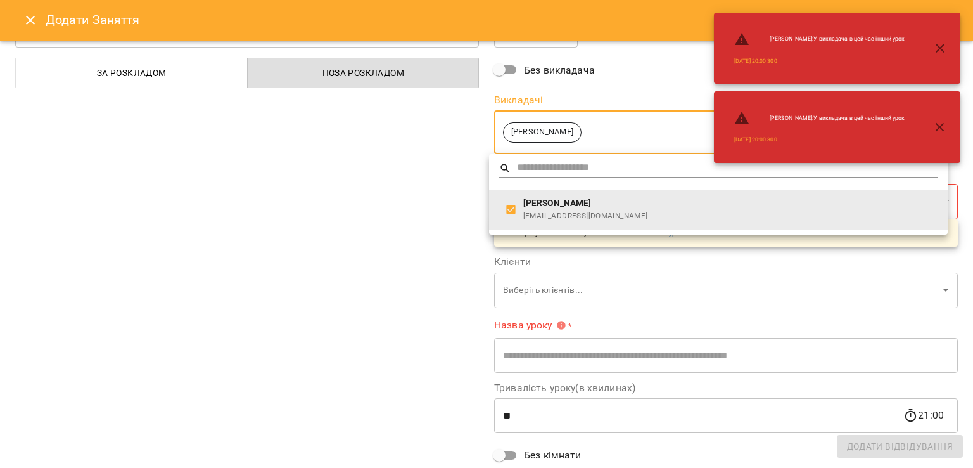
click at [400, 239] on div at bounding box center [486, 234] width 973 height 468
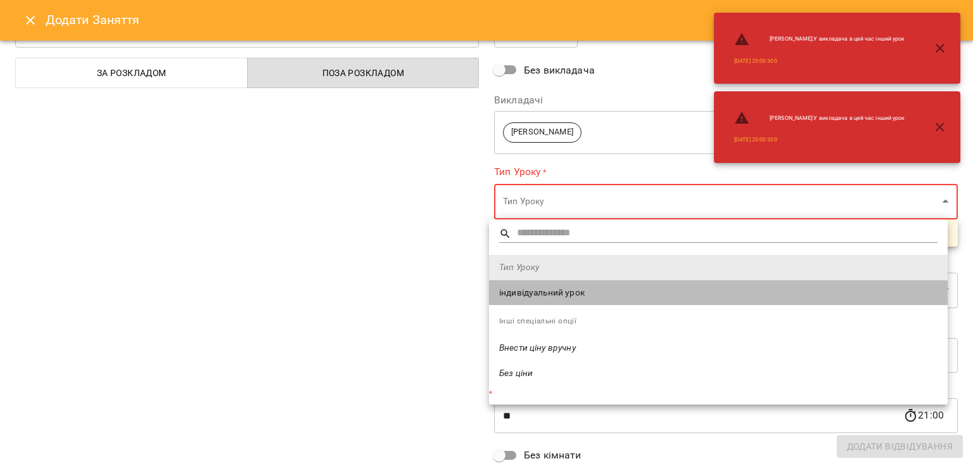
click at [535, 291] on span "індивідуальний урок" at bounding box center [718, 292] width 438 height 13
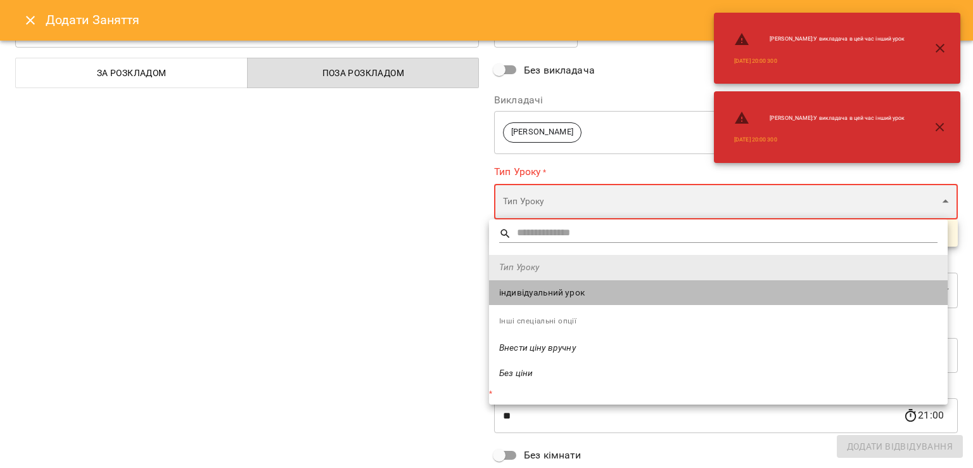
type input "**********"
type input "**"
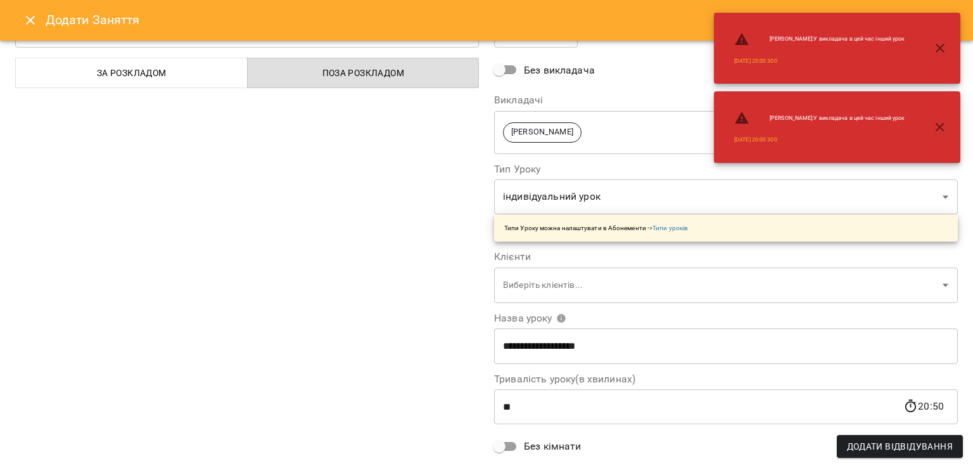
scroll to position [139, 0]
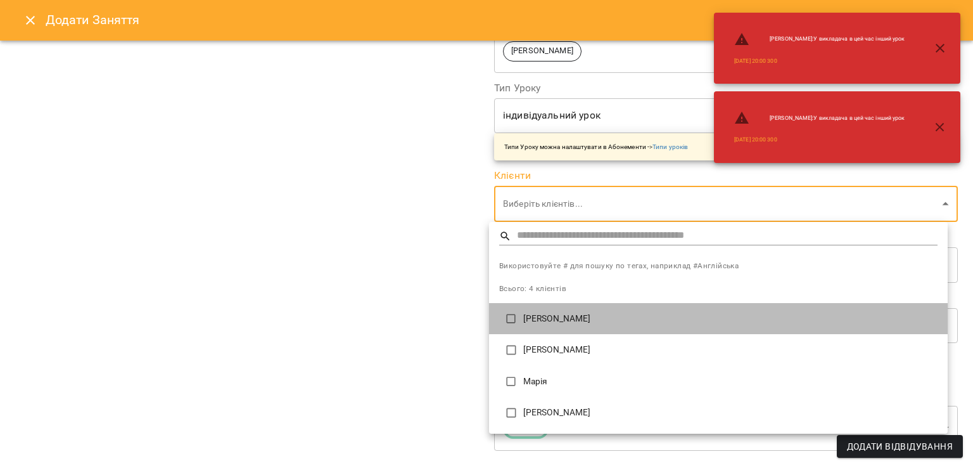
click at [528, 320] on p "[PERSON_NAME]" at bounding box center [730, 318] width 414 height 13
type input "**********"
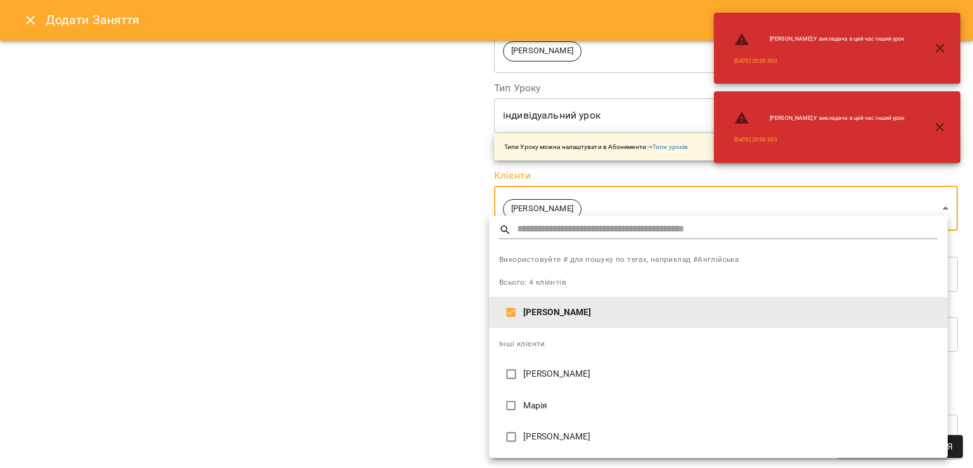
click at [414, 306] on div at bounding box center [486, 234] width 973 height 468
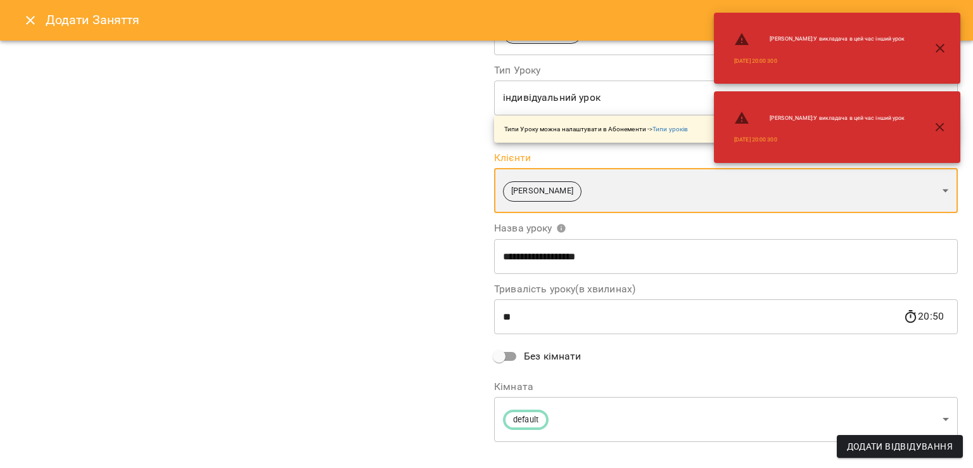
scroll to position [157, 0]
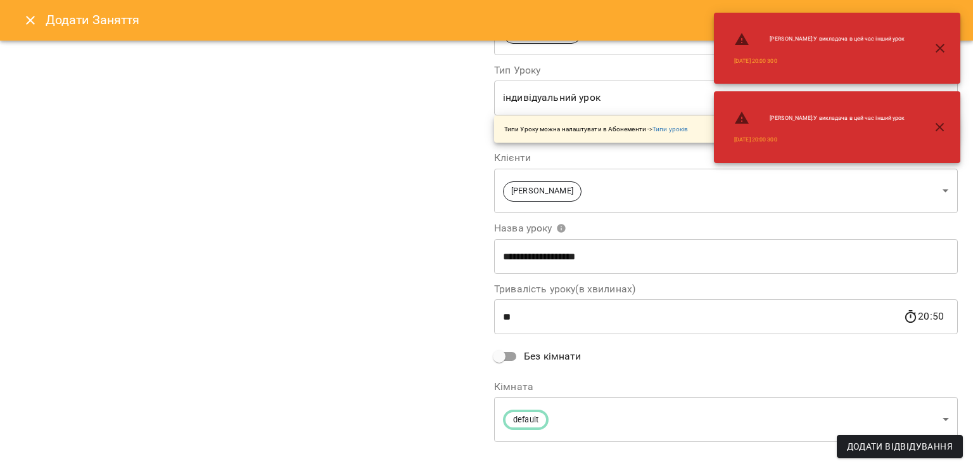
click at [337, 219] on div "**********" at bounding box center [247, 170] width 479 height 578
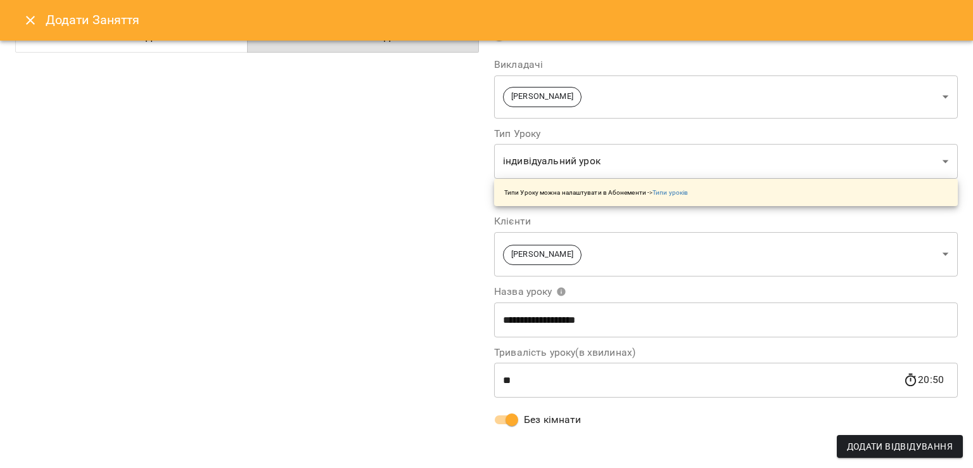
scroll to position [0, 0]
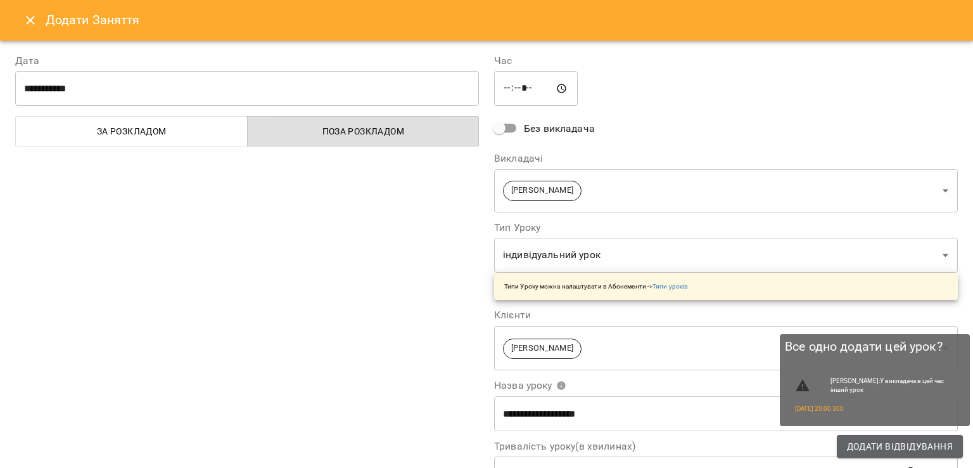
click at [882, 446] on span "Додати Відвідування" at bounding box center [900, 445] width 106 height 15
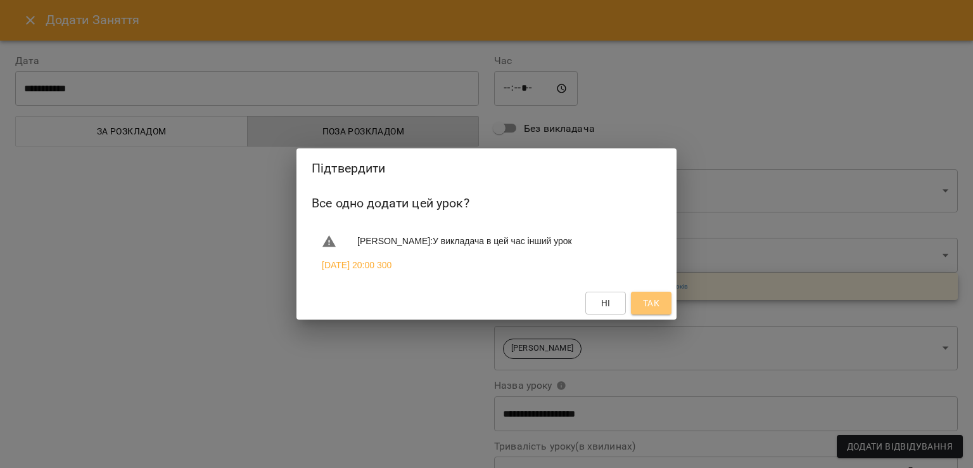
click at [651, 303] on span "Так" at bounding box center [651, 302] width 16 height 15
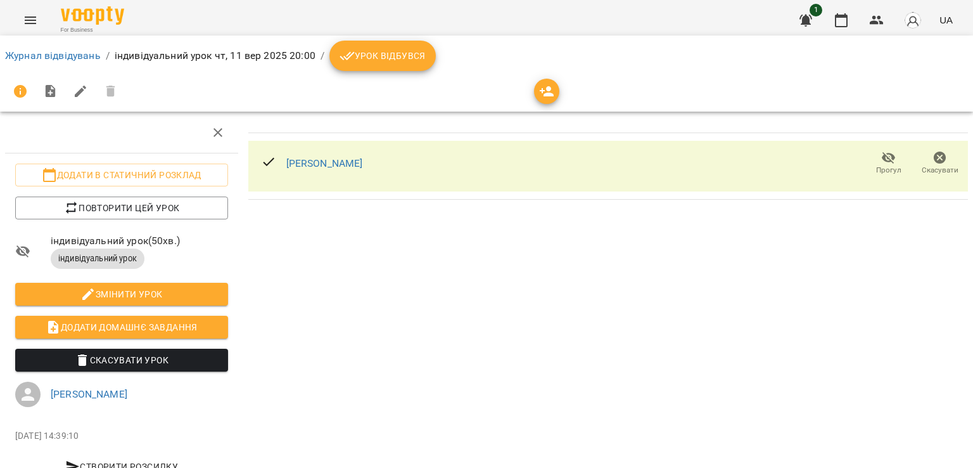
click at [357, 53] on span "Урок відбувся" at bounding box center [383, 55] width 86 height 15
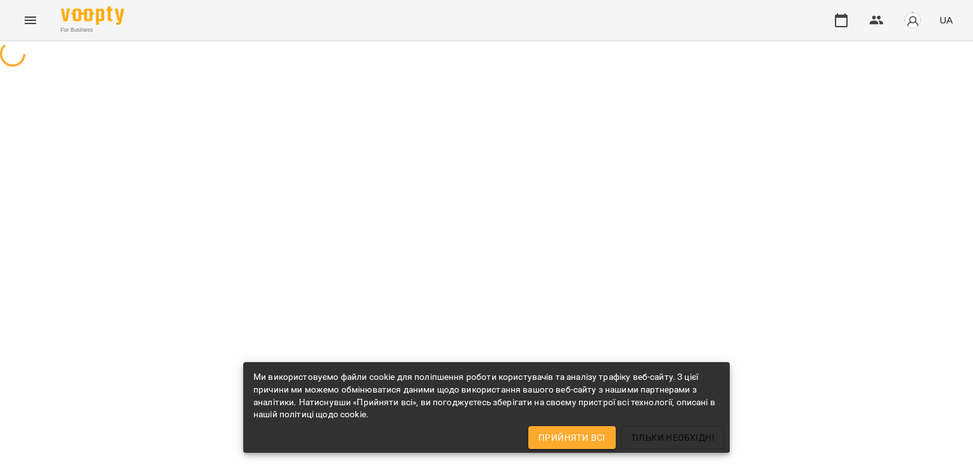
click at [30, 22] on icon "Menu" at bounding box center [30, 20] width 15 height 15
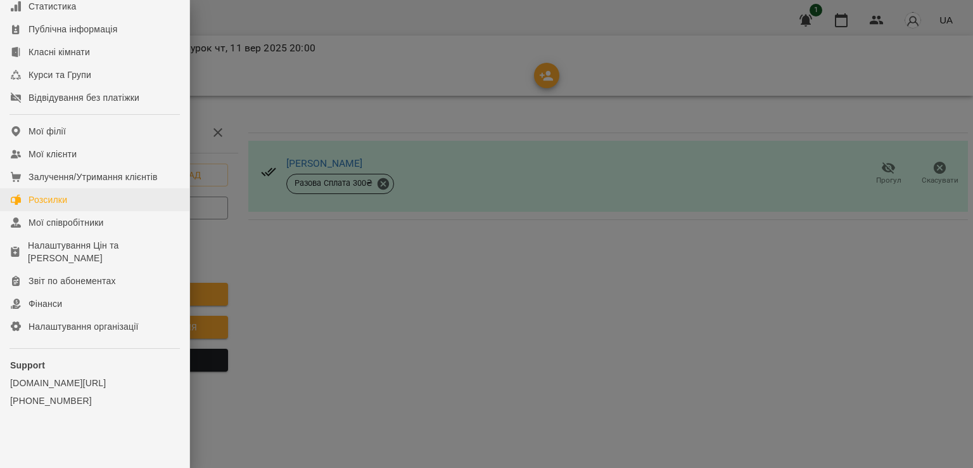
scroll to position [100, 0]
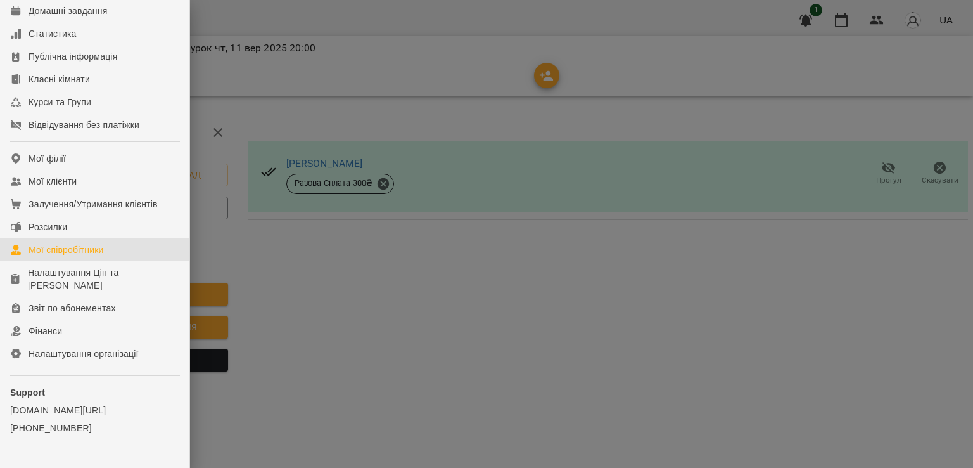
click at [58, 256] on div "Мої співробітники" at bounding box center [66, 249] width 75 height 13
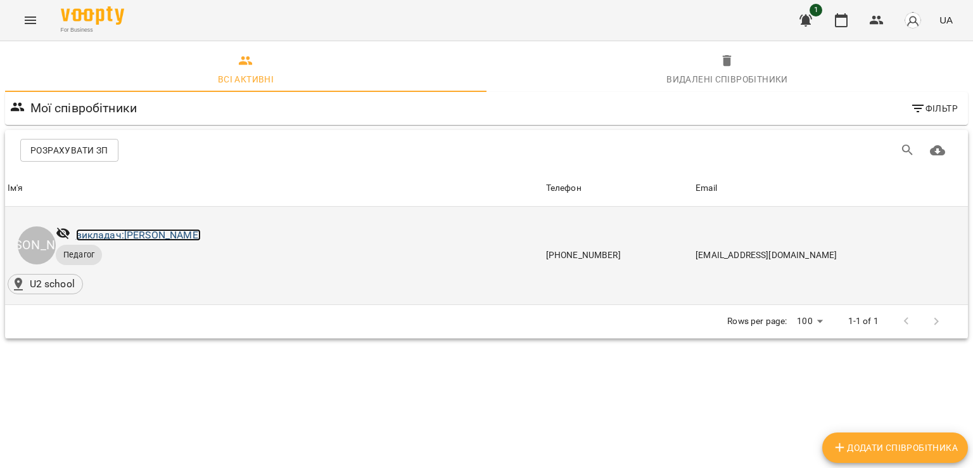
click at [118, 234] on link "викладач: [PERSON_NAME]" at bounding box center [138, 235] width 125 height 12
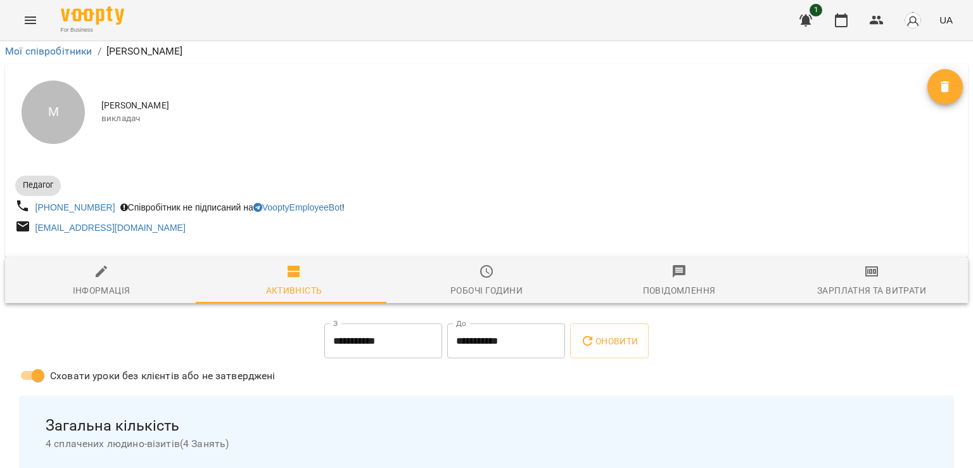
scroll to position [790, 0]
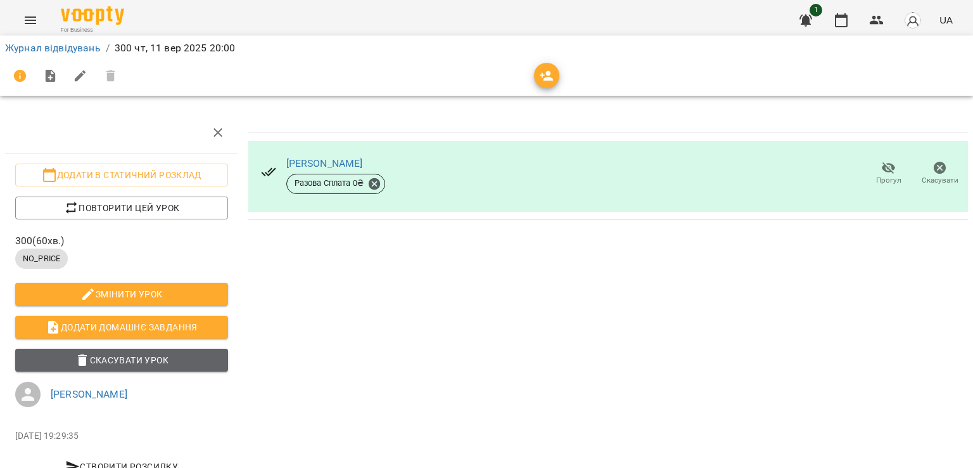
click at [160, 355] on span "Скасувати Урок" at bounding box center [121, 359] width 193 height 15
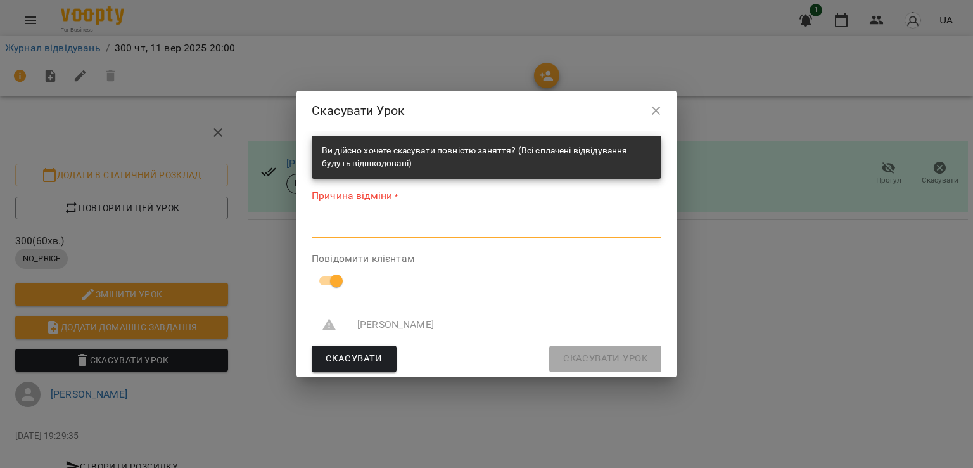
click at [410, 226] on textarea at bounding box center [487, 228] width 350 height 12
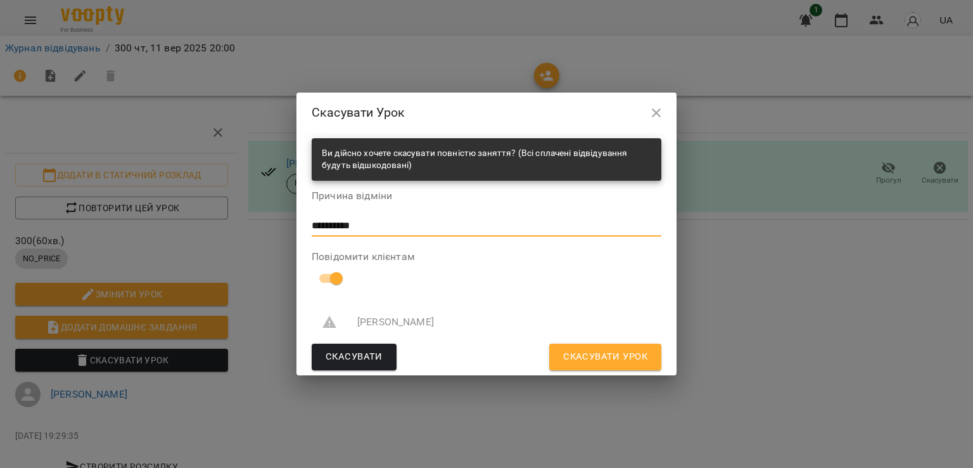
type textarea "**********"
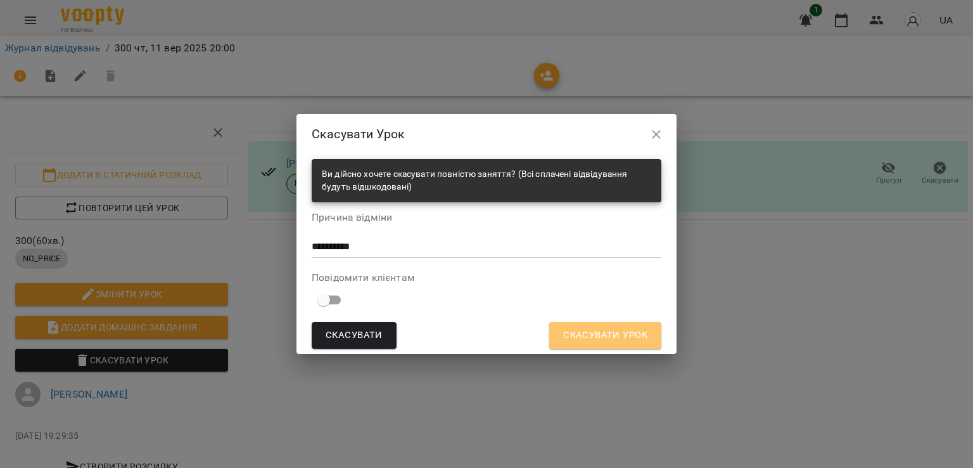
click at [583, 335] on span "Скасувати Урок" at bounding box center [605, 335] width 84 height 16
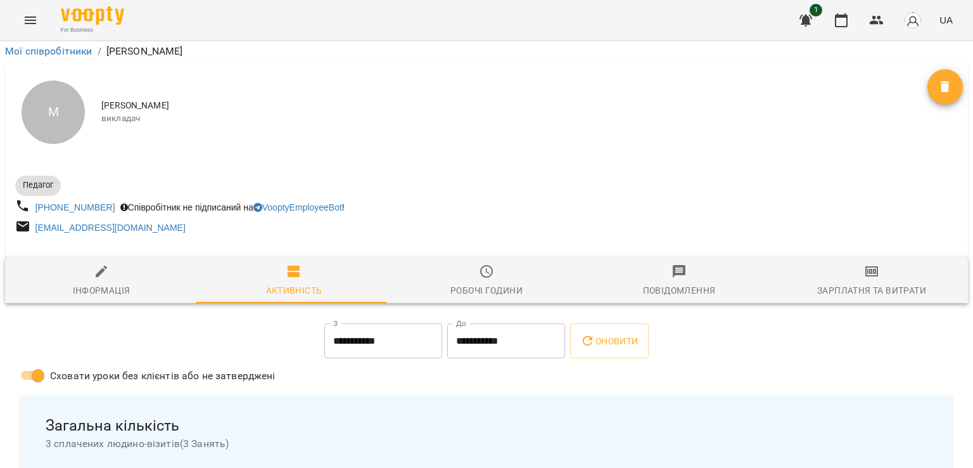
scroll to position [294, 0]
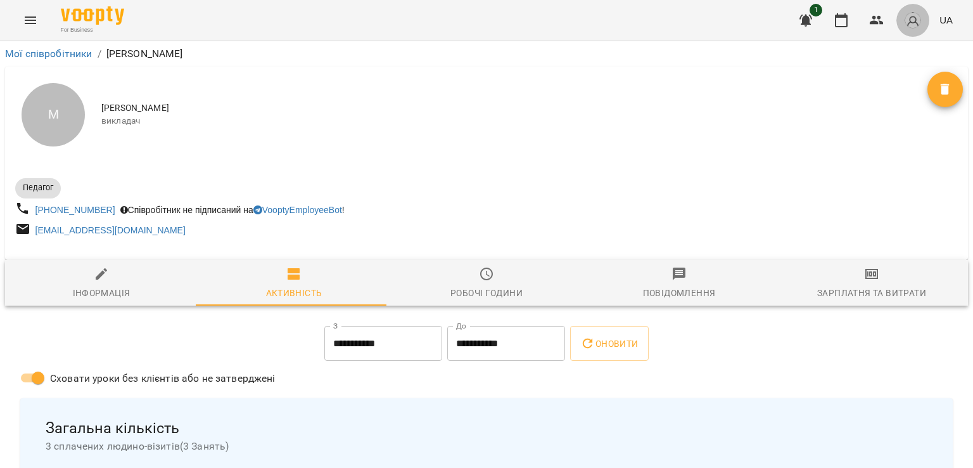
click at [920, 21] on img "button" at bounding box center [913, 20] width 18 height 18
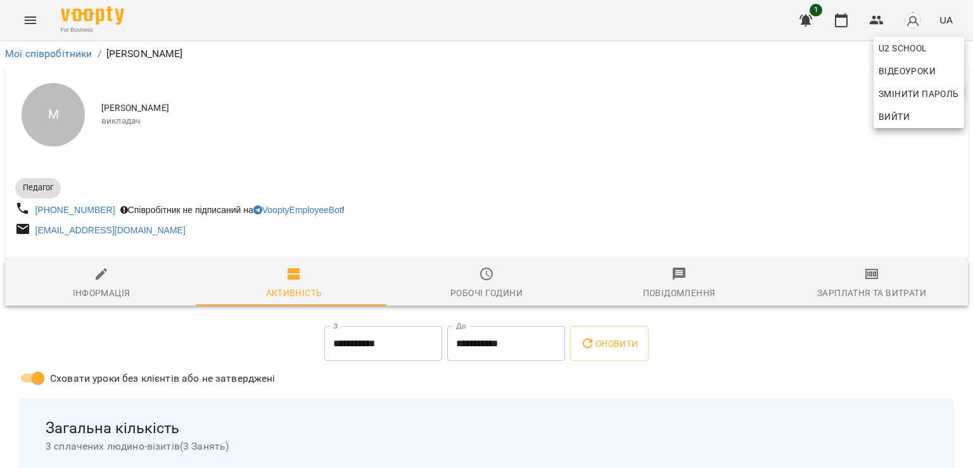
click at [767, 150] on div at bounding box center [486, 234] width 973 height 468
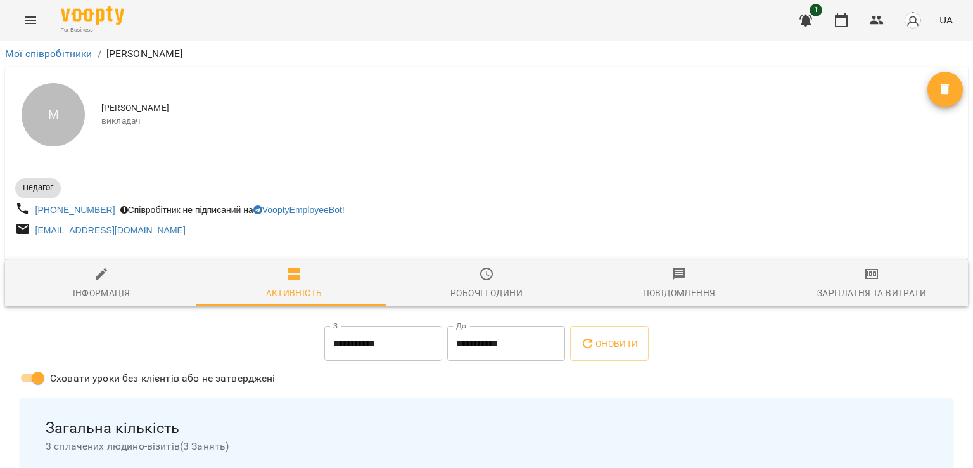
click at [308, 148] on div "М [PERSON_NAME] викладач" at bounding box center [486, 115] width 963 height 96
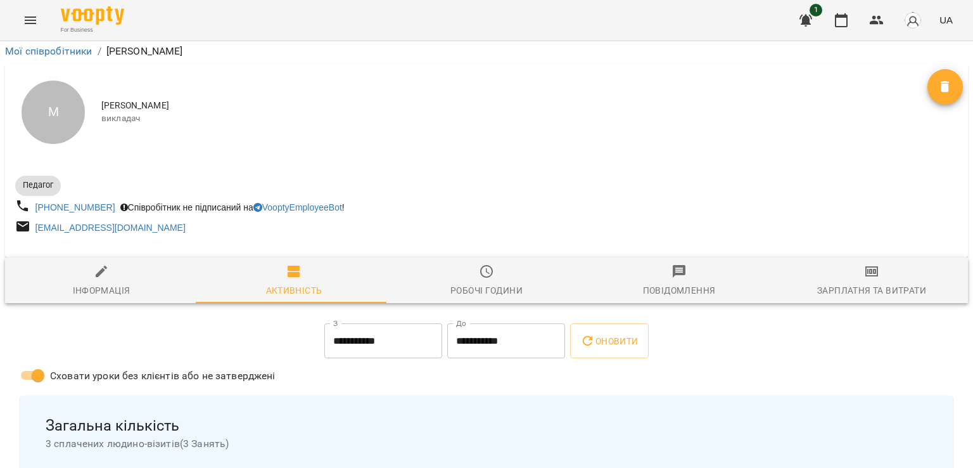
scroll to position [241, 0]
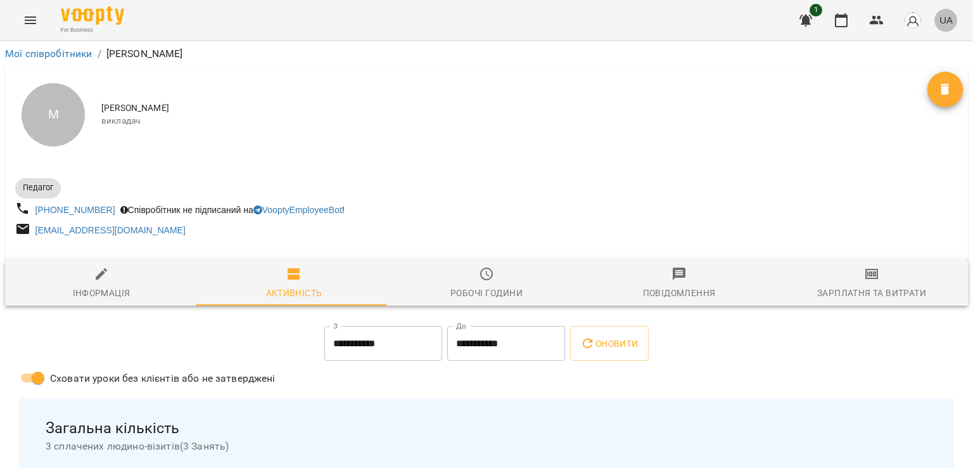
click at [945, 15] on span "UA" at bounding box center [945, 19] width 13 height 13
click at [916, 18] on div at bounding box center [486, 234] width 973 height 468
click at [24, 10] on button "Menu" at bounding box center [30, 20] width 30 height 30
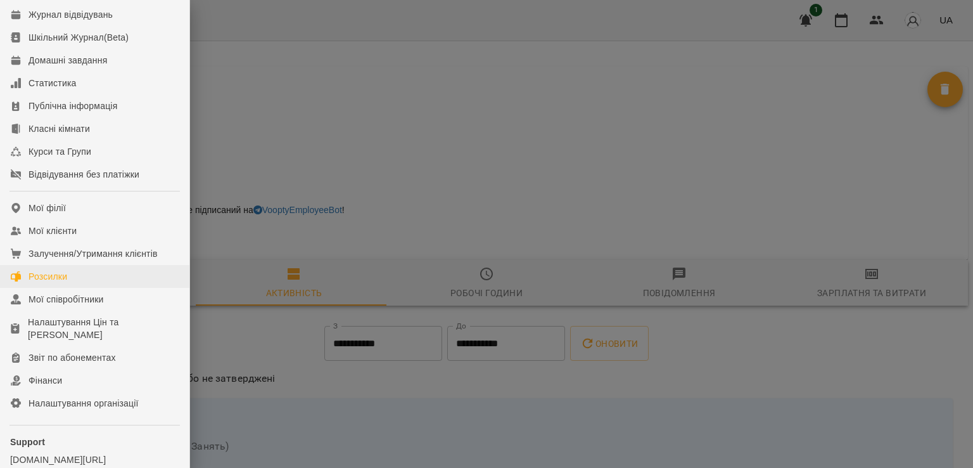
scroll to position [53, 0]
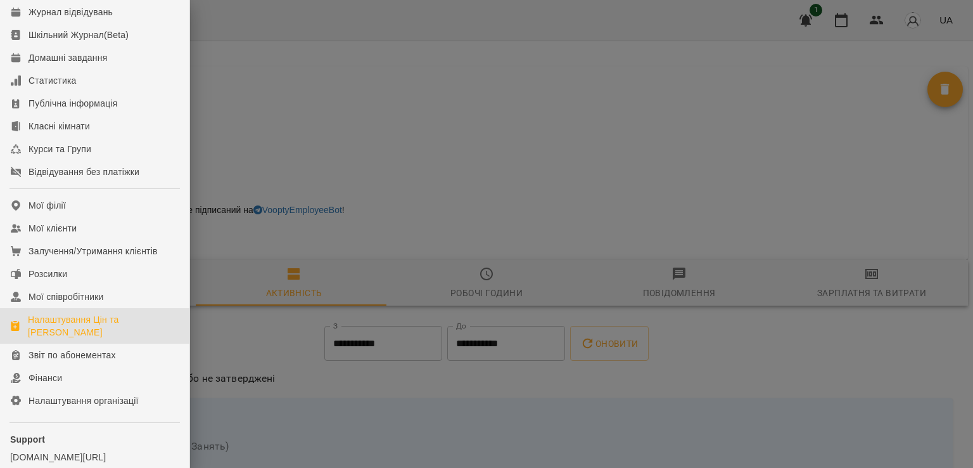
click at [86, 334] on div "Налаштування Цін та [PERSON_NAME]" at bounding box center [103, 325] width 151 height 25
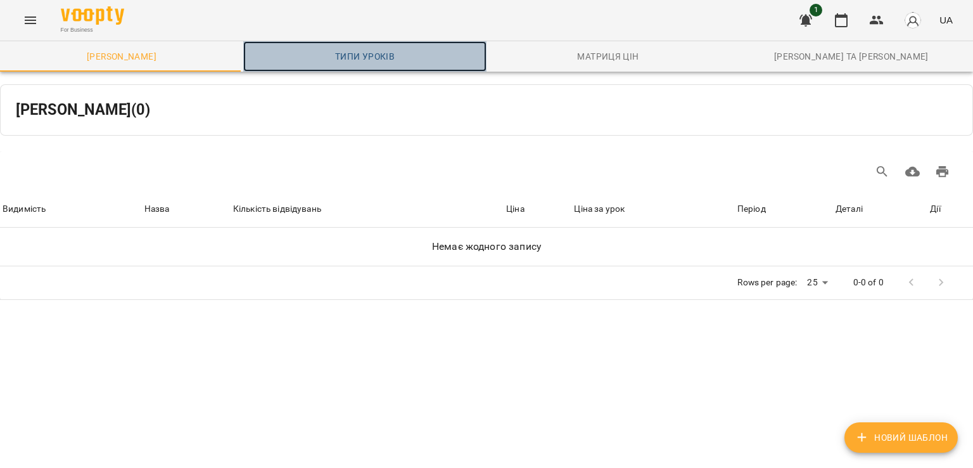
click at [391, 49] on span "Типи уроків" at bounding box center [365, 56] width 228 height 15
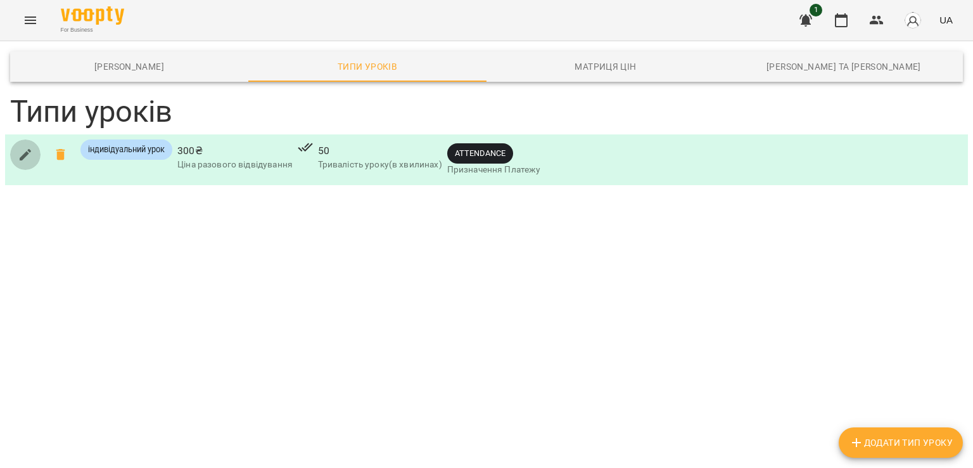
click at [15, 162] on button "button" at bounding box center [25, 154] width 30 height 30
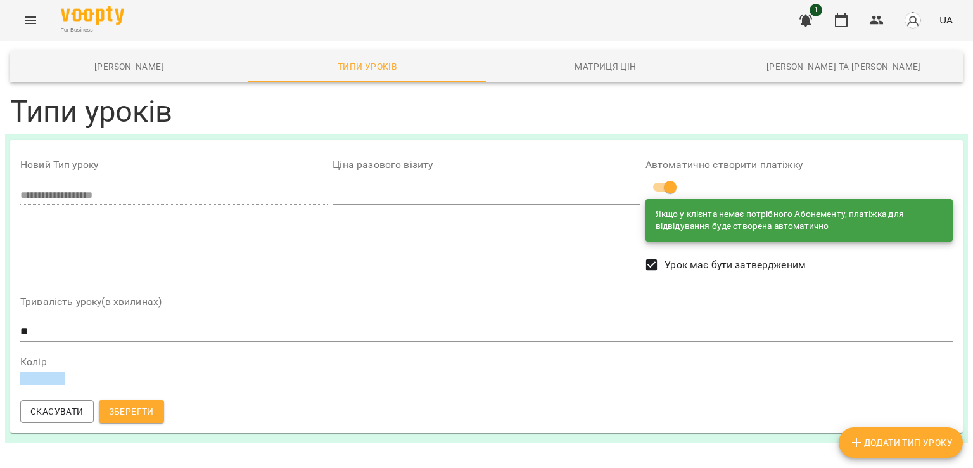
click at [393, 192] on input "***" at bounding box center [486, 195] width 307 height 20
click at [73, 412] on span "Скасувати" at bounding box center [56, 411] width 53 height 15
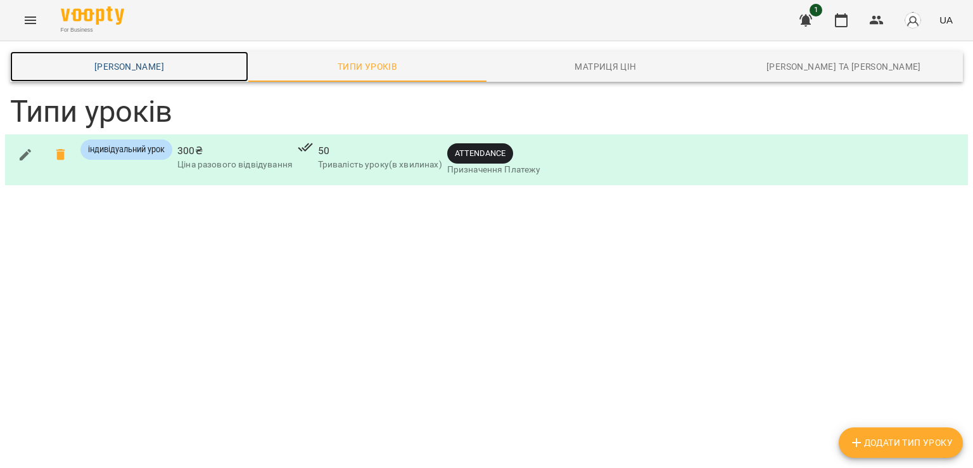
click at [119, 68] on span "[PERSON_NAME]" at bounding box center [129, 66] width 223 height 15
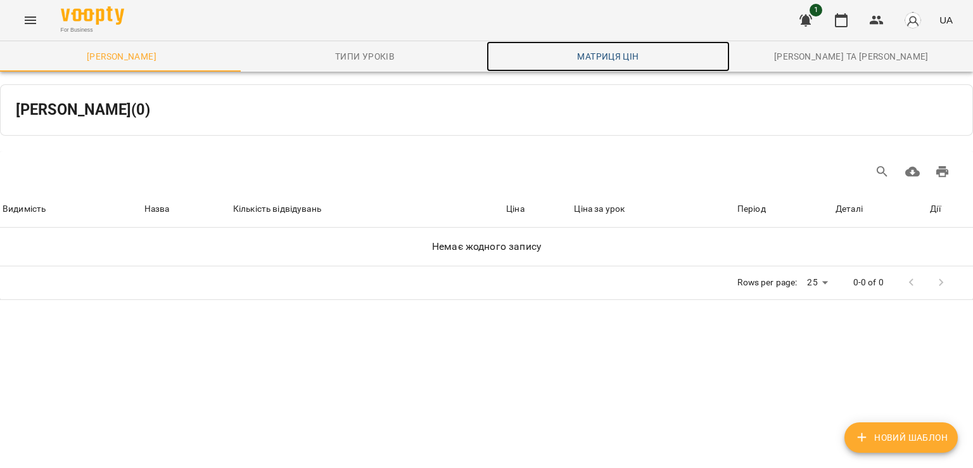
click at [619, 59] on span "Матриця цін" at bounding box center [608, 56] width 228 height 15
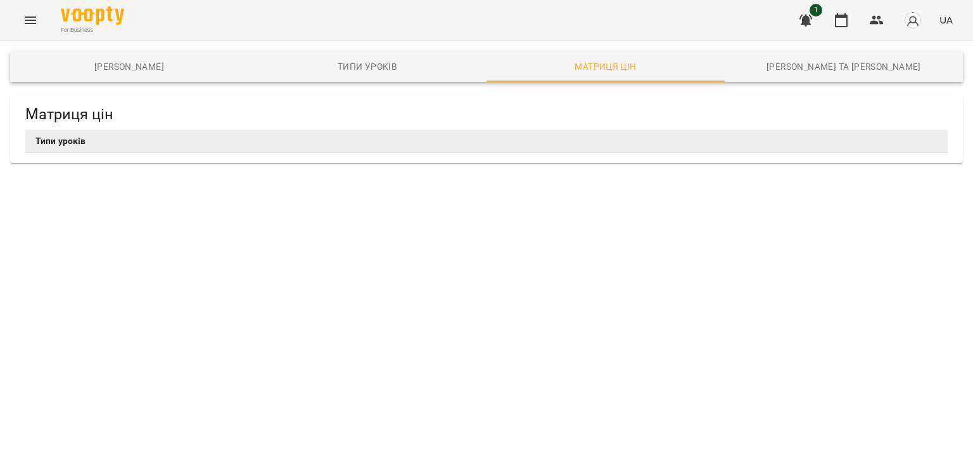
click at [350, 138] on th "Типи уроків" at bounding box center [486, 141] width 922 height 23
click at [150, 163] on div "Матриця цін Типи уроків" at bounding box center [487, 129] width 968 height 84
click at [147, 74] on link "[PERSON_NAME]" at bounding box center [129, 66] width 238 height 30
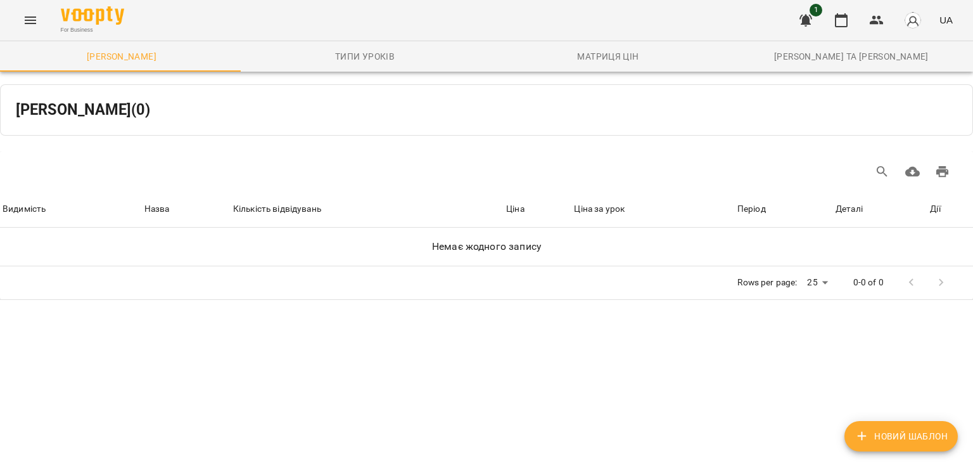
click at [911, 428] on span "Новий Шаблон" at bounding box center [901, 435] width 93 height 15
select select "*****"
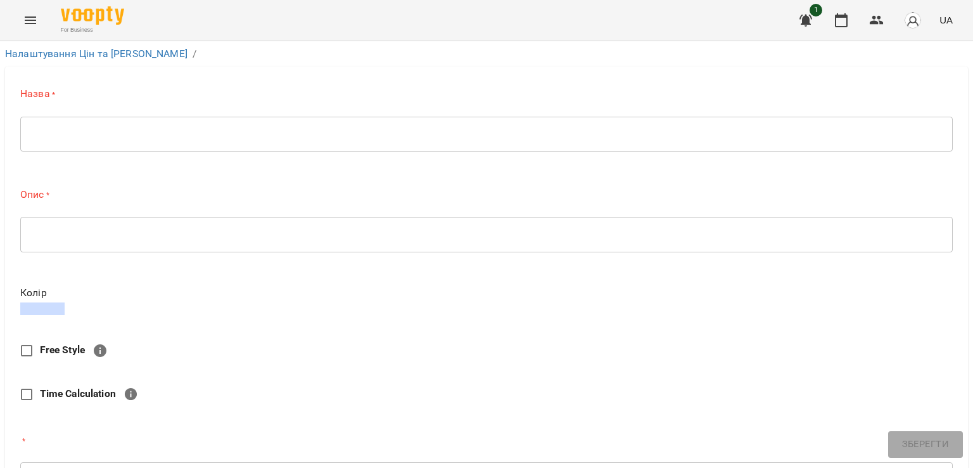
click at [104, 142] on div "* ​" at bounding box center [486, 133] width 932 height 35
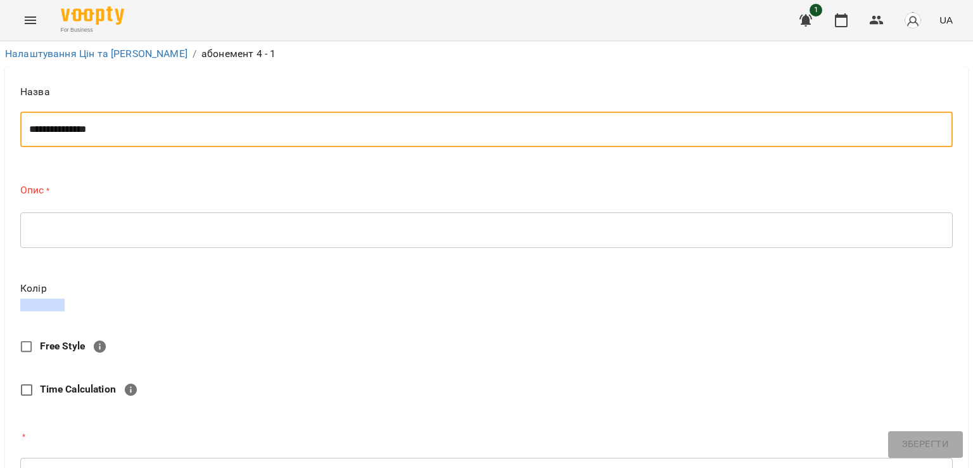
type textarea "**********"
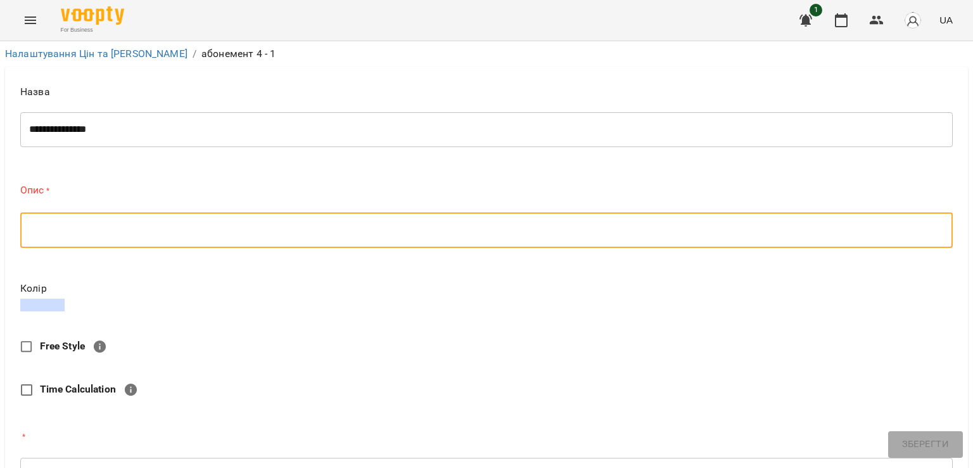
click at [87, 226] on textarea at bounding box center [486, 230] width 915 height 12
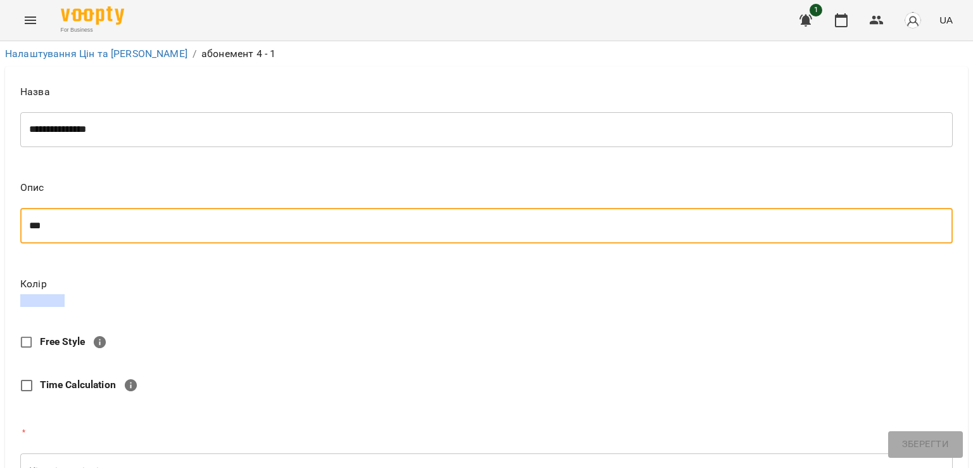
scroll to position [225, 0]
type textarea "***"
click at [68, 453] on input "Кількість відвідувань" at bounding box center [486, 470] width 932 height 35
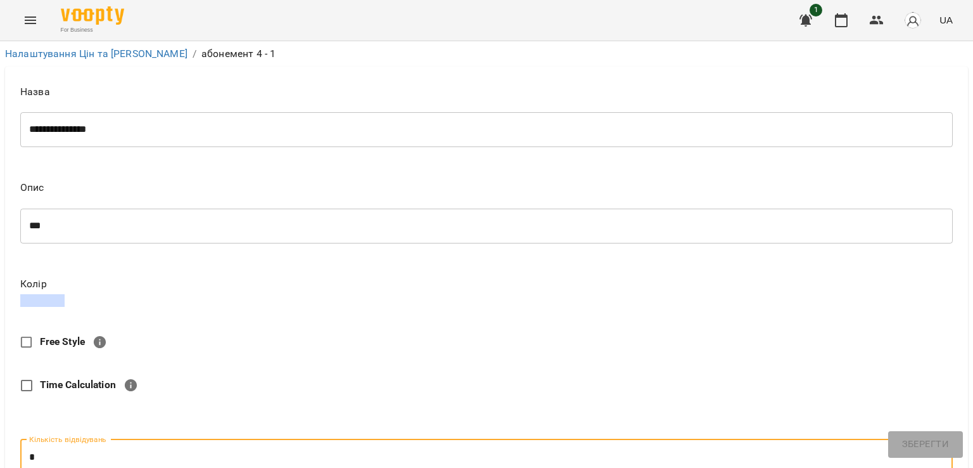
scroll to position [269, 0]
type input "*"
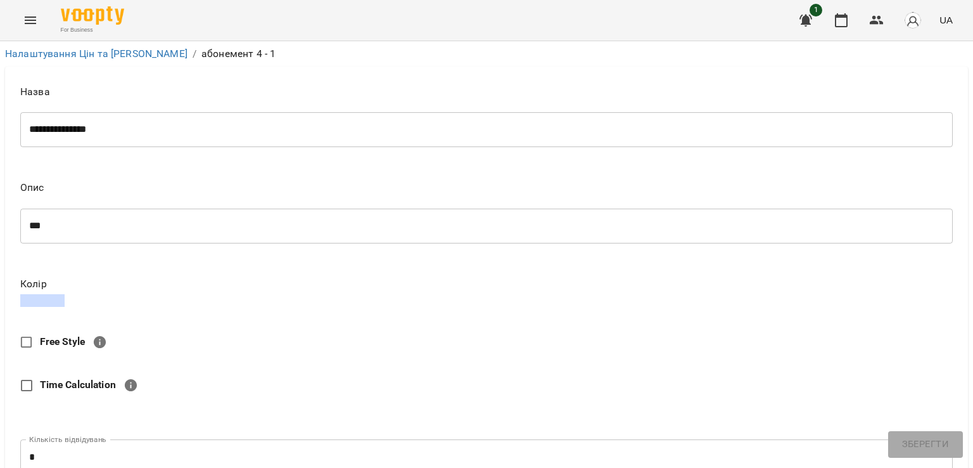
type input "*"
type input "****"
type input "**"
type input "***"
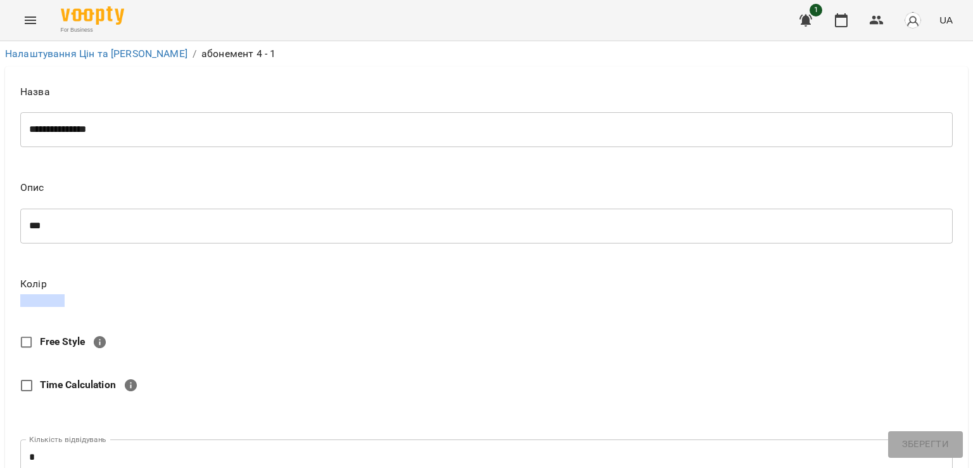
type input "***"
type input "**"
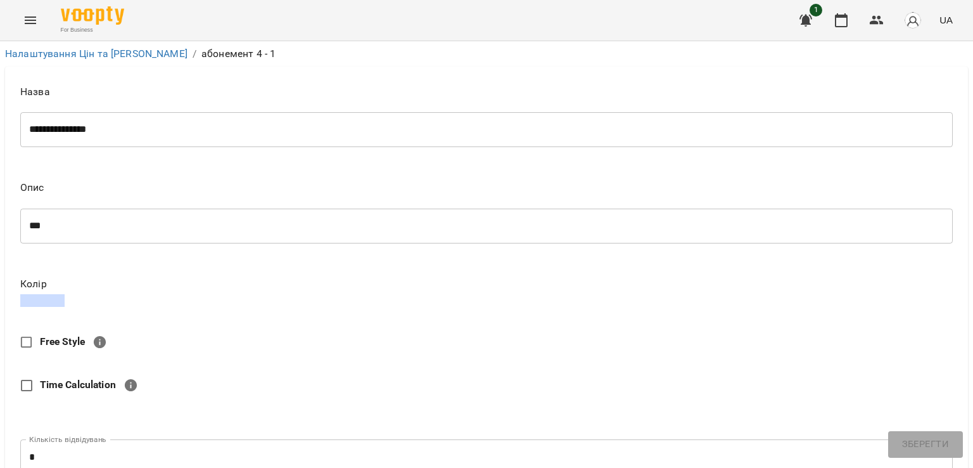
type input "*"
type input "****"
type input "**"
type input "****"
type input "***"
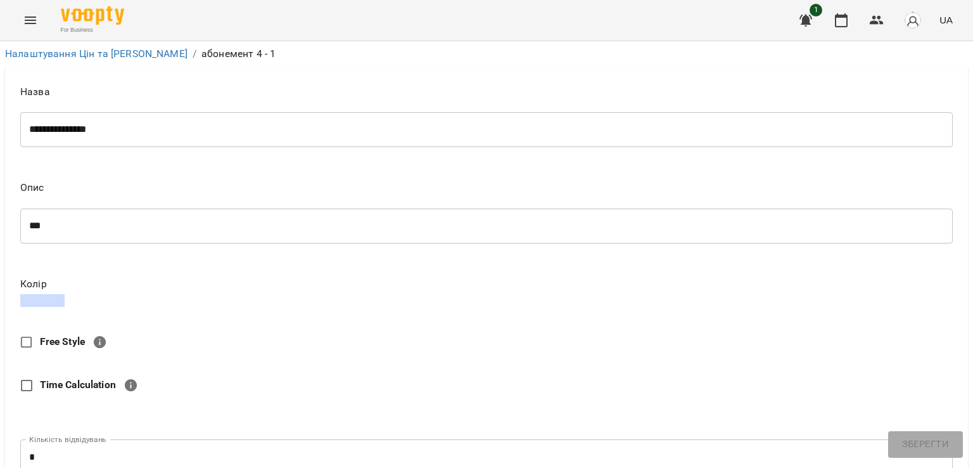
type input "****"
type input "**"
type input "****"
type input "*"
type input "****"
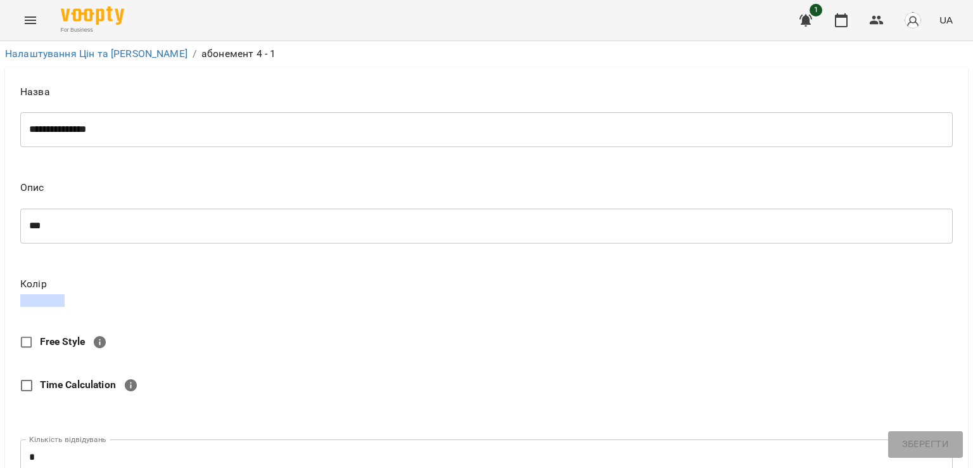
scroll to position [663, 0]
type input "***"
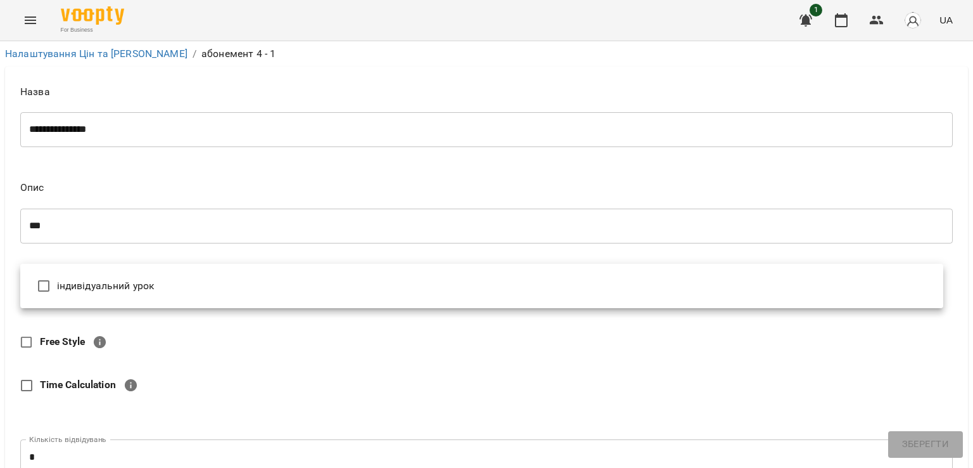
click at [99, 289] on li "індивідуальний урок" at bounding box center [481, 286] width 923 height 34
type input "**********"
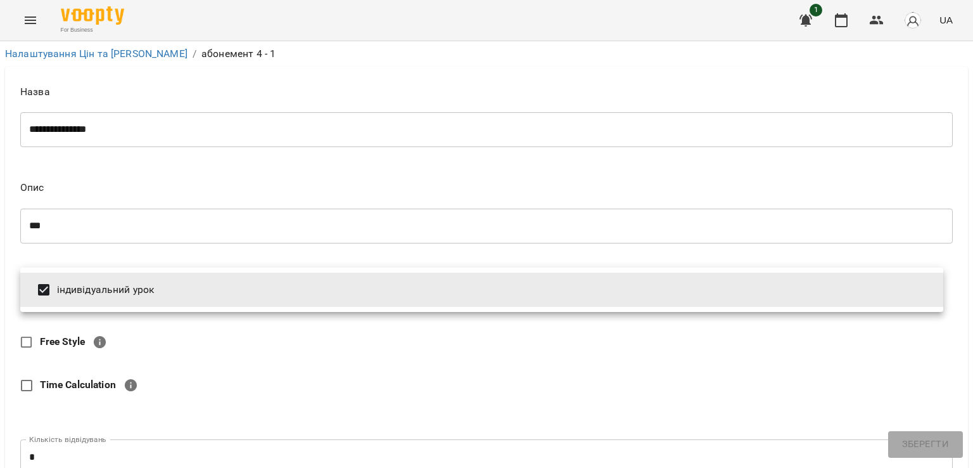
click at [221, 230] on div at bounding box center [486, 234] width 973 height 468
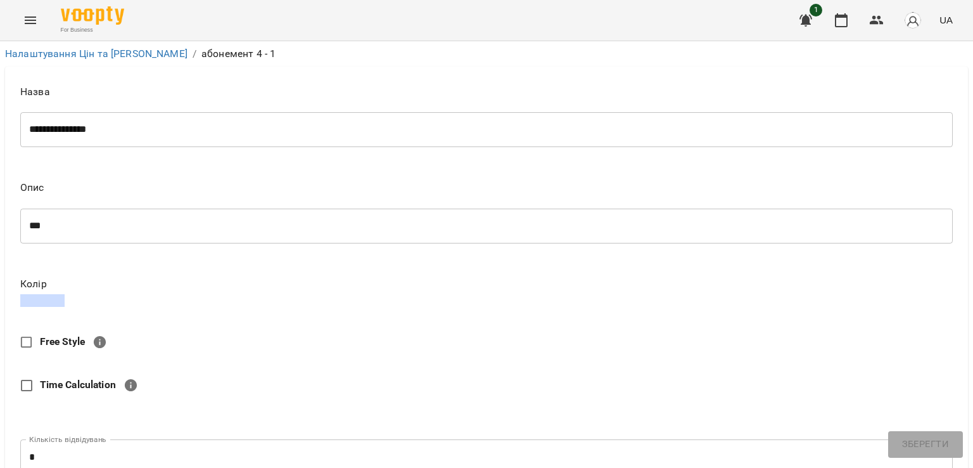
scroll to position [440, 0]
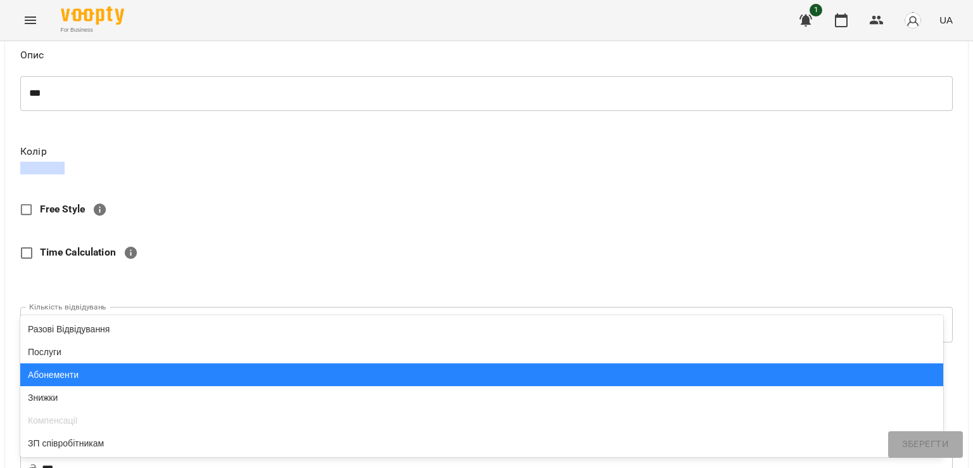
click at [122, 376] on div "Абонементи" at bounding box center [481, 374] width 923 height 23
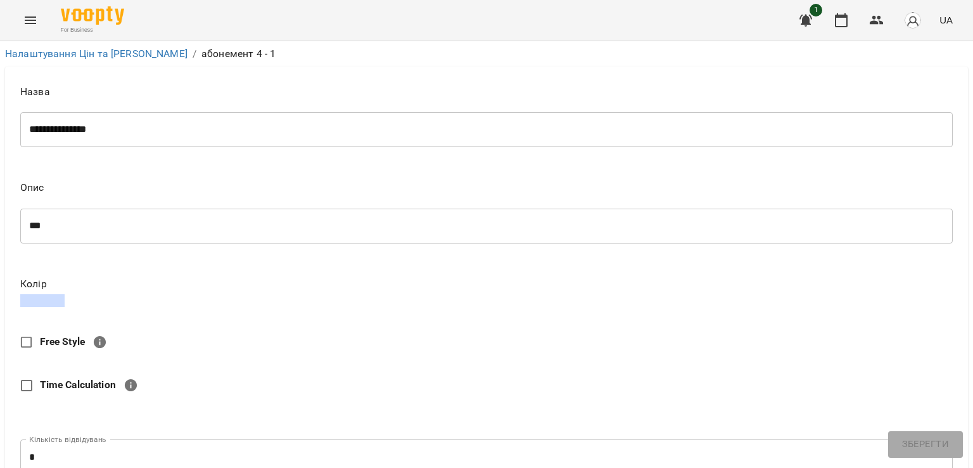
scroll to position [0, 0]
click at [935, 435] on div "Кількість відвідувань * Кількість відвідувань" at bounding box center [486, 452] width 932 height 56
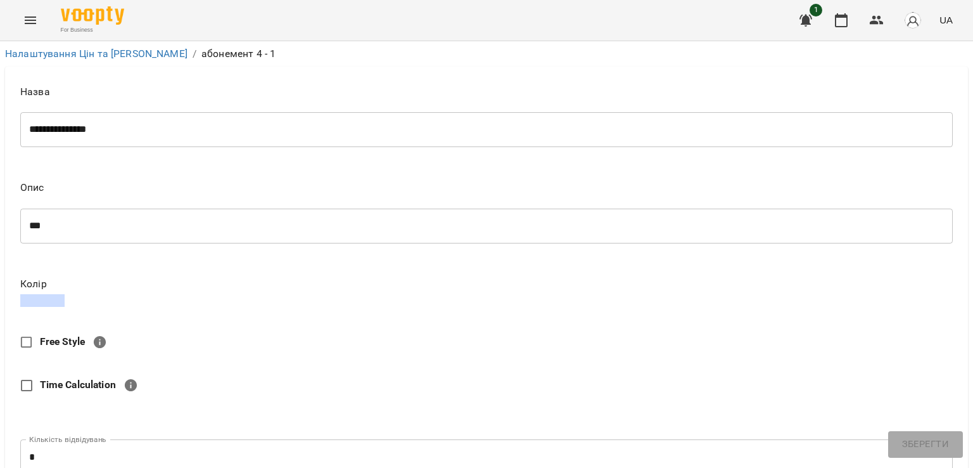
type input "**"
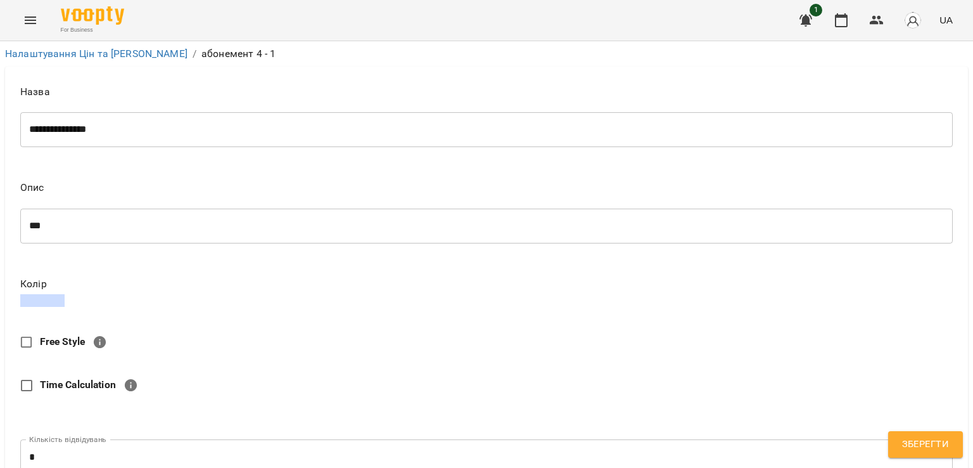
type input "***"
type input "**"
type input "***"
click at [906, 436] on span "Зберегти" at bounding box center [925, 444] width 47 height 16
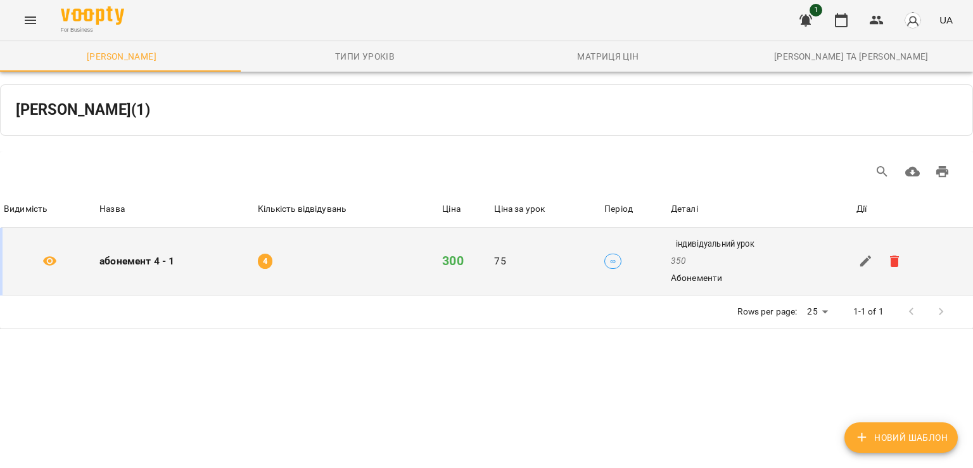
click at [608, 257] on span "∞" at bounding box center [613, 260] width 16 height 11
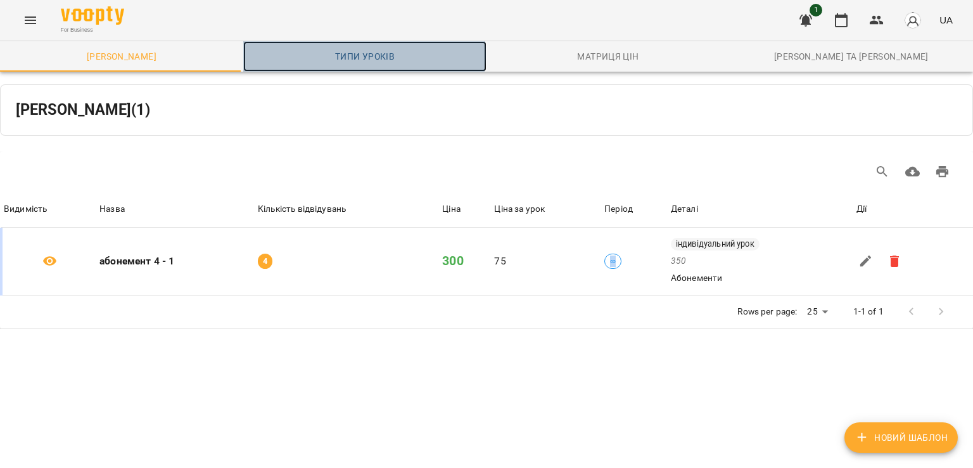
click at [360, 54] on span "Типи уроків" at bounding box center [365, 56] width 228 height 15
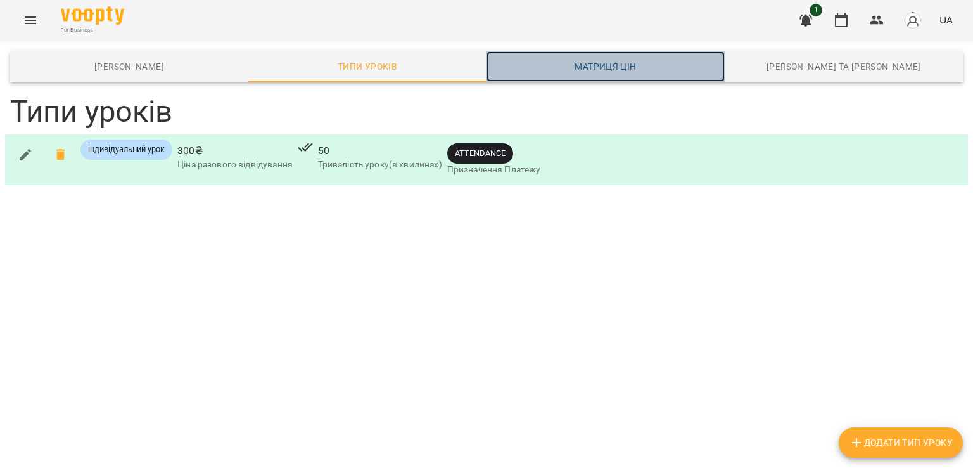
click at [618, 61] on span "Матриця цін" at bounding box center [605, 66] width 223 height 15
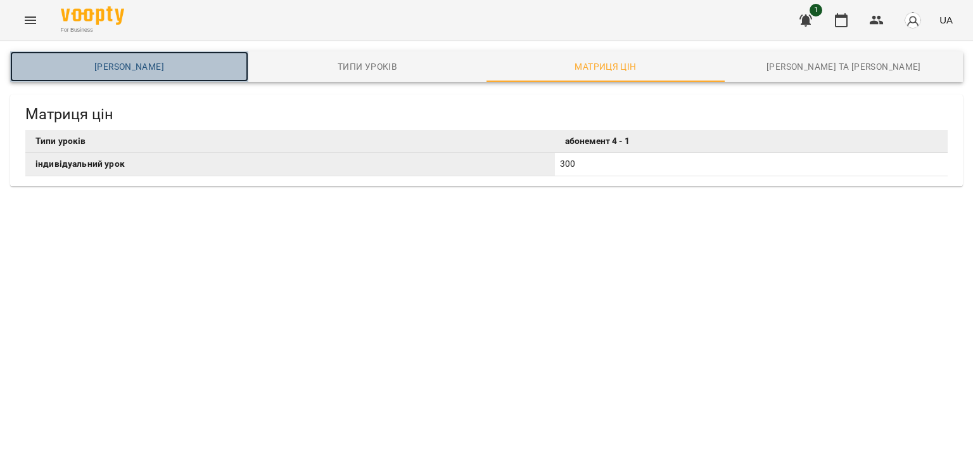
click at [108, 54] on link "[PERSON_NAME]" at bounding box center [129, 66] width 238 height 30
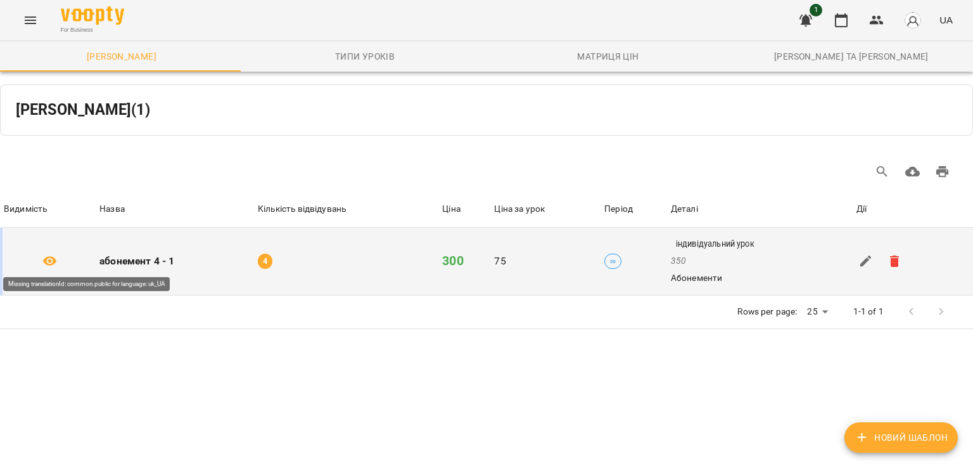
click at [46, 262] on icon at bounding box center [50, 261] width 14 height 10
click at [51, 260] on icon at bounding box center [49, 260] width 15 height 15
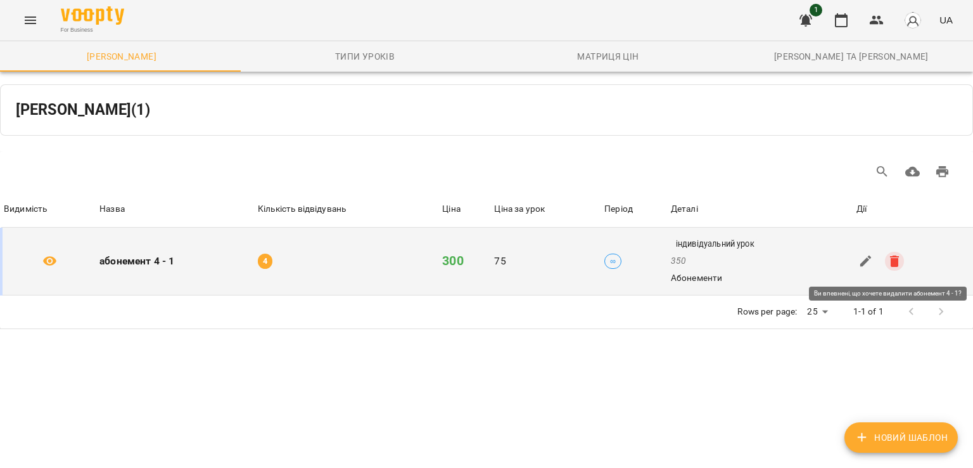
click at [893, 267] on icon "button" at bounding box center [894, 260] width 15 height 15
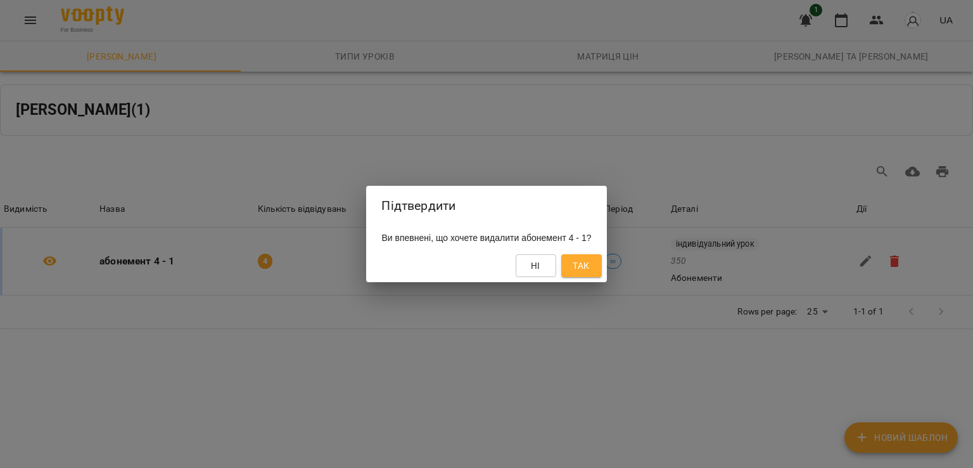
click at [584, 266] on button "Так" at bounding box center [581, 265] width 41 height 23
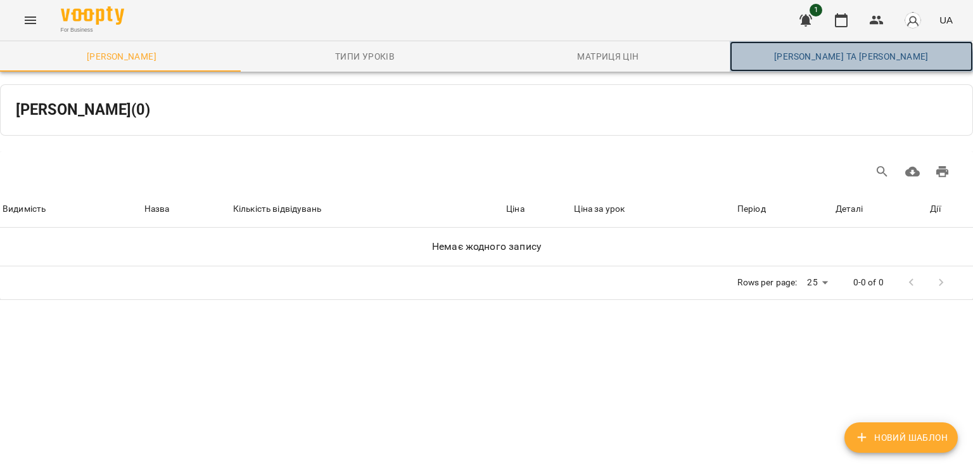
click at [799, 68] on link "[PERSON_NAME] та [PERSON_NAME]" at bounding box center [851, 56] width 243 height 30
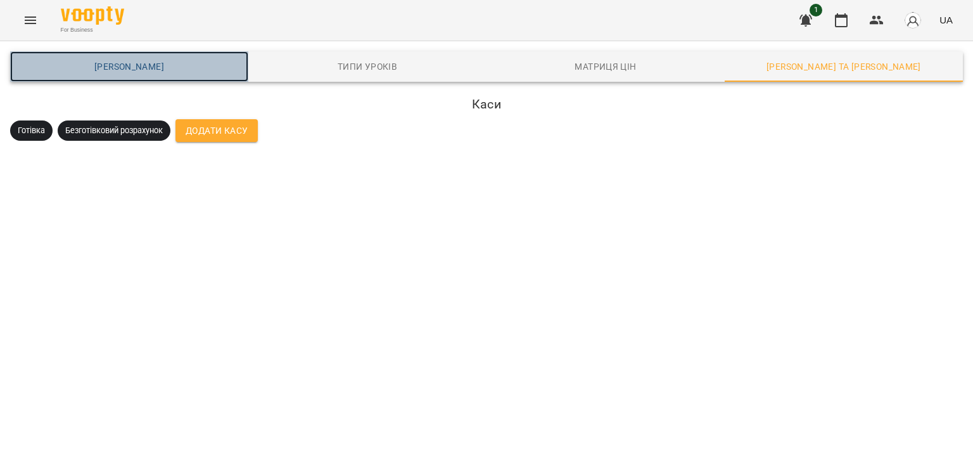
click at [124, 70] on span "[PERSON_NAME]" at bounding box center [129, 66] width 223 height 15
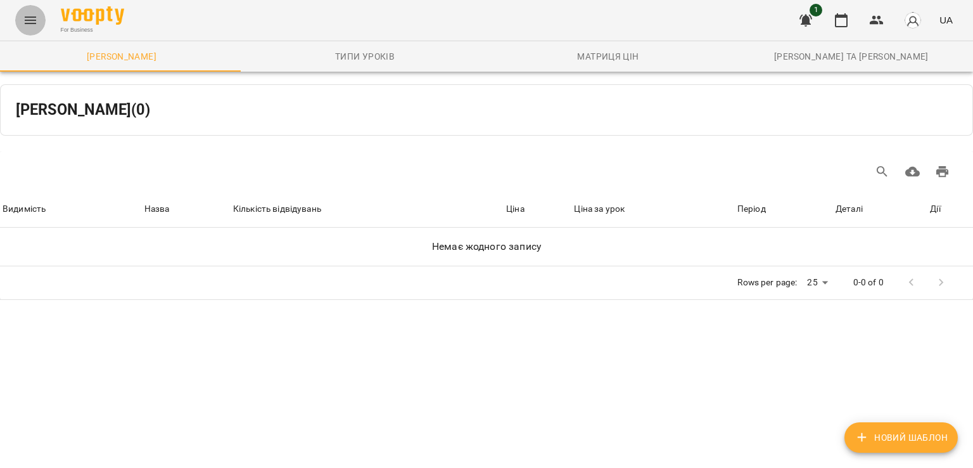
click at [23, 8] on button "Menu" at bounding box center [30, 20] width 30 height 30
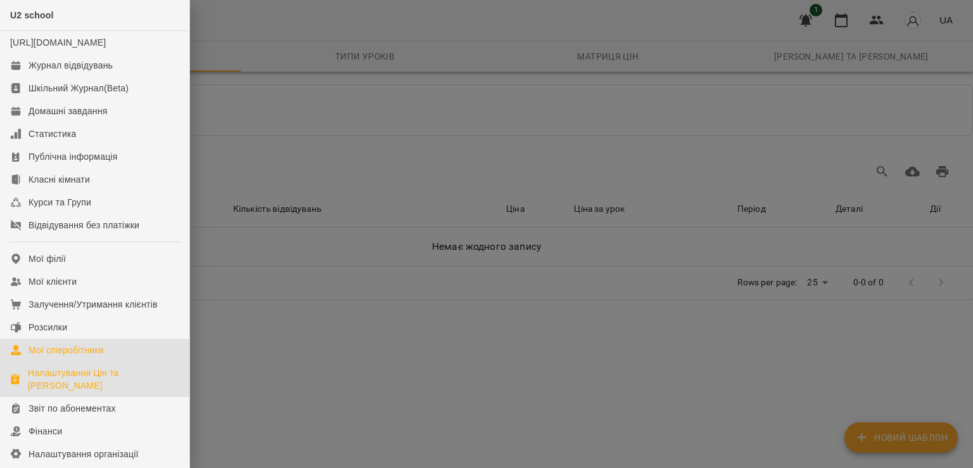
click at [74, 353] on link "Мої співробітники" at bounding box center [94, 349] width 189 height 23
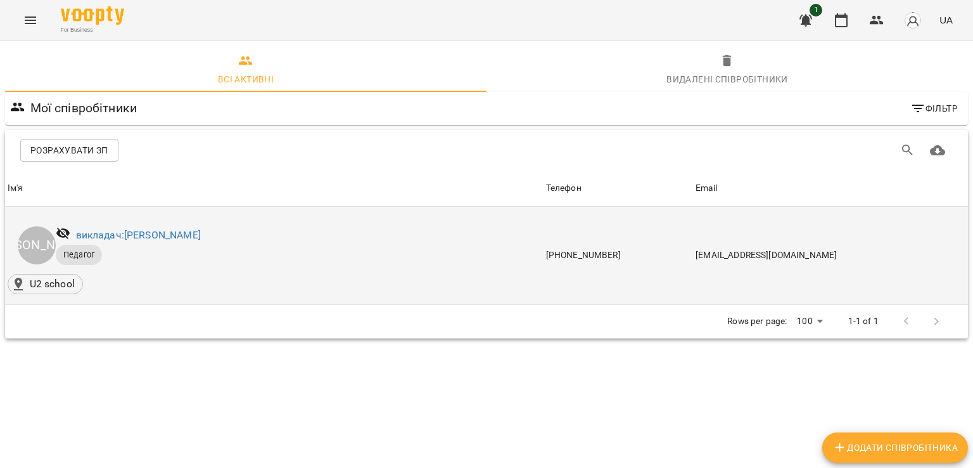
click at [132, 225] on div "викладач: [PERSON_NAME]" at bounding box center [138, 235] width 130 height 20
click at [134, 234] on link "викладач: [PERSON_NAME]" at bounding box center [138, 235] width 125 height 12
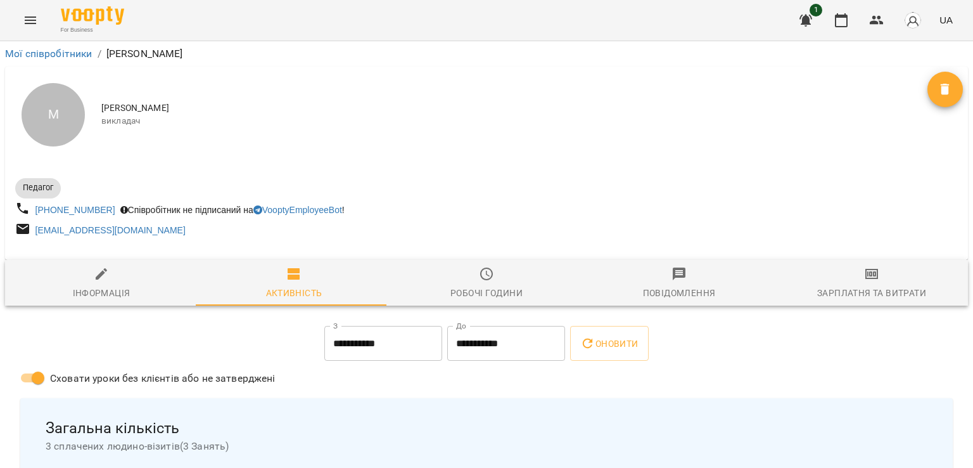
click at [371, 121] on span "викладач" at bounding box center [514, 121] width 826 height 13
click at [381, 113] on span "[PERSON_NAME]" at bounding box center [514, 108] width 826 height 13
